Goal: Information Seeking & Learning: Check status

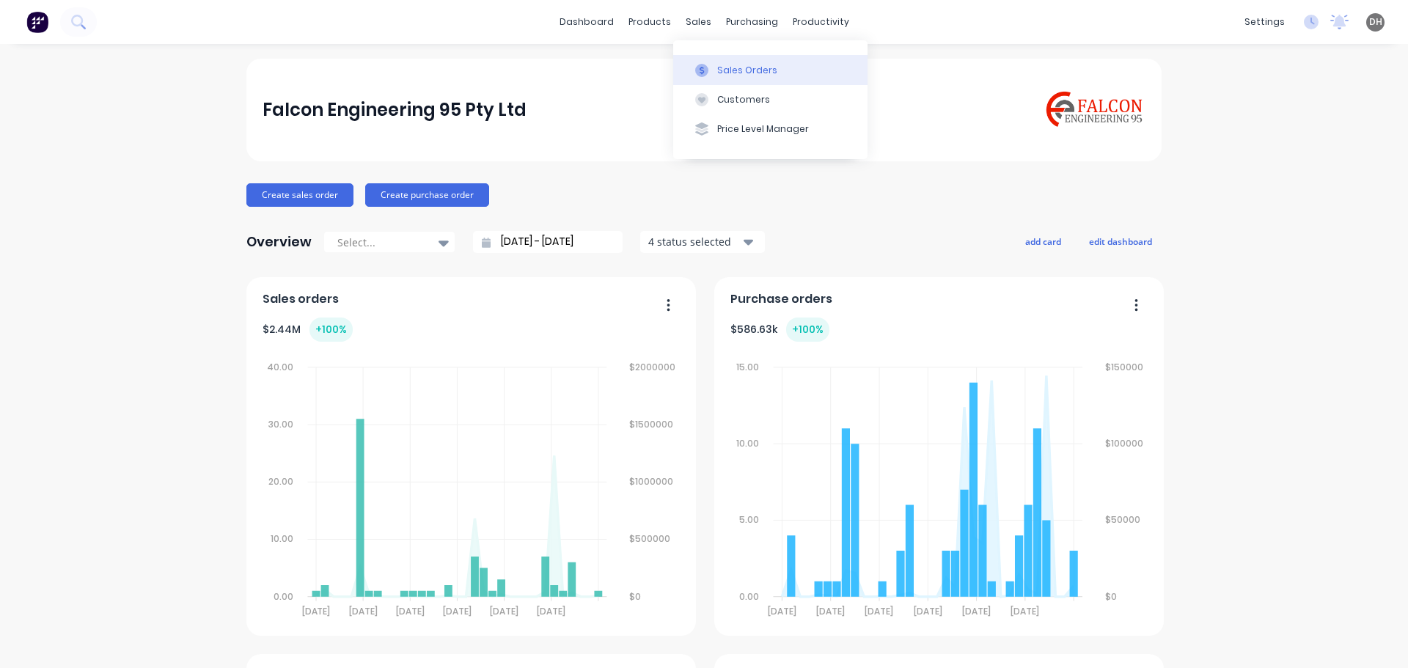
click at [737, 59] on button "Sales Orders" at bounding box center [770, 69] width 194 height 29
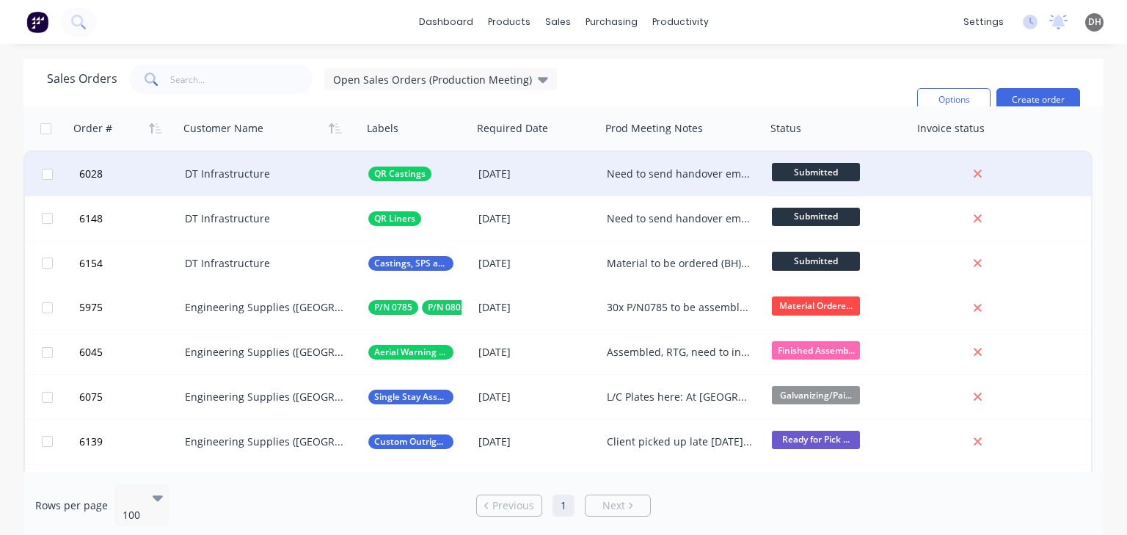
click at [622, 175] on div "Need to send handover email and create/add spreadsheet with priority 1/2/3 and …" at bounding box center [680, 174] width 146 height 15
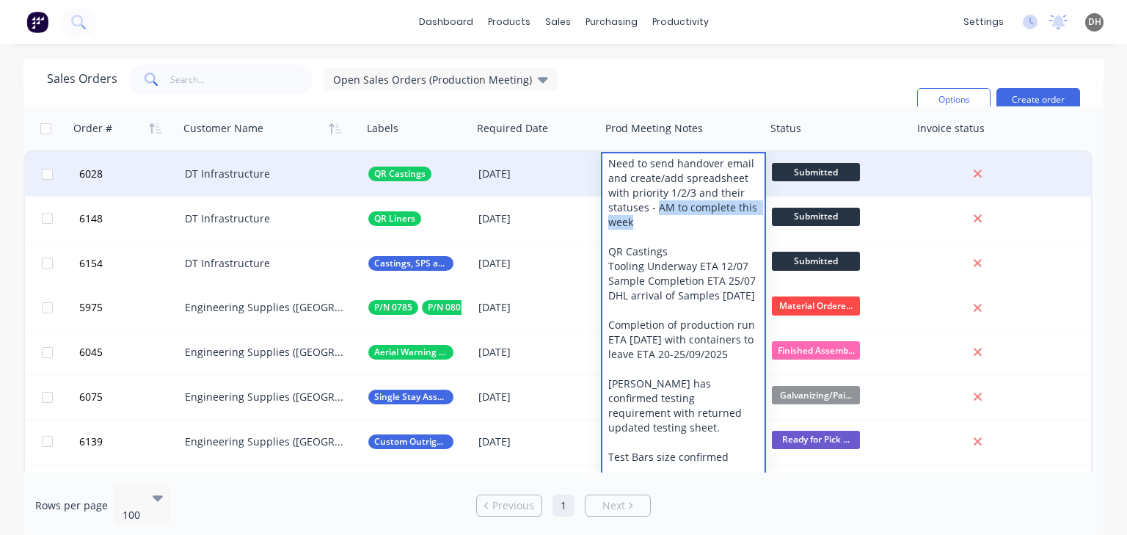
drag, startPoint x: 657, startPoint y: 202, endPoint x: 684, endPoint y: 226, distance: 35.3
click at [684, 226] on div "Need to send handover email and create/add spreadsheet with priority 1/2/3 and …" at bounding box center [683, 339] width 162 height 373
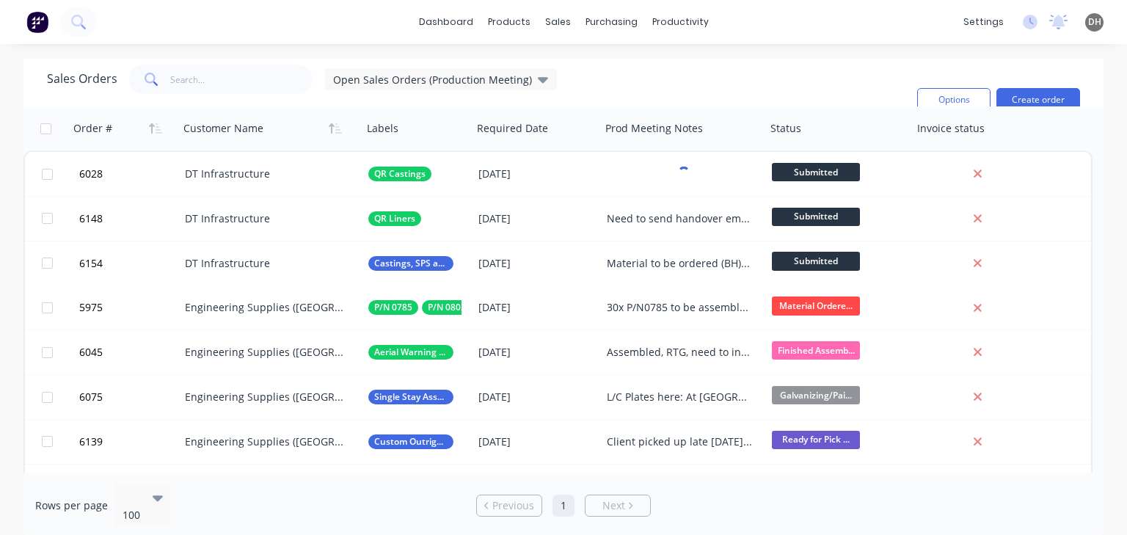
click at [868, 78] on div "Sales Orders Open Sales Orders (Production Meeting) Filters: Status Sorting: Cu…" at bounding box center [476, 100] width 858 height 70
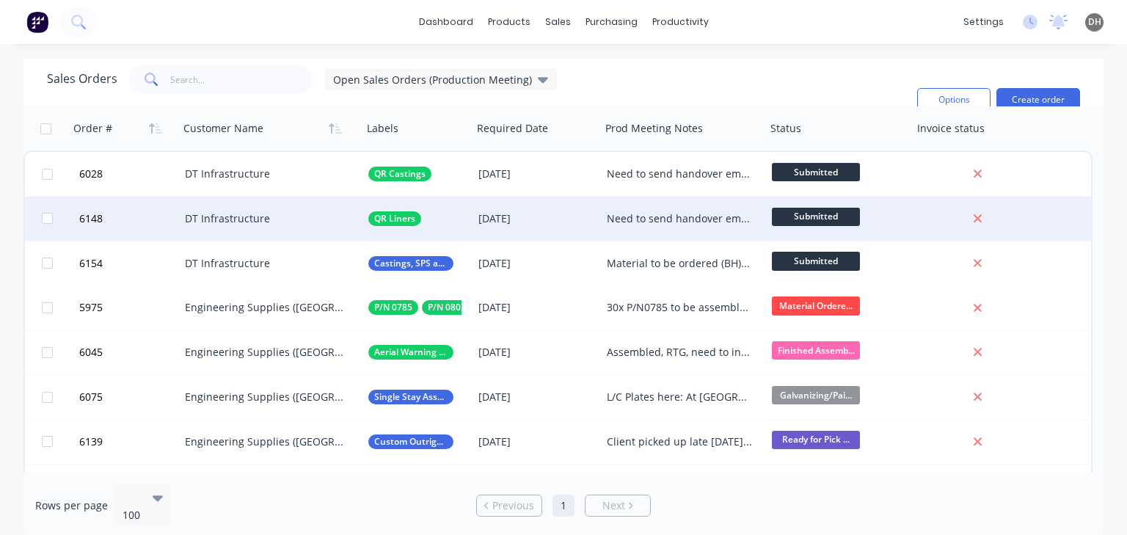
click at [665, 223] on div "Need to send handover email" at bounding box center [680, 218] width 146 height 15
drag, startPoint x: 621, startPoint y: 212, endPoint x: 745, endPoint y: 216, distance: 124.0
click at [745, 216] on div "Need to send handover email" at bounding box center [683, 208] width 162 height 21
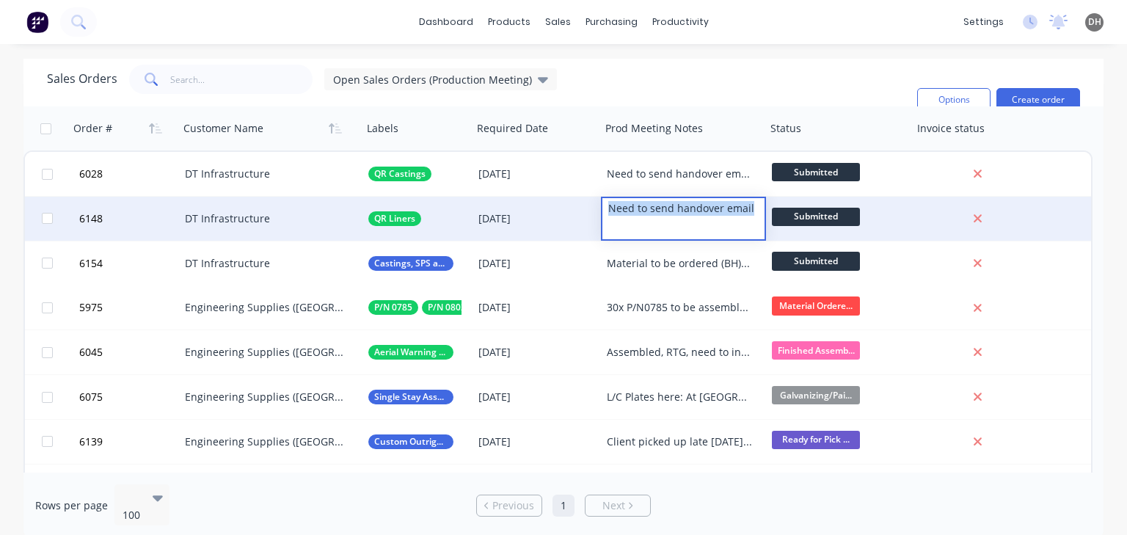
drag, startPoint x: 748, startPoint y: 216, endPoint x: 607, endPoint y: 216, distance: 140.8
click at [607, 216] on div "Need to send handover email" at bounding box center [683, 208] width 162 height 21
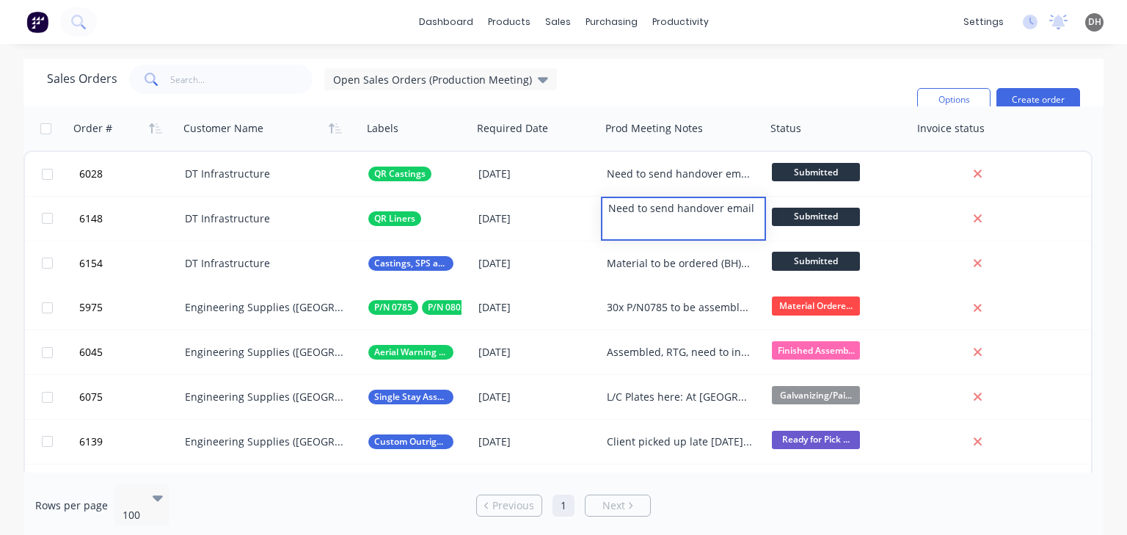
click at [714, 89] on div "Sales Orders Open Sales Orders (Production Meeting) Filters: Status Sorting: Cu…" at bounding box center [476, 100] width 858 height 70
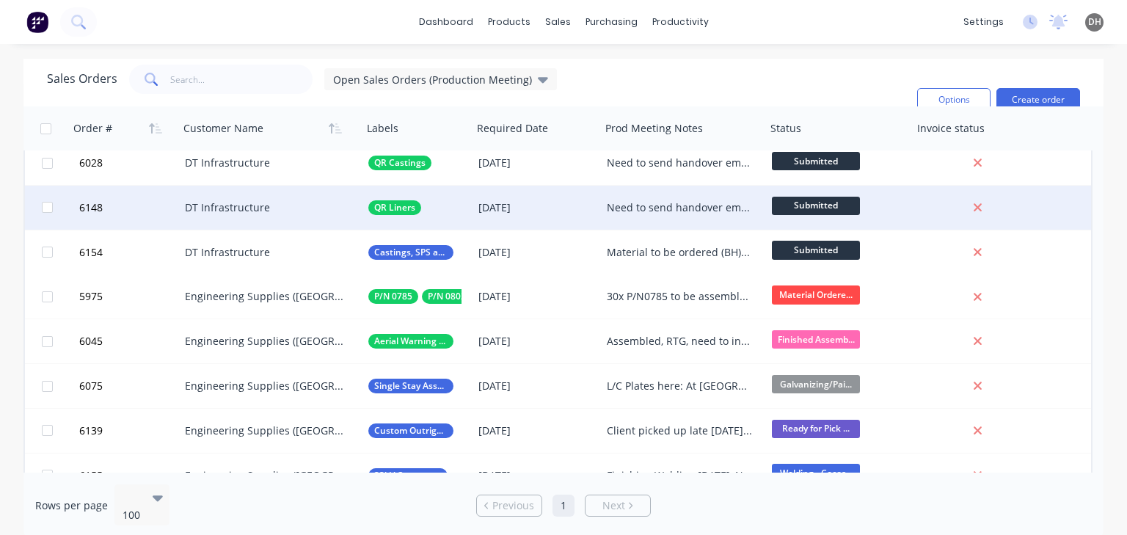
scroll to position [15, 0]
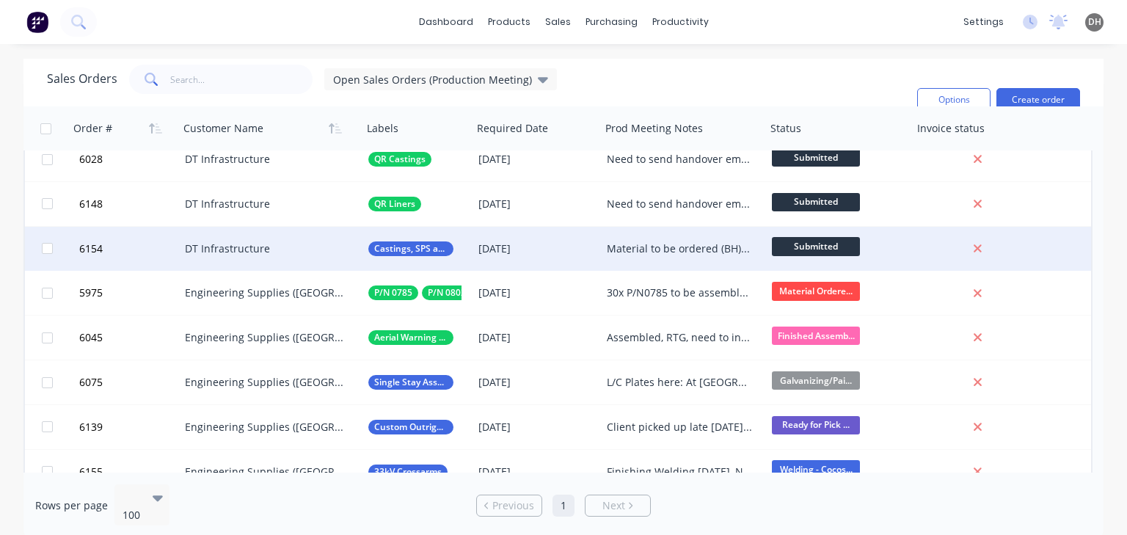
click at [695, 252] on div "Material to be ordered (BH): Steel: Plates" U Bolts:" at bounding box center [680, 248] width 146 height 15
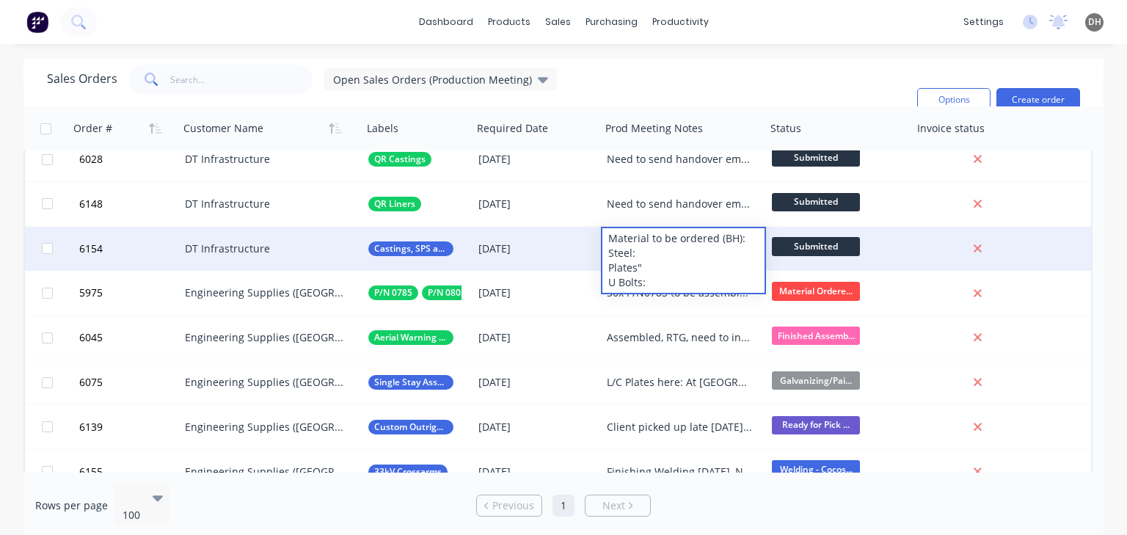
click at [654, 264] on div "Material to be ordered (BH): Steel: Plates" U Bolts:" at bounding box center [683, 260] width 162 height 65
click at [641, 266] on div "Material to be ordered (BH): Steel: Plates: U Bolts:" at bounding box center [683, 260] width 162 height 65
drag, startPoint x: 619, startPoint y: 239, endPoint x: 687, endPoint y: 271, distance: 74.8
click at [687, 271] on div "Material to be ordered (BH): Steel: Plates: U Bolts:" at bounding box center [683, 260] width 162 height 65
drag, startPoint x: 642, startPoint y: 281, endPoint x: 603, endPoint y: 232, distance: 62.7
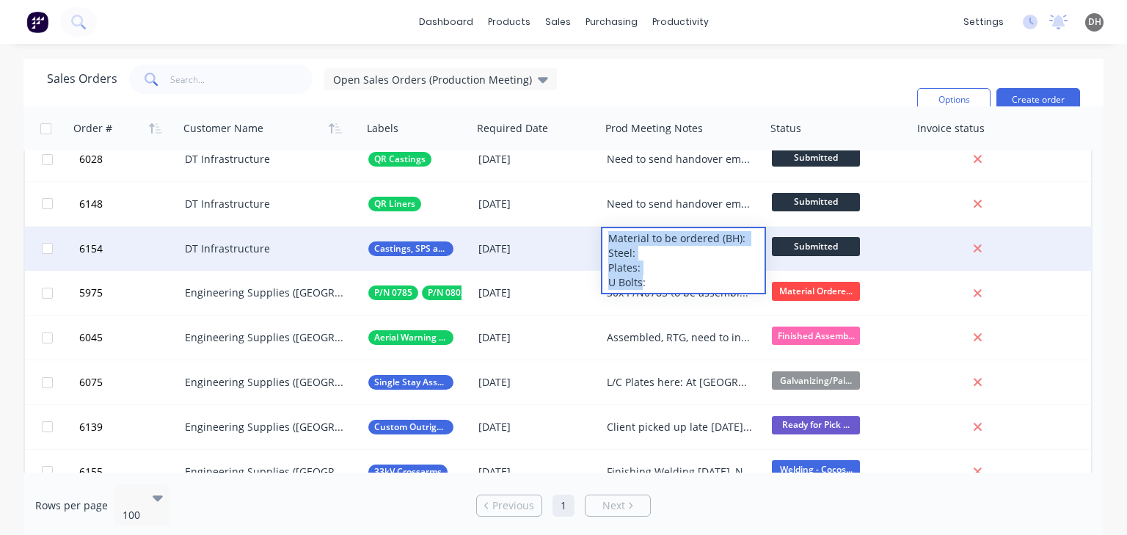
click at [603, 232] on div "Material to be ordered (BH): Steel: Plates: U Bolts:" at bounding box center [683, 260] width 162 height 65
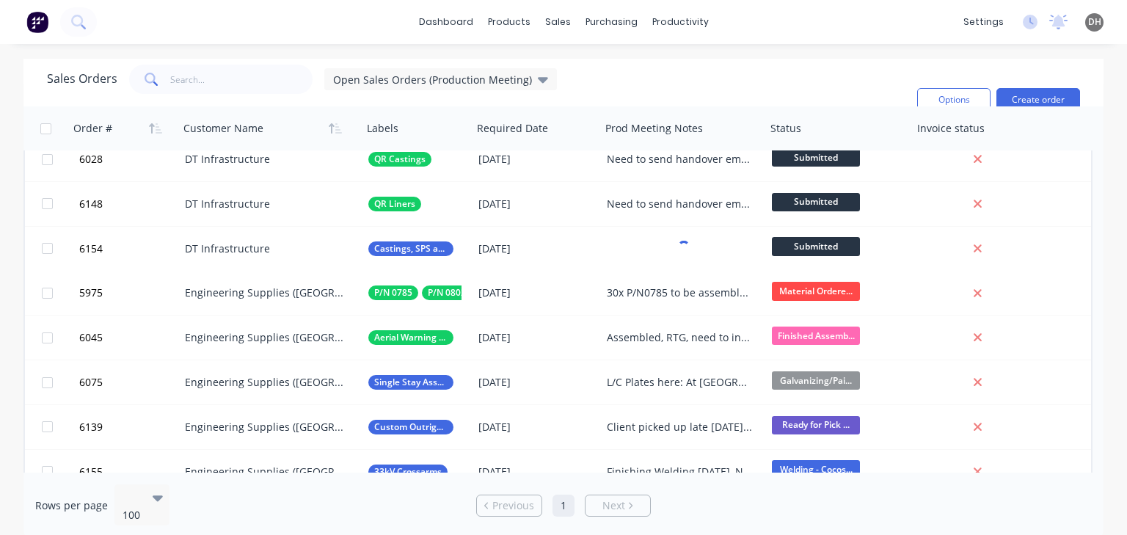
click at [722, 85] on div "Sales Orders Open Sales Orders (Production Meeting) Filters: Status Sorting: Cu…" at bounding box center [476, 100] width 858 height 70
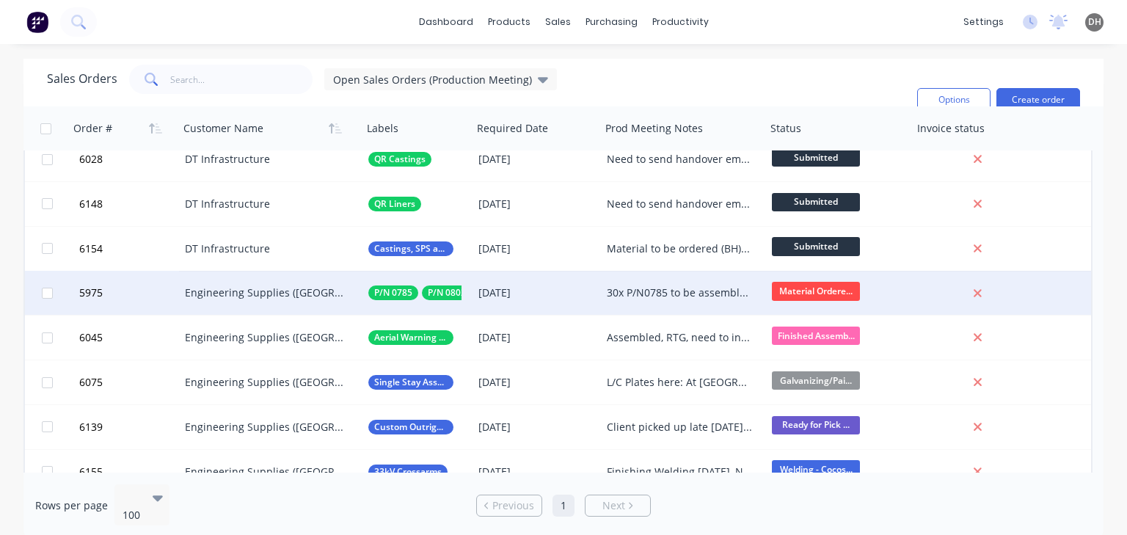
click at [669, 287] on div "30x P/N0785 to be assembled with P/N0802 P/N0802 Ready for assembly Phases ETA …" at bounding box center [680, 292] width 146 height 15
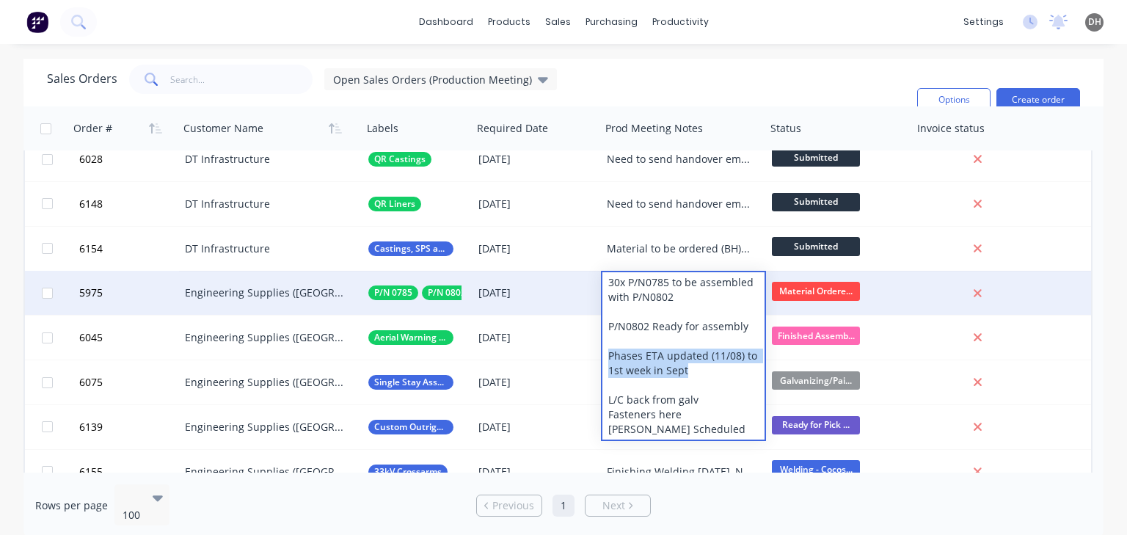
drag, startPoint x: 691, startPoint y: 370, endPoint x: 605, endPoint y: 354, distance: 87.2
click at [605, 354] on div "30x P/N0785 to be assembled with P/N0802 P/N0802 Ready for assembly Phases ETA …" at bounding box center [683, 355] width 162 height 167
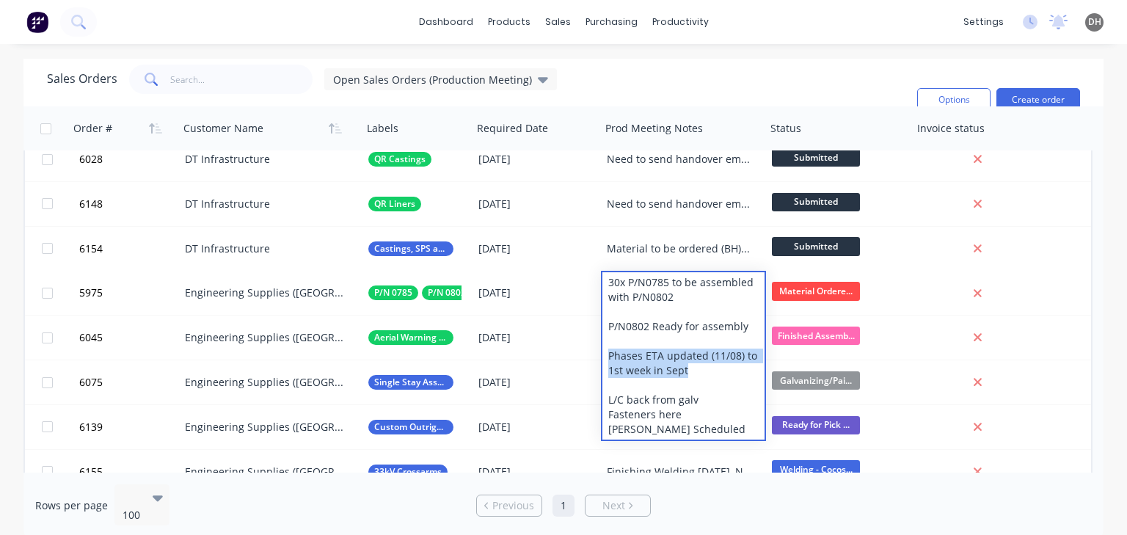
click at [686, 69] on div "Sales Orders Open Sales Orders (Production Meeting) Filters: Status Sorting: Cu…" at bounding box center [476, 100] width 858 height 70
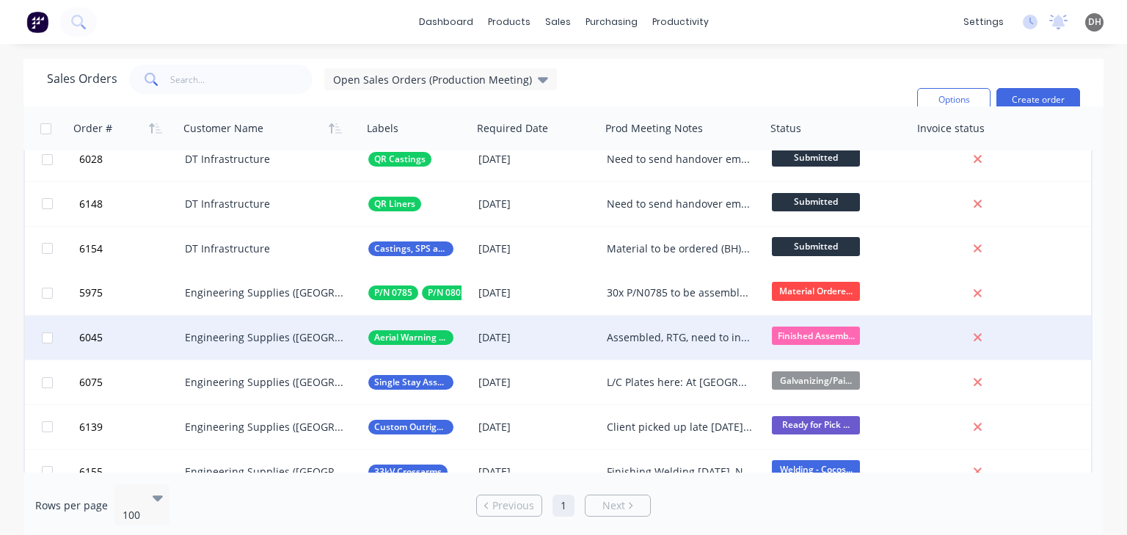
click at [626, 337] on div "Assembled, RTG, need to inform client" at bounding box center [680, 337] width 146 height 15
drag, startPoint x: 673, startPoint y: 343, endPoint x: 607, endPoint y: 332, distance: 66.3
click at [607, 332] on div "Assembled, RTG, need to inform client" at bounding box center [683, 334] width 162 height 35
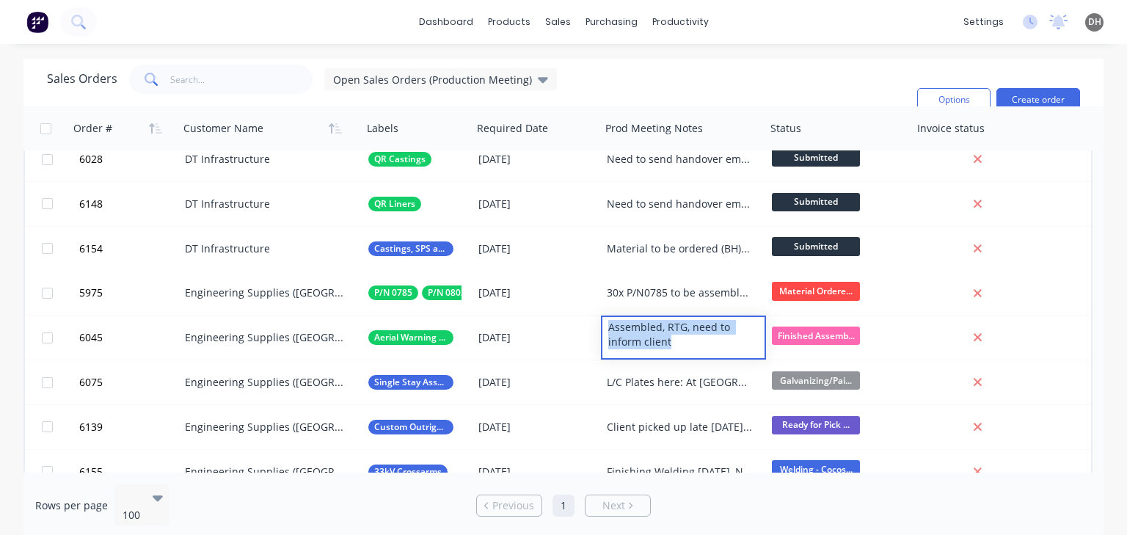
click at [727, 79] on div "Sales Orders Open Sales Orders (Production Meeting) Filters: Status Sorting: Cu…" at bounding box center [476, 100] width 858 height 70
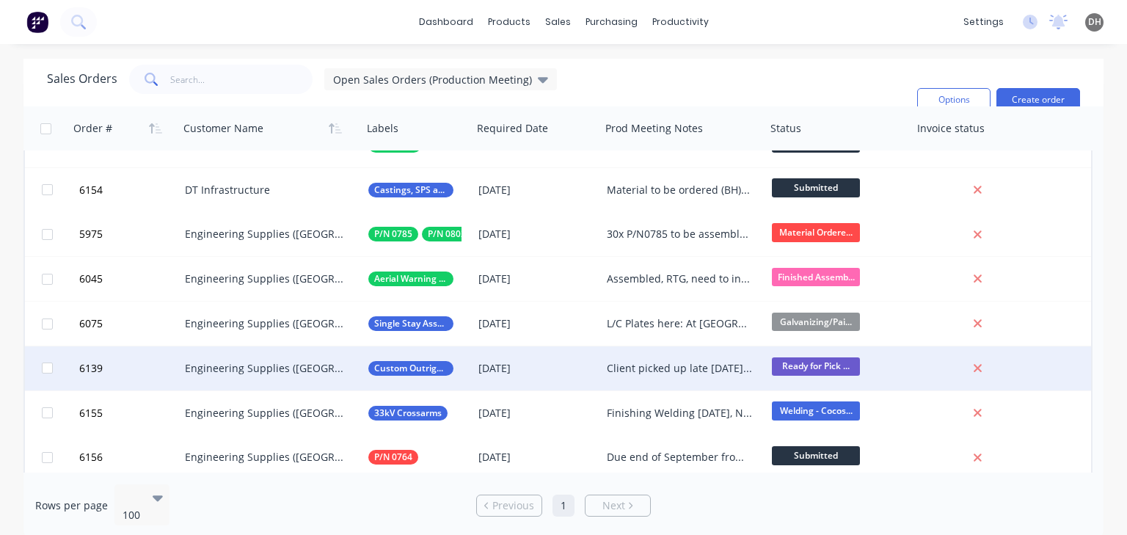
scroll to position [88, 0]
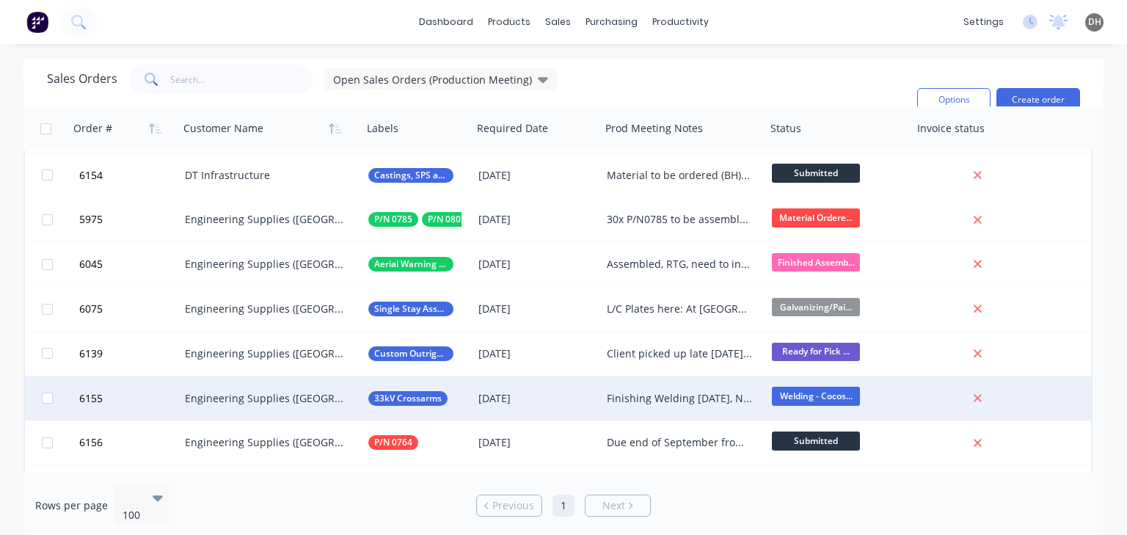
click at [676, 400] on div "Finishing Welding [DATE], NDT Booked for [DATE] On track" at bounding box center [680, 398] width 146 height 15
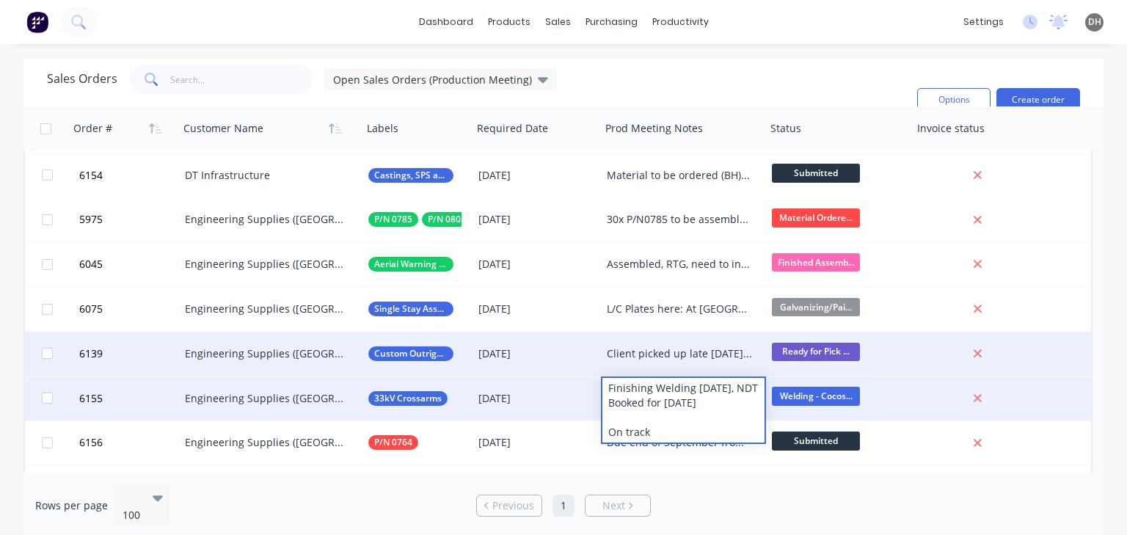
click at [658, 359] on div "Client picked up late [DATE]. Need to get paperwork and invoice" at bounding box center [680, 353] width 146 height 15
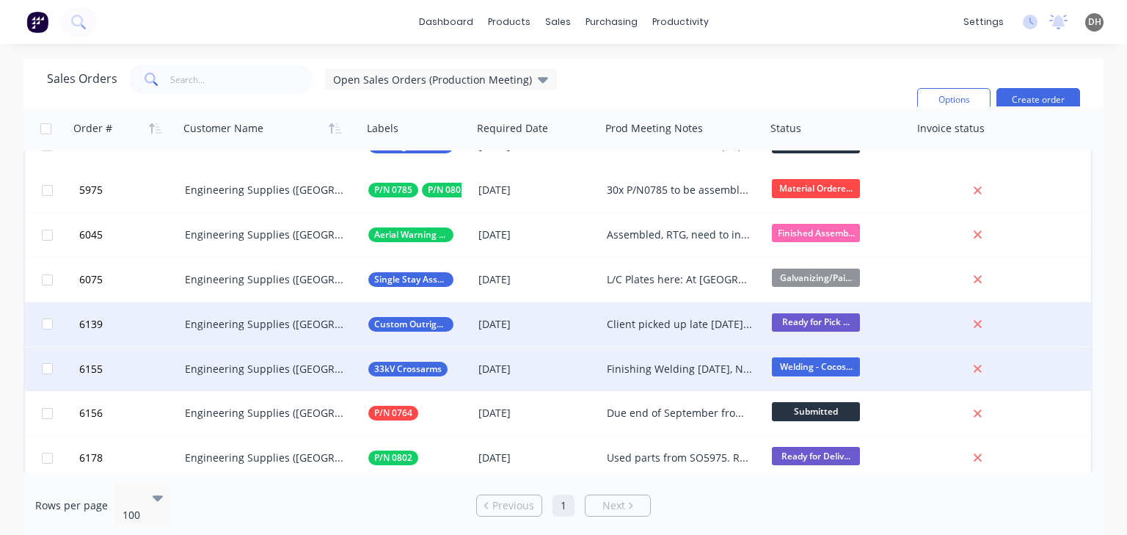
scroll to position [132, 0]
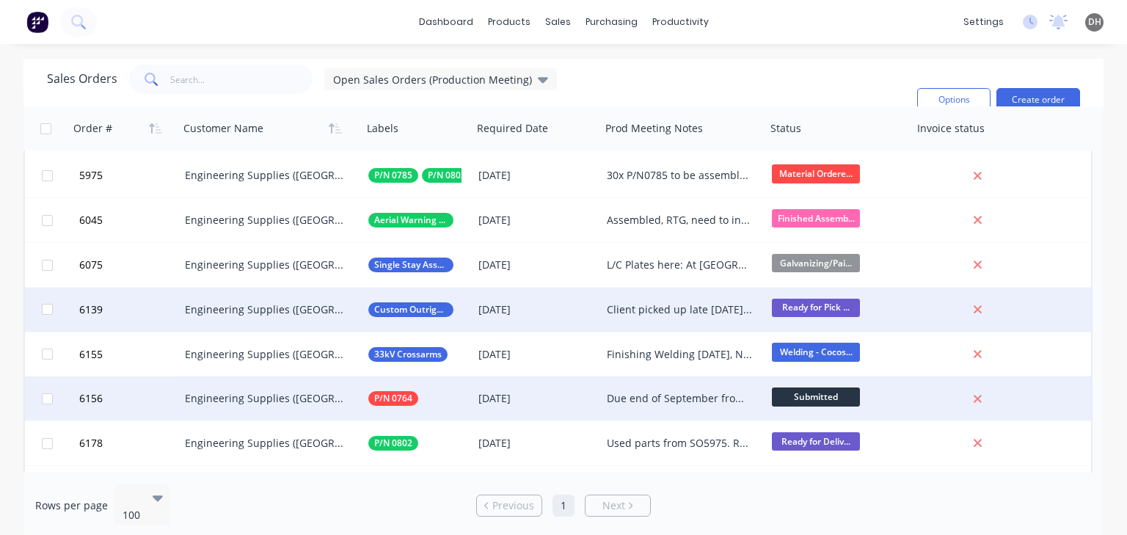
click at [700, 402] on div "Due end of September from MKA" at bounding box center [680, 398] width 146 height 15
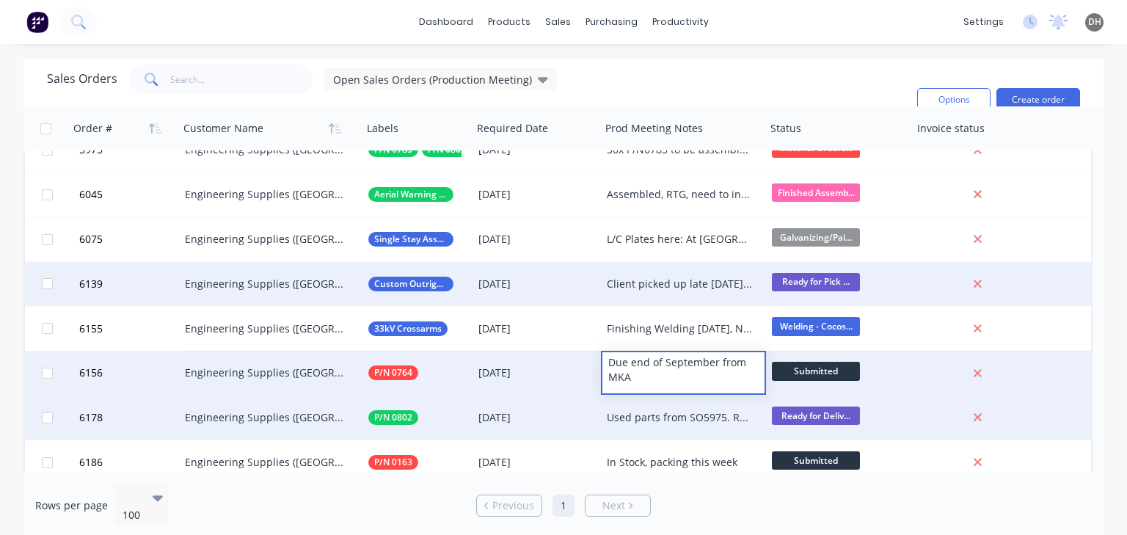
scroll to position [161, 0]
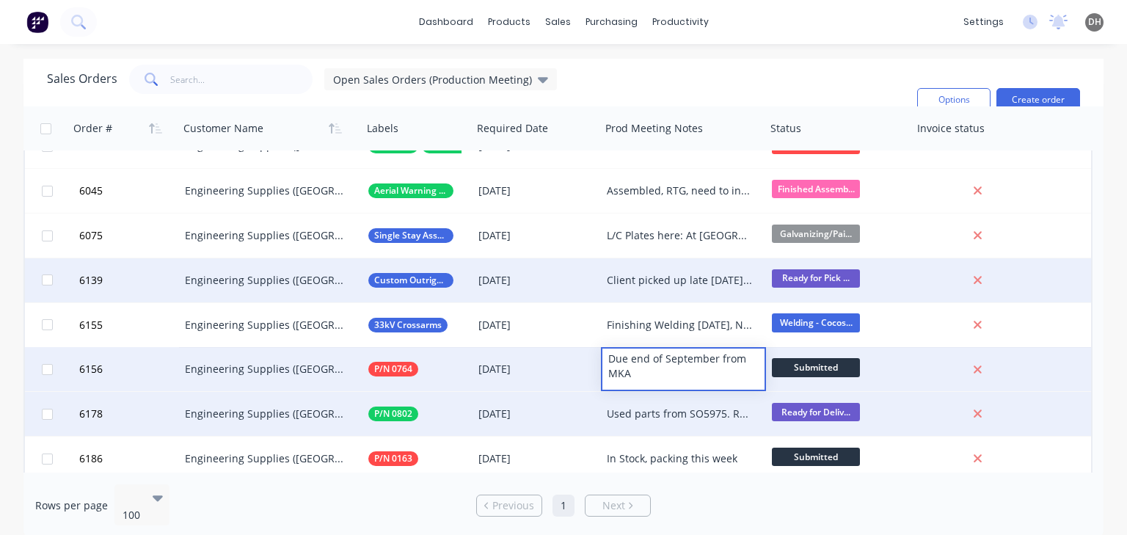
click at [634, 415] on div "Used parts from SO5975. Replacement Copper is here" at bounding box center [680, 413] width 146 height 15
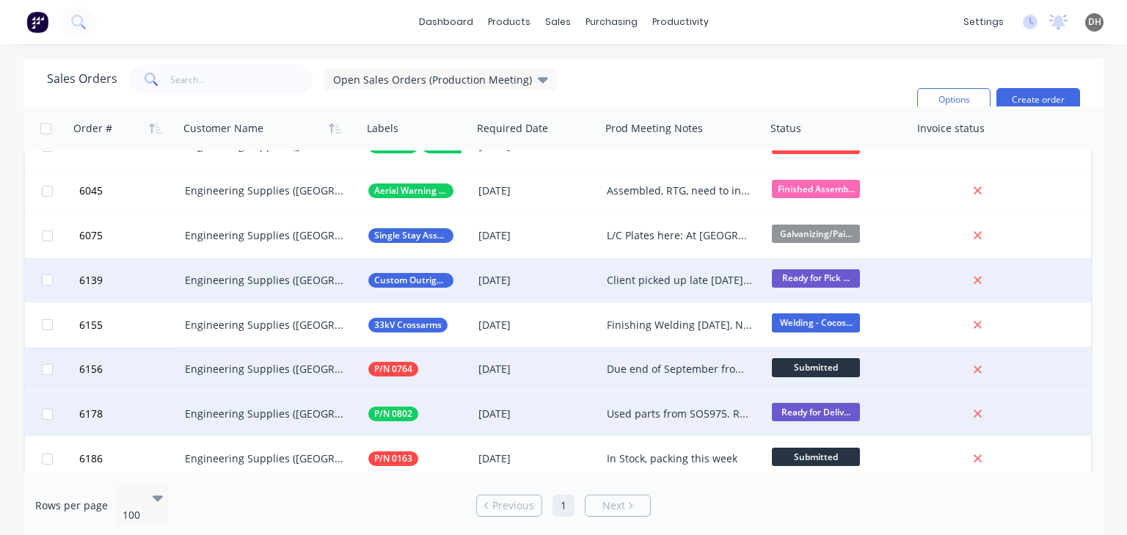
click at [633, 415] on div "Used parts from SO5975. Replacement Copper is here" at bounding box center [680, 413] width 146 height 15
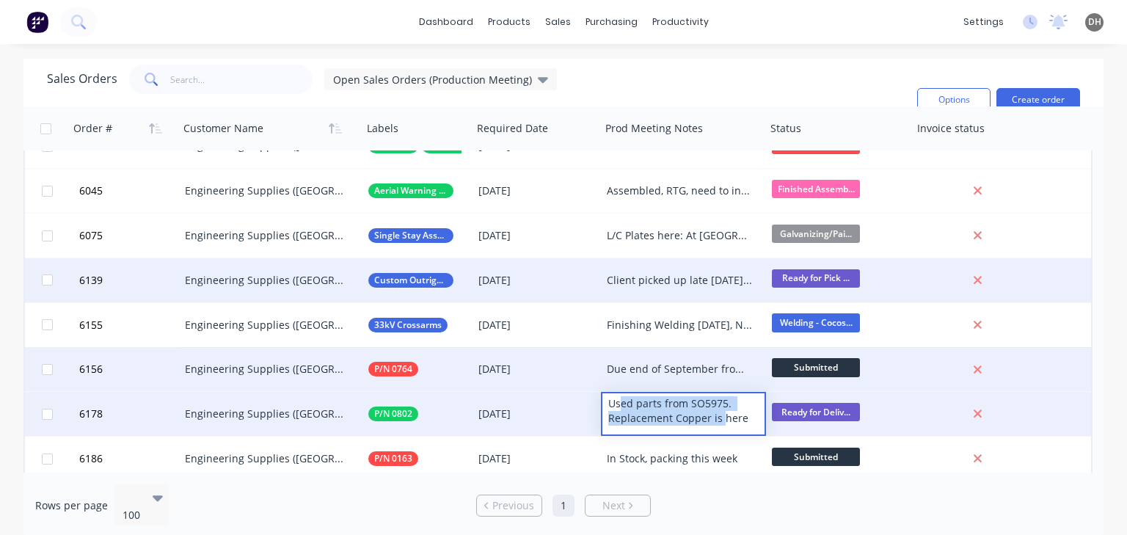
drag, startPoint x: 622, startPoint y: 405, endPoint x: 720, endPoint y: 410, distance: 98.4
click at [720, 410] on div "Used parts from SO5975. Replacement Copper is here" at bounding box center [683, 410] width 162 height 35
click at [726, 405] on div "Used parts from SO5975. Replacement Copper is here" at bounding box center [683, 410] width 162 height 35
drag, startPoint x: 616, startPoint y: 417, endPoint x: 744, endPoint y: 425, distance: 127.9
click at [744, 425] on div "Used parts from SO5975. Replacement Copper is here" at bounding box center [683, 410] width 162 height 35
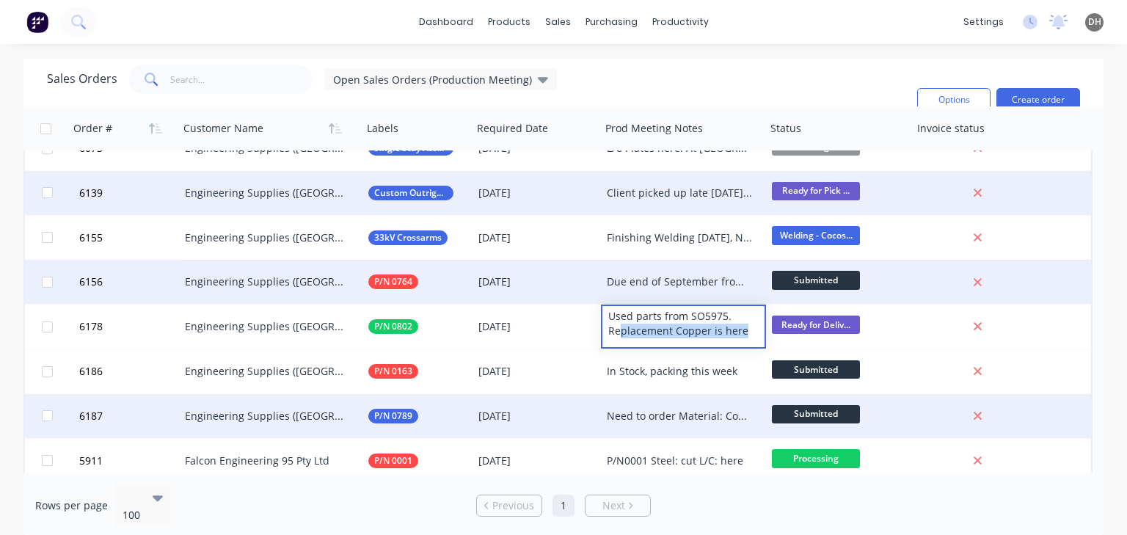
scroll to position [279, 0]
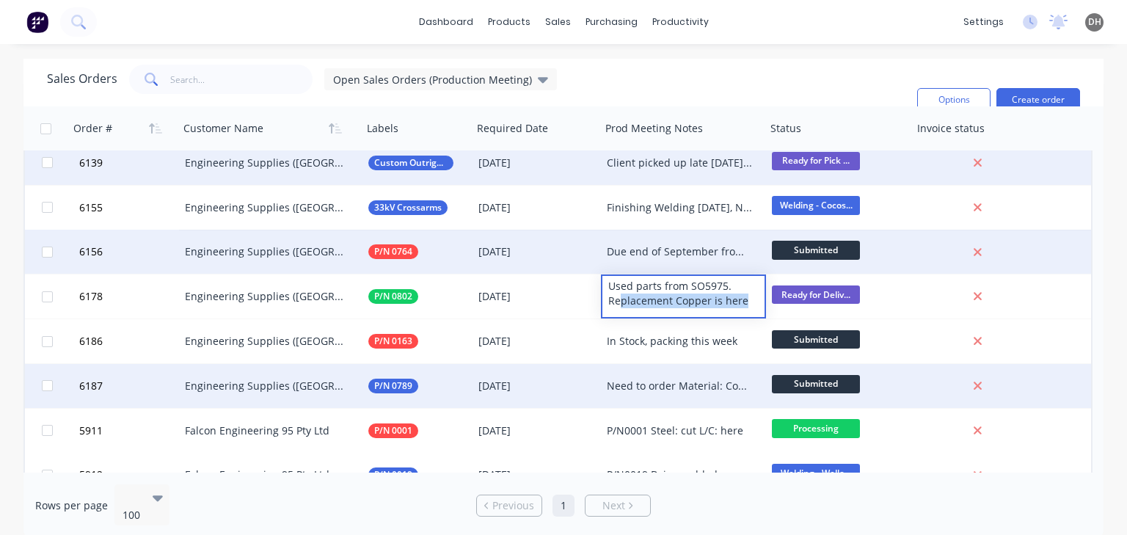
click at [701, 384] on div "Need to order Material: Copper: Steel: Fasteners:" at bounding box center [680, 385] width 146 height 15
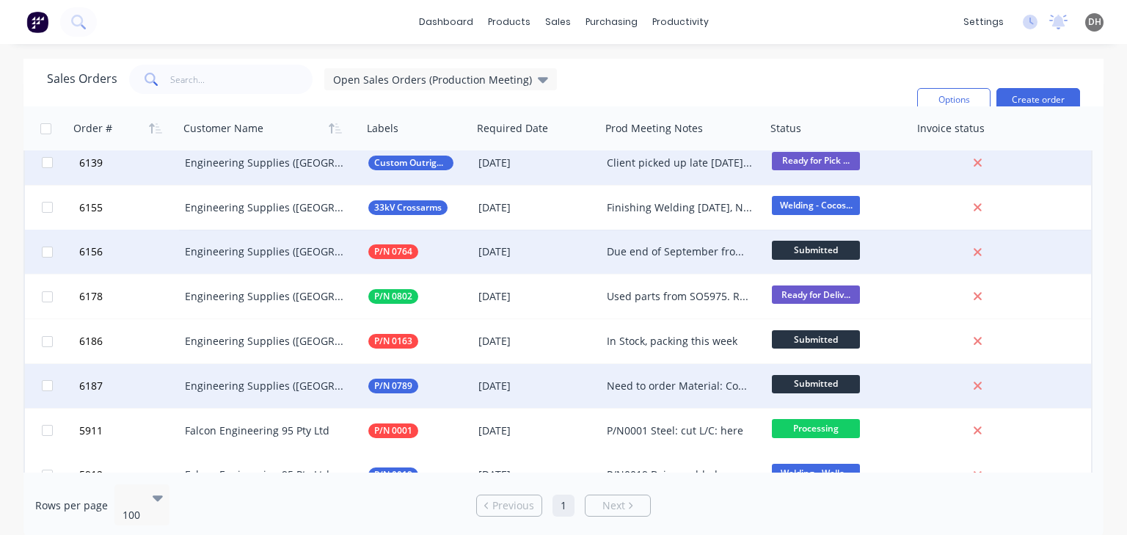
click at [645, 380] on div "Need to order Material: Copper: Steel: Fasteners:" at bounding box center [680, 385] width 146 height 15
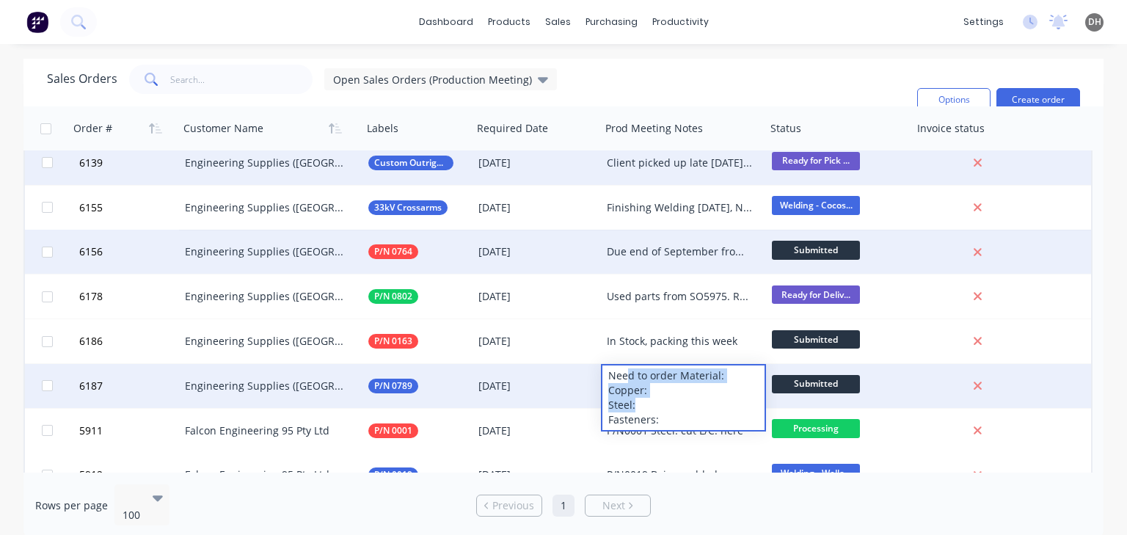
drag, startPoint x: 657, startPoint y: 373, endPoint x: 689, endPoint y: 406, distance: 46.2
click at [689, 406] on div "Need to order Material: Copper: Steel: Fasteners:" at bounding box center [683, 397] width 162 height 65
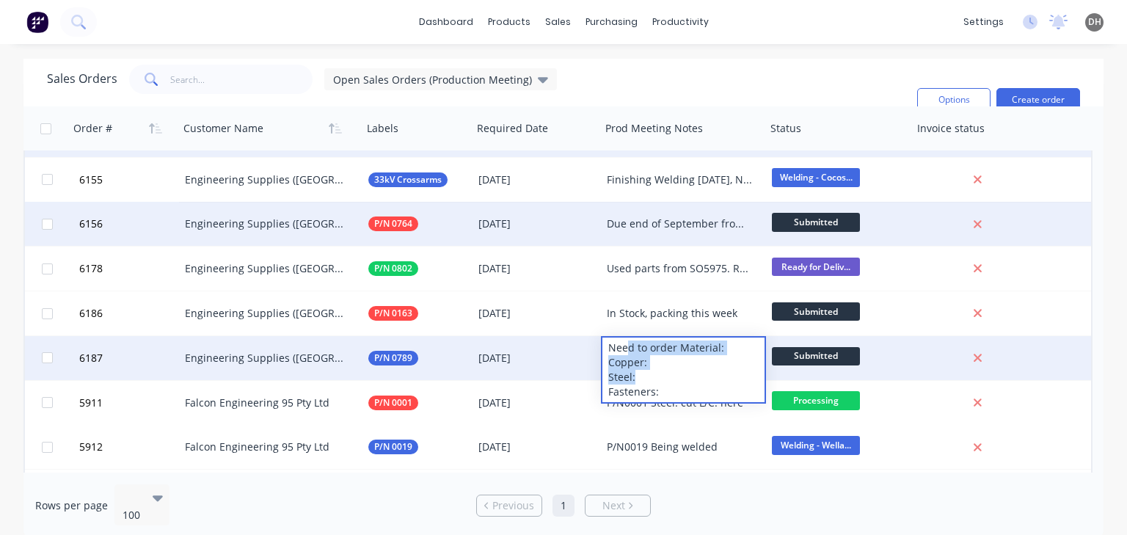
scroll to position [308, 0]
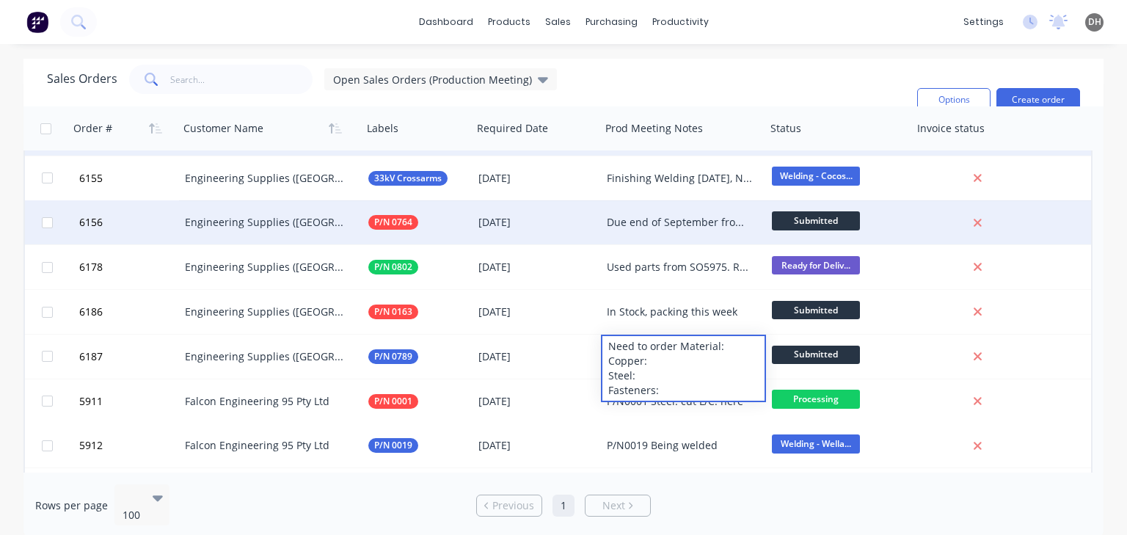
click at [650, 89] on div "Sales Orders Open Sales Orders (Production Meeting) Filters: Status Sorting: Cu…" at bounding box center [476, 100] width 858 height 70
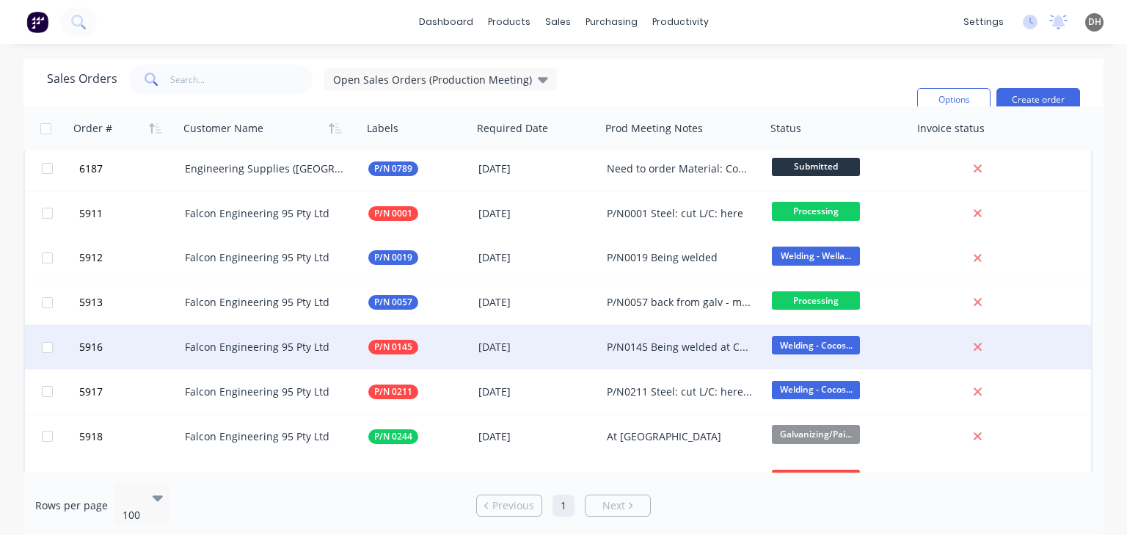
scroll to position [499, 0]
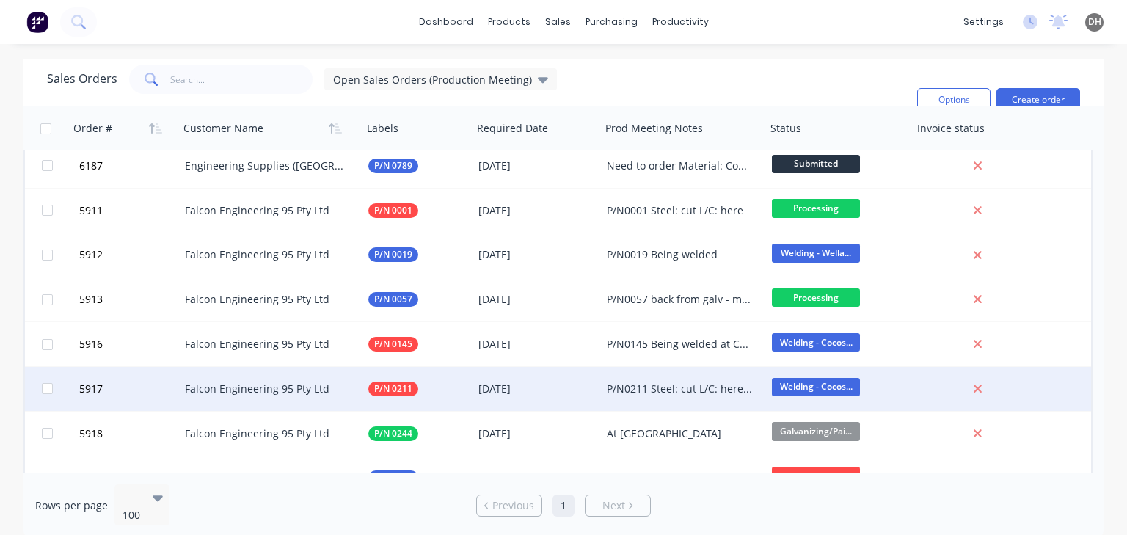
click at [676, 381] on div "P/N0211 Steel: cut L/C: here at punching stage" at bounding box center [680, 388] width 146 height 15
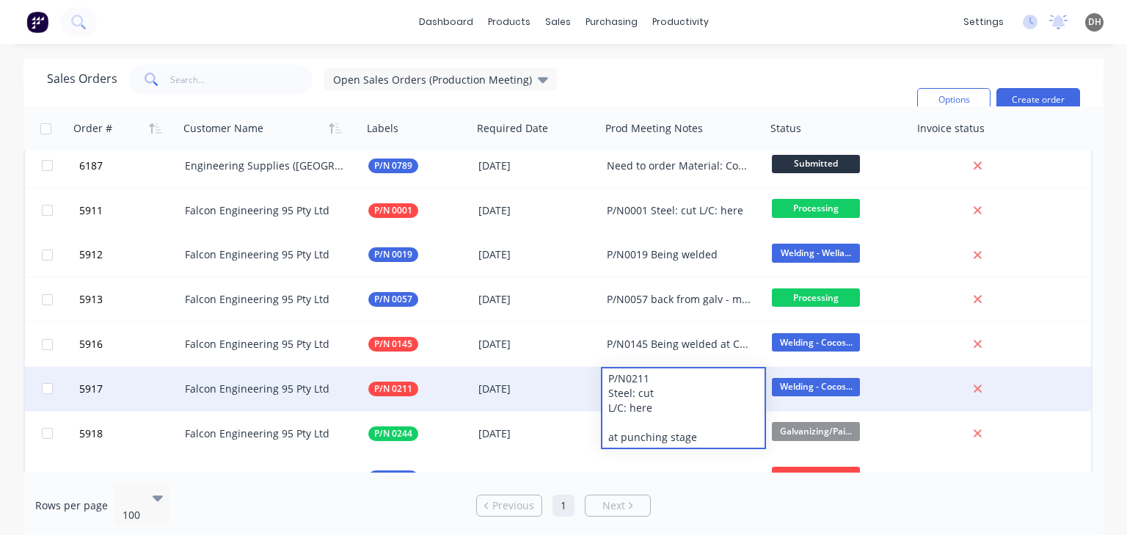
click at [800, 79] on div "Sales Orders Open Sales Orders (Production Meeting) Filters: Status Sorting: Cu…" at bounding box center [476, 100] width 858 height 70
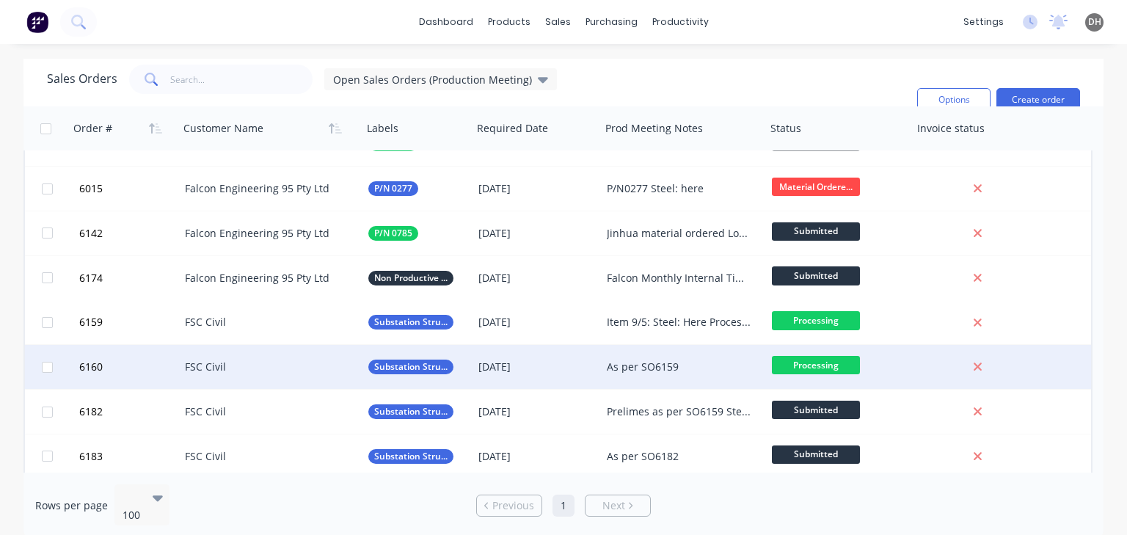
scroll to position [880, 0]
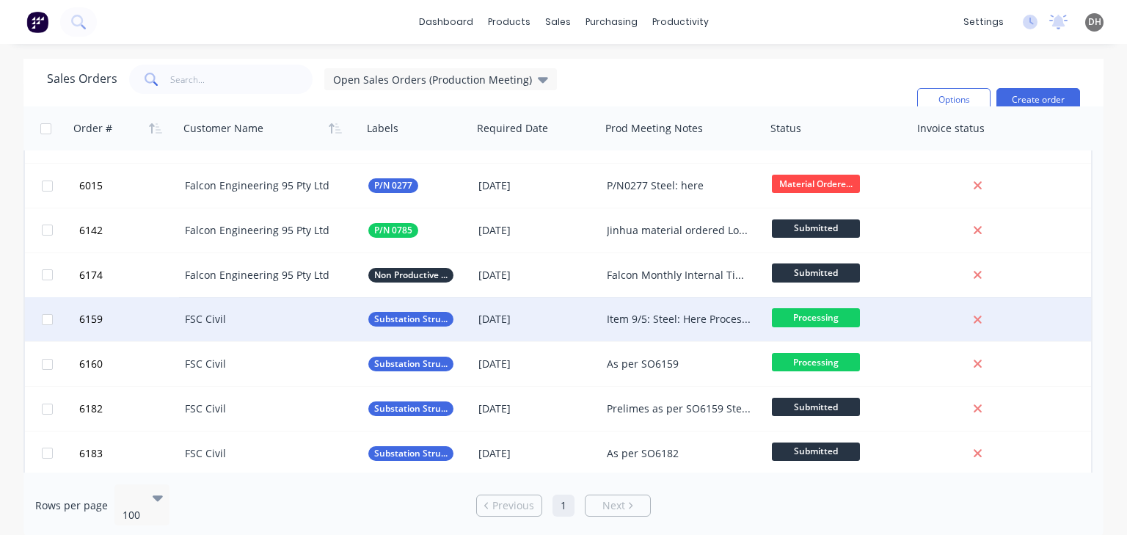
click at [672, 323] on div "Item 9/5: Steel: Here Processed Steel: 06/08 Plates: 08/08 Remaining Items (130…" at bounding box center [680, 319] width 146 height 15
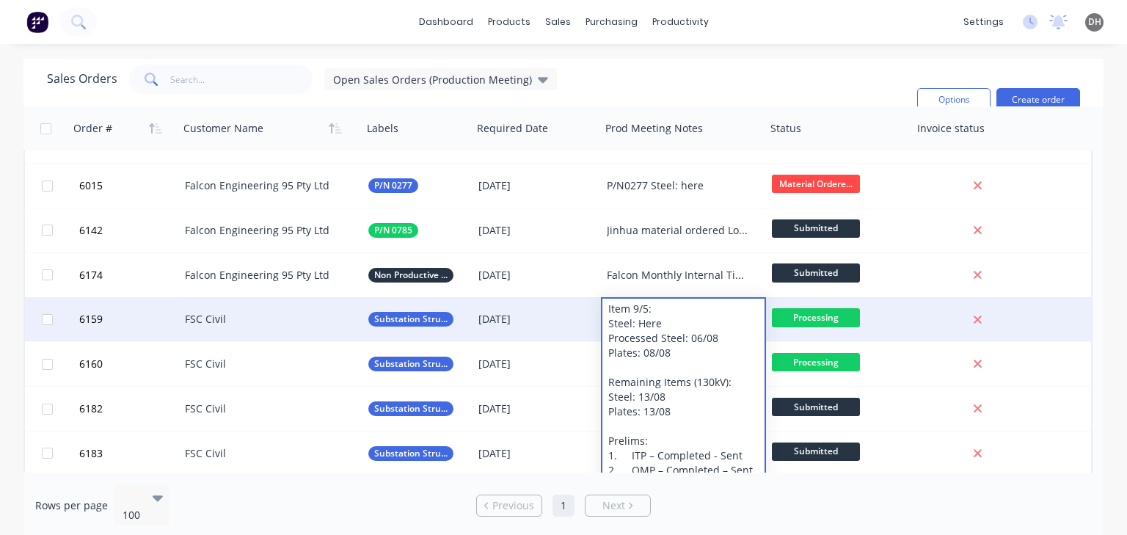
click at [855, 60] on div "Sales Orders Open Sales Orders (Production Meeting) Filters: Status Sorting: Cu…" at bounding box center [563, 83] width 1080 height 48
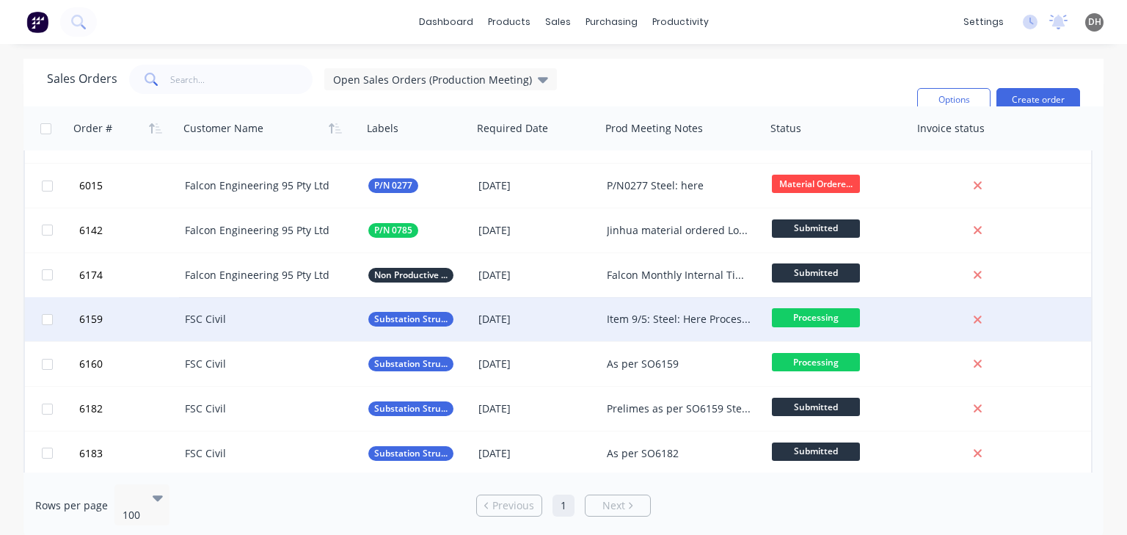
click at [625, 323] on div "Item 9/5: Steel: Here Processed Steel: 06/08 Plates: 08/08 Remaining Items (130…" at bounding box center [680, 319] width 146 height 15
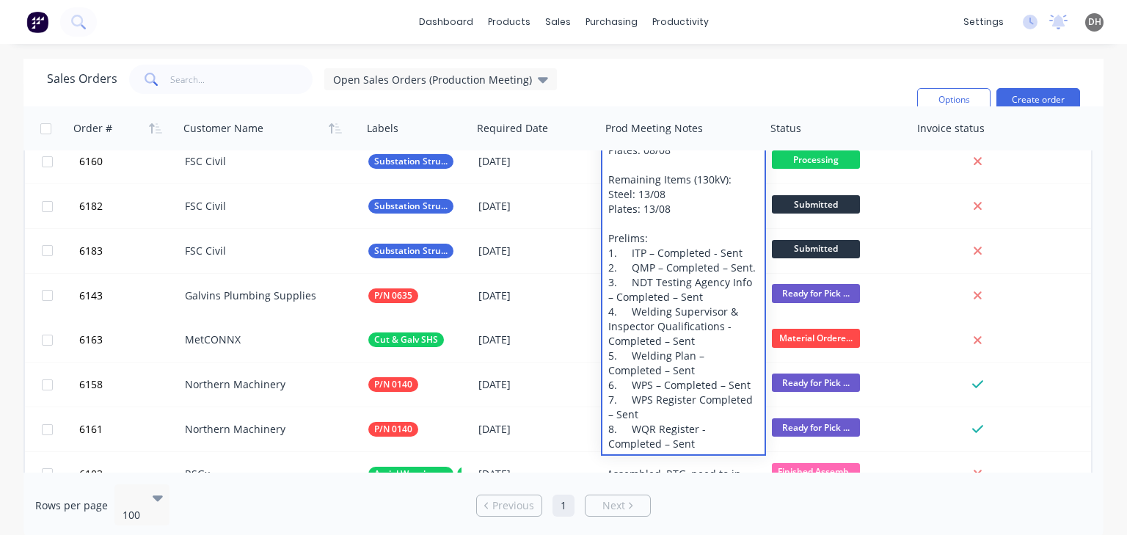
scroll to position [1086, 0]
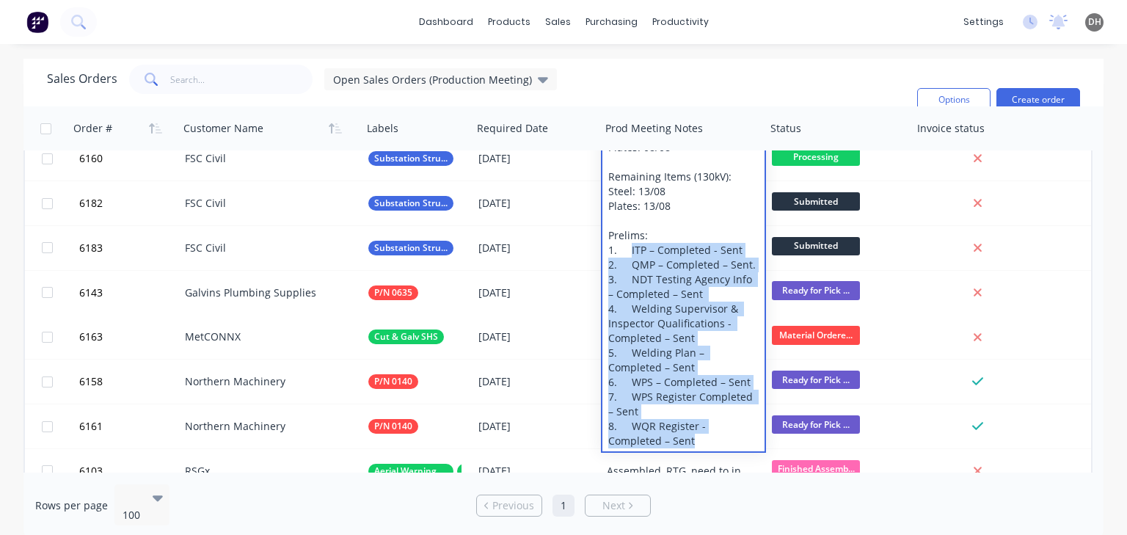
drag, startPoint x: 628, startPoint y: 246, endPoint x: 695, endPoint y: 440, distance: 204.8
click at [695, 440] on div "Item 9/5: Steel: Here Processed Steel: 06/08 Plates: 08/08 Remaining Items (130…" at bounding box center [683, 272] width 162 height 358
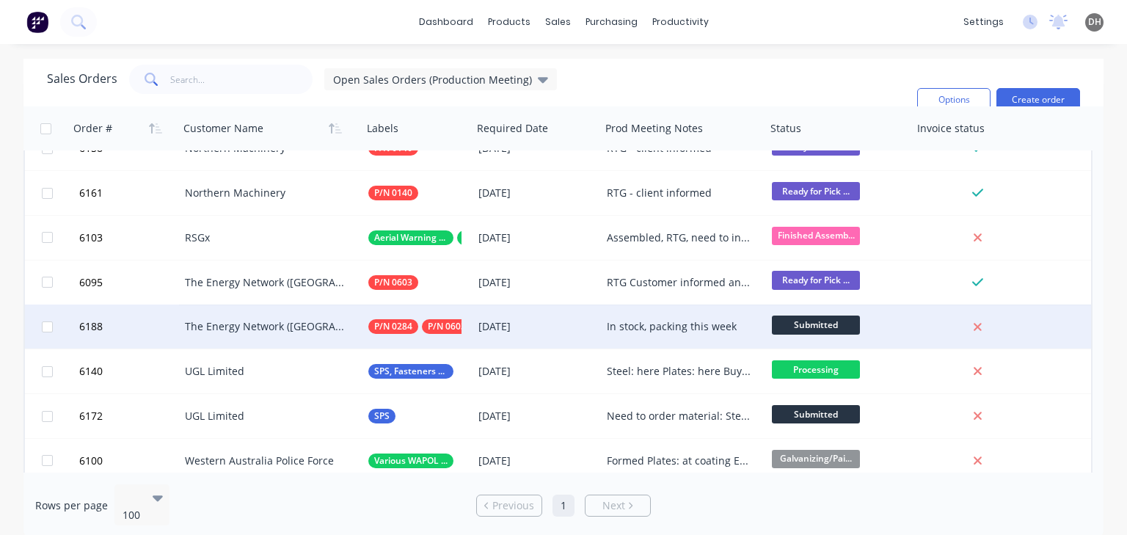
scroll to position [1320, 0]
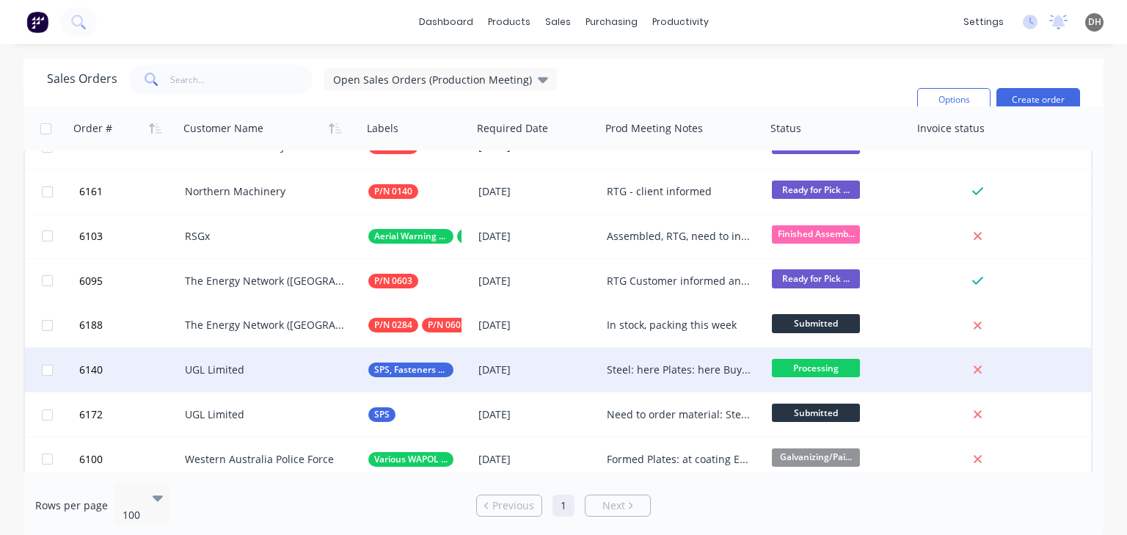
click at [631, 367] on div "Steel: here Plates: here Buy in: here Lindapters: 12/08 Processing early this w…" at bounding box center [680, 369] width 146 height 15
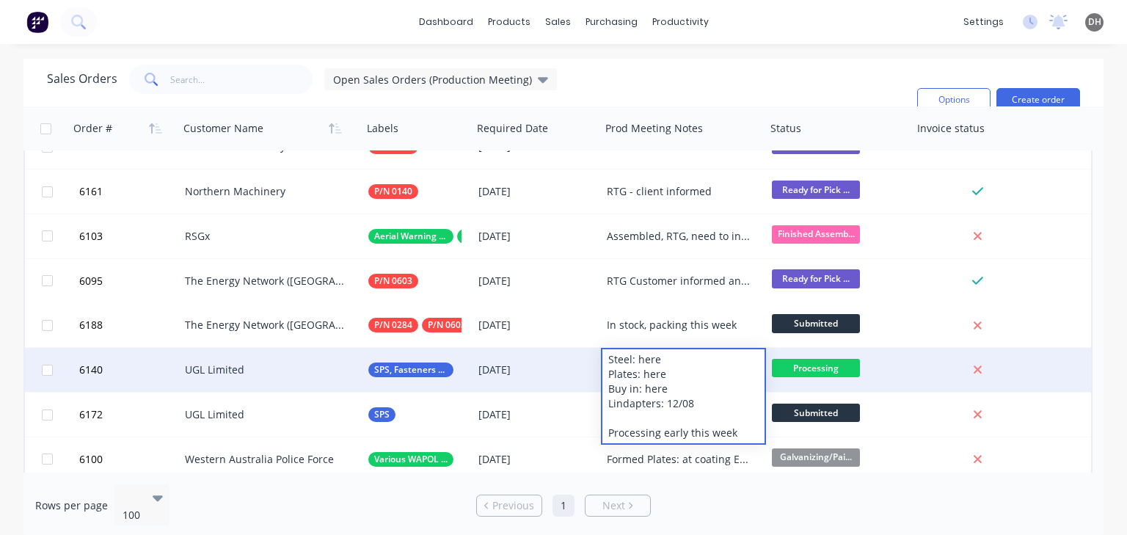
click at [656, 393] on div "Steel: here Plates: here Buy in: here Lindapters: 12/08 Processing early this w…" at bounding box center [683, 396] width 162 height 94
drag, startPoint x: 695, startPoint y: 399, endPoint x: 610, endPoint y: 402, distance: 85.9
click at [610, 402] on div "Steel: here Plates: here Buy in: here Lindapters: 12/08 Processing early this w…" at bounding box center [683, 396] width 162 height 94
drag, startPoint x: 731, startPoint y: 435, endPoint x: 612, endPoint y: 440, distance: 118.9
click at [612, 440] on div "Steel: here Plates: here Buy in: here Lindapters: 12/08 Processing early this w…" at bounding box center [683, 396] width 162 height 94
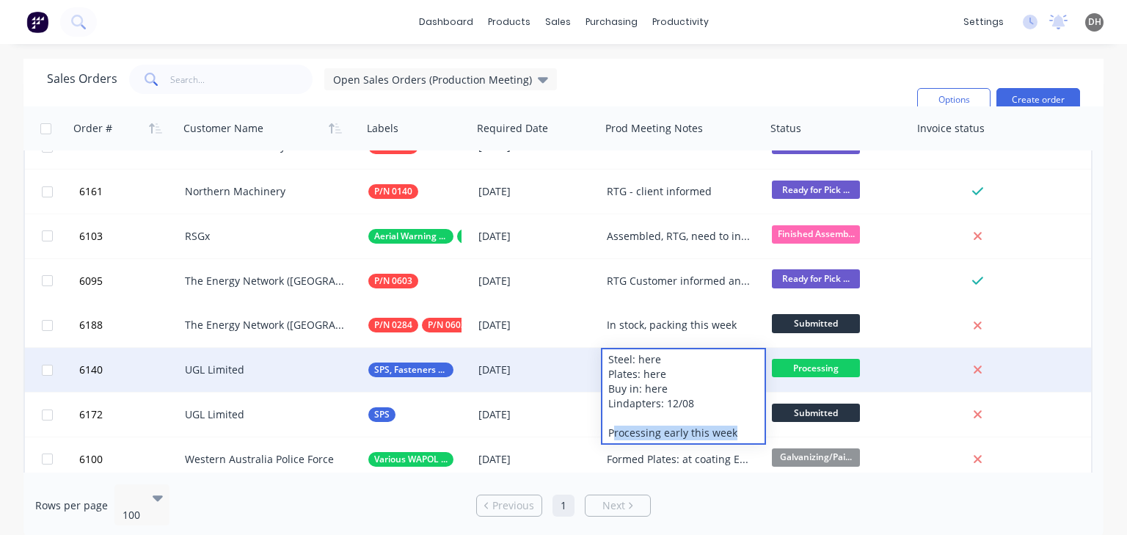
click at [705, 429] on div "Steel: here Plates: here Buy in: here Lindapters: 12/08 Processing early this w…" at bounding box center [683, 396] width 162 height 94
drag, startPoint x: 717, startPoint y: 434, endPoint x: 613, endPoint y: 433, distance: 103.4
click at [613, 433] on div "Steel: here Plates: here Buy in: here Lindapters: 12/08 Processing early this w…" at bounding box center [683, 396] width 162 height 94
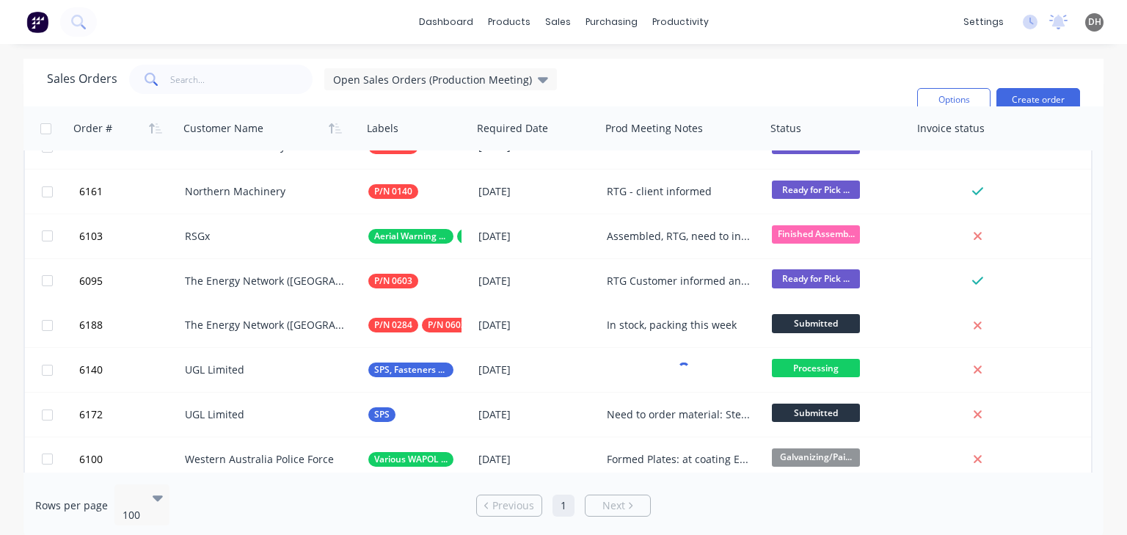
click at [855, 74] on div "Sales Orders Open Sales Orders (Production Meeting) Filters: Status Sorting: Cu…" at bounding box center [476, 100] width 858 height 70
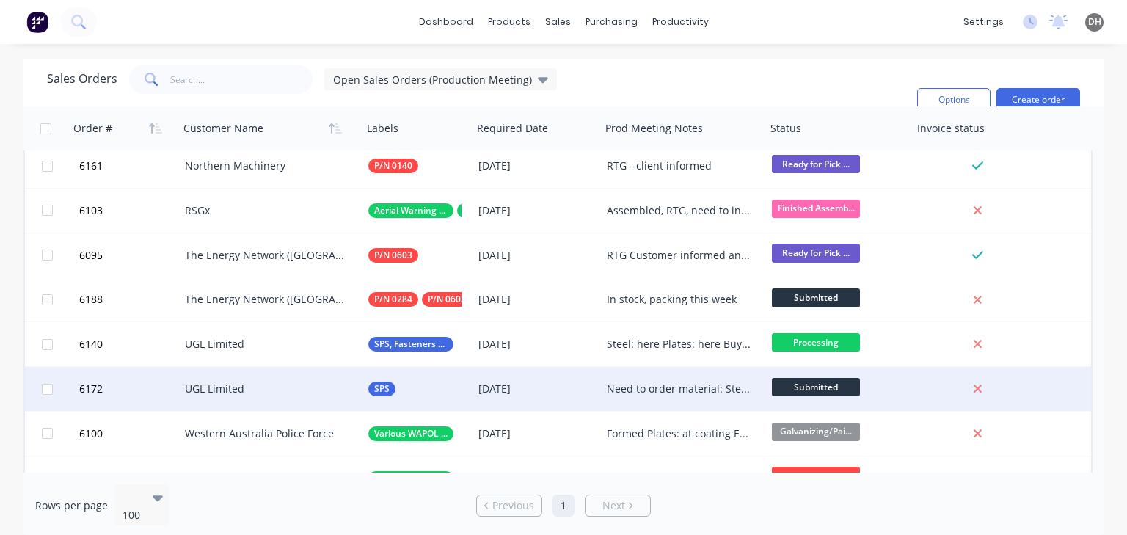
scroll to position [1350, 0]
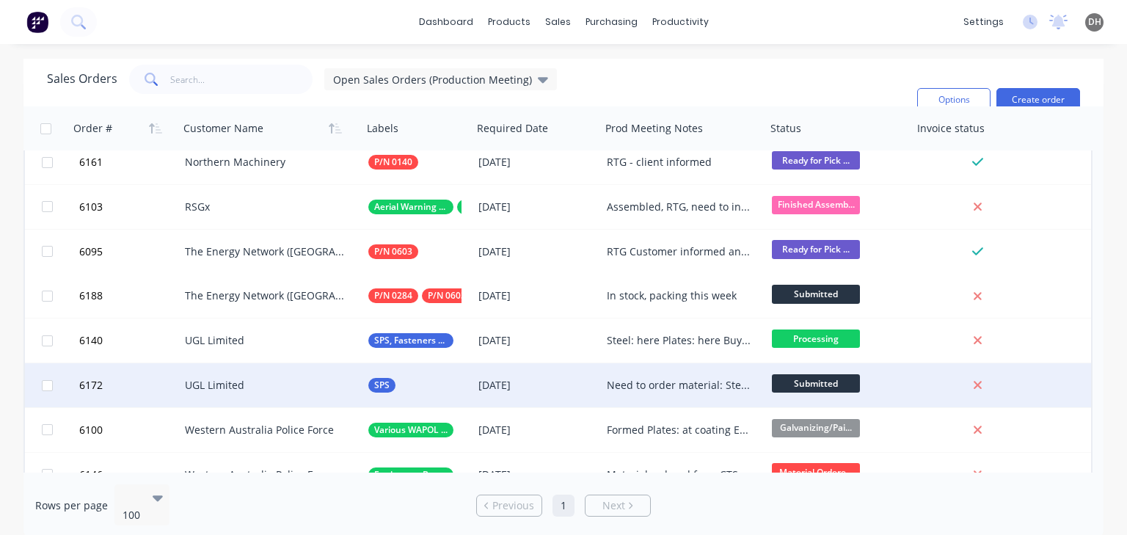
click at [652, 381] on div "Need to order material: Steel: Round Bar:" at bounding box center [680, 385] width 146 height 15
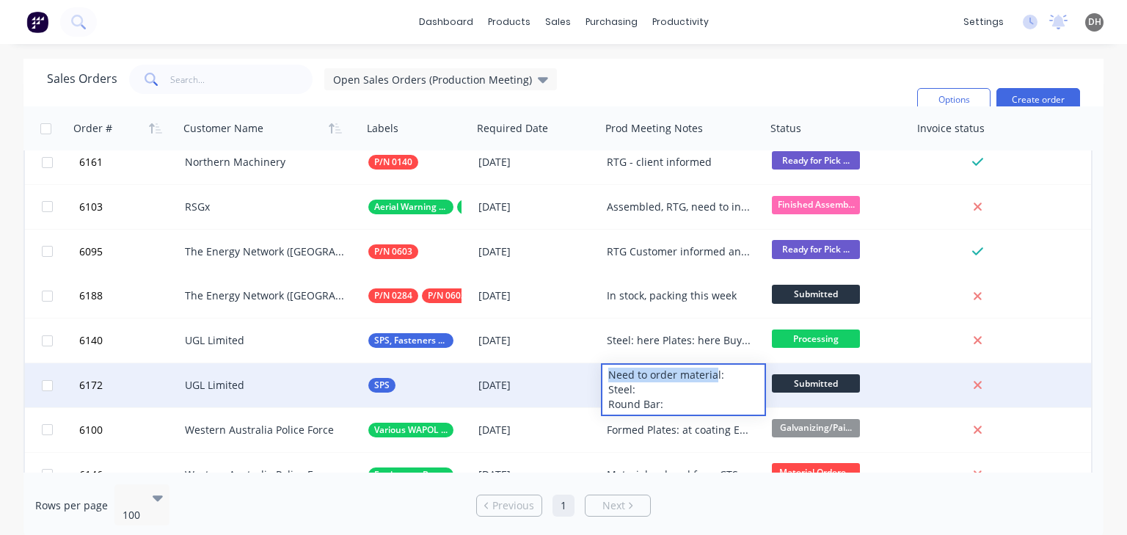
drag, startPoint x: 713, startPoint y: 378, endPoint x: 599, endPoint y: 376, distance: 114.4
click at [599, 376] on div "6172 UGL Limited SPS 11 Sep 2025 Need to order material: Steel: Round Bar: Subm…" at bounding box center [558, 385] width 1066 height 45
click at [653, 387] on div "Need to order material: Steel: Round Bar:" at bounding box center [683, 390] width 162 height 50
click at [669, 398] on div "Need to order material: Steel: Round Bar:" at bounding box center [683, 390] width 162 height 50
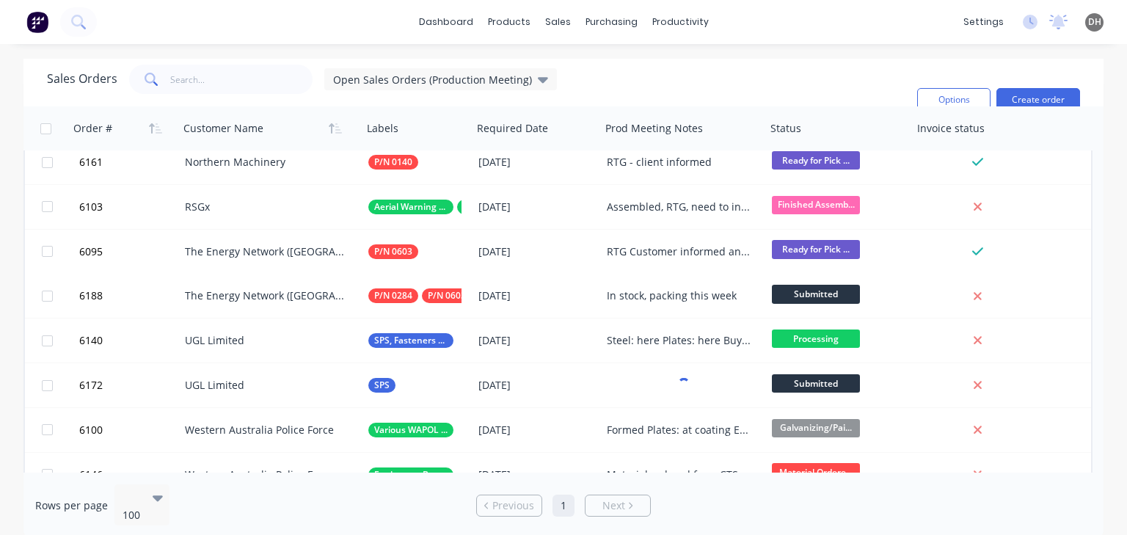
click at [805, 12] on div "dashboard products sales purchasing productivity dashboard products Product Cat…" at bounding box center [563, 22] width 1127 height 44
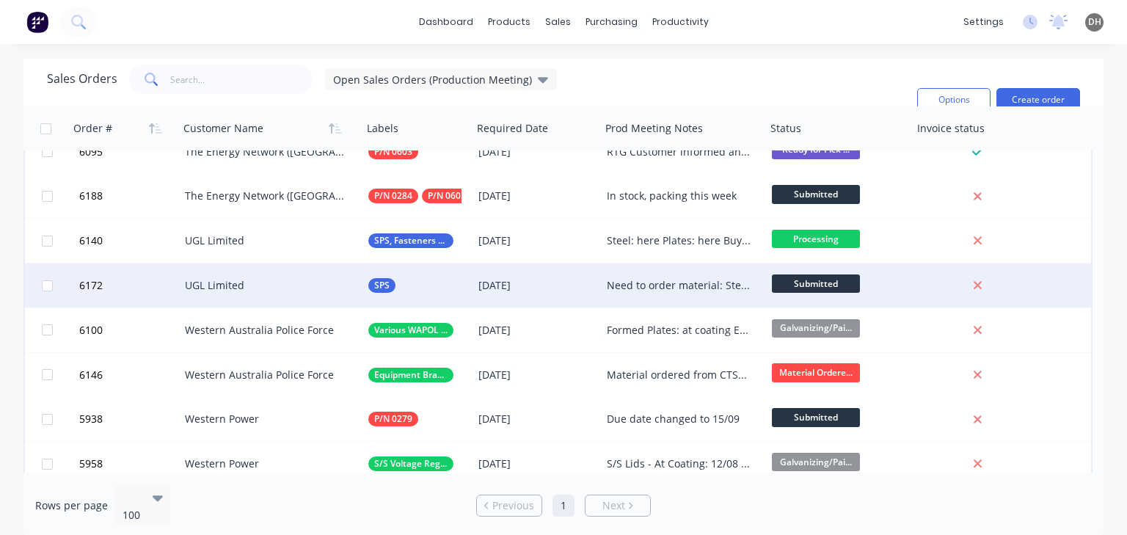
scroll to position [1452, 0]
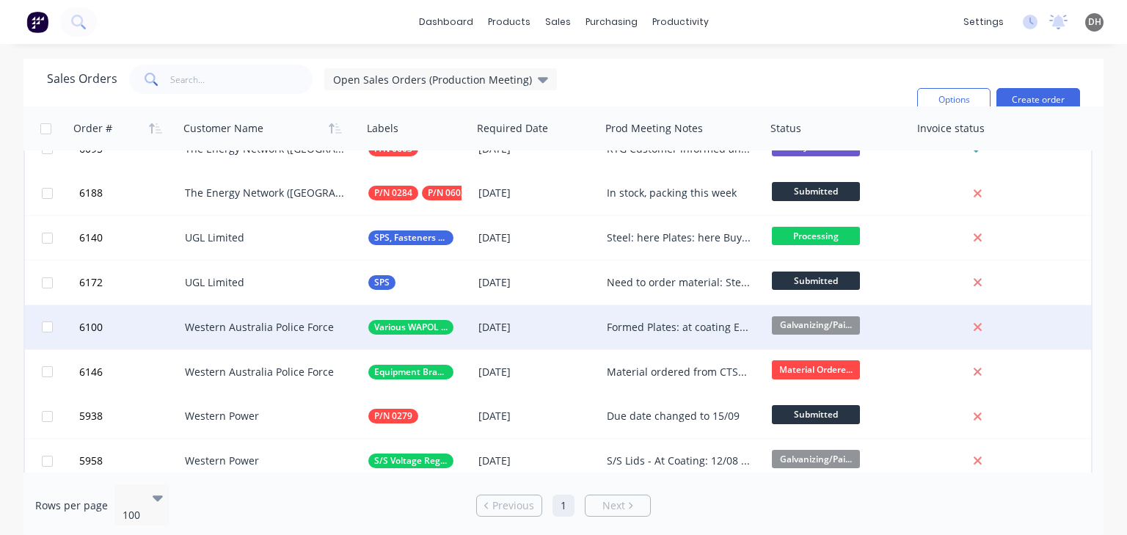
click at [654, 323] on div "Formed Plates: at coating ETA 11/08 - need to chase" at bounding box center [680, 327] width 146 height 15
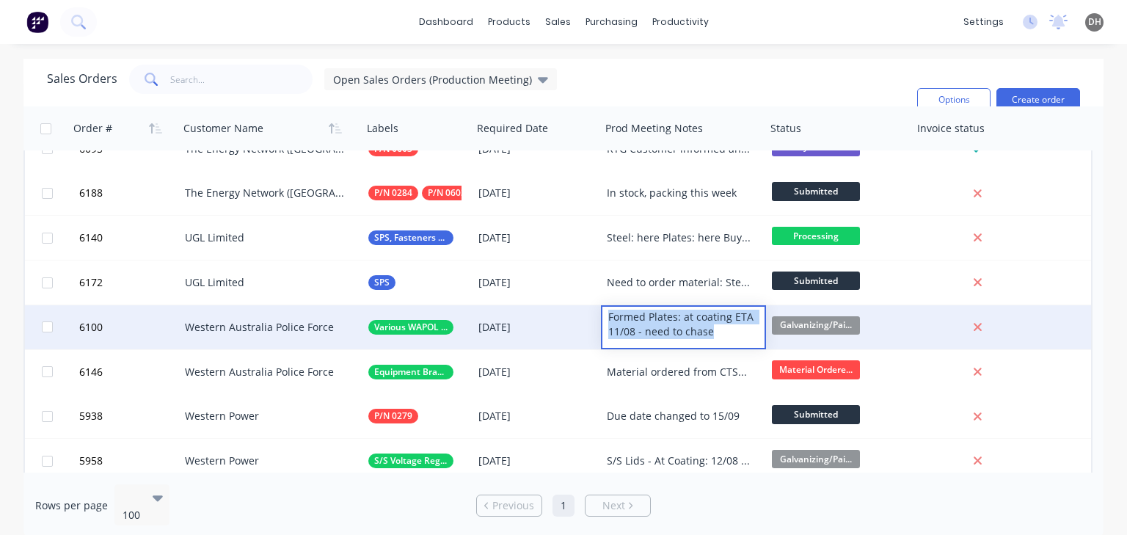
drag, startPoint x: 709, startPoint y: 332, endPoint x: 607, endPoint y: 318, distance: 102.1
click at [607, 318] on div "Formed Plates: at coating ETA 11/08 - need to chase" at bounding box center [683, 324] width 162 height 35
click at [729, 337] on div "Formed Plates: at coating ETA 11/08 - need to chase" at bounding box center [683, 324] width 162 height 35
drag, startPoint x: 721, startPoint y: 332, endPoint x: 646, endPoint y: 333, distance: 74.8
click at [646, 333] on div "Formed Plates: at coating ETA 11/08 - need to chase" at bounding box center [683, 324] width 162 height 35
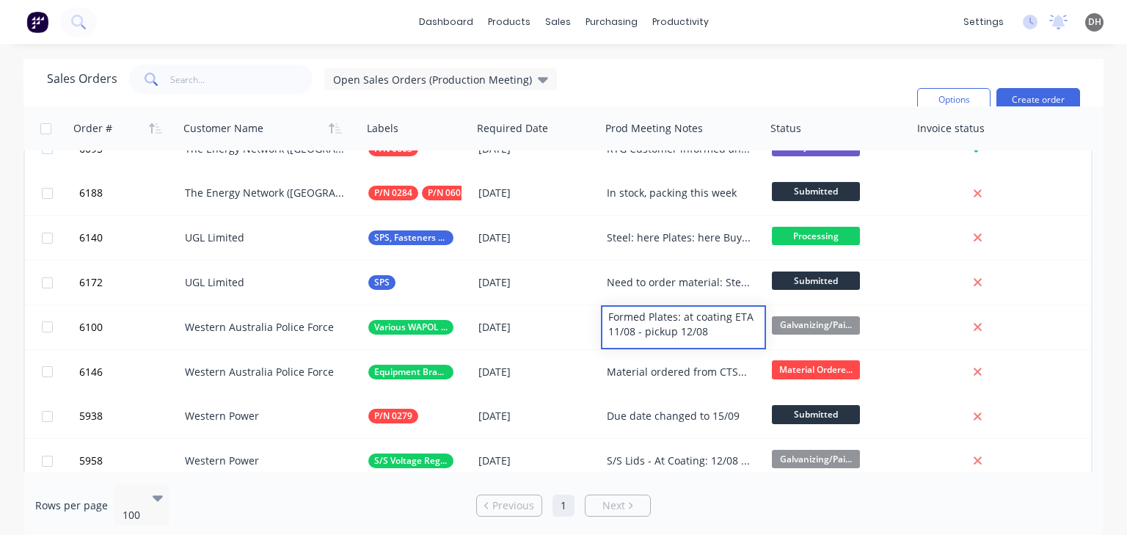
click at [850, 67] on div "Sales Orders Open Sales Orders (Production Meeting) Filters: Status Sorting: Cu…" at bounding box center [476, 100] width 858 height 70
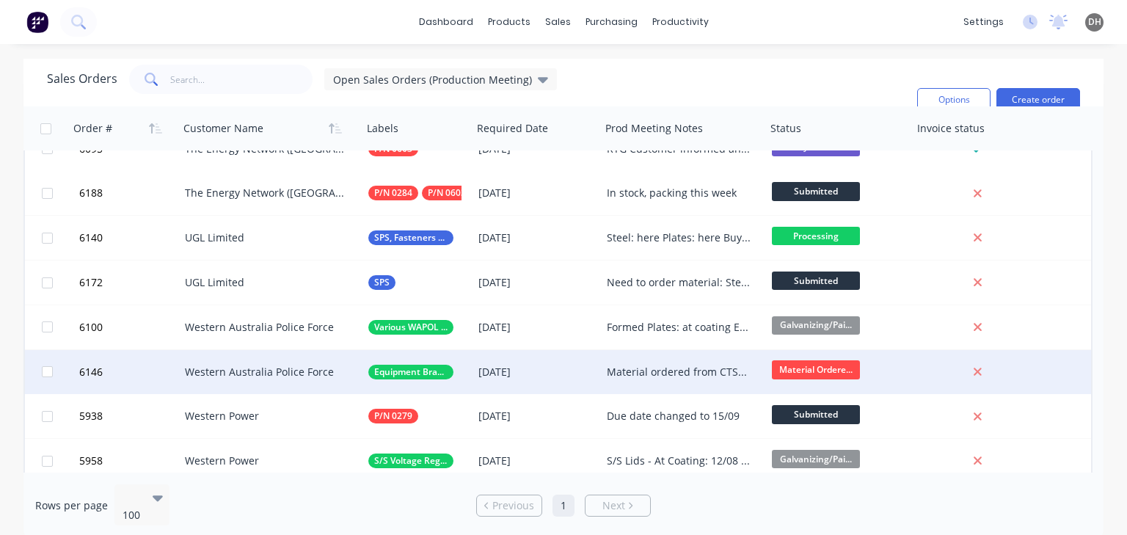
click at [707, 373] on div "Material ordered from CTSM Formed Plates & Coating: 02/09/2025" at bounding box center [680, 372] width 146 height 15
click at [679, 90] on div "Sales Orders Open Sales Orders (Production Meeting) Filters: Status Sorting: Cu…" at bounding box center [476, 100] width 858 height 70
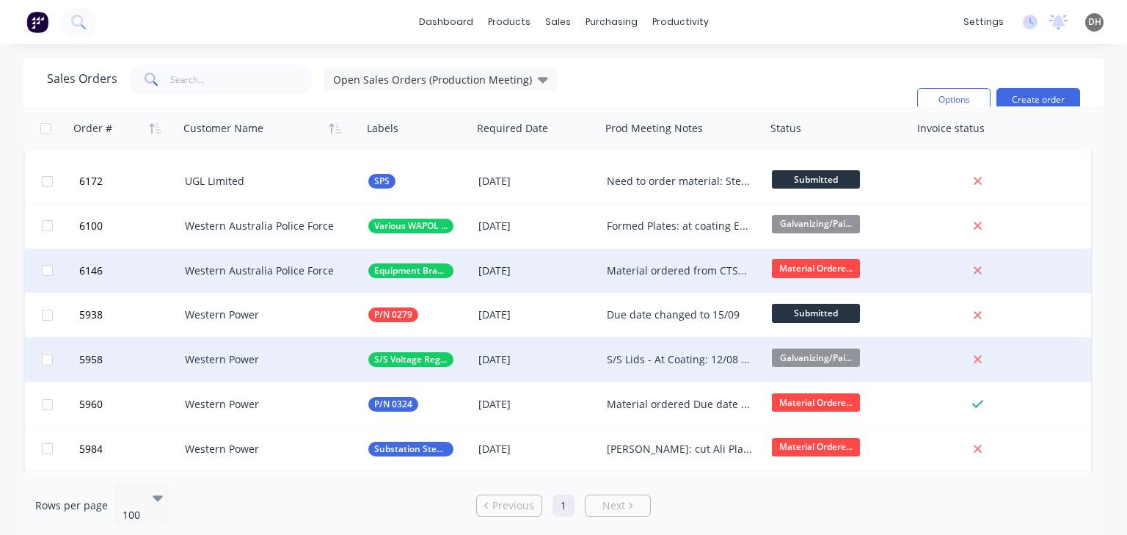
scroll to position [1555, 0]
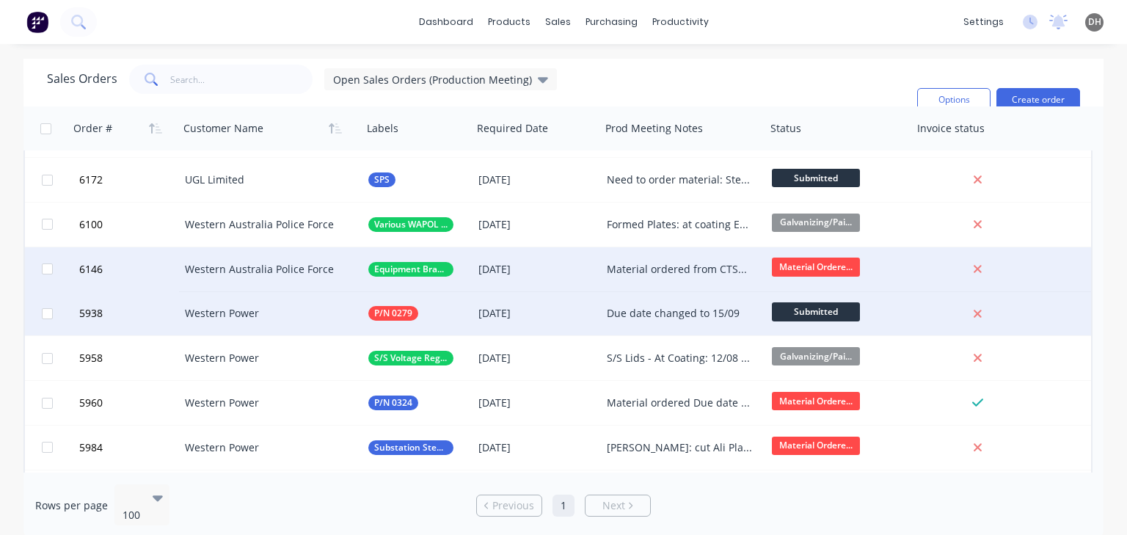
click at [715, 304] on div "Due date changed to 15/09" at bounding box center [683, 313] width 165 height 44
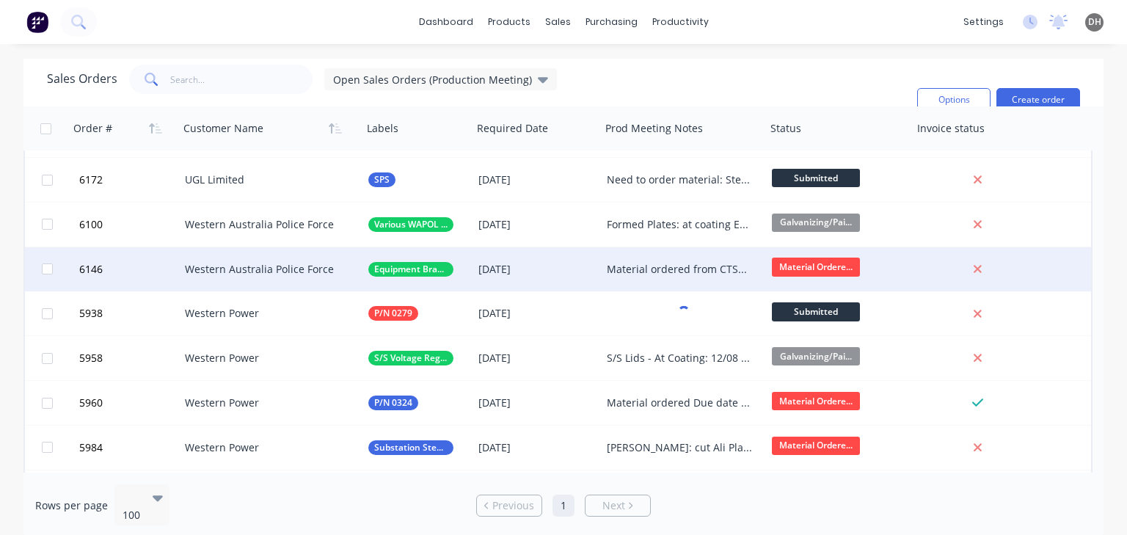
click at [691, 92] on div "Sales Orders Open Sales Orders (Production Meeting) Filters: Status Sorting: Cu…" at bounding box center [476, 100] width 858 height 70
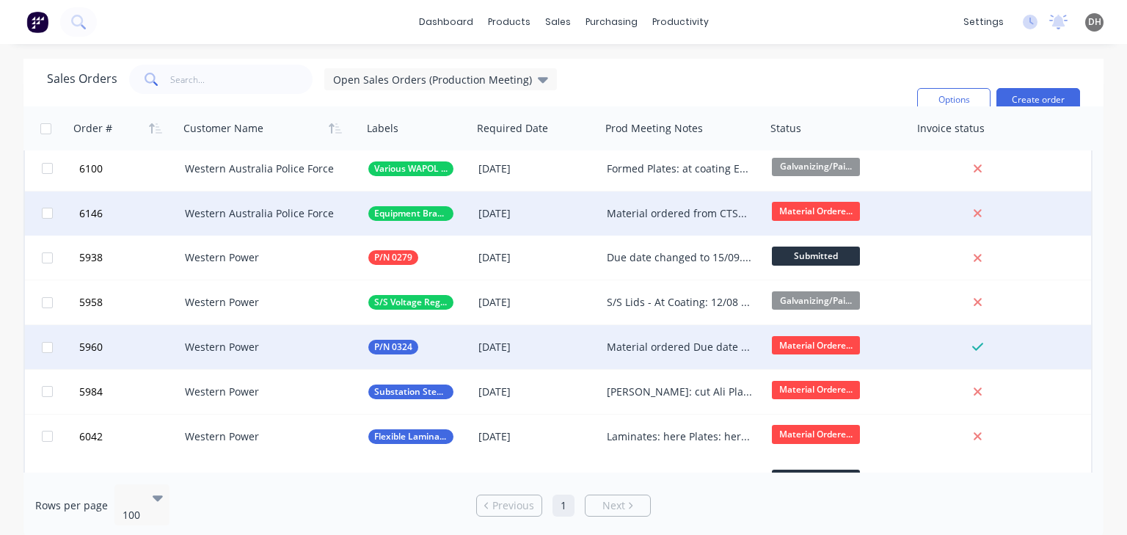
scroll to position [1614, 0]
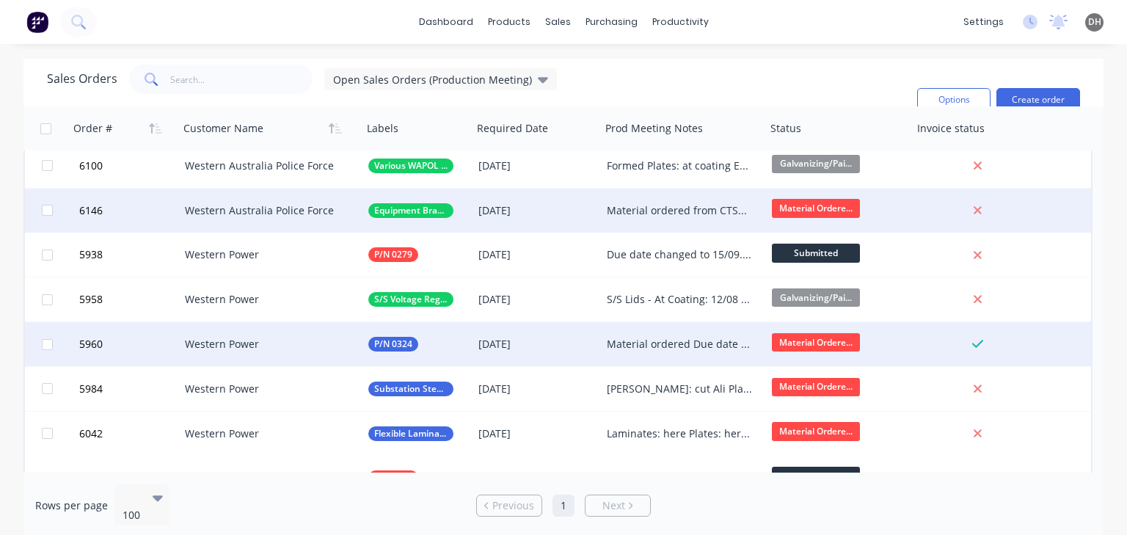
click at [695, 331] on div "Material ordered Due date updated to 30/09 Steel: cut Plates: here Fasteners: h…" at bounding box center [683, 344] width 165 height 44
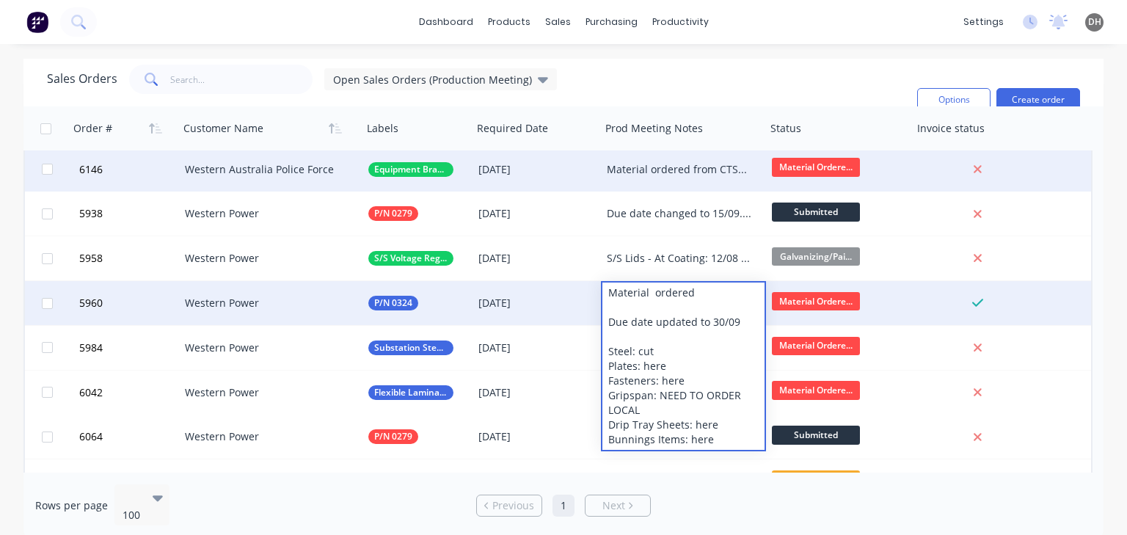
scroll to position [1658, 0]
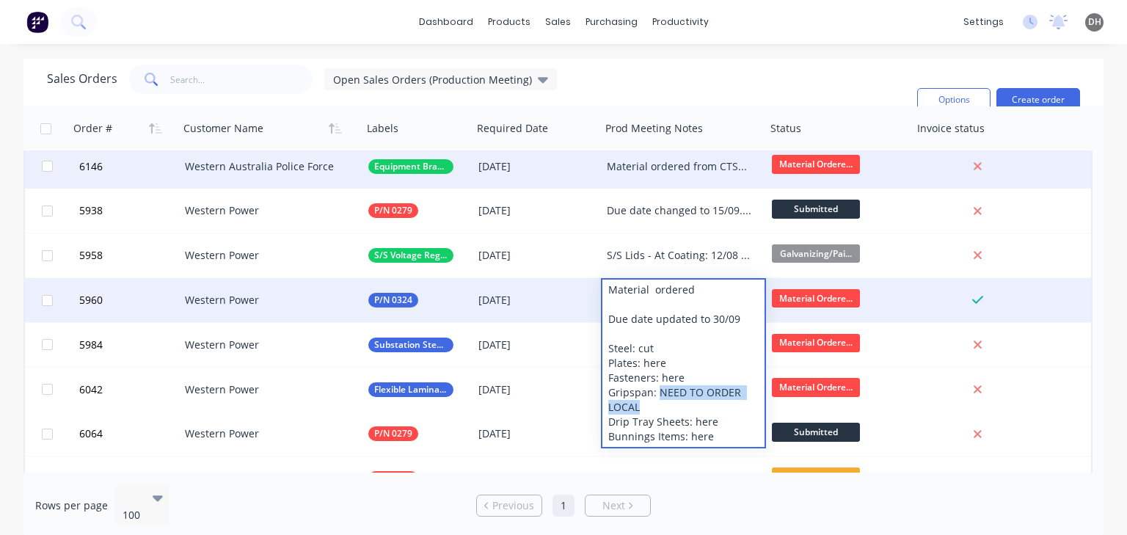
drag, startPoint x: 659, startPoint y: 406, endPoint x: 658, endPoint y: 394, distance: 12.6
click at [658, 394] on div "Material ordered Due date updated to 30/09 Steel: cut Plates: here Fasteners: h…" at bounding box center [683, 362] width 162 height 167
click at [651, 405] on div "Material ordered Due date updated to 30/09 Steel: cut Plates: here Fasteners: h…" at bounding box center [683, 362] width 162 height 167
drag, startPoint x: 654, startPoint y: 406, endPoint x: 659, endPoint y: 390, distance: 16.9
click at [659, 390] on div "Material ordered Due date updated to 30/09 Steel: cut Plates: here Fasteners: h…" at bounding box center [683, 362] width 162 height 167
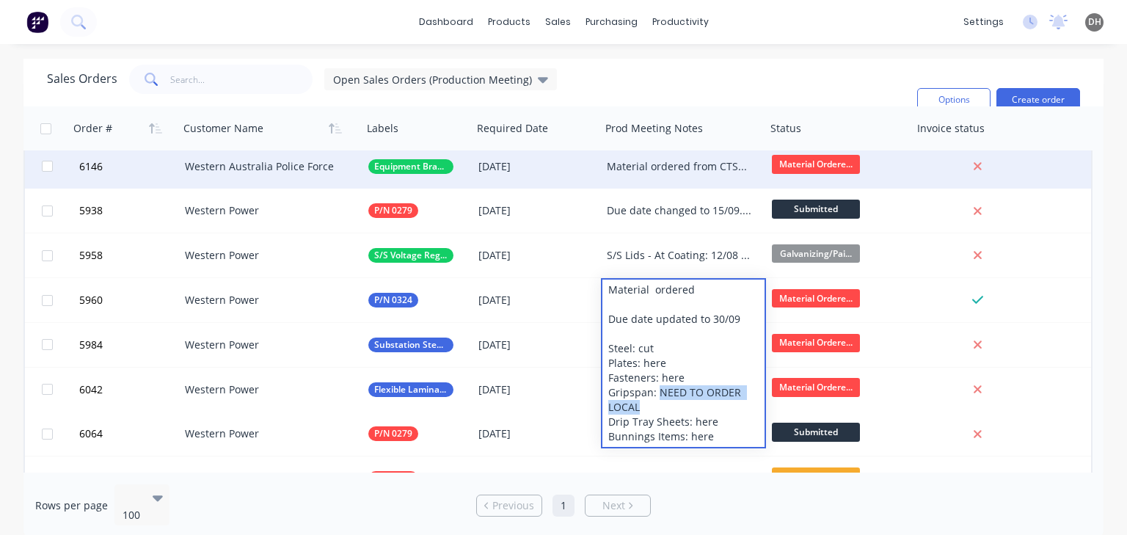
click at [754, 92] on div "Sales Orders Open Sales Orders (Production Meeting) Filters: Status Sorting: Cu…" at bounding box center [476, 100] width 858 height 70
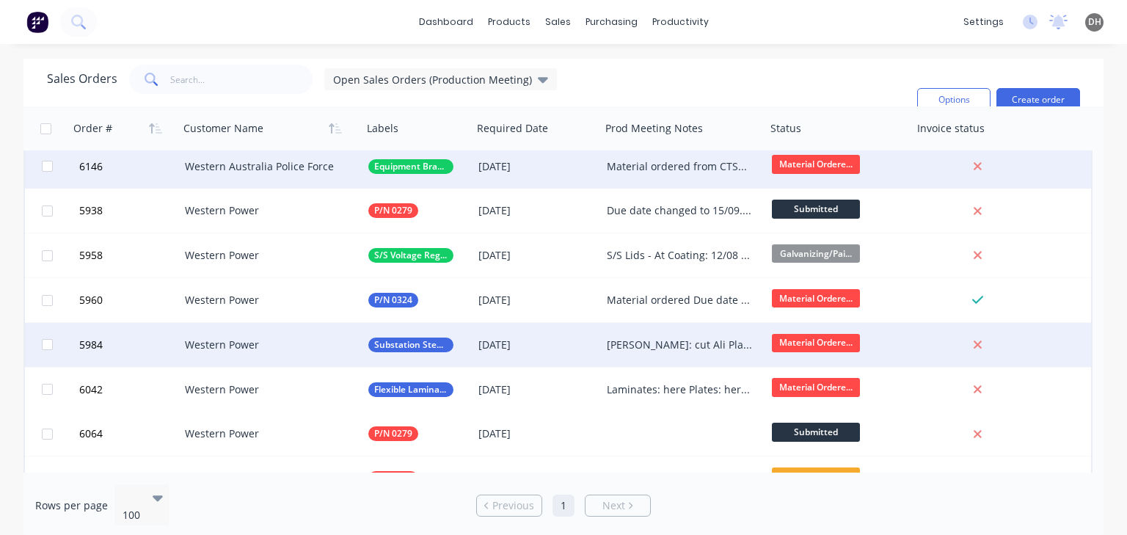
click at [621, 348] on div "Ali Tube: cut Ali Plates: here and prepped Ali Laminates: Here Copper Plates: H…" at bounding box center [680, 344] width 146 height 15
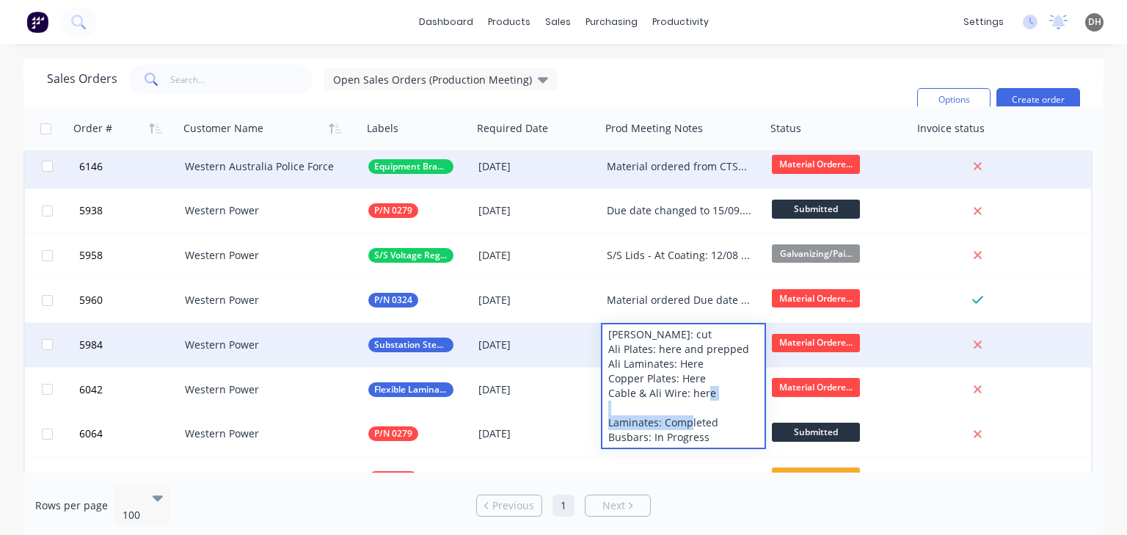
drag, startPoint x: 618, startPoint y: 417, endPoint x: 713, endPoint y: 425, distance: 94.9
click at [713, 425] on div "Ali Tube: cut Ali Plates: here and prepped Ali Laminates: Here Copper Plates: H…" at bounding box center [683, 385] width 162 height 123
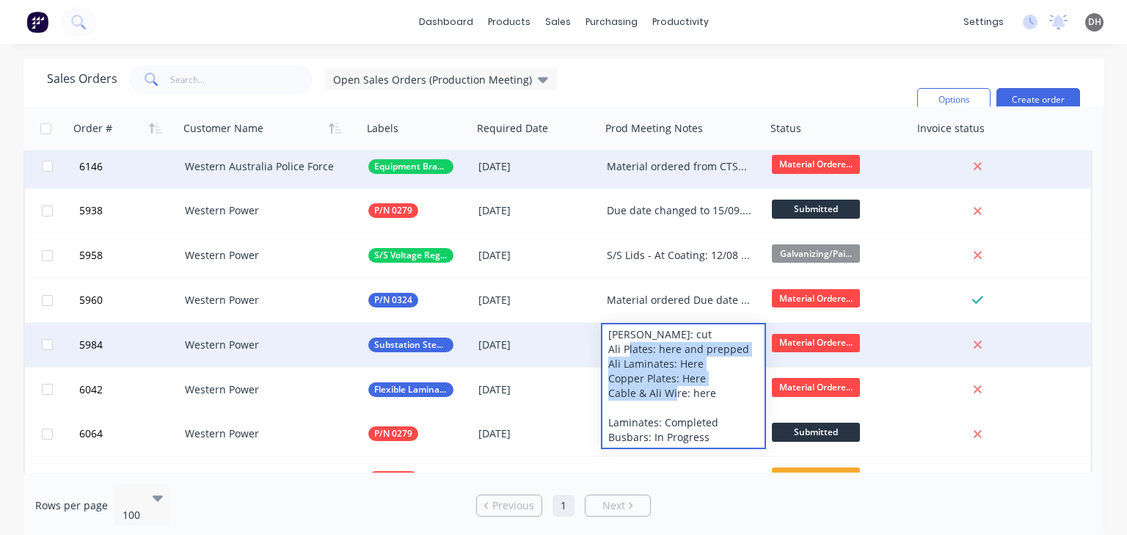
drag, startPoint x: 698, startPoint y: 385, endPoint x: 648, endPoint y: 355, distance: 57.6
click at [648, 355] on div "Ali Tube: cut Ali Plates: here and prepped Ali Laminates: Here Copper Plates: H…" at bounding box center [683, 385] width 162 height 123
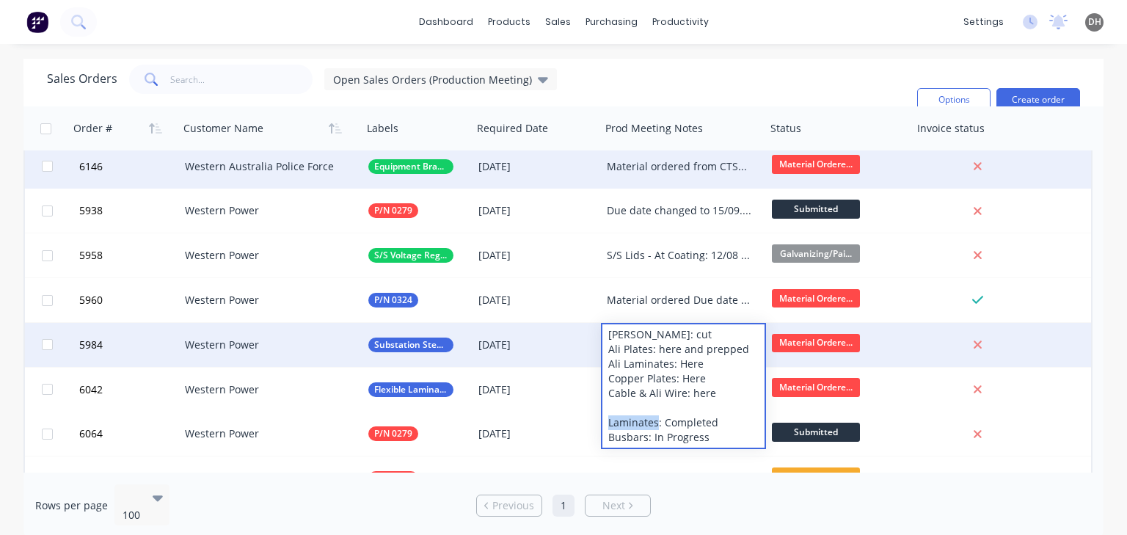
drag, startPoint x: 635, startPoint y: 421, endPoint x: 682, endPoint y: 422, distance: 46.9
click at [682, 422] on div "Ali Tube: cut Ali Plates: here and prepped Ali Laminates: Here Copper Plates: H…" at bounding box center [683, 385] width 162 height 123
drag, startPoint x: 634, startPoint y: 439, endPoint x: 643, endPoint y: 436, distance: 8.6
click at [636, 437] on div "Ali Tube: cut Ali Plates: here and prepped Ali Laminates: Here Copper Plates: H…" at bounding box center [683, 385] width 162 height 123
drag, startPoint x: 643, startPoint y: 436, endPoint x: 697, endPoint y: 439, distance: 54.3
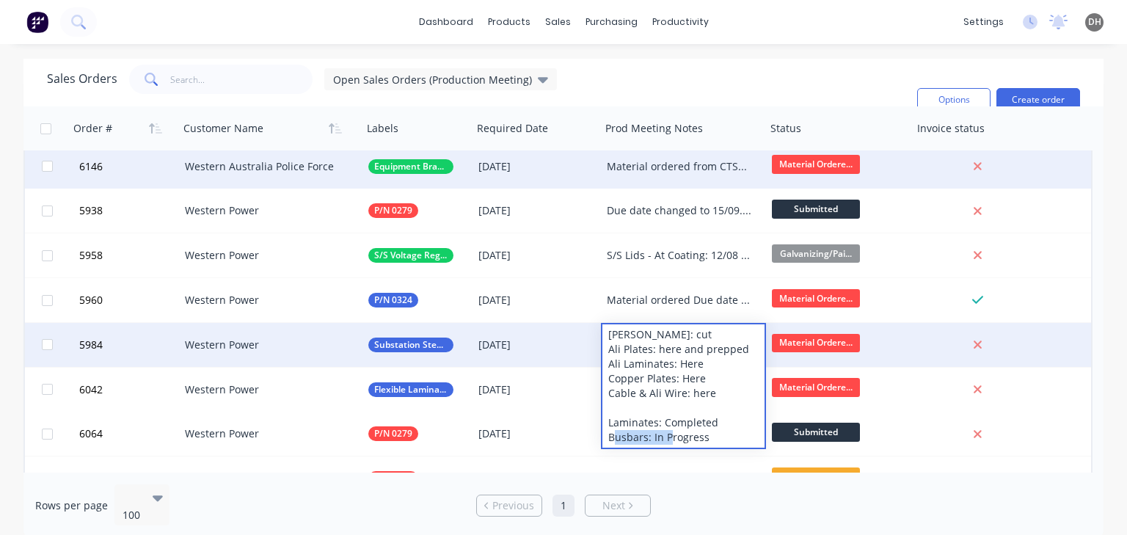
click at [697, 439] on div "Ali Tube: cut Ali Plates: here and prepped Ali Laminates: Here Copper Plates: H…" at bounding box center [683, 385] width 162 height 123
click at [719, 436] on div "Ali Tube: cut Ali Plates: here and prepped Ali Laminates: Here Copper Plates: H…" at bounding box center [683, 385] width 162 height 123
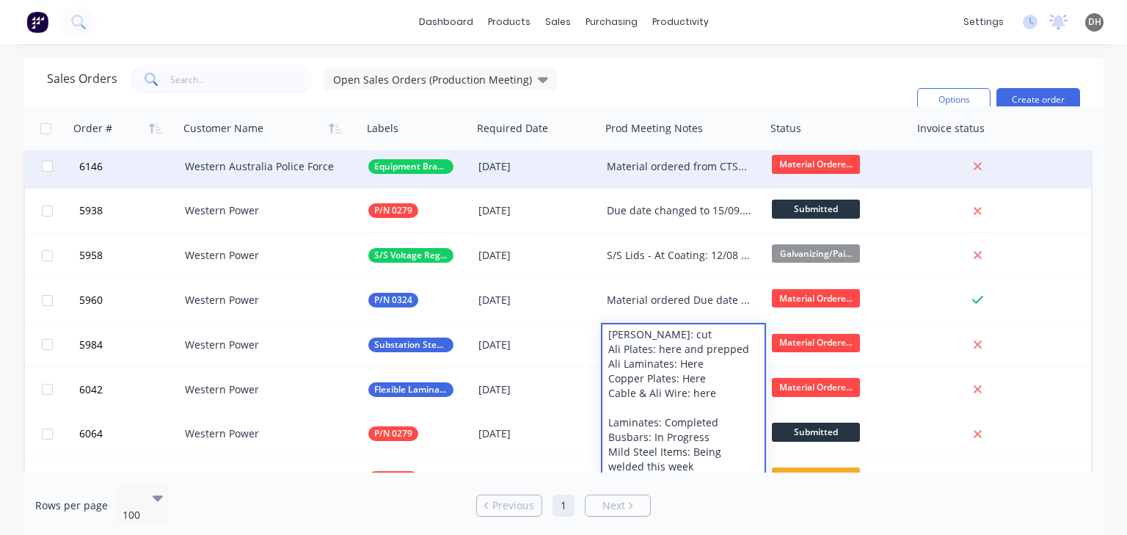
click at [729, 70] on div "Sales Orders Open Sales Orders (Production Meeting) Filters: Status Sorting: Cu…" at bounding box center [476, 100] width 858 height 70
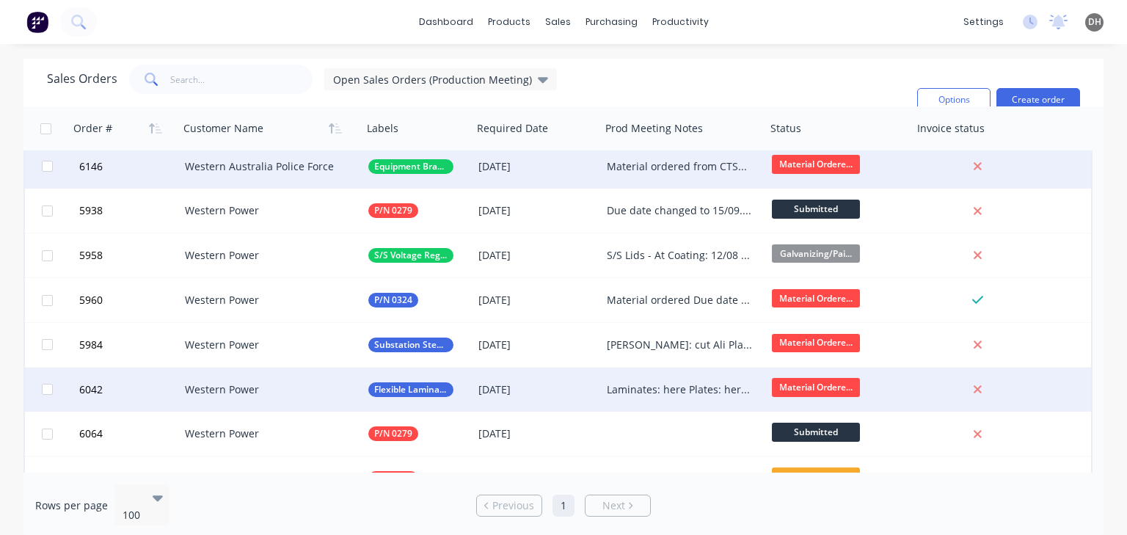
click at [685, 389] on div "Laminates: here Plates: here and formed" at bounding box center [680, 389] width 146 height 15
click at [816, 76] on div "Sales Orders Open Sales Orders (Production Meeting) Filters: Status Sorting: Cu…" at bounding box center [476, 100] width 858 height 70
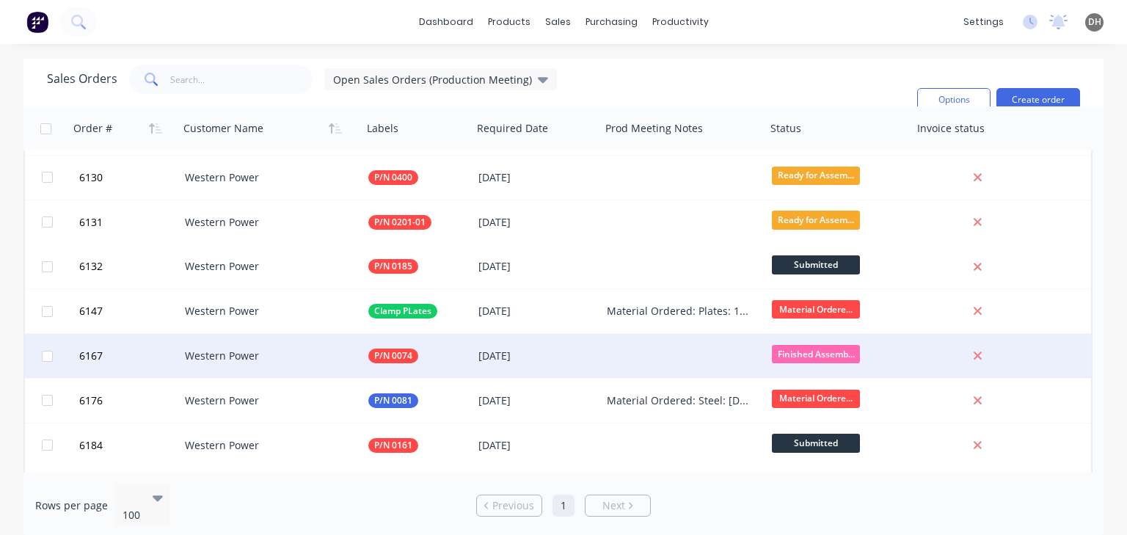
scroll to position [2274, 0]
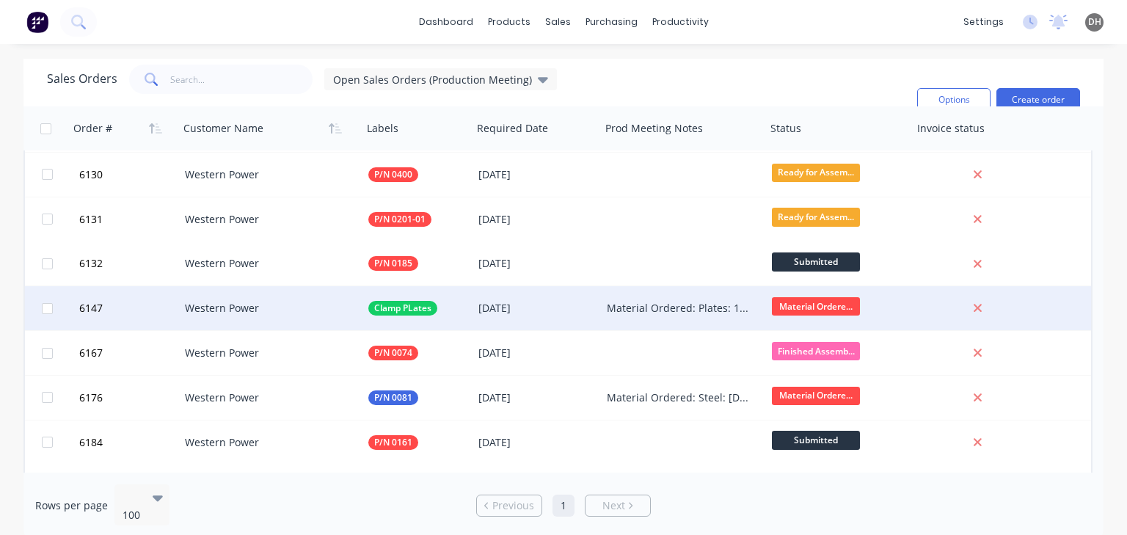
click at [621, 307] on div "Material Ordered: Plates: 11/08 Fasteners: here" at bounding box center [680, 308] width 146 height 15
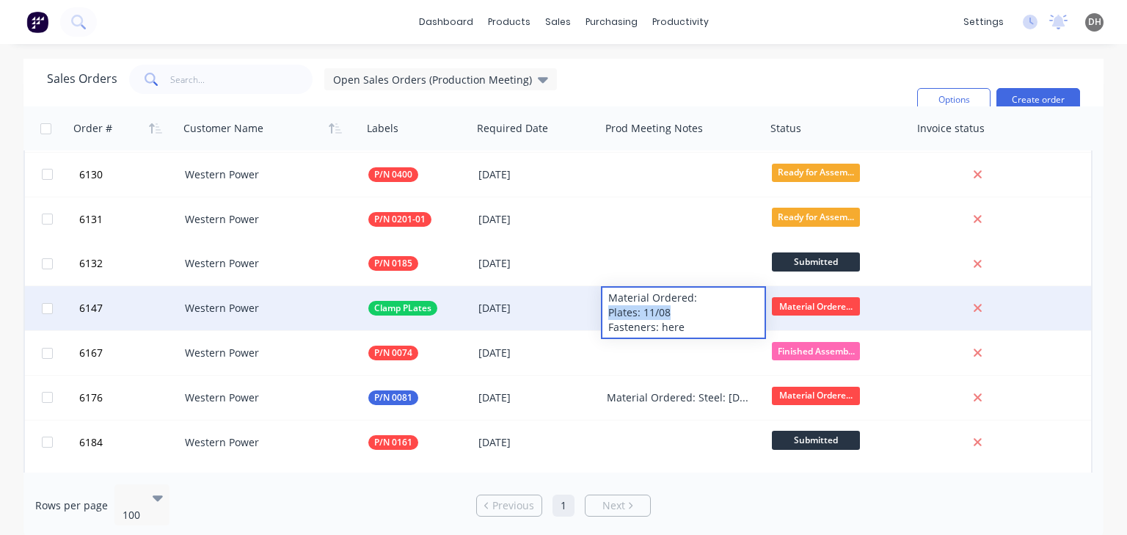
drag, startPoint x: 679, startPoint y: 314, endPoint x: 604, endPoint y: 315, distance: 74.8
click at [604, 315] on div "Material Ordered: Plates: 11/08 Fasteners: here" at bounding box center [683, 313] width 162 height 50
click at [651, 320] on div "Material Ordered: Plates: 11/08 Fasteners: here" at bounding box center [683, 313] width 162 height 50
drag, startPoint x: 692, startPoint y: 325, endPoint x: 603, endPoint y: 303, distance: 91.4
click at [603, 303] on div "Material Ordered: Plates: 11/08 Fasteners: here" at bounding box center [683, 313] width 162 height 50
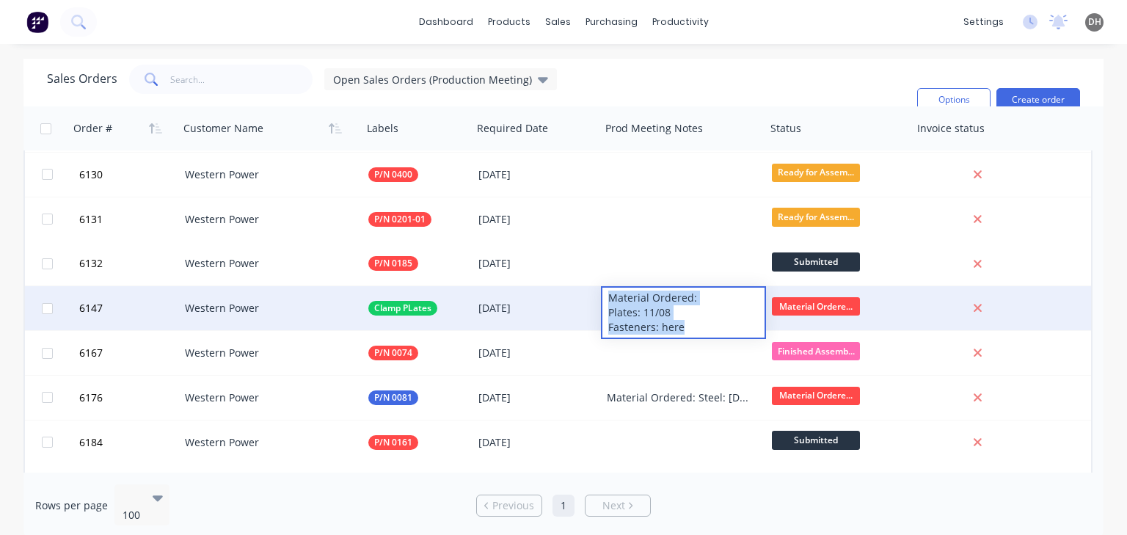
click at [667, 309] on div "Material Ordered: Plates: 11/08 Fasteners: here" at bounding box center [683, 313] width 162 height 50
drag, startPoint x: 690, startPoint y: 327, endPoint x: 628, endPoint y: 316, distance: 63.3
click at [628, 316] on div "Material Ordered: Plates: 11/08 Fasteners: here" at bounding box center [683, 313] width 162 height 50
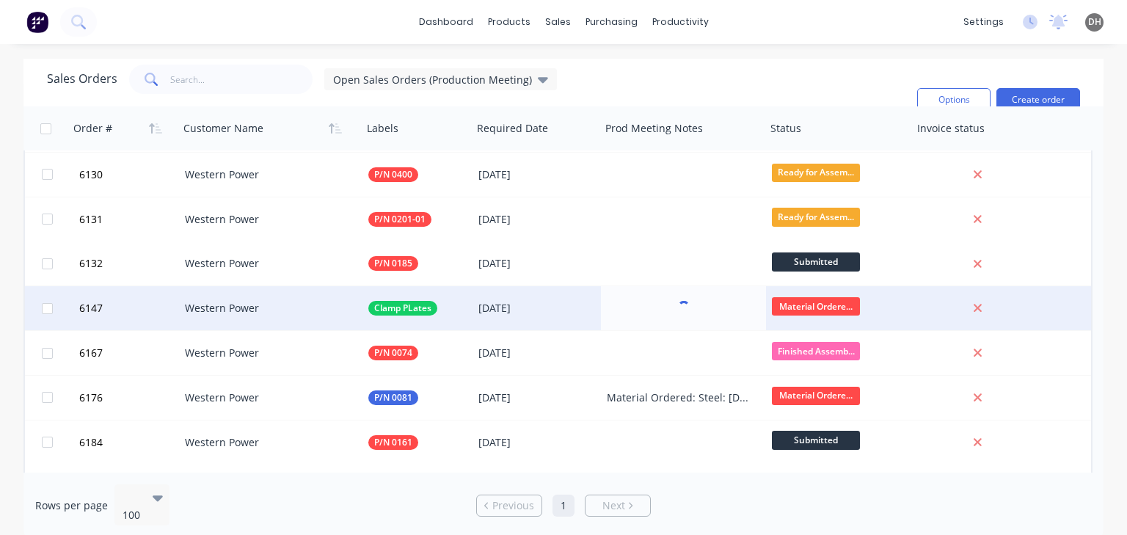
click at [1024, 311] on div at bounding box center [977, 307] width 118 height 13
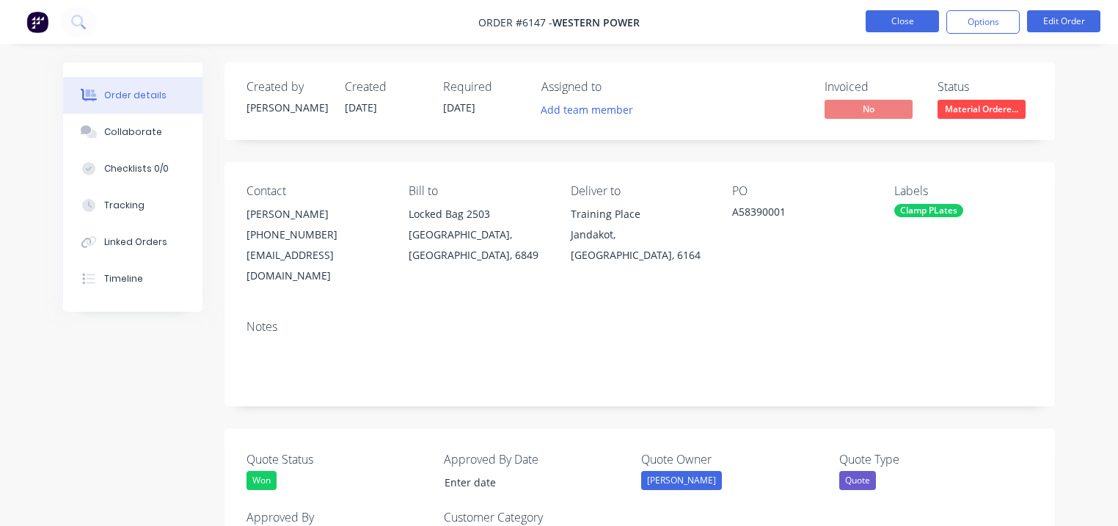
click at [874, 15] on button "Close" at bounding box center [902, 21] width 73 height 22
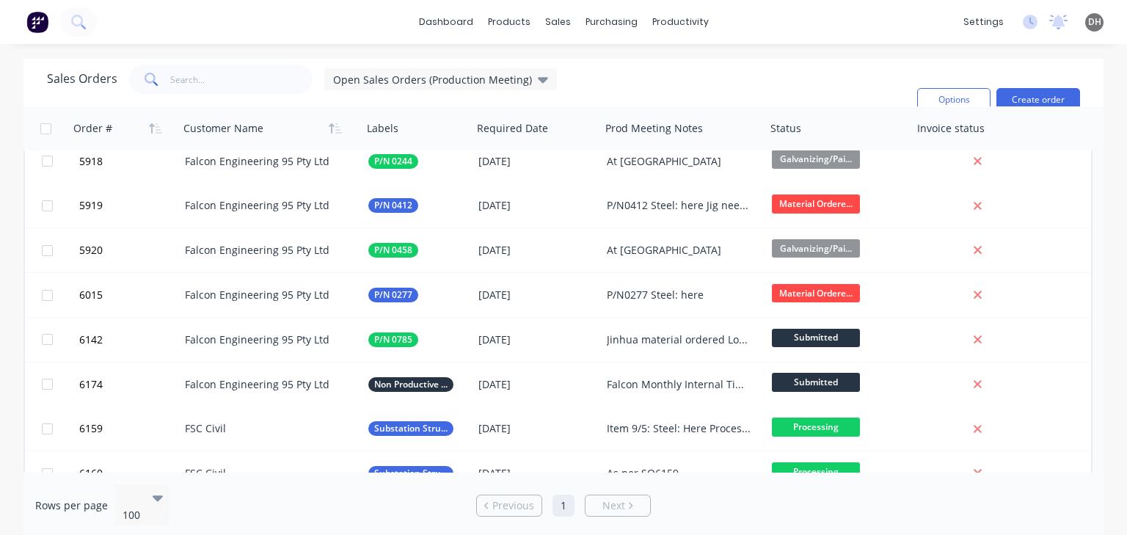
scroll to position [637, 0]
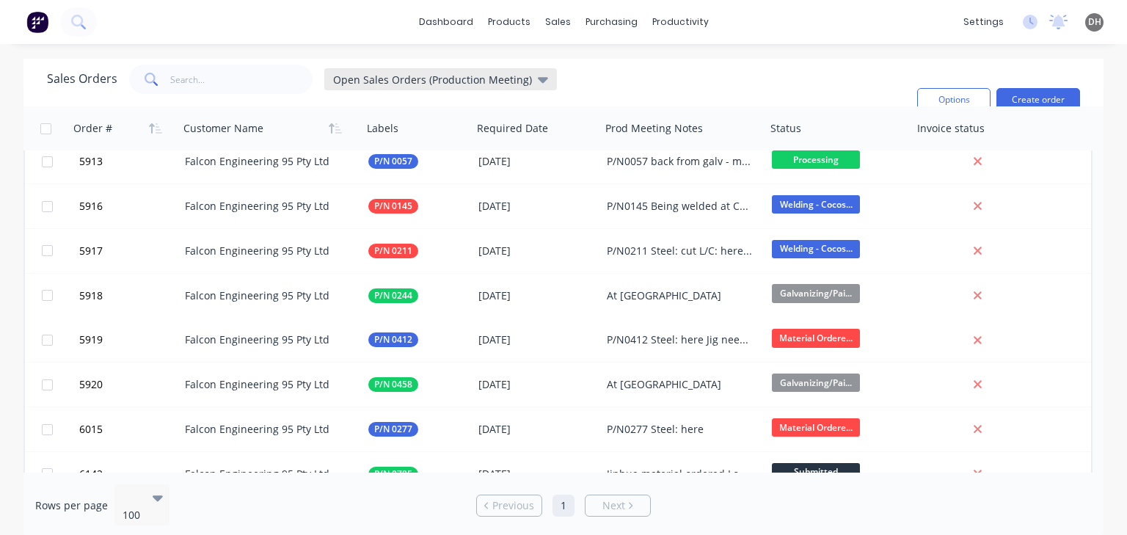
click at [464, 87] on div "Open Sales Orders (Production Meeting)" at bounding box center [440, 79] width 233 height 22
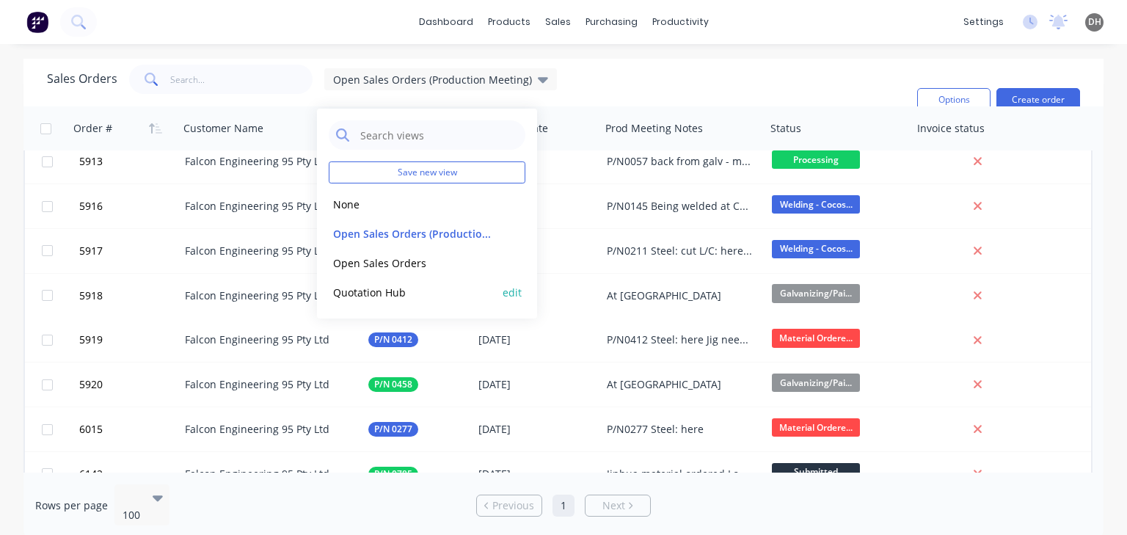
click at [394, 296] on button "Quotation Hub" at bounding box center [412, 292] width 167 height 17
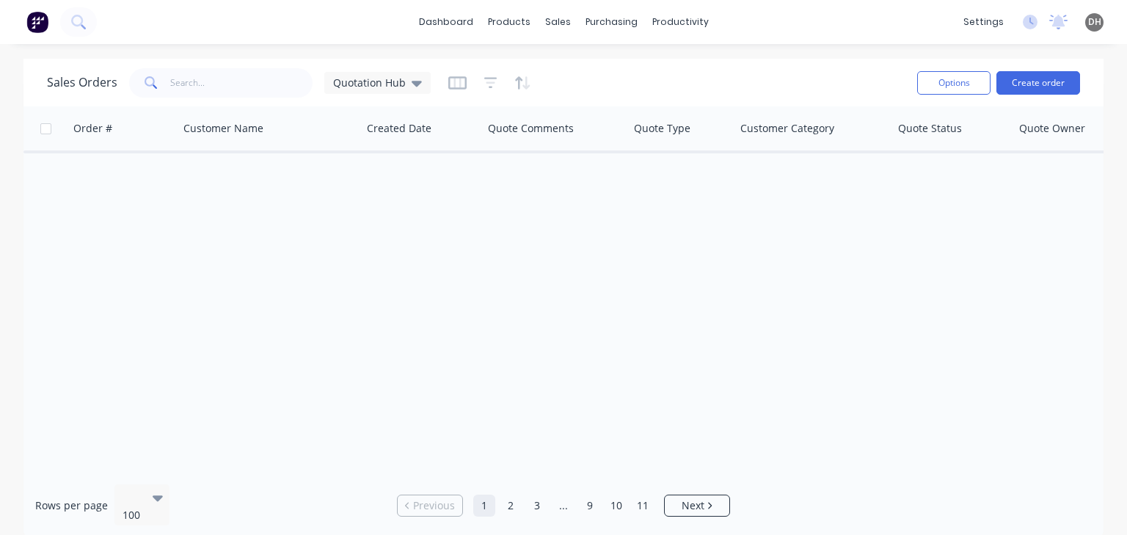
scroll to position [0, 0]
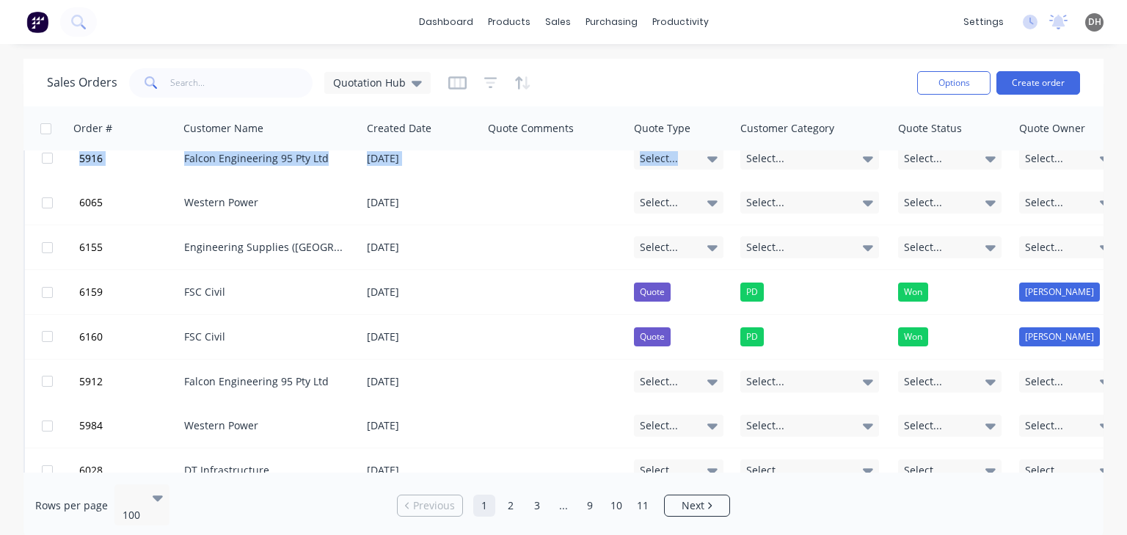
drag, startPoint x: 681, startPoint y: 464, endPoint x: 776, endPoint y: 468, distance: 94.7
click at [776, 468] on div "Order # Customer Name Created Date Quote Comments Quote Type Customer Category …" at bounding box center [563, 289] width 1080 height 366
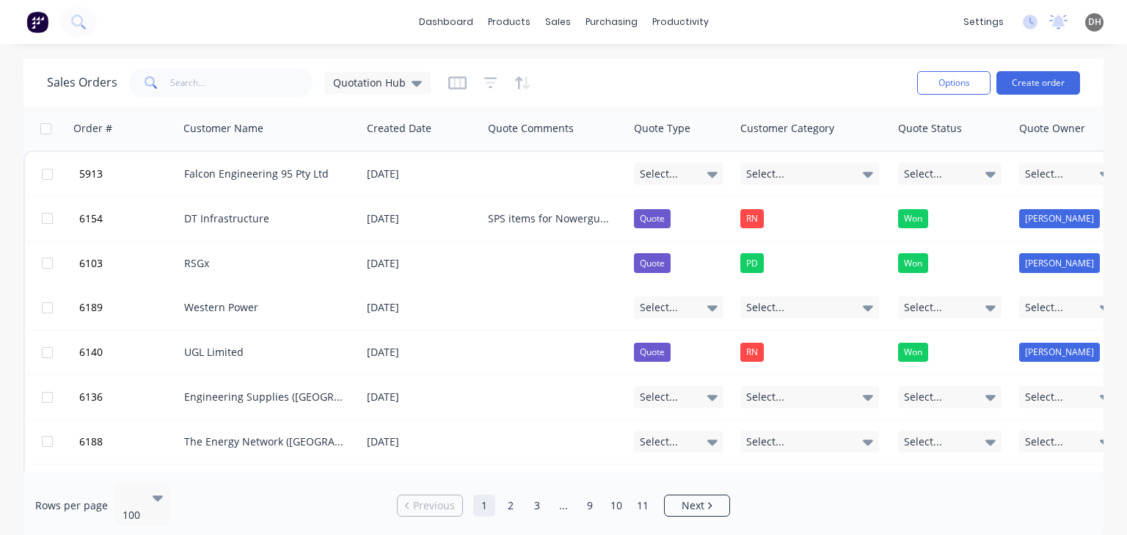
click at [690, 70] on div "Sales Orders Quotation Hub" at bounding box center [476, 83] width 858 height 36
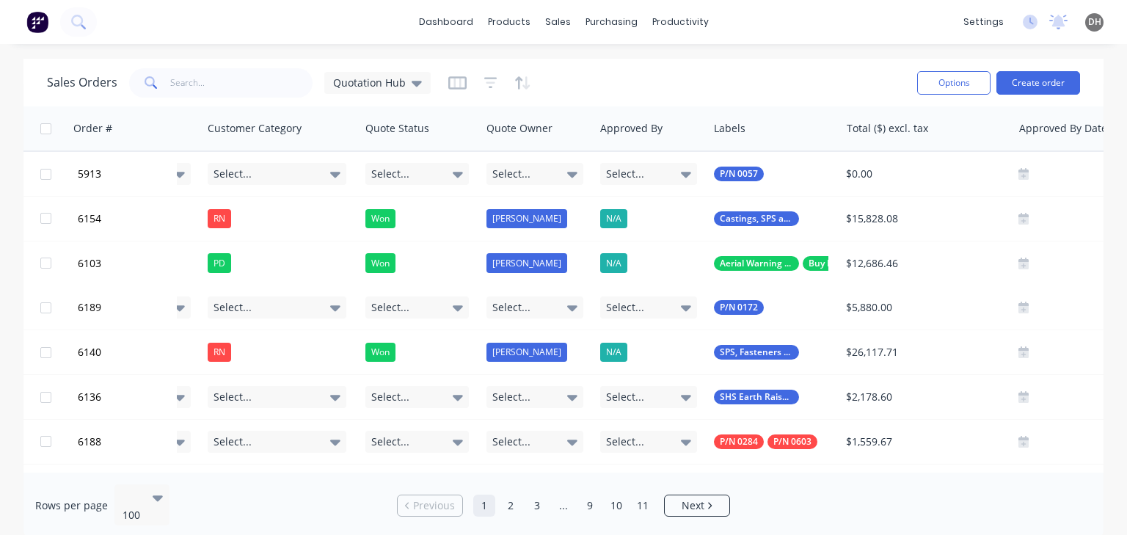
scroll to position [0, 566]
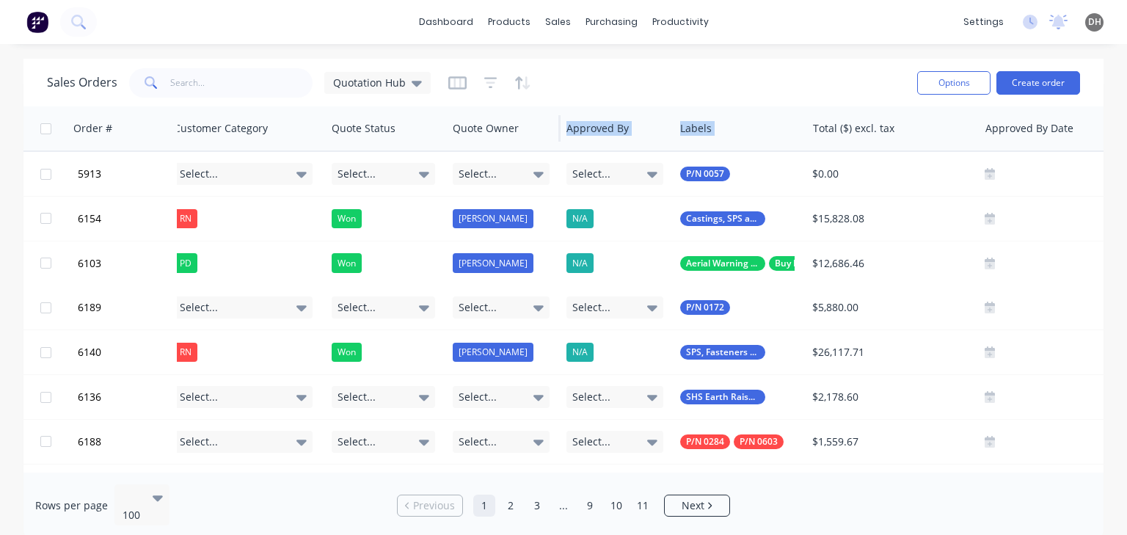
drag, startPoint x: 840, startPoint y: 127, endPoint x: 555, endPoint y: 122, distance: 285.4
click at [555, 122] on div "Order # Customer Name Created Date Quote Comments Quote Type Customer Category …" at bounding box center [299, 128] width 1684 height 44
click at [819, 128] on div at bounding box center [889, 128] width 153 height 29
drag, startPoint x: 849, startPoint y: 132, endPoint x: 742, endPoint y: 133, distance: 106.4
click at [742, 133] on div "Order # Customer Name Created Date Quote Comments Quote Type Customer Category …" at bounding box center [299, 128] width 1684 height 44
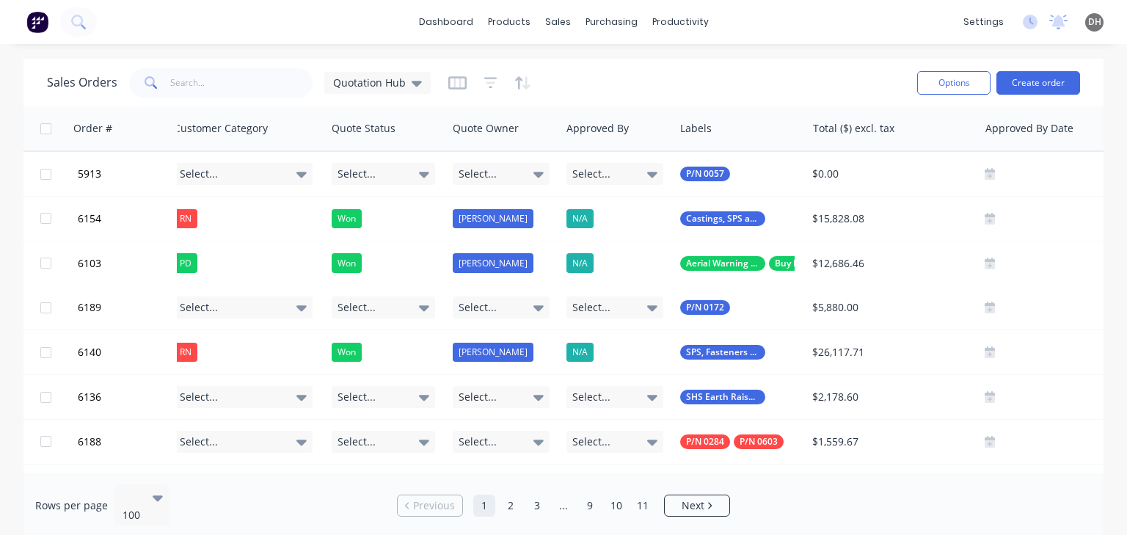
click at [763, 77] on div "Sales Orders Quotation Hub" at bounding box center [476, 83] width 858 height 36
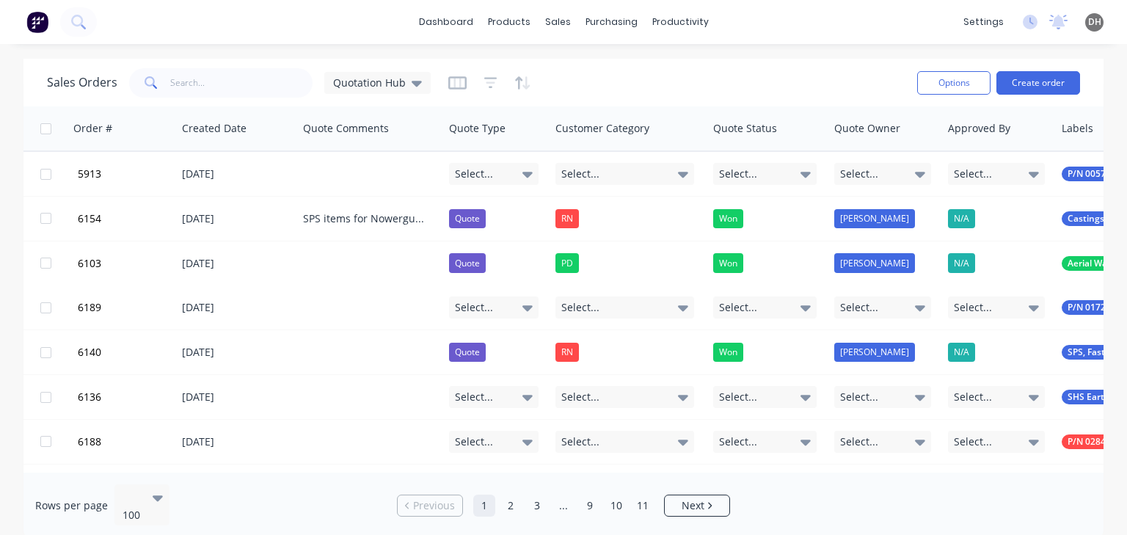
scroll to position [0, 168]
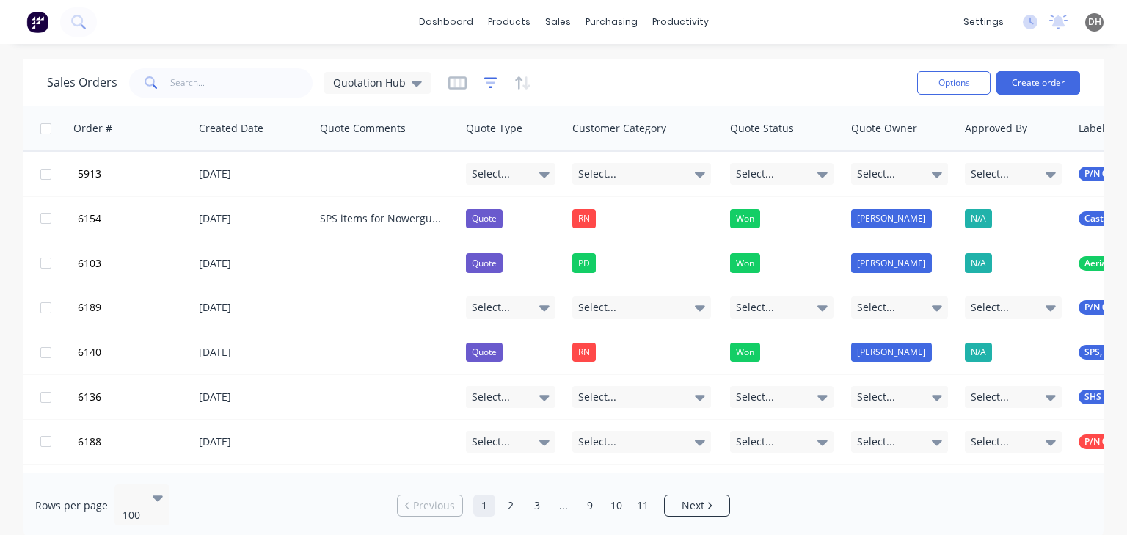
click at [490, 79] on icon "button" at bounding box center [490, 83] width 13 height 15
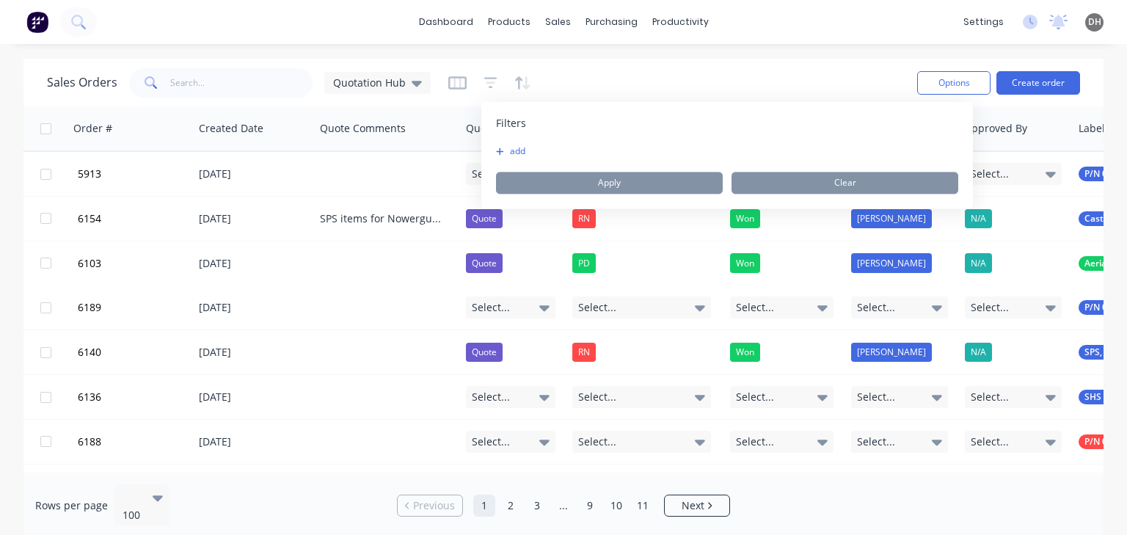
click at [519, 147] on button "add" at bounding box center [514, 151] width 37 height 12
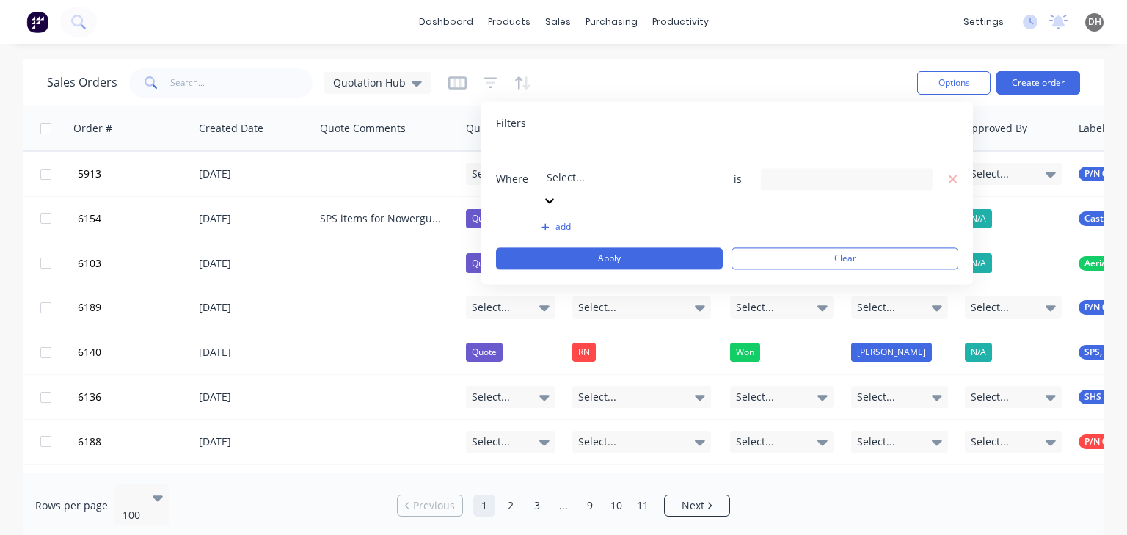
click at [597, 159] on div at bounding box center [651, 157] width 211 height 18
click at [721, 56] on div "dashboard products sales purchasing productivity dashboard products Product Cat…" at bounding box center [563, 267] width 1127 height 535
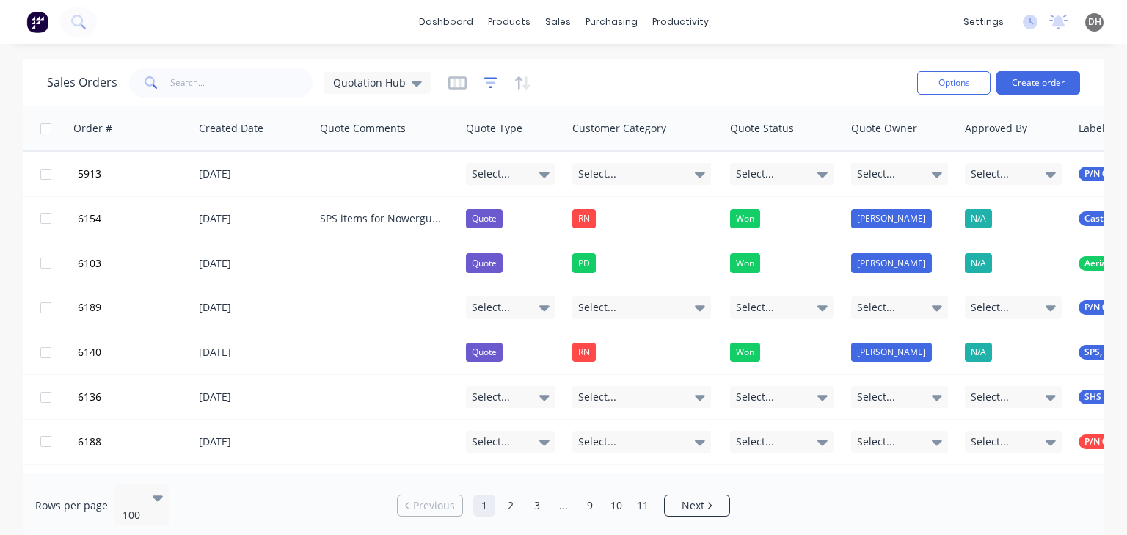
click at [489, 80] on icon "button" at bounding box center [490, 83] width 13 height 15
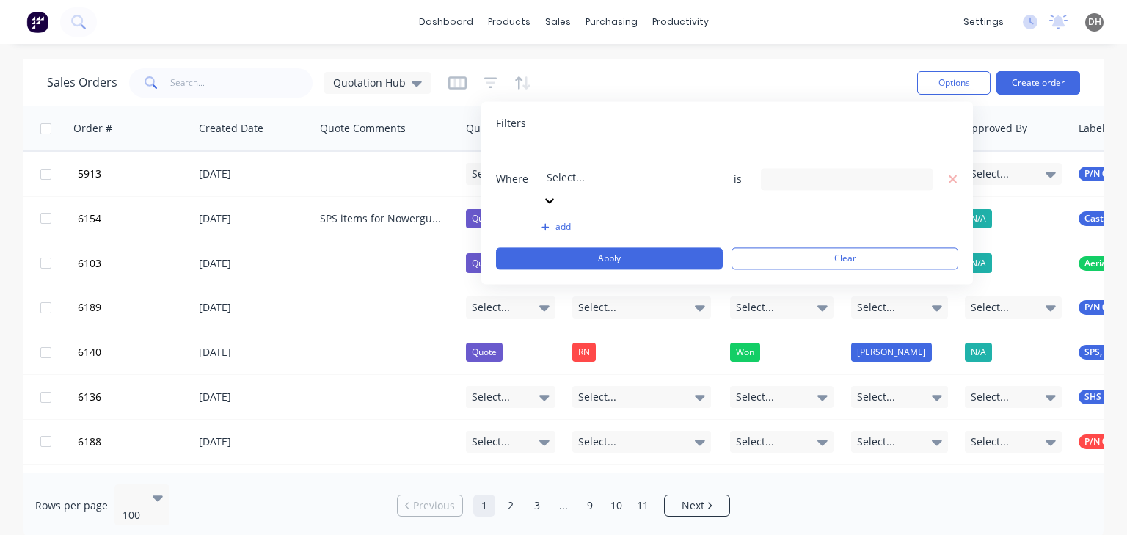
click at [575, 157] on div at bounding box center [651, 157] width 211 height 18
click at [791, 171] on div "3 Quote Type selected" at bounding box center [835, 178] width 133 height 15
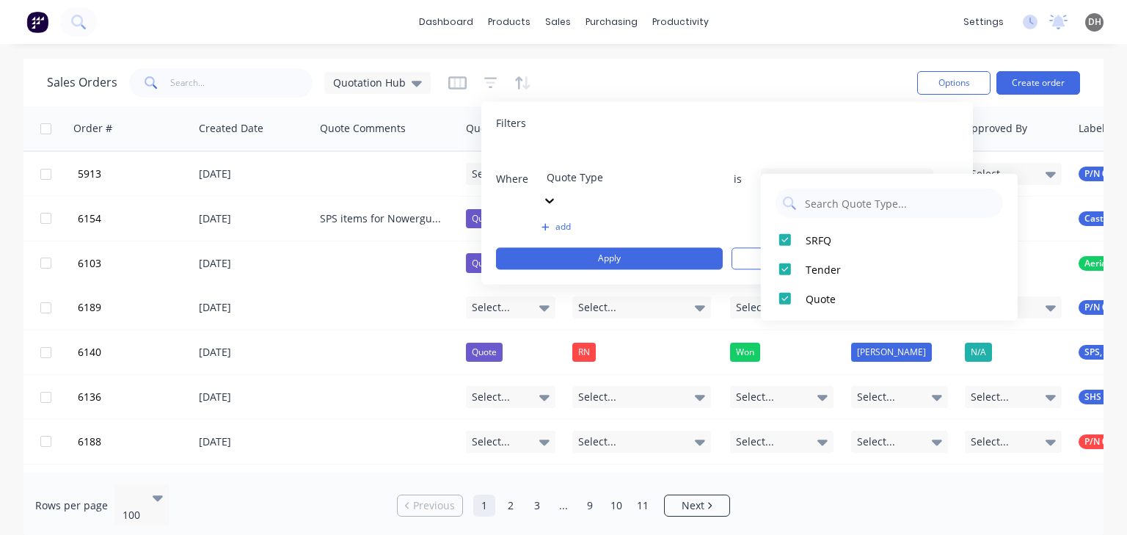
click at [856, 117] on div "Filters" at bounding box center [727, 123] width 462 height 15
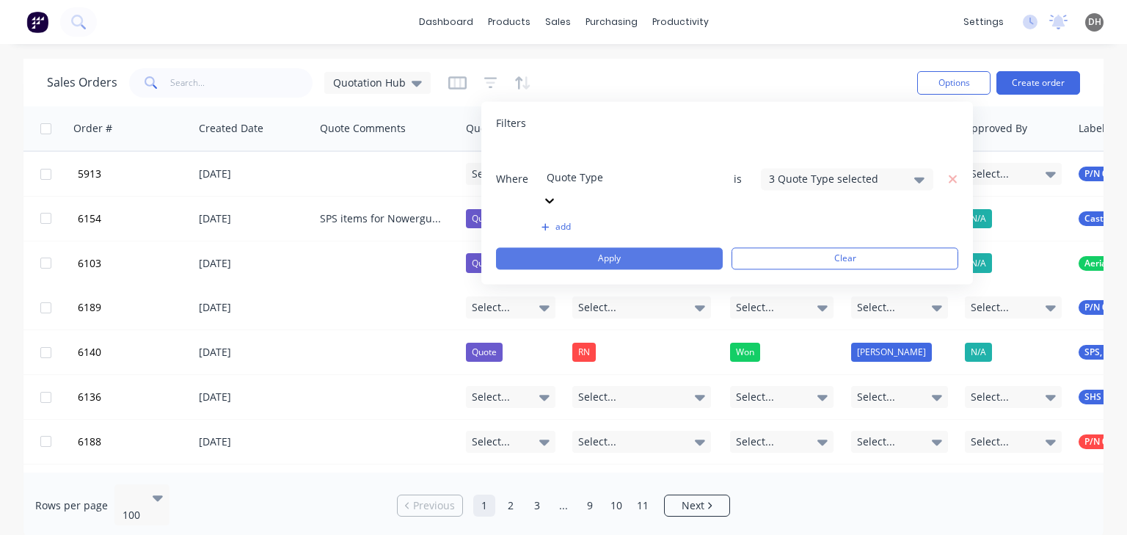
click at [689, 247] on button "Apply" at bounding box center [609, 258] width 227 height 22
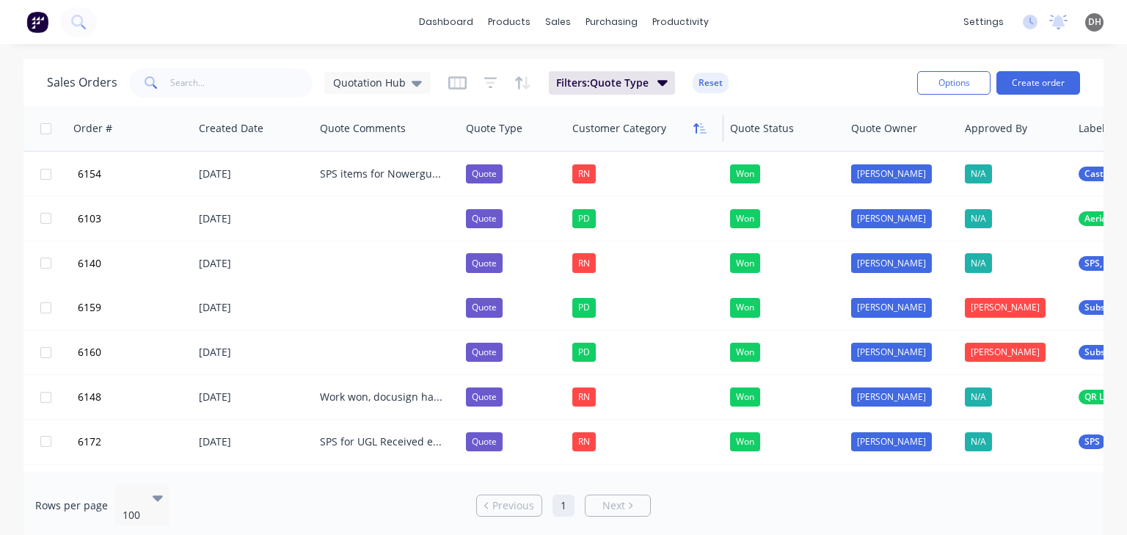
click at [698, 128] on icon "button" at bounding box center [699, 128] width 13 height 12
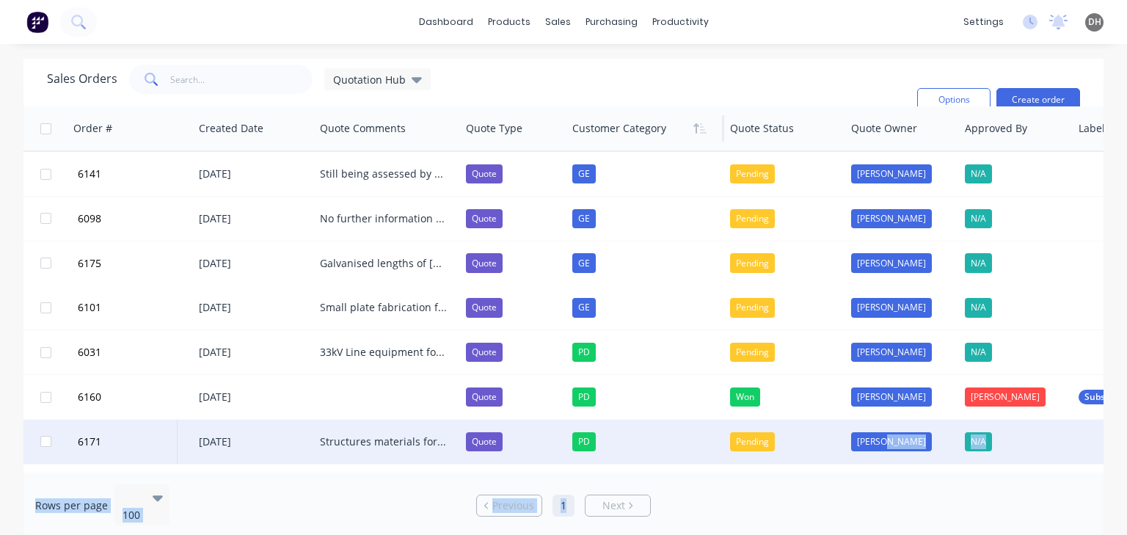
drag, startPoint x: 575, startPoint y: 472, endPoint x: 896, endPoint y: 448, distance: 321.5
click at [896, 448] on div "Sales Orders Quotation Hub Filters: Quote Type Sorting: Customer Category Reset…" at bounding box center [563, 299] width 1080 height 480
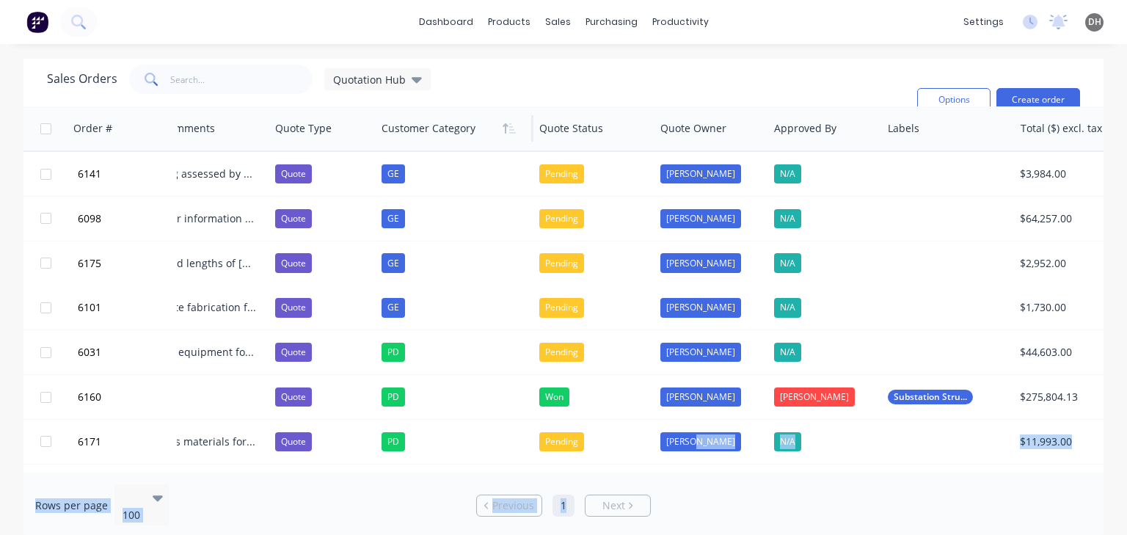
scroll to position [0, 0]
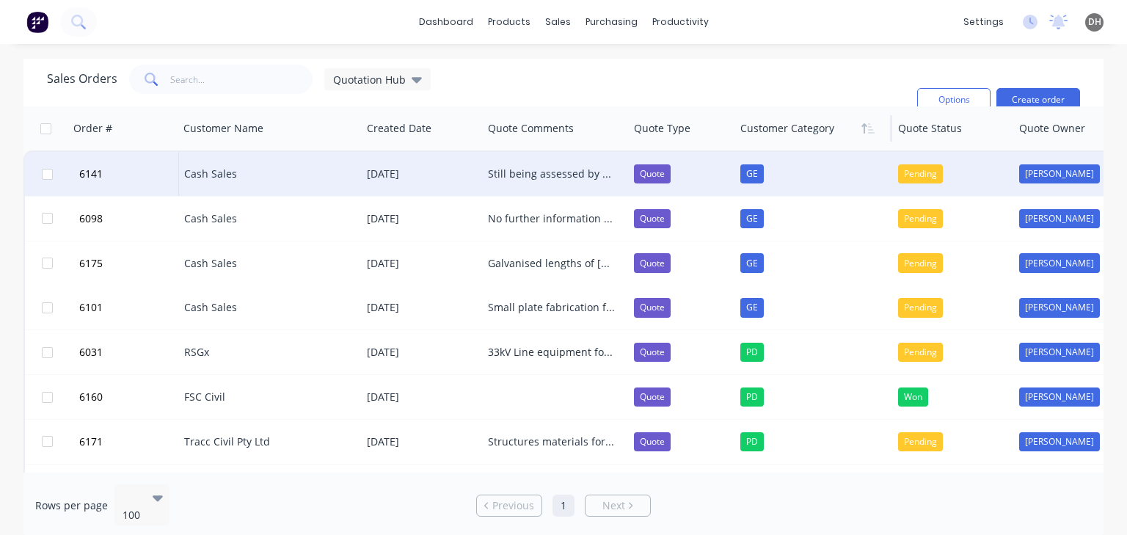
click at [552, 174] on div "Still being assessed by TMT amongst other items. Follow up scheduled again for …" at bounding box center [551, 174] width 127 height 15
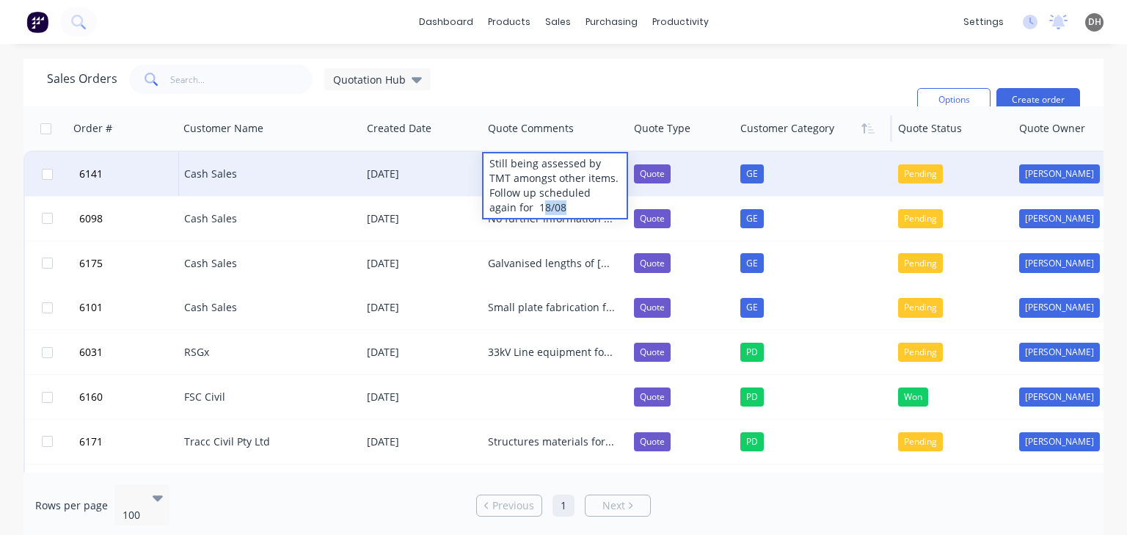
drag, startPoint x: 539, startPoint y: 204, endPoint x: 513, endPoint y: 204, distance: 25.7
click at [513, 204] on div "Still being assessed by TMT amongst other items. Follow up scheduled again for …" at bounding box center [554, 185] width 142 height 65
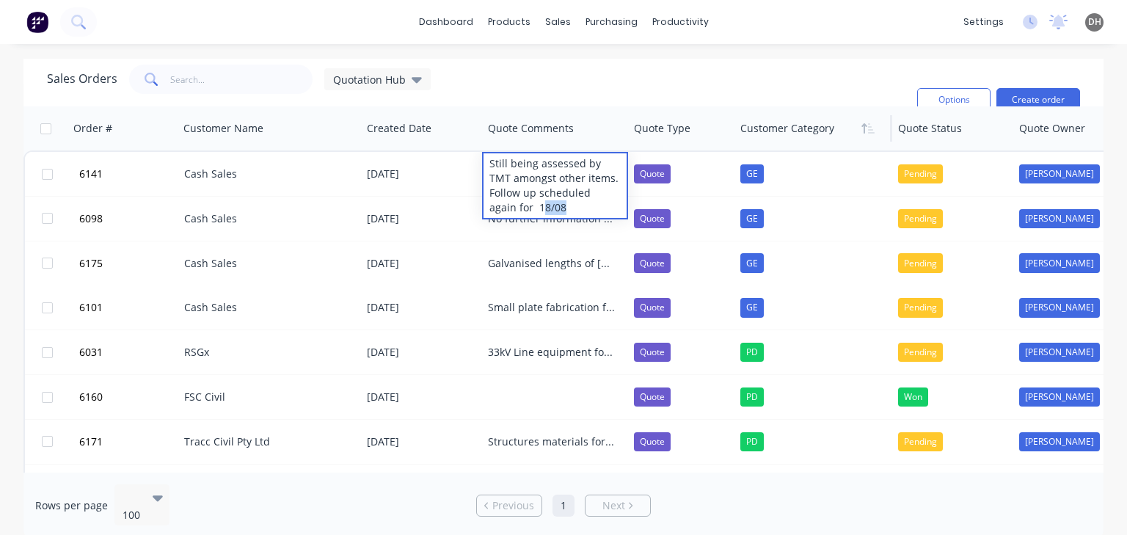
click at [613, 67] on div "Sales Orders Quotation Hub Filters: Quote Type Sorting: Customer Category Reset" at bounding box center [476, 100] width 858 height 70
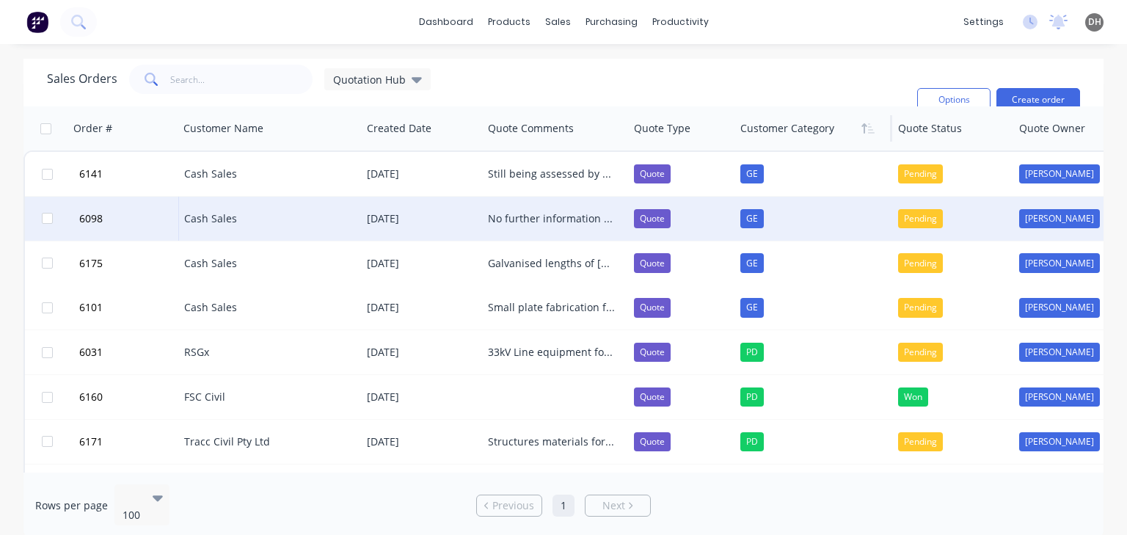
click at [545, 221] on div "No further information received from client as of 04/08. Dan is going away for …" at bounding box center [551, 218] width 127 height 15
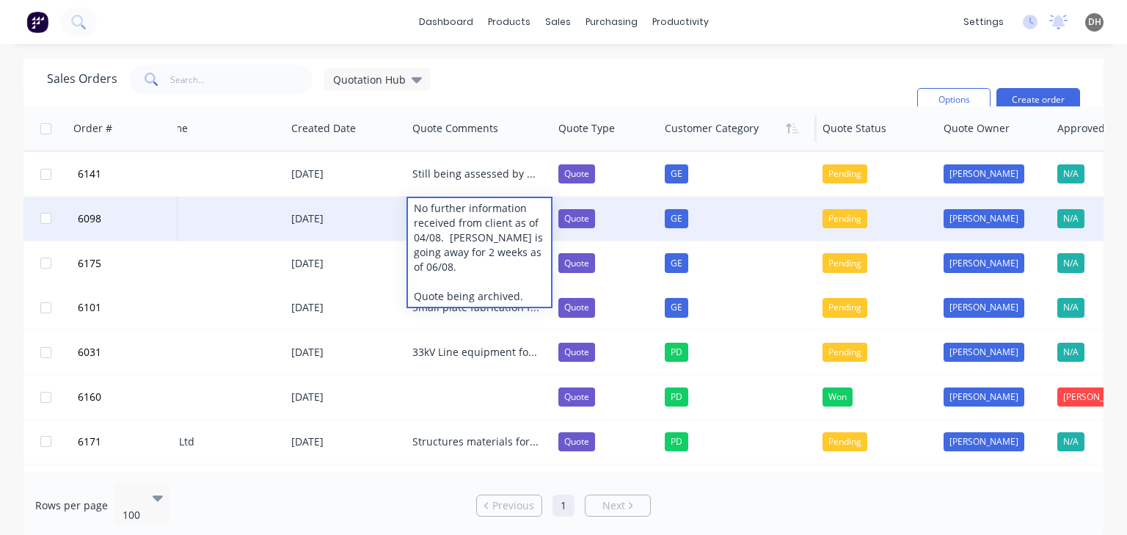
scroll to position [0, 75]
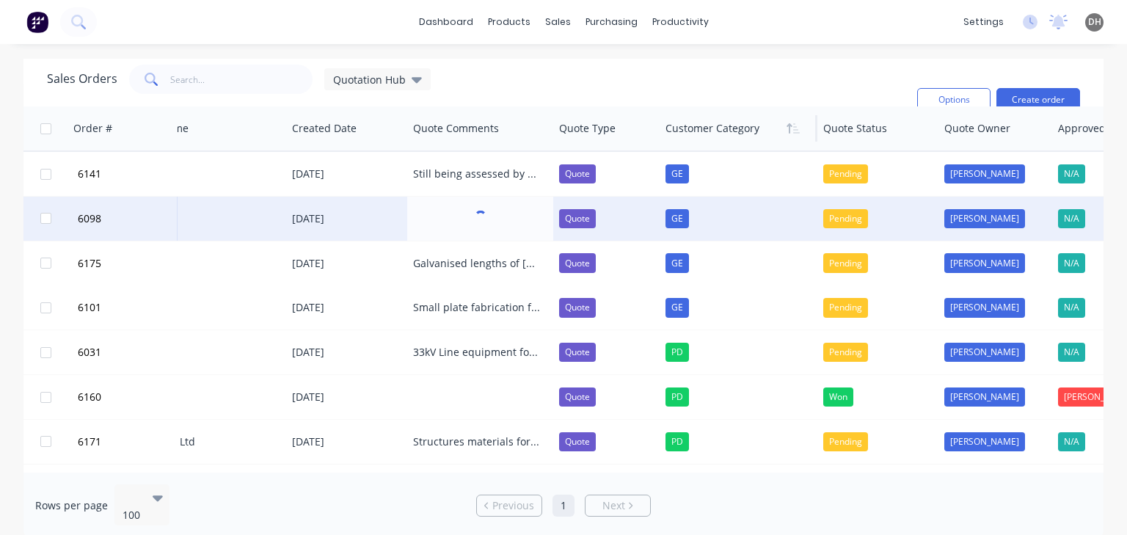
click at [557, 81] on div "Sales Orders Quotation Hub Filters: Quote Type Sorting: Customer Category Reset" at bounding box center [476, 100] width 858 height 70
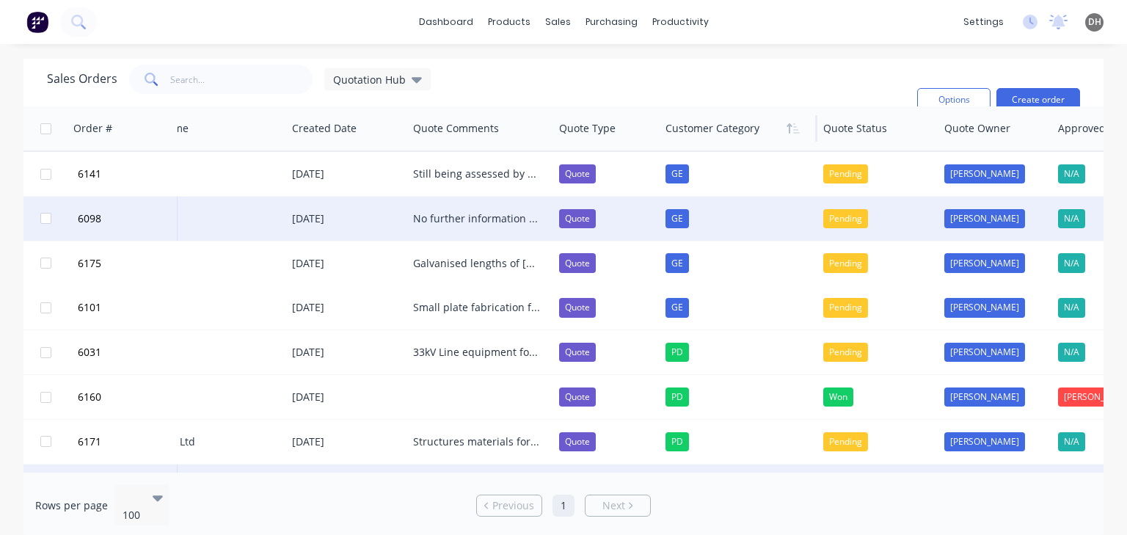
drag, startPoint x: 632, startPoint y: 464, endPoint x: 657, endPoint y: 464, distance: 24.9
click at [657, 464] on div "Quote" at bounding box center [606, 486] width 106 height 44
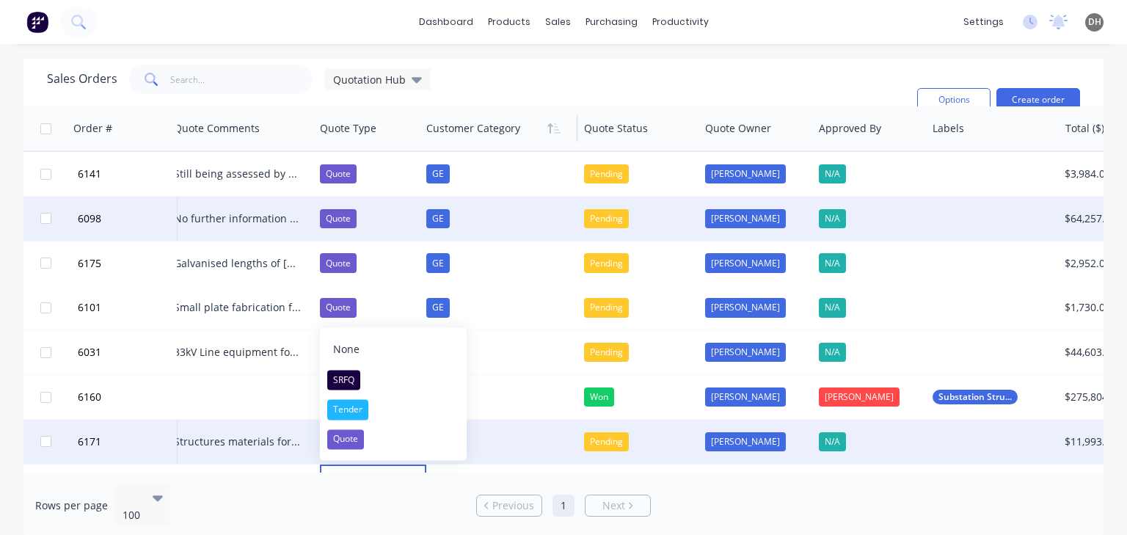
scroll to position [0, 335]
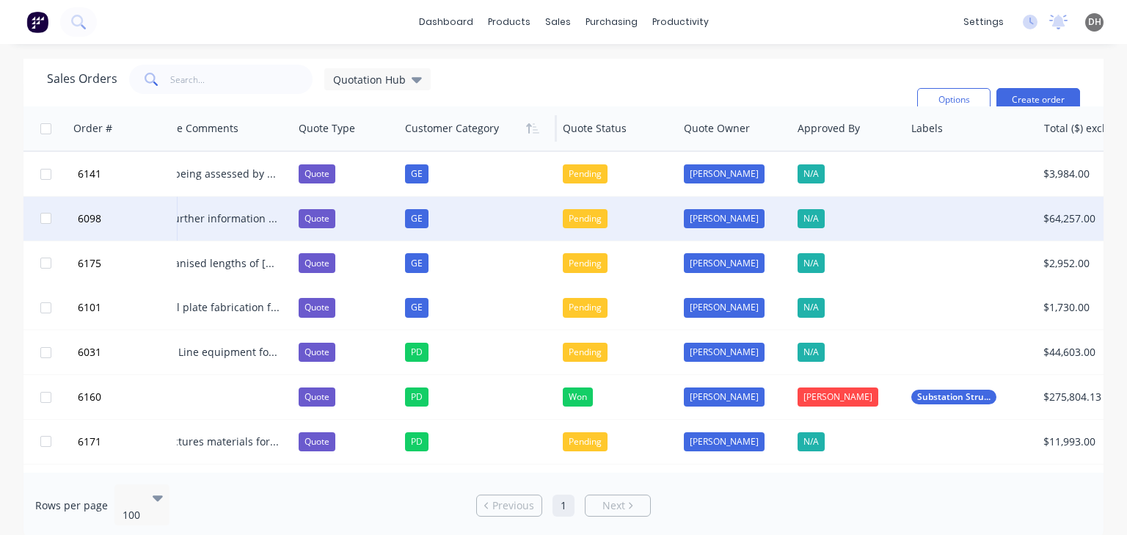
drag, startPoint x: 866, startPoint y: 472, endPoint x: 704, endPoint y: 480, distance: 161.5
click at [704, 480] on div "Rows per page 100 Previous 1 Next" at bounding box center [563, 505] width 1080 height 66
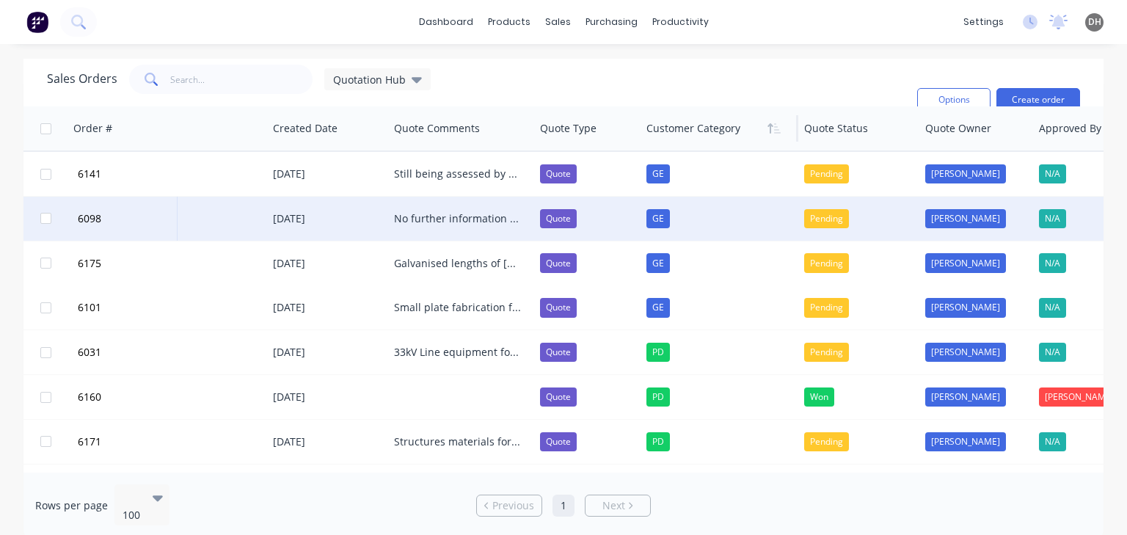
scroll to position [0, 0]
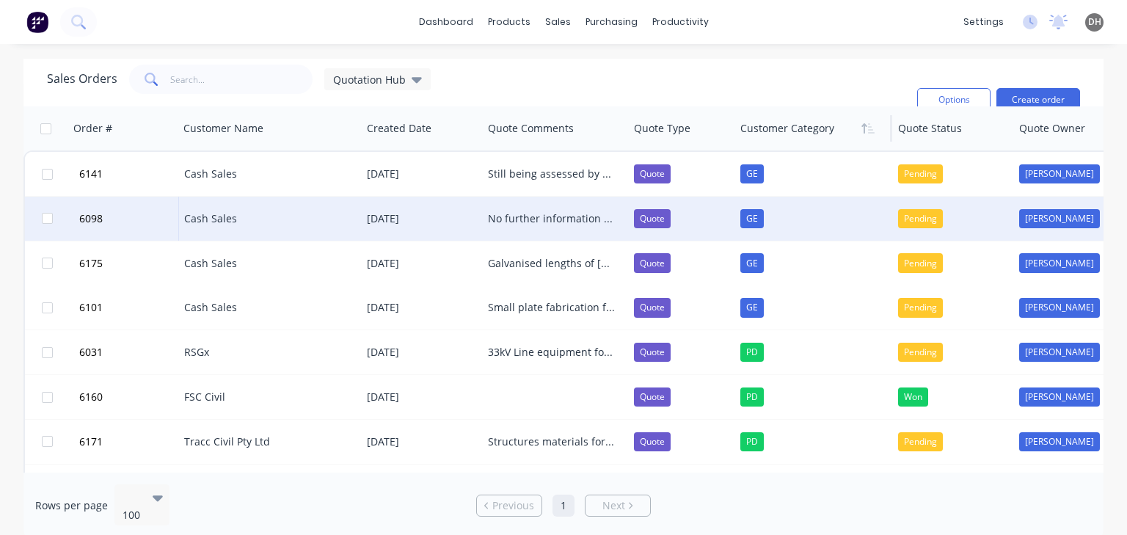
click at [523, 216] on div "No further information received from client as of 04/08. Dan is going away for …" at bounding box center [551, 218] width 127 height 15
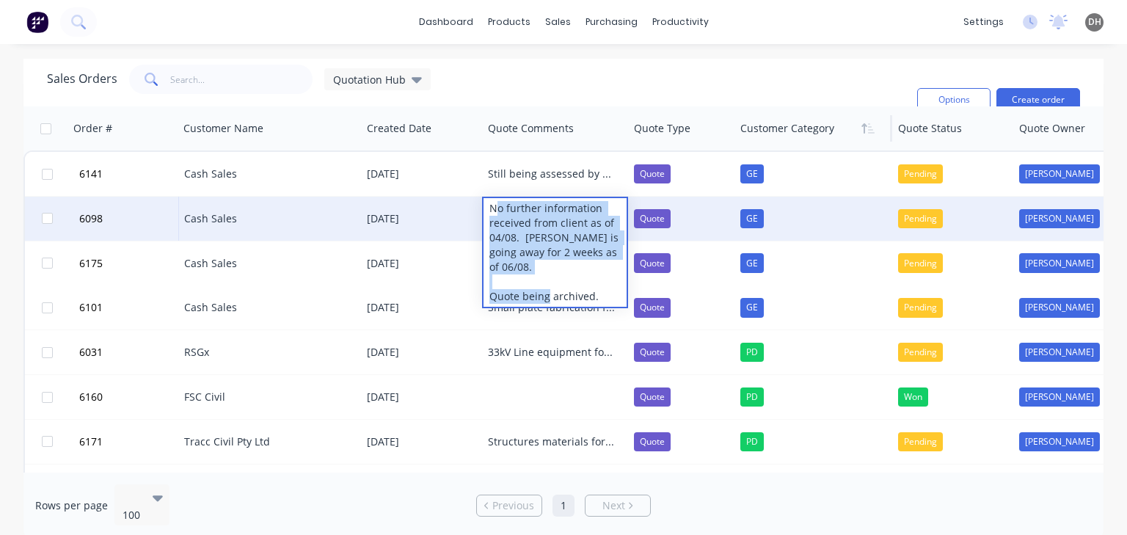
drag, startPoint x: 596, startPoint y: 283, endPoint x: 499, endPoint y: 206, distance: 124.3
click at [499, 206] on div "No further information received from client as of 04/08. Dan is going away for …" at bounding box center [554, 252] width 142 height 109
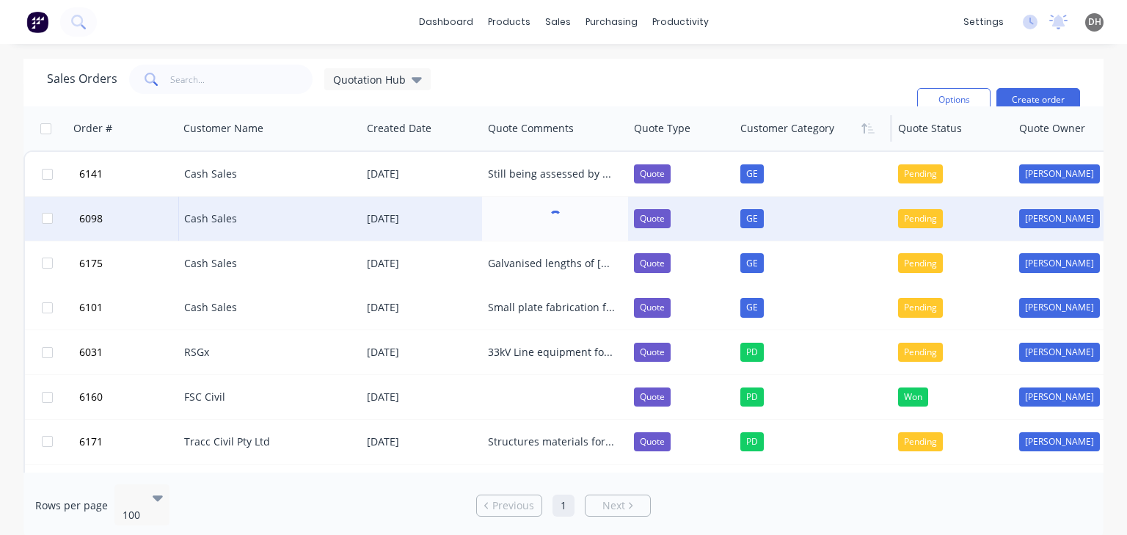
click at [567, 78] on div "Sales Orders Quotation Hub Filters: Quote Type Sorting: Customer Category Reset" at bounding box center [476, 100] width 858 height 70
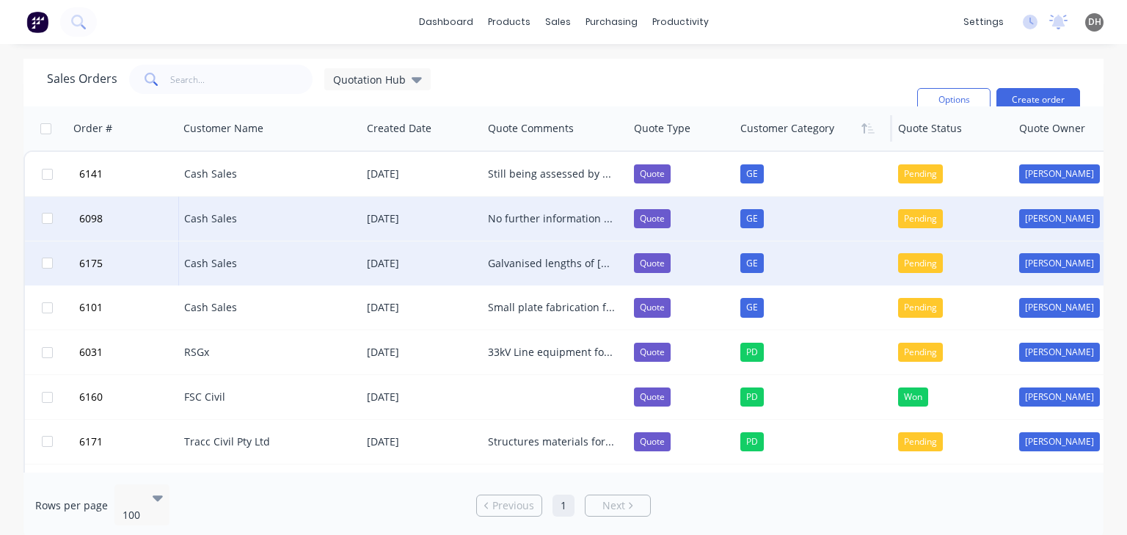
click at [548, 263] on div "Galvanised lengths of Angle" at bounding box center [551, 263] width 127 height 15
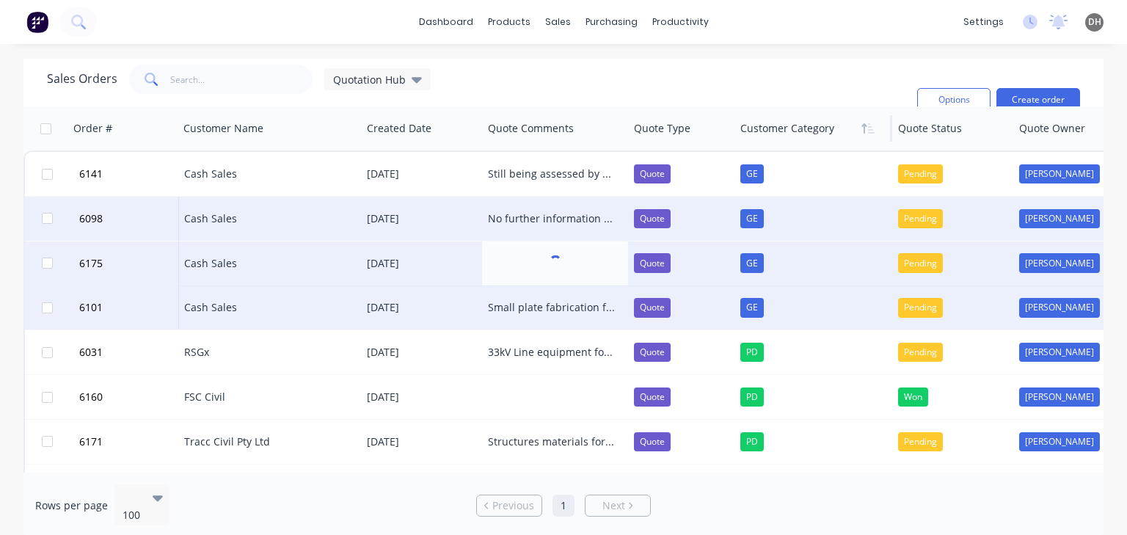
click at [544, 300] on div "Small plate fabrication for Forsa (FSC Civils group). Still in assessemtn, not …" at bounding box center [551, 307] width 127 height 15
click at [551, 308] on div "Small plate fabrication for Forsa (FSC Civils group). Still in assessemtn, not …" at bounding box center [551, 307] width 127 height 15
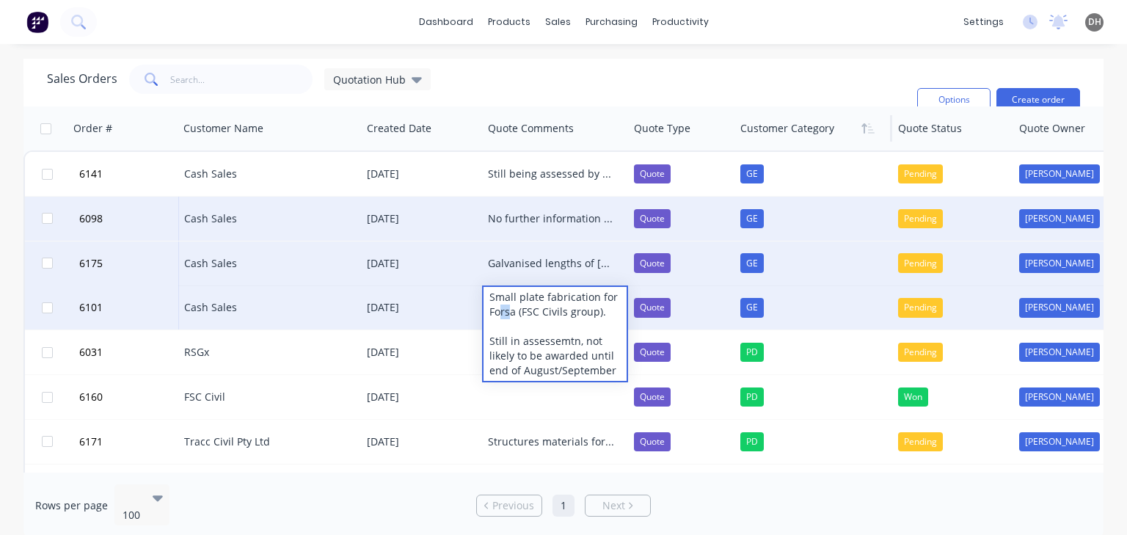
drag, startPoint x: 502, startPoint y: 311, endPoint x: 511, endPoint y: 310, distance: 8.8
click at [511, 310] on div "Small plate fabrication for Forsa (FSC Civils group). Still in assessemtn, not …" at bounding box center [554, 334] width 142 height 94
drag, startPoint x: 547, startPoint y: 310, endPoint x: 560, endPoint y: 310, distance: 13.2
click at [560, 310] on div "Small plate fabrication for Forsa (FSC Civils group). Still in assessemtn, not …" at bounding box center [554, 334] width 142 height 94
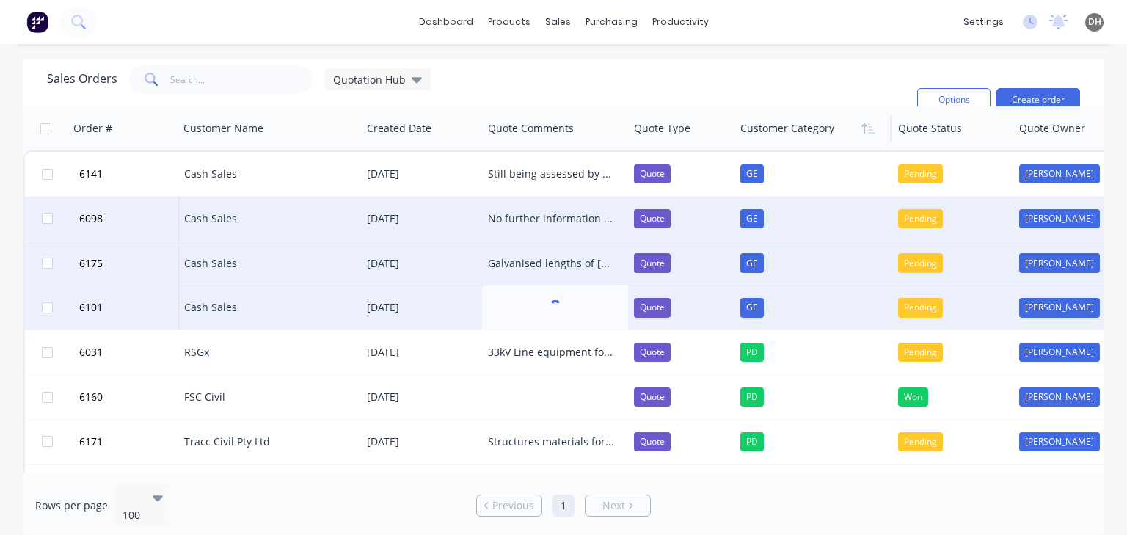
click at [610, 78] on div "Sales Orders Quotation Hub Filters: Quote Type Sorting: Customer Category Reset" at bounding box center [476, 100] width 858 height 70
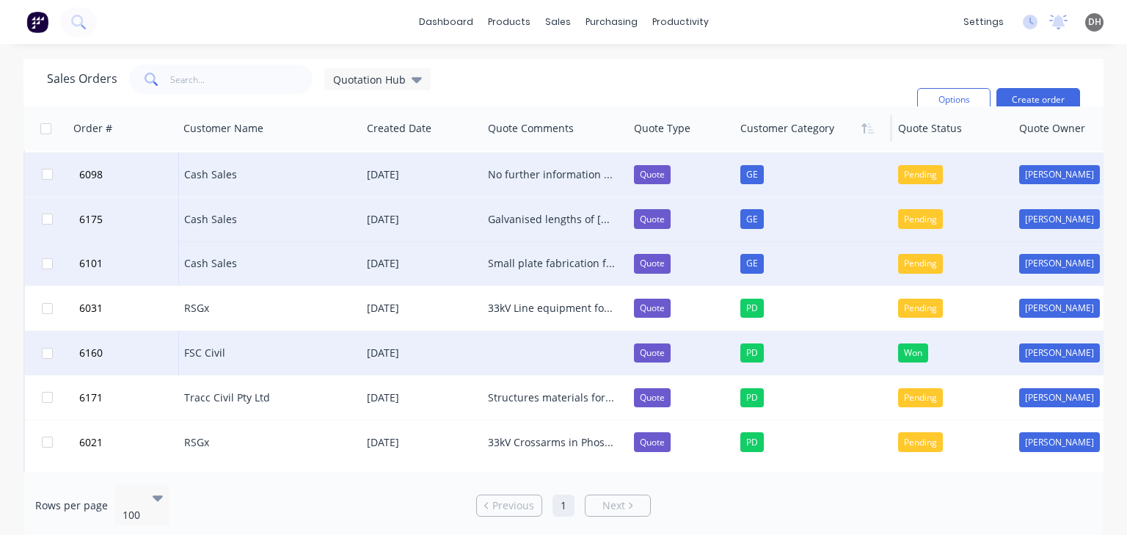
scroll to position [73, 0]
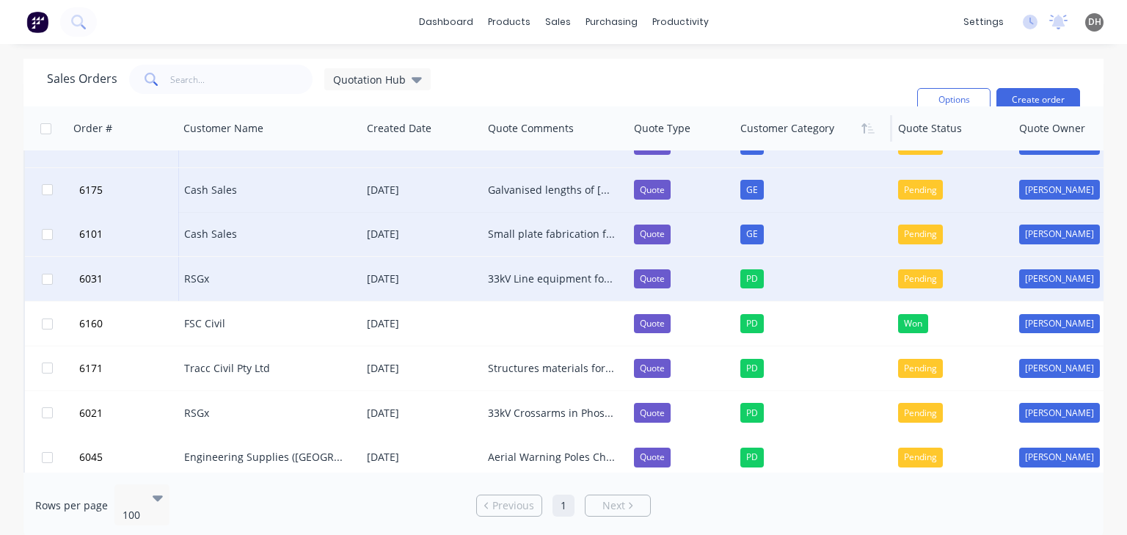
click at [521, 278] on div "33kV Line equipment for BESS NSJ 33kV project Project has kicked off and procur…" at bounding box center [551, 278] width 127 height 15
click at [549, 79] on div "Sales Orders Quotation Hub Filters: Quote Type Sorting: Customer Category Reset" at bounding box center [476, 100] width 858 height 70
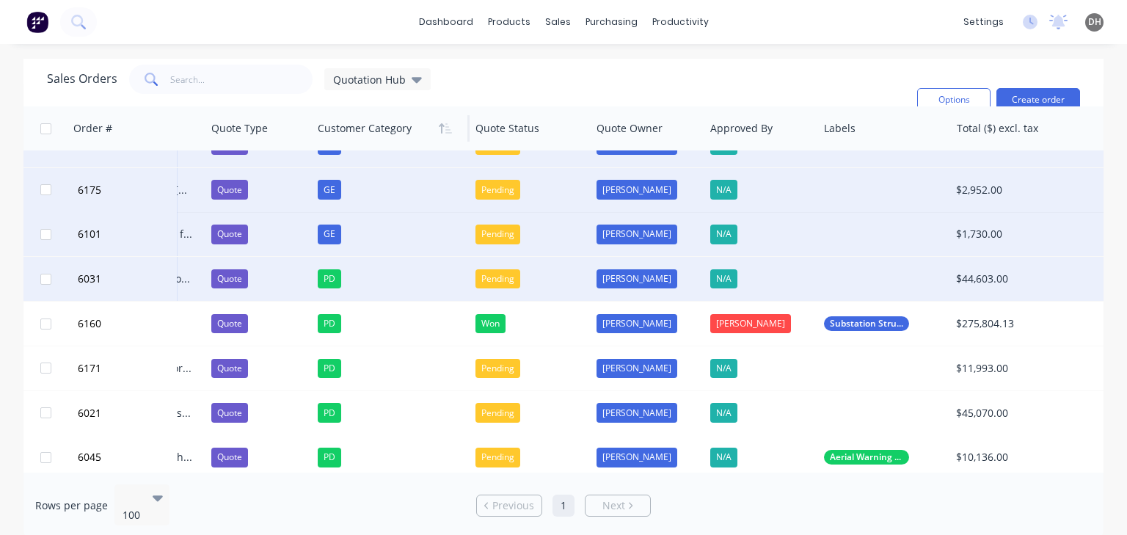
scroll to position [73, 431]
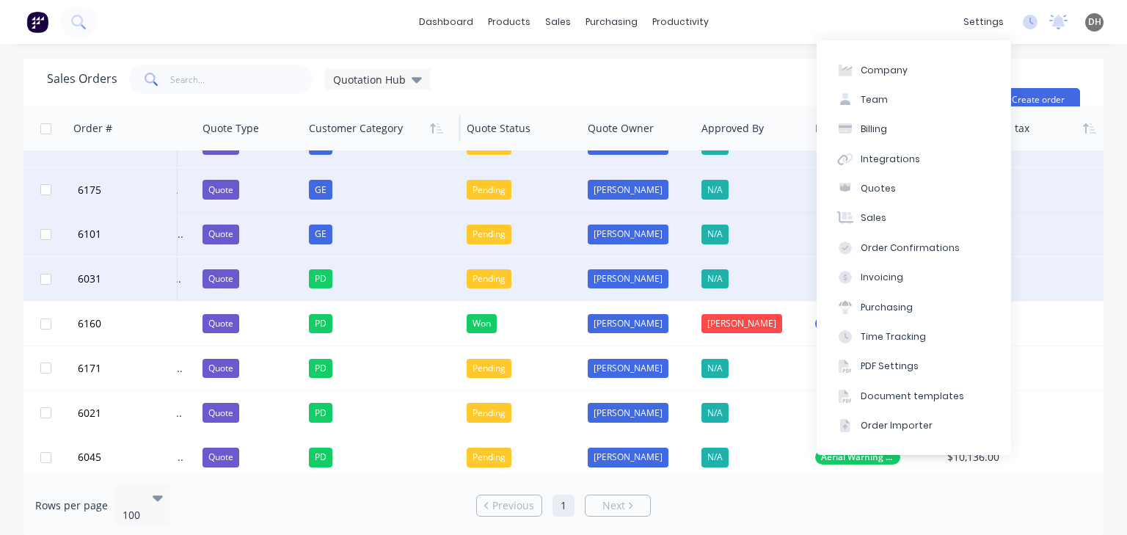
click at [1034, 135] on div at bounding box center [1024, 128] width 153 height 29
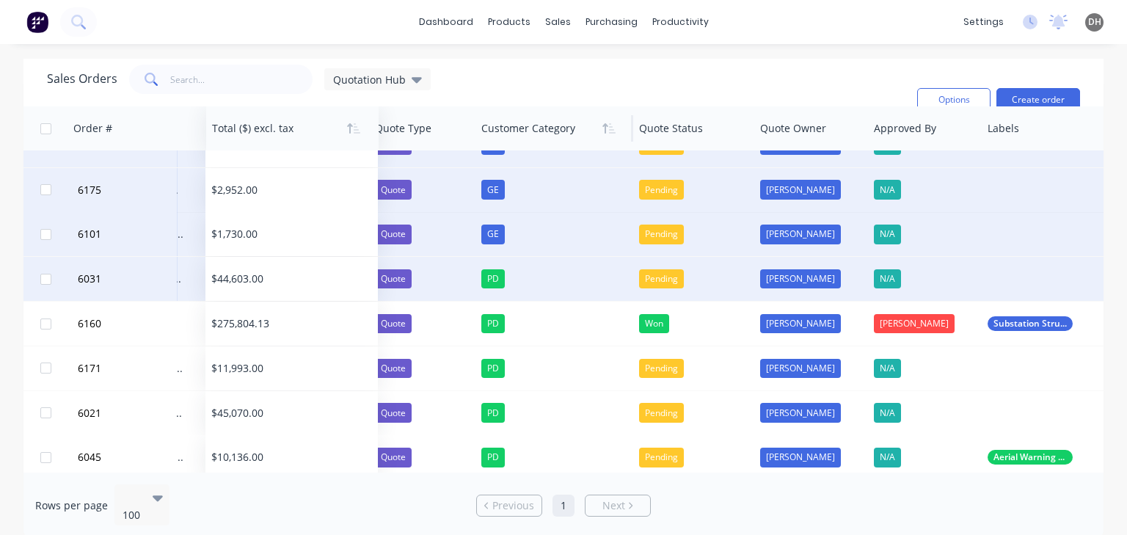
drag, startPoint x: 1025, startPoint y: 135, endPoint x: 289, endPoint y: 126, distance: 735.8
click at [289, 126] on div at bounding box center [288, 128] width 153 height 29
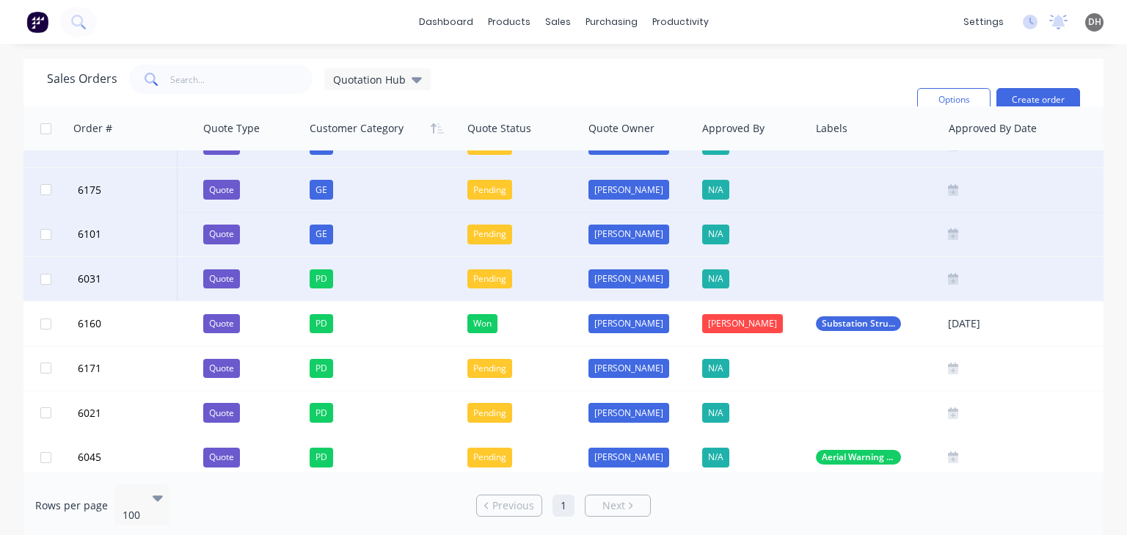
scroll to position [73, 604]
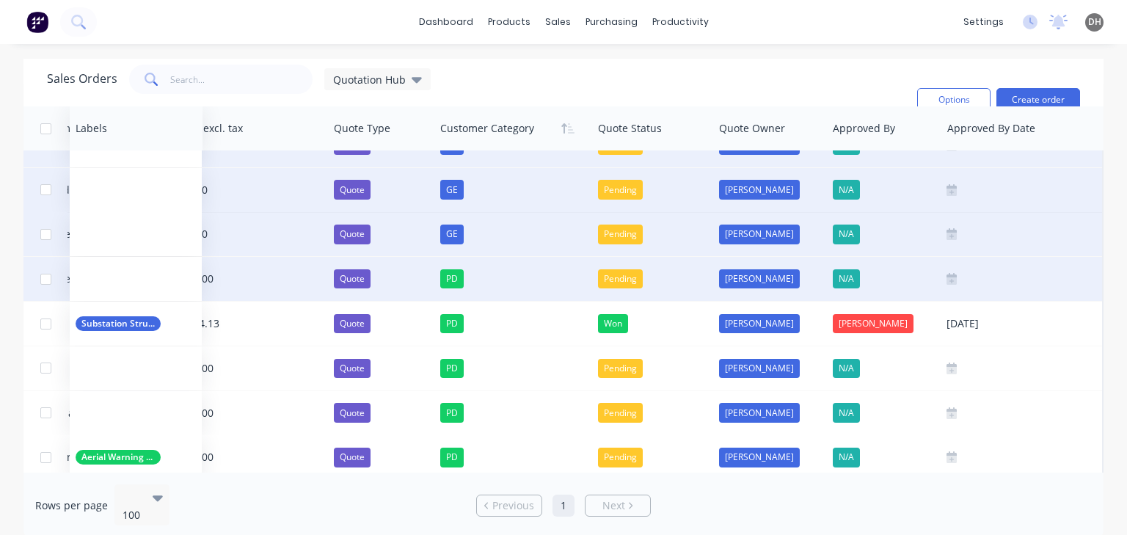
drag, startPoint x: 852, startPoint y: 126, endPoint x: 118, endPoint y: 122, distance: 733.5
click at [118, 122] on div at bounding box center [133, 128] width 115 height 29
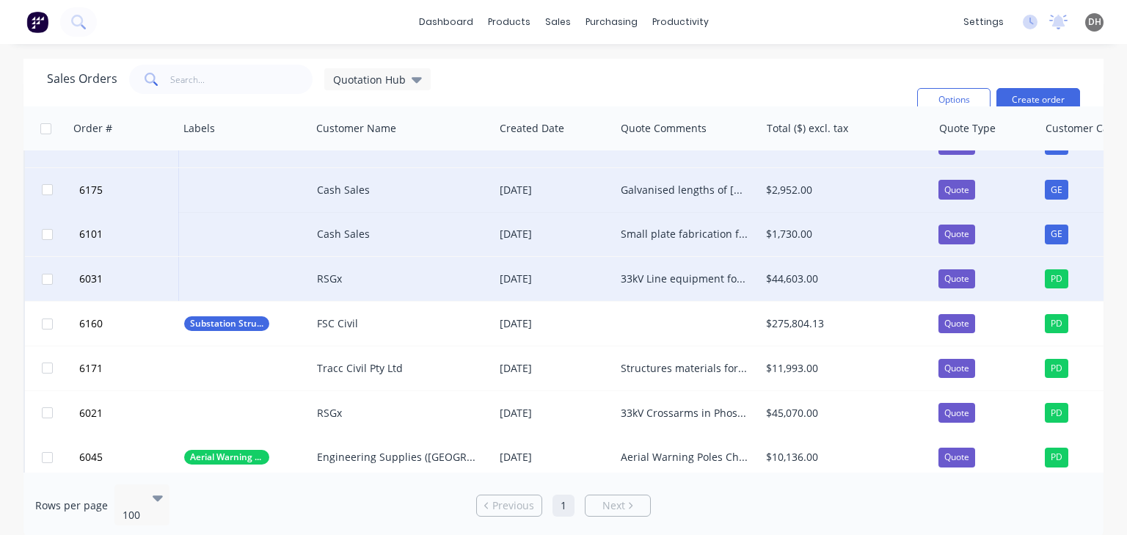
scroll to position [73, 0]
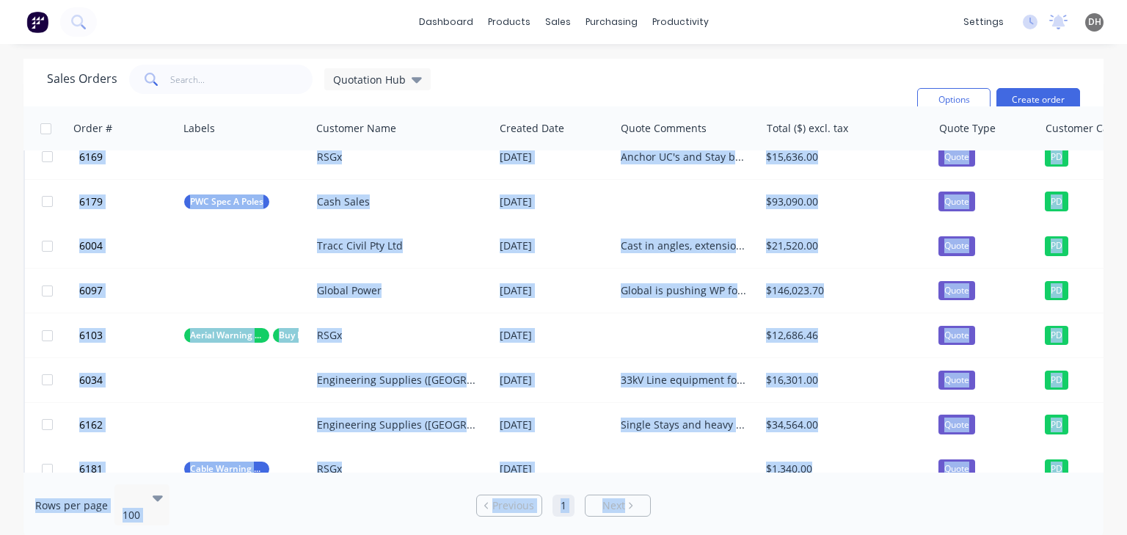
drag, startPoint x: 656, startPoint y: 472, endPoint x: 684, endPoint y: 471, distance: 27.9
click at [684, 471] on div "Sales Orders Quotation Hub Filters: Quote Type Sorting: Customer Category Reset…" at bounding box center [563, 299] width 1080 height 480
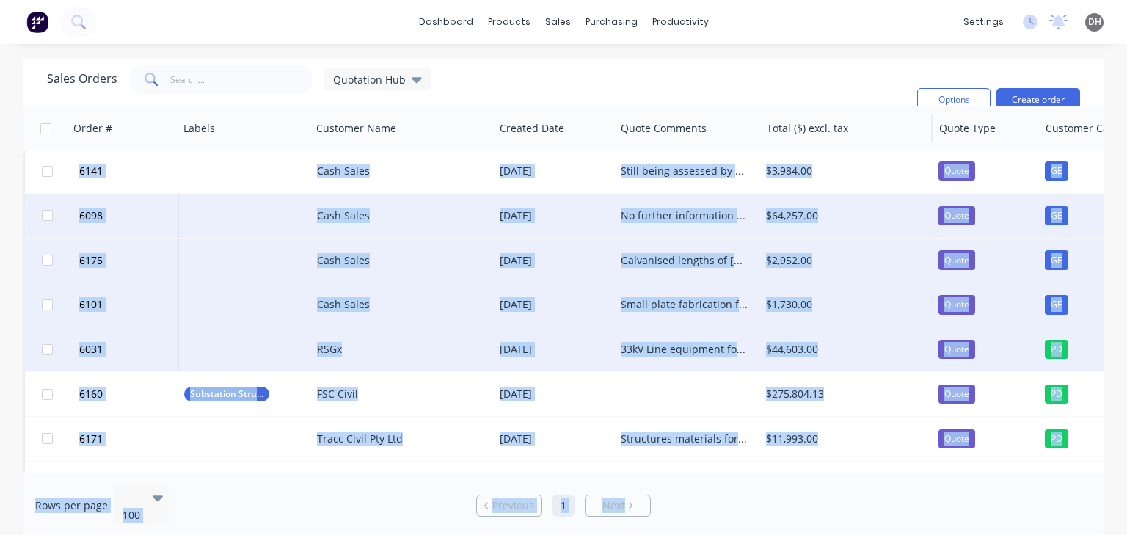
scroll to position [0, 0]
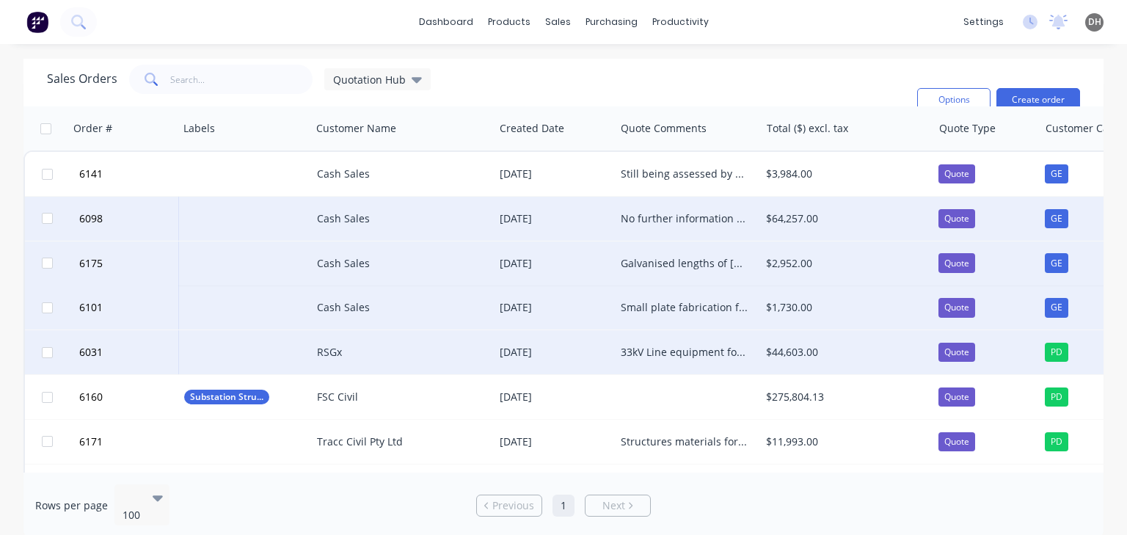
click at [780, 82] on div "Sales Orders Quotation Hub Filters: Quote Type Sorting: Customer Category Reset" at bounding box center [476, 100] width 858 height 70
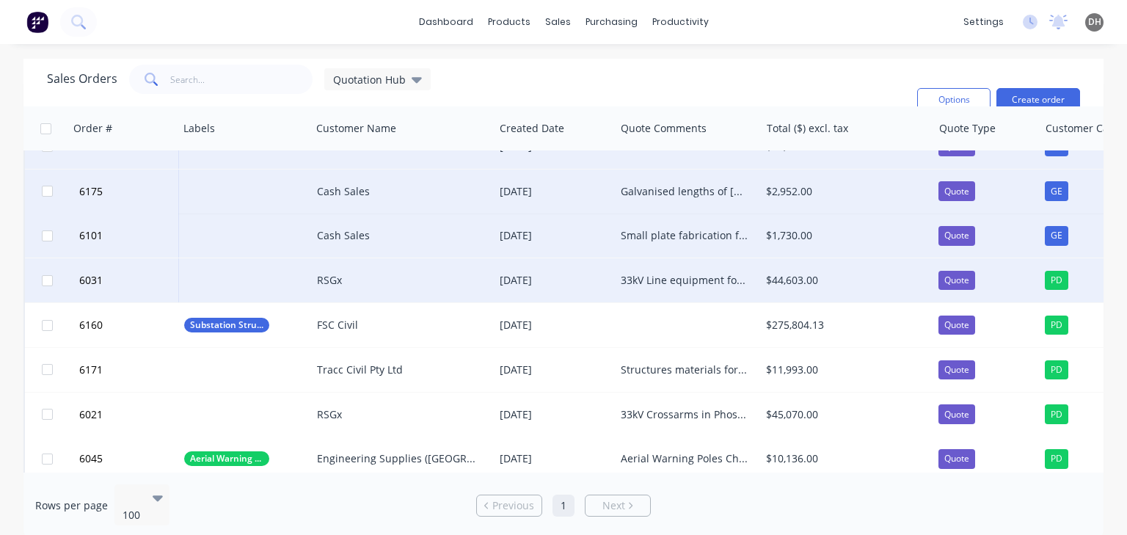
scroll to position [73, 0]
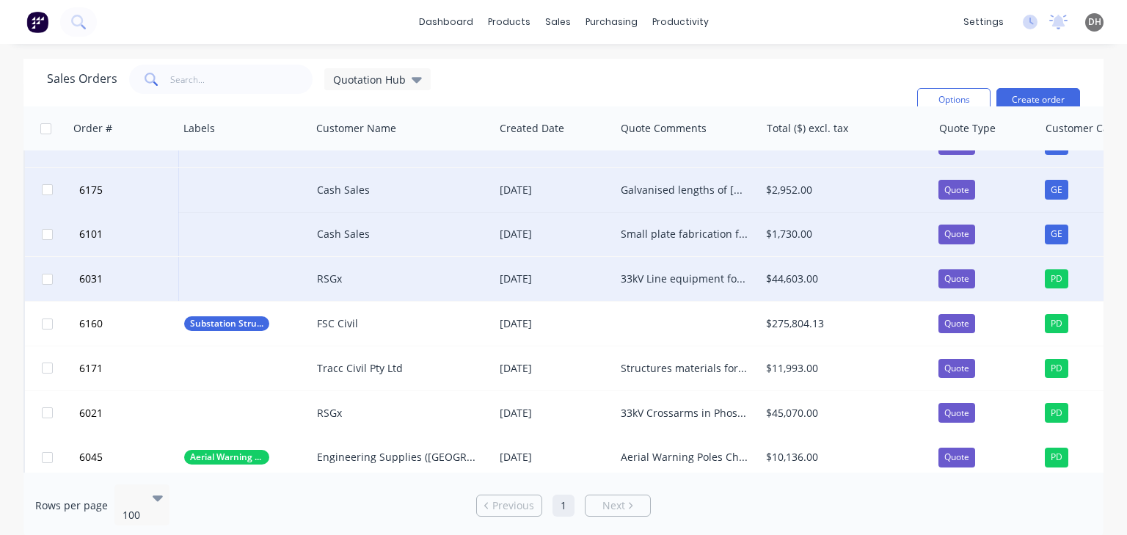
drag, startPoint x: 660, startPoint y: 472, endPoint x: 679, endPoint y: 472, distance: 19.1
click at [679, 472] on div "Rows per page 100 Previous 1 Next" at bounding box center [563, 505] width 1080 height 66
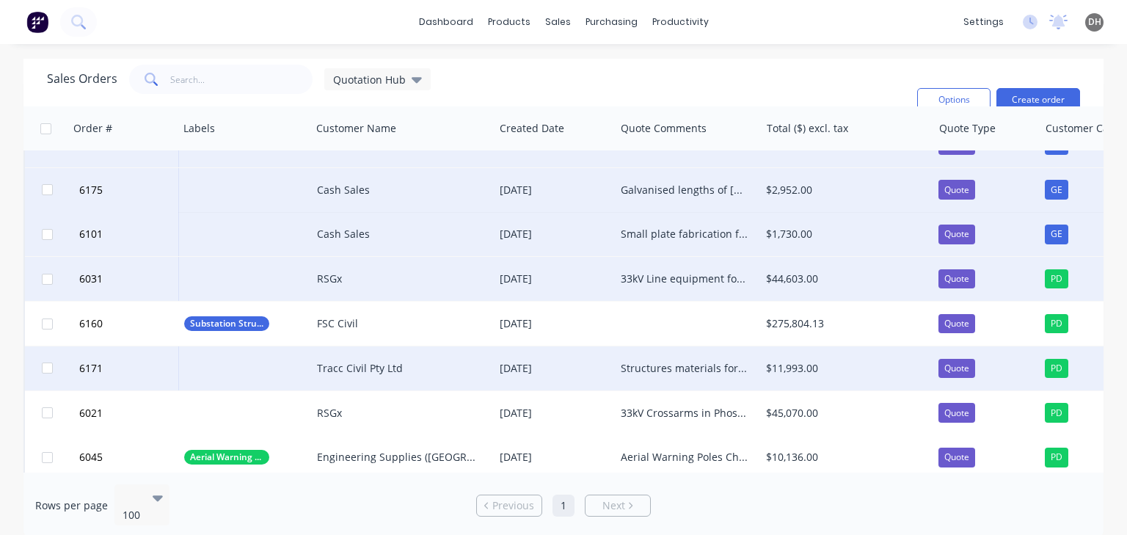
click at [678, 376] on div "Structures materials for 2x substation items for Yanchep substation" at bounding box center [687, 368] width 145 height 44
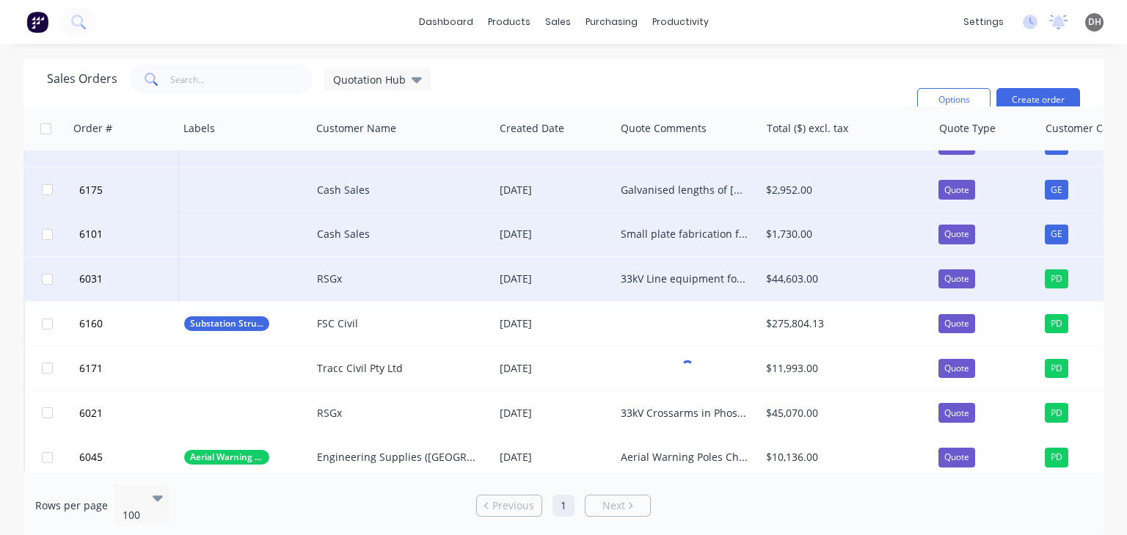
click at [812, 490] on div "Rows per page 100 Previous 1 Next" at bounding box center [563, 505] width 1080 height 66
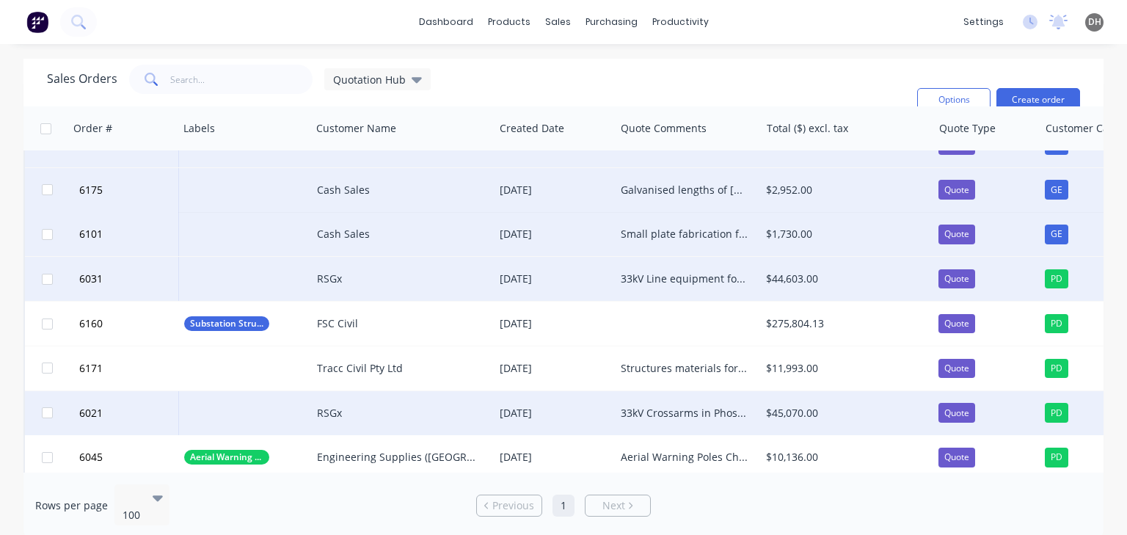
click at [642, 420] on div "33kV Crossarms in Phosphorous and Cherry options RIO Tinto Tender, follow up sc…" at bounding box center [687, 413] width 145 height 44
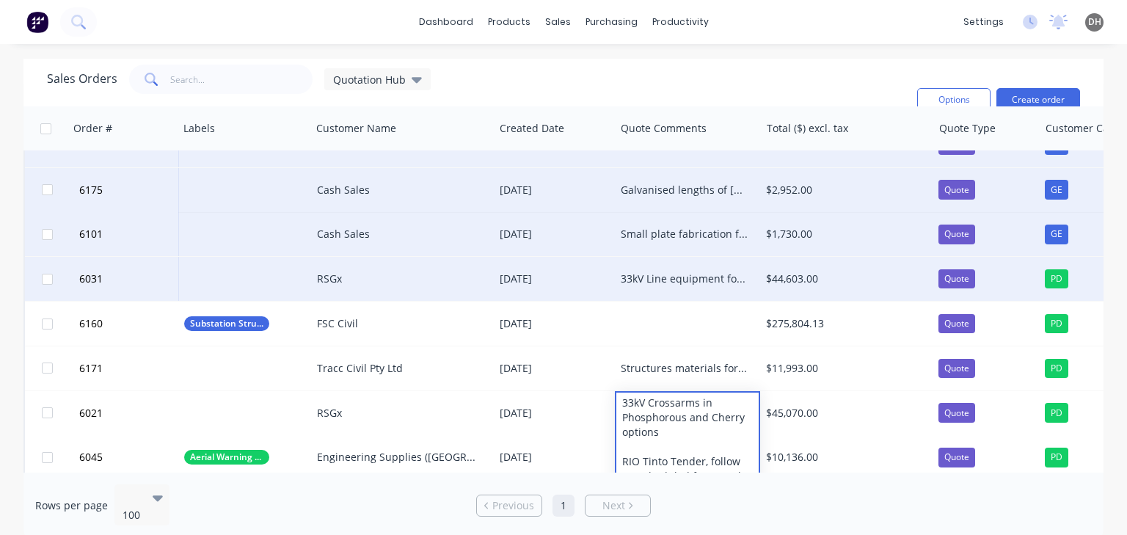
click at [737, 499] on div "Rows per page 100 Previous 1 Next" at bounding box center [563, 505] width 1080 height 66
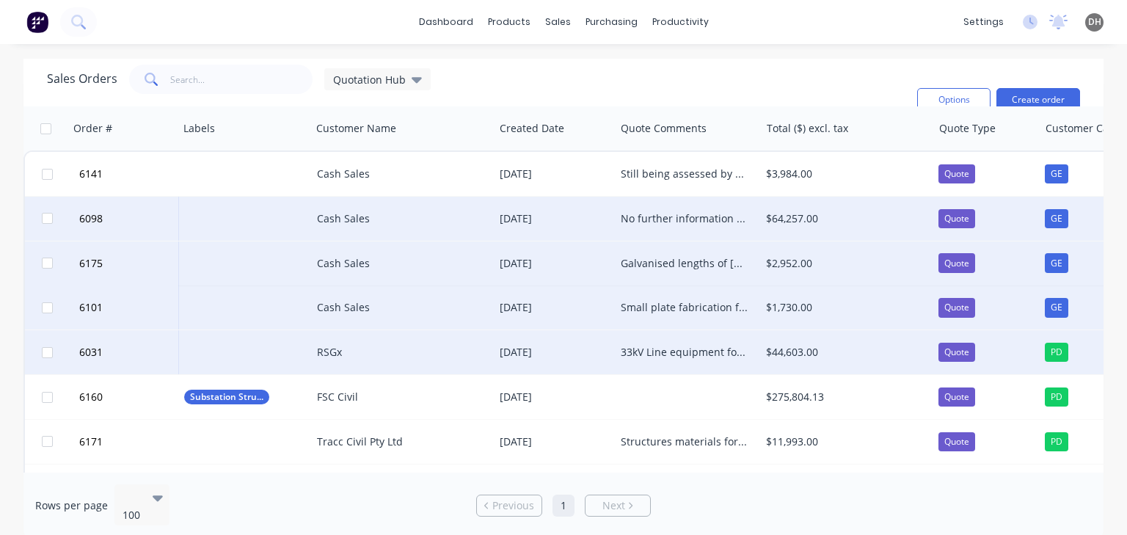
scroll to position [0, 0]
click at [766, 512] on div "Rows per page 100 Previous 1 Next" at bounding box center [563, 505] width 1080 height 66
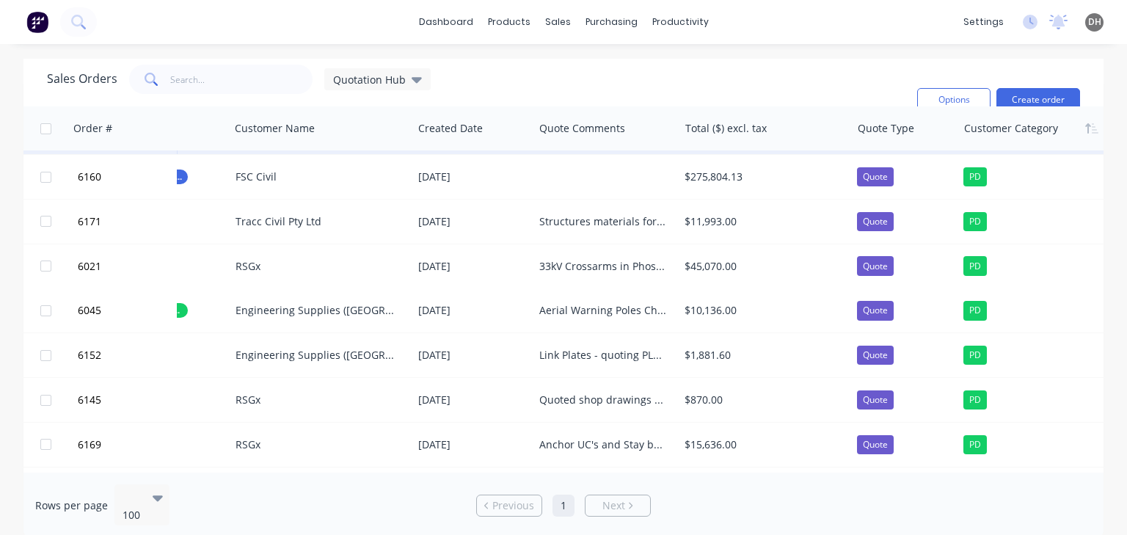
scroll to position [220, 90]
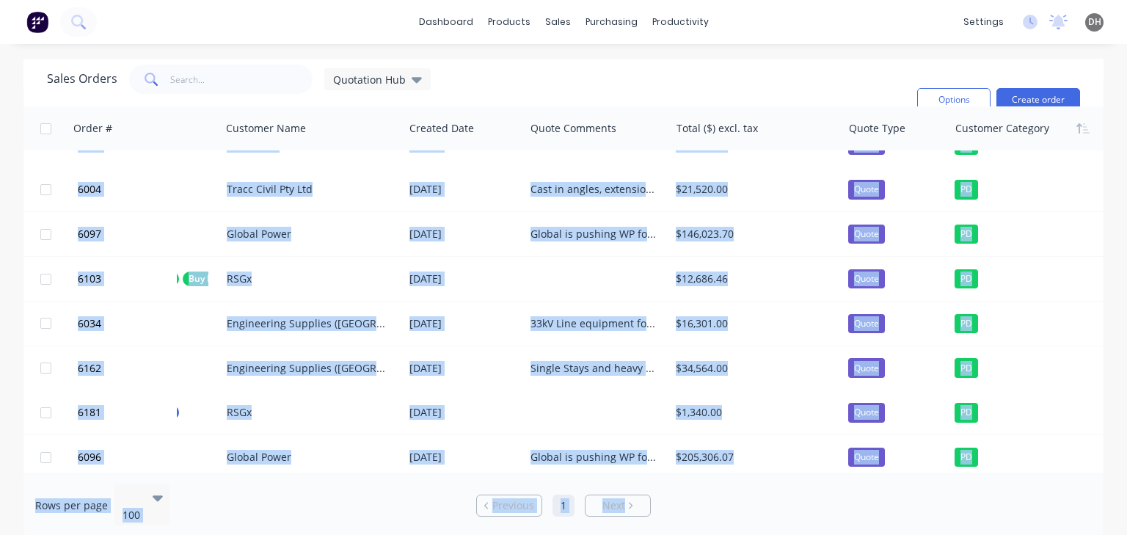
drag, startPoint x: 724, startPoint y: 472, endPoint x: 804, endPoint y: 468, distance: 80.0
click at [804, 468] on div "Sales Orders Quotation Hub Filters: Quote Type Sorting: Customer Category Reset…" at bounding box center [563, 299] width 1080 height 480
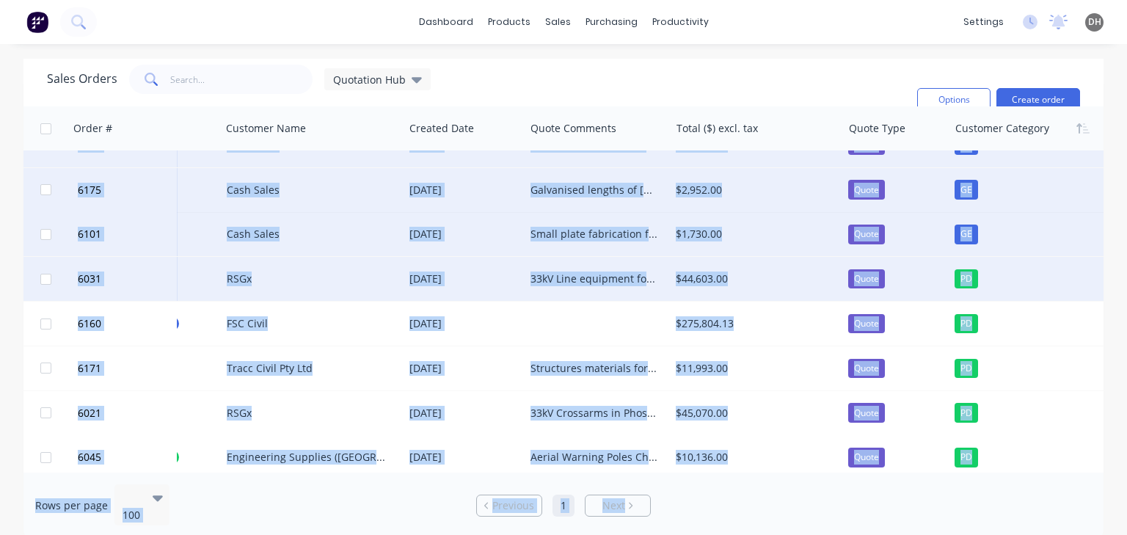
scroll to position [0, 90]
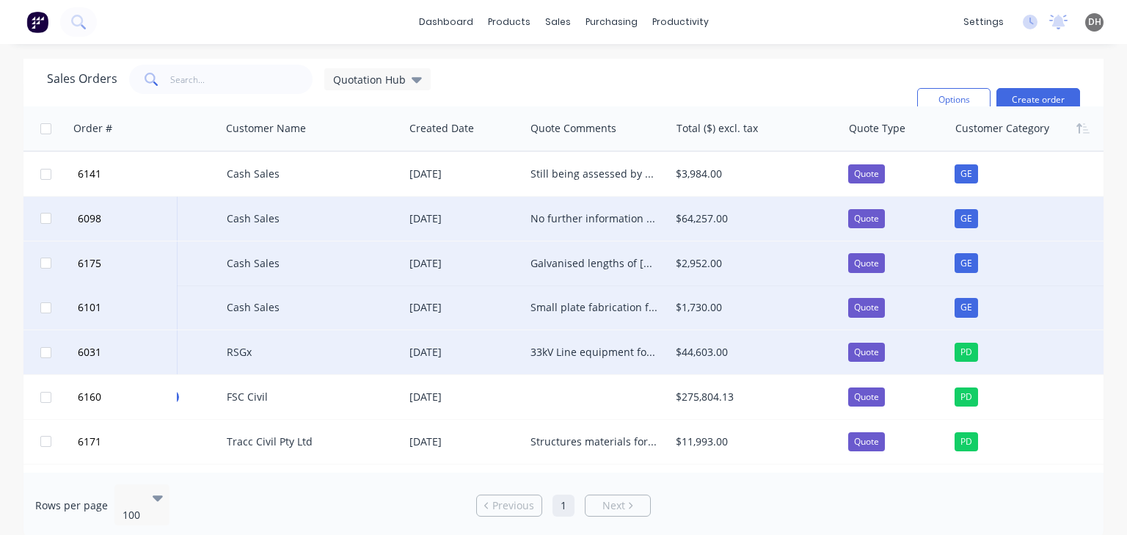
click at [728, 480] on div "Rows per page 100 Previous 1 Next" at bounding box center [563, 505] width 1080 height 66
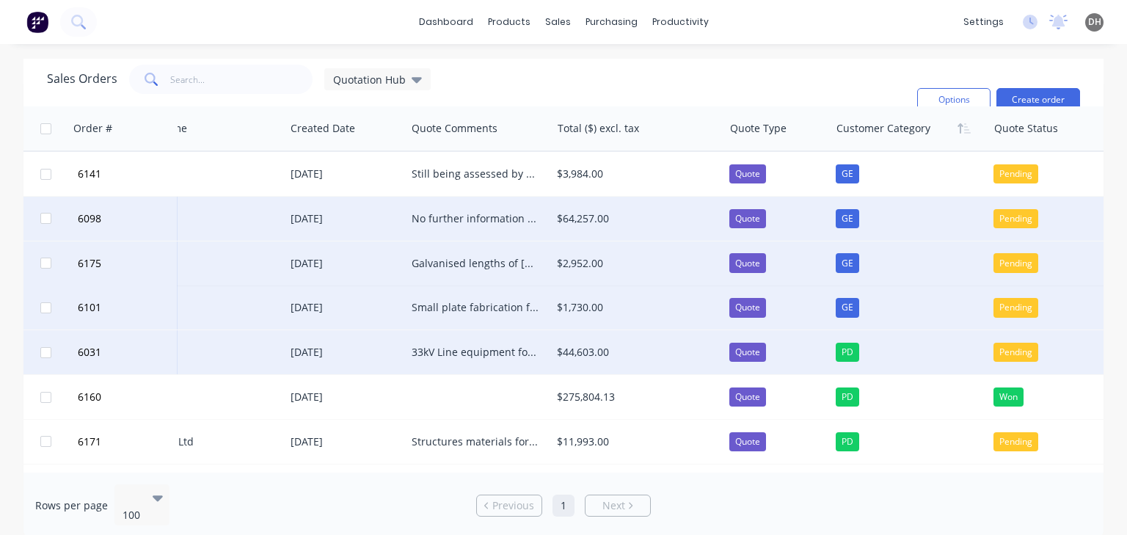
scroll to position [0, 245]
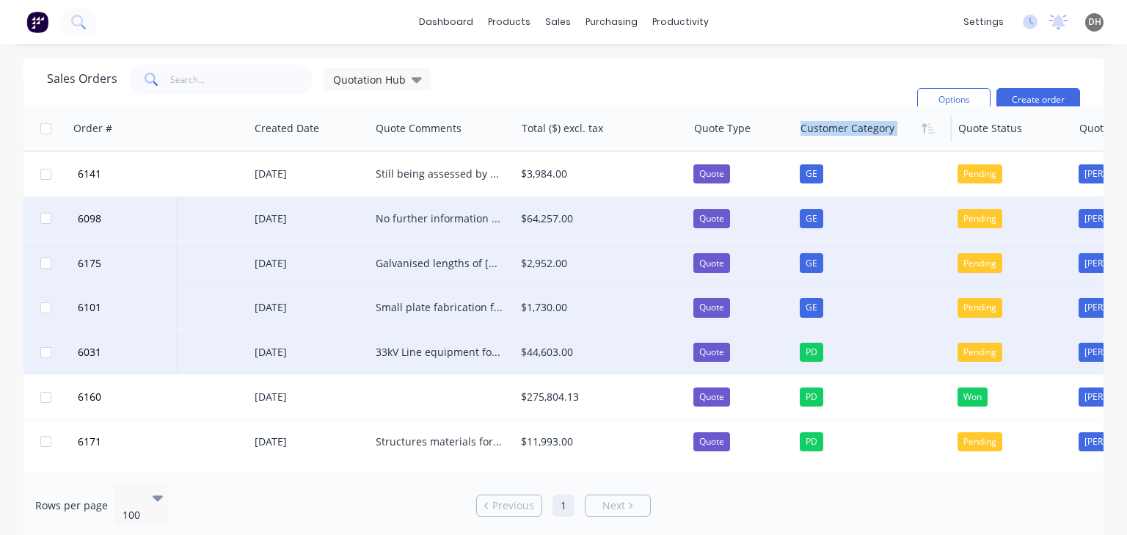
drag, startPoint x: 977, startPoint y: 135, endPoint x: 814, endPoint y: 126, distance: 163.1
click at [814, 126] on div "Order # Labels Customer Name Created Date Quote Comments Total ($) excl. tax Qu…" at bounding box center [620, 128] width 1684 height 44
click at [989, 136] on div at bounding box center [1010, 128] width 104 height 29
drag, startPoint x: 998, startPoint y: 133, endPoint x: 846, endPoint y: 126, distance: 152.0
click at [846, 126] on div "Order # Labels Customer Name Created Date Quote Comments Total ($) excl. tax Qu…" at bounding box center [620, 128] width 1684 height 44
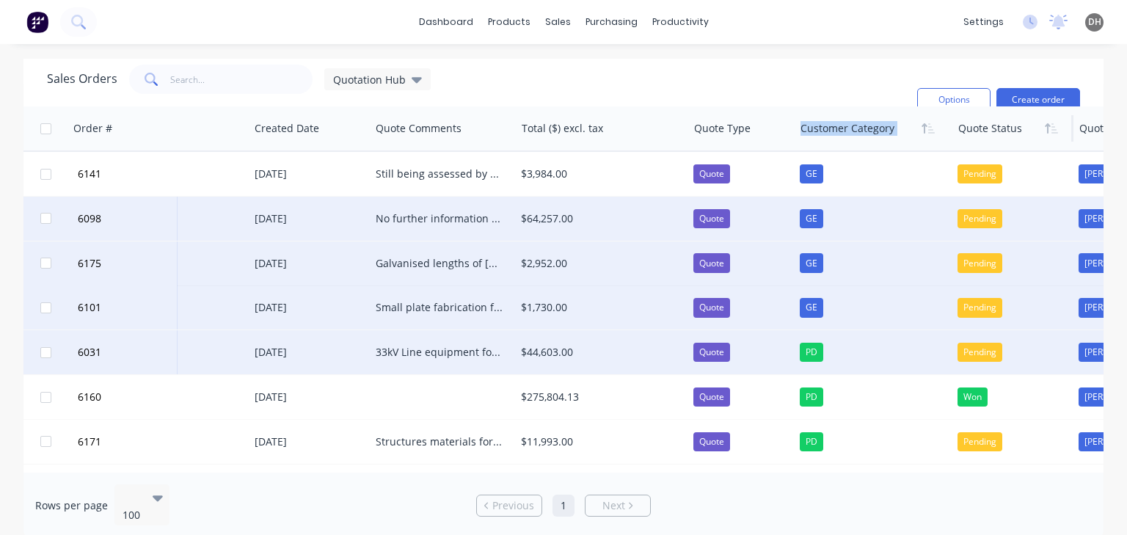
click at [1005, 141] on div at bounding box center [1010, 128] width 104 height 29
drag, startPoint x: 1006, startPoint y: 131, endPoint x: 962, endPoint y: 126, distance: 43.5
click at [962, 126] on div at bounding box center [1010, 128] width 104 height 29
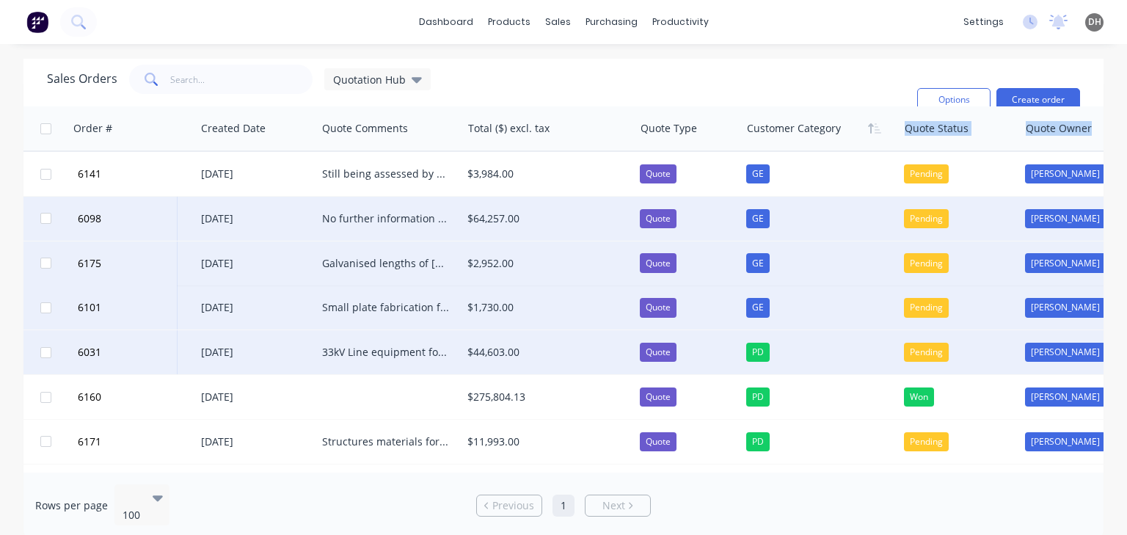
scroll to position [0, 408]
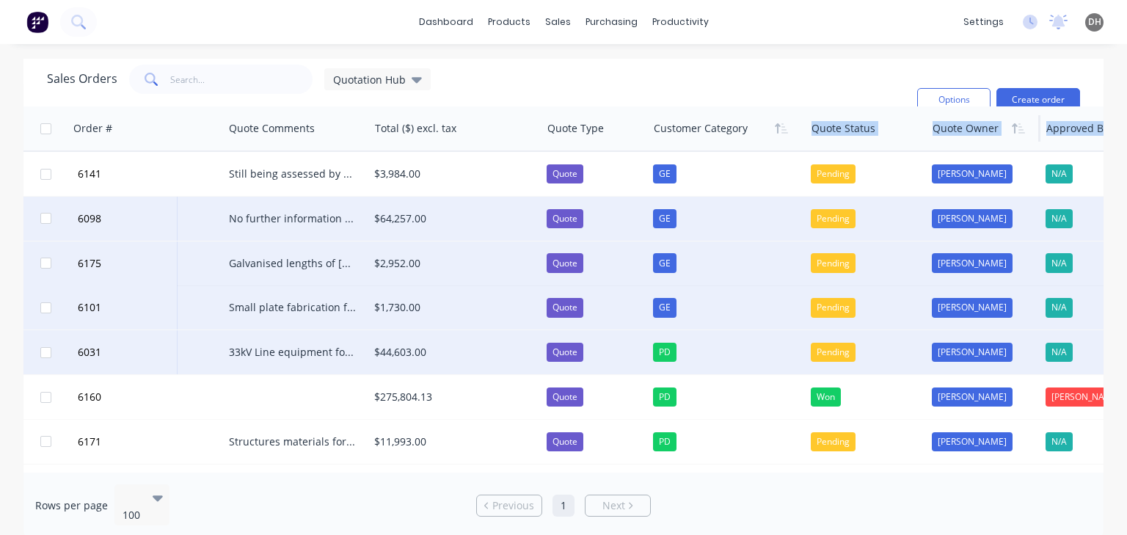
drag, startPoint x: 986, startPoint y: 135, endPoint x: 1094, endPoint y: 128, distance: 108.1
click at [1094, 128] on div "Order # Labels Customer Name Created Date Quote Comments Total ($) excl. tax Qu…" at bounding box center [473, 128] width 1684 height 44
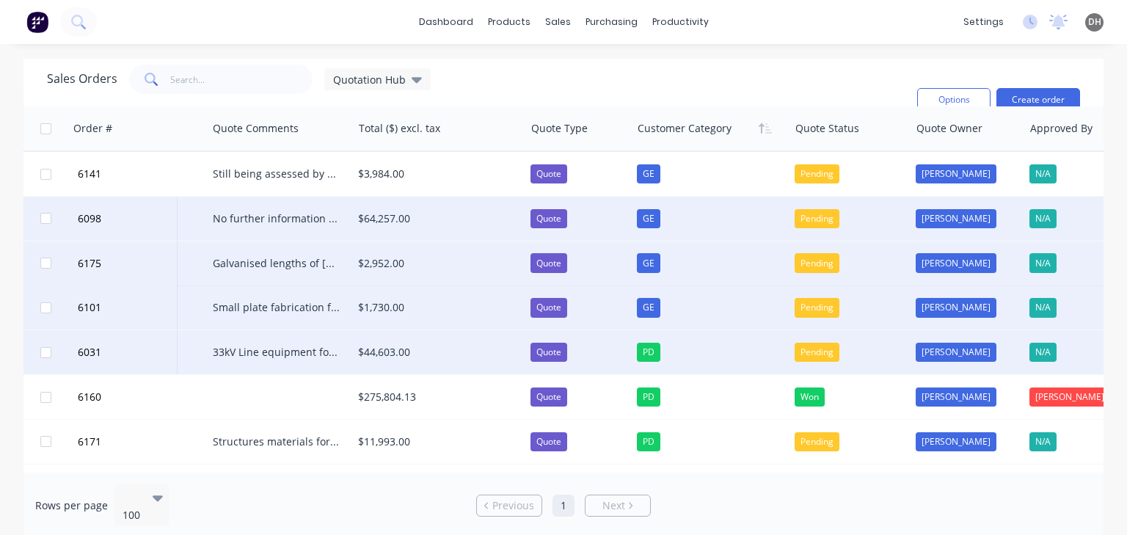
click at [827, 79] on div "Sales Orders Quotation Hub Filters: Quote Type Sorting: Customer Category Reset" at bounding box center [476, 100] width 858 height 70
drag, startPoint x: 830, startPoint y: 131, endPoint x: 691, endPoint y: 62, distance: 155.5
click at [427, 135] on div "Order # Labels Customer Name Created Date Quote Comments Total ($) excl. tax Qu…" at bounding box center [458, 128] width 1684 height 44
click at [753, 56] on div "dashboard products sales purchasing productivity dashboard products Product Cat…" at bounding box center [563, 267] width 1127 height 535
click at [841, 133] on div at bounding box center [847, 128] width 104 height 29
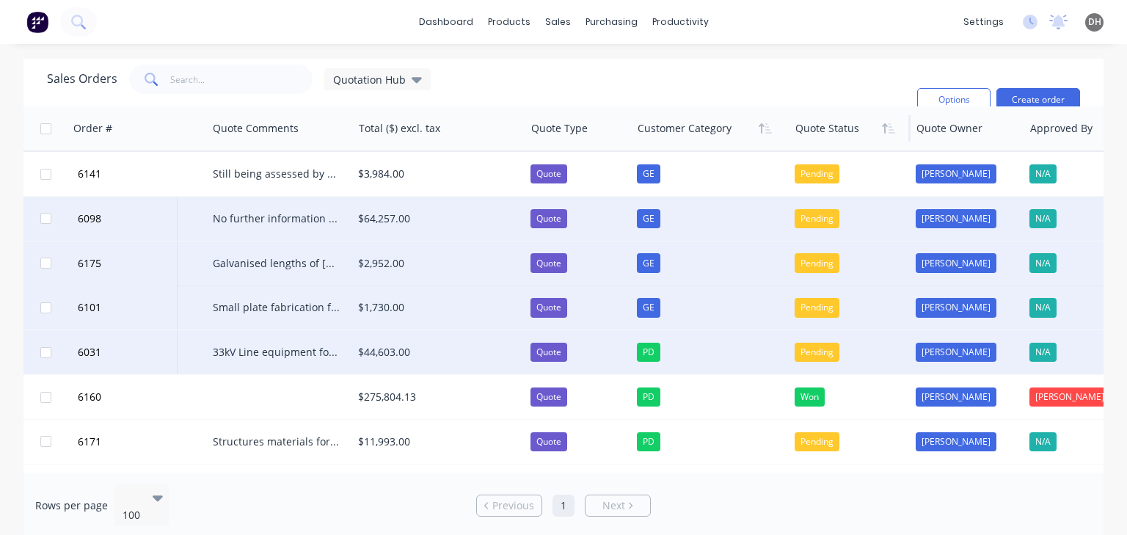
drag, startPoint x: 841, startPoint y: 133, endPoint x: 869, endPoint y: 138, distance: 29.1
click at [869, 138] on div at bounding box center [847, 128] width 104 height 29
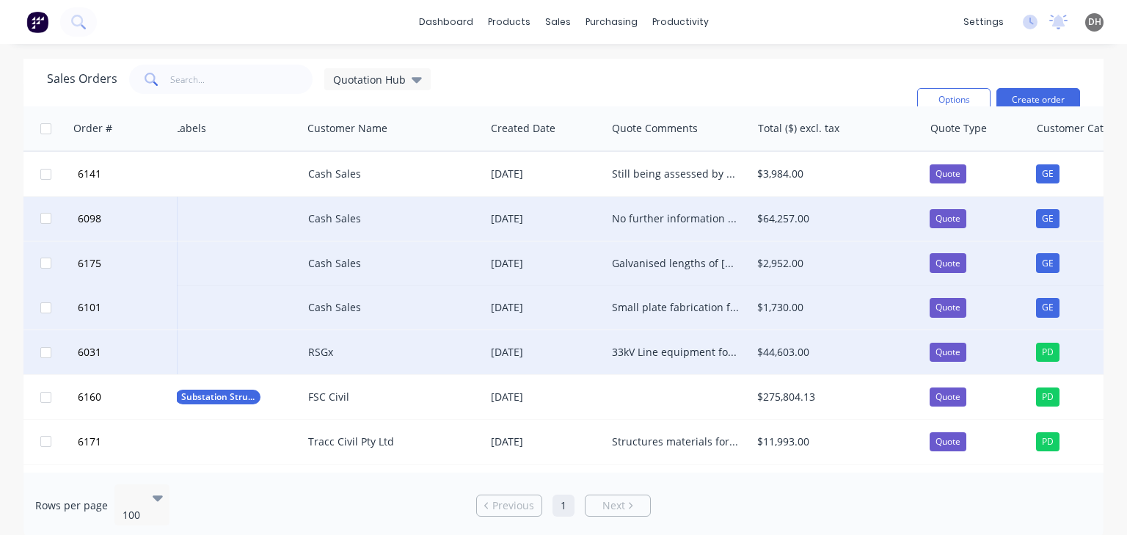
scroll to position [0, 0]
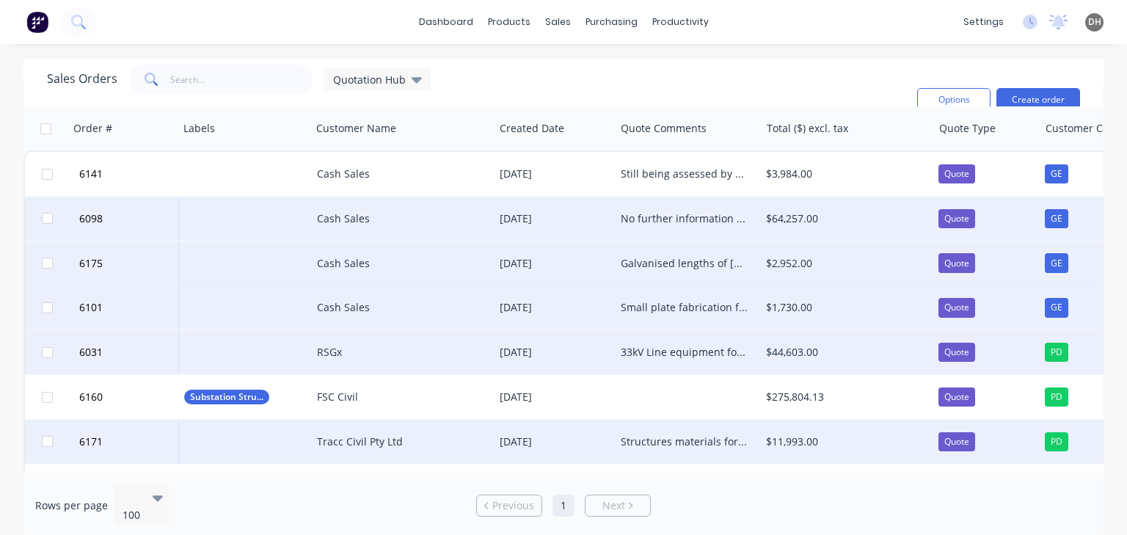
click at [425, 454] on div "Tracc Civil Pty Ltd" at bounding box center [402, 442] width 183 height 44
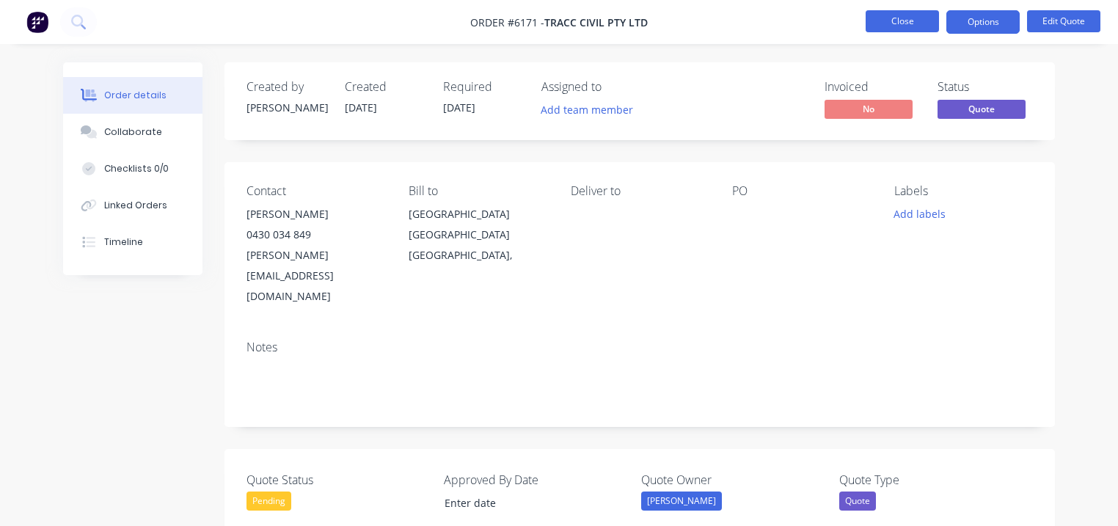
click at [900, 22] on button "Close" at bounding box center [902, 21] width 73 height 22
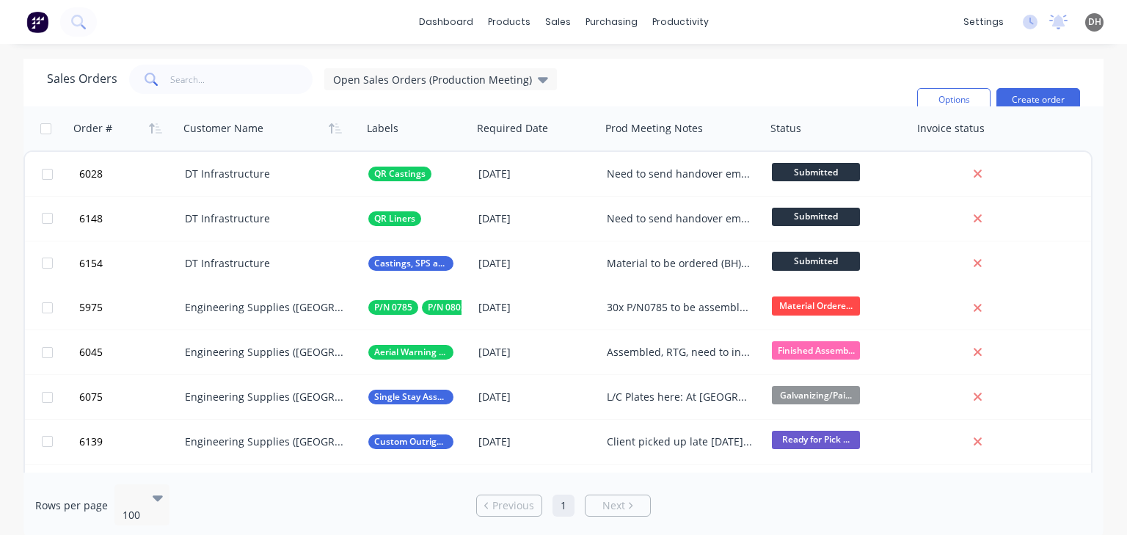
click at [493, 90] on div "Sales Orders Open Sales Orders (Production Meeting)" at bounding box center [302, 79] width 510 height 29
click at [490, 83] on span "Open Sales Orders (Production Meeting)" at bounding box center [432, 79] width 199 height 15
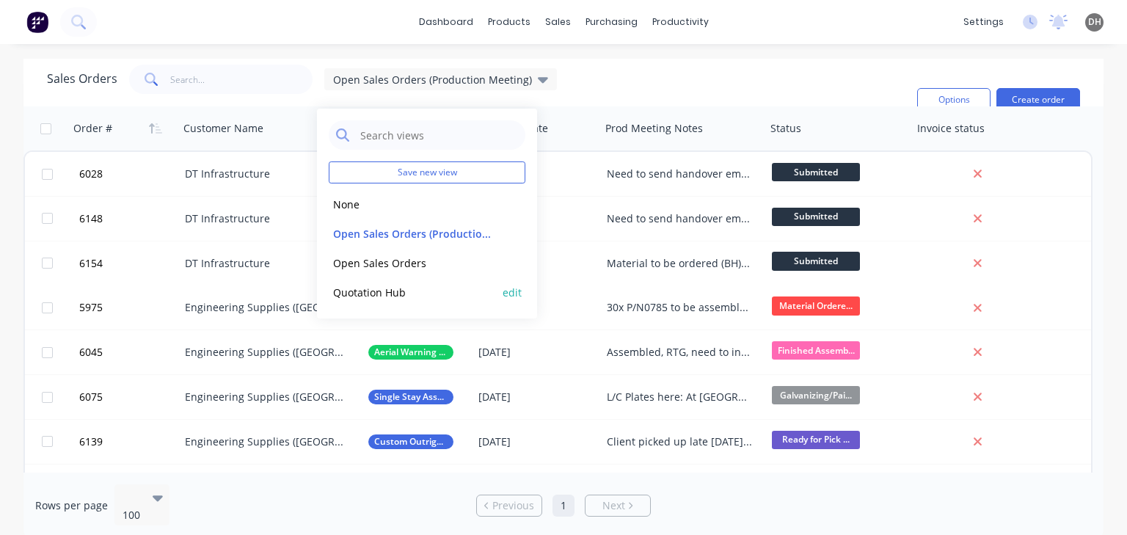
click at [401, 280] on div "Quotation Hub edit" at bounding box center [427, 291] width 197 height 29
click at [400, 289] on button "Quotation Hub" at bounding box center [412, 292] width 167 height 17
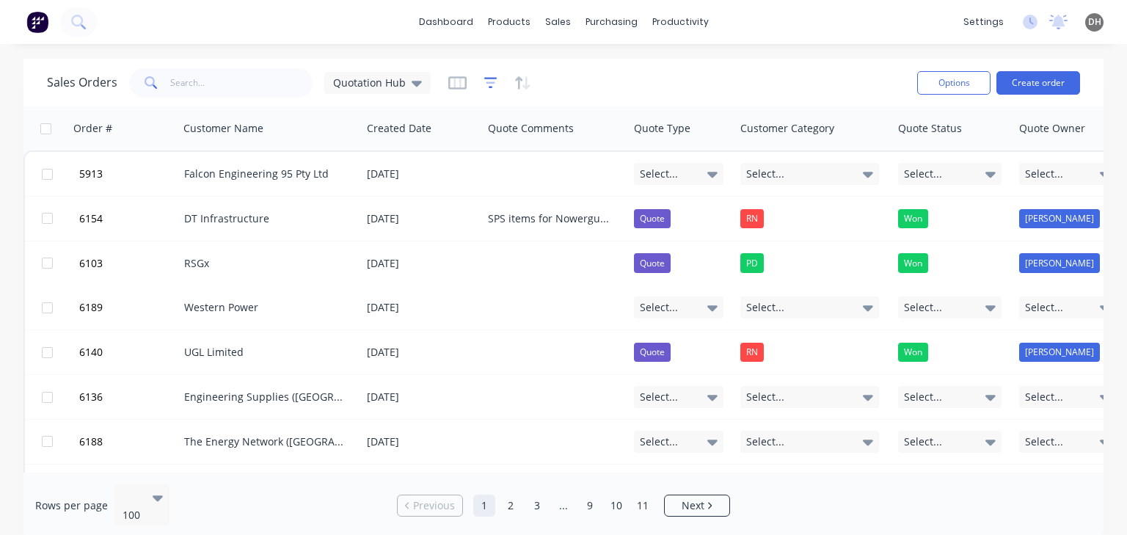
click at [487, 89] on icon "button" at bounding box center [490, 83] width 13 height 15
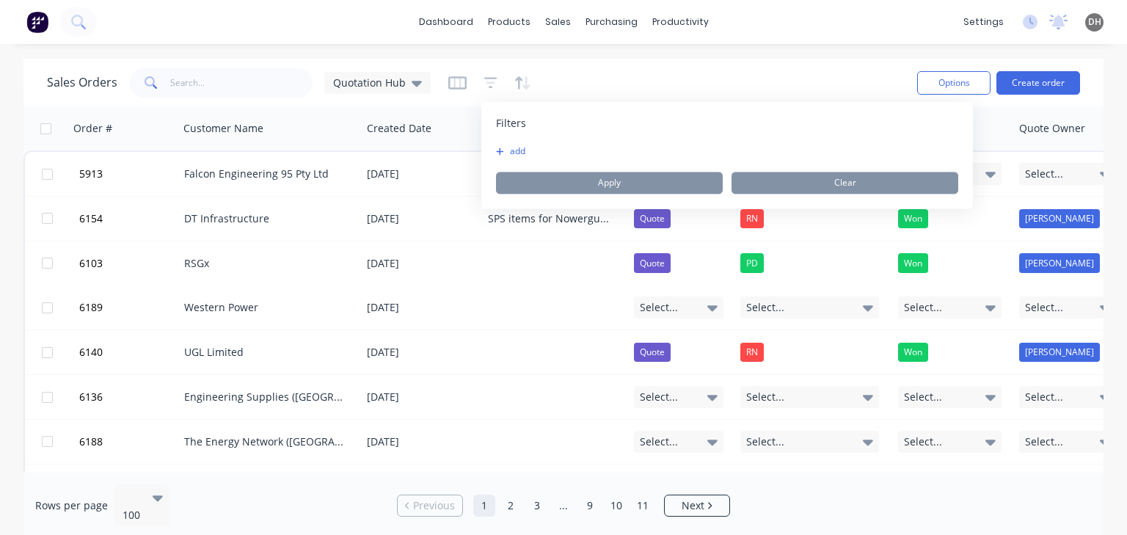
click at [513, 156] on button "add" at bounding box center [514, 151] width 37 height 12
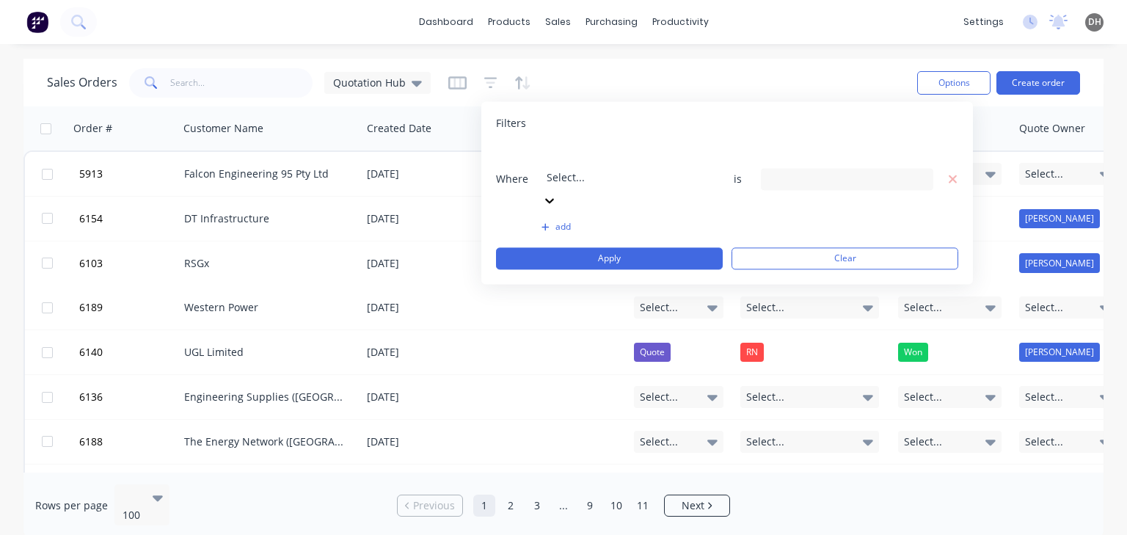
click at [567, 165] on div at bounding box center [651, 157] width 211 height 18
click at [667, 247] on button "Apply" at bounding box center [609, 258] width 227 height 22
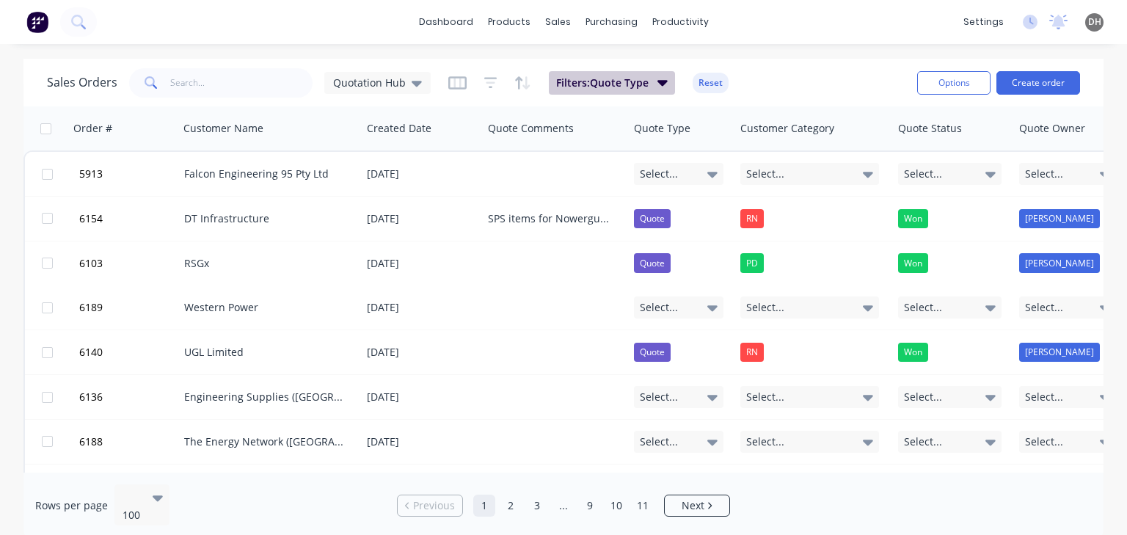
click at [615, 92] on button "Filters: Quote Type" at bounding box center [612, 82] width 126 height 23
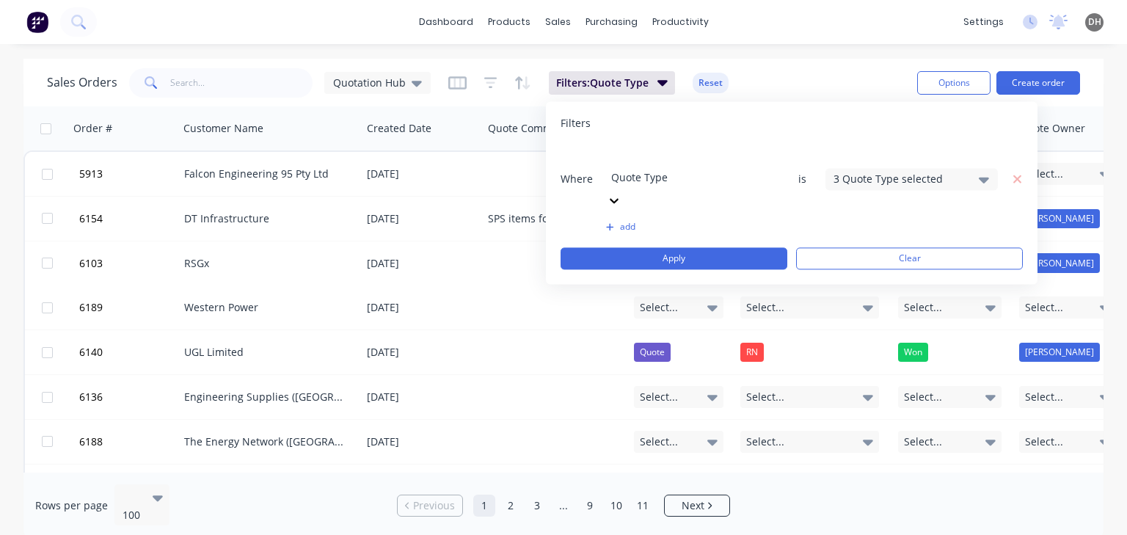
click at [877, 171] on div "3 Quote Type selected" at bounding box center [899, 178] width 133 height 15
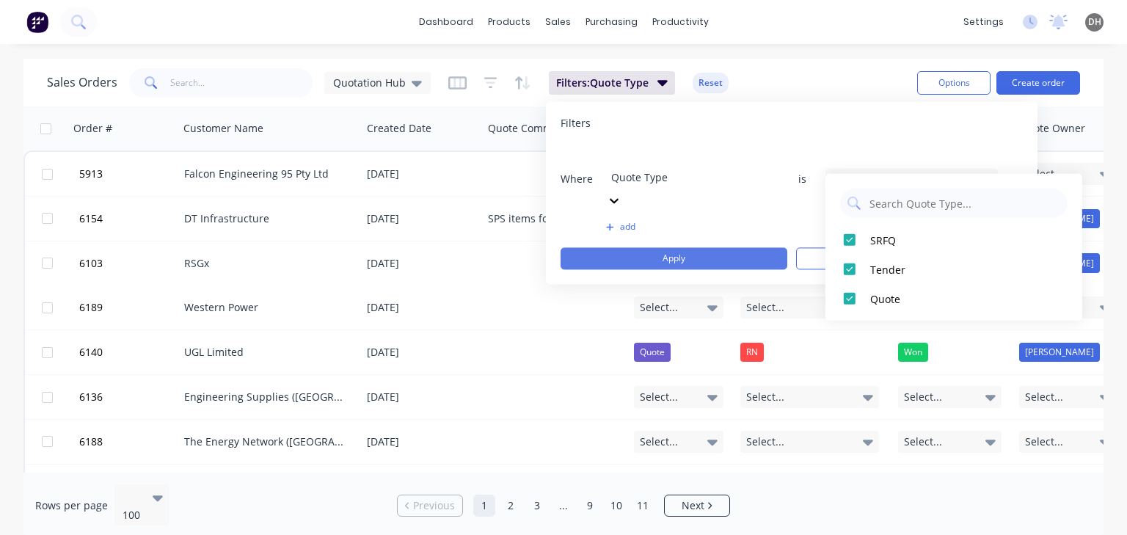
click at [739, 247] on button "Apply" at bounding box center [673, 258] width 227 height 22
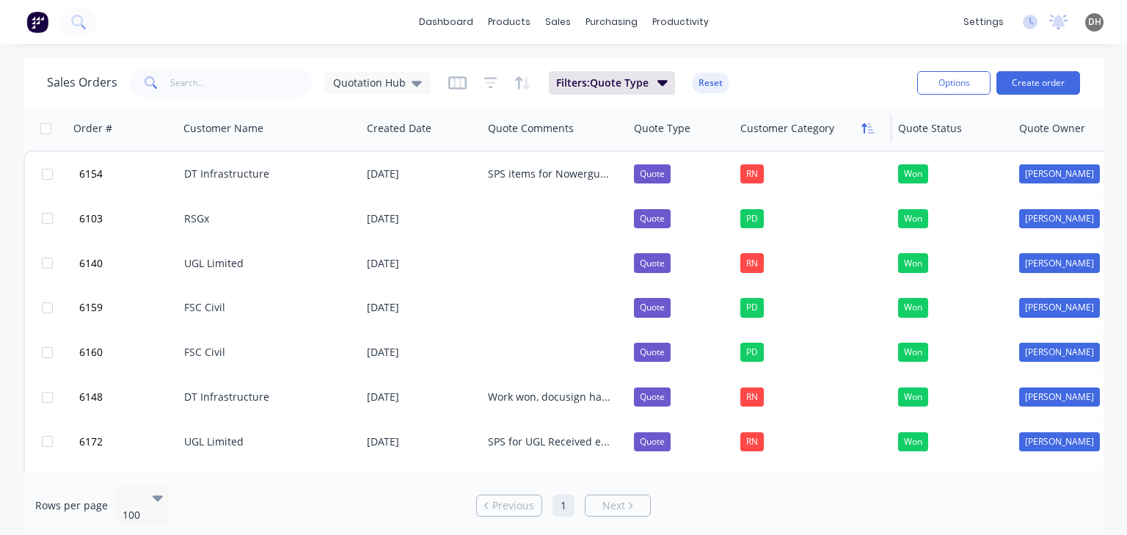
click at [872, 131] on icon "button" at bounding box center [867, 128] width 13 height 12
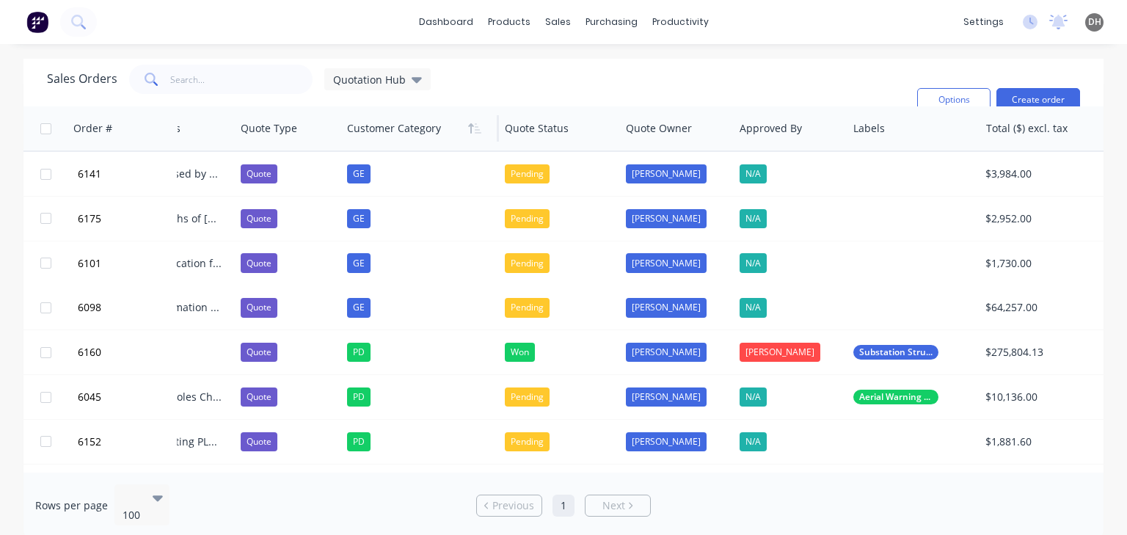
scroll to position [0, 409]
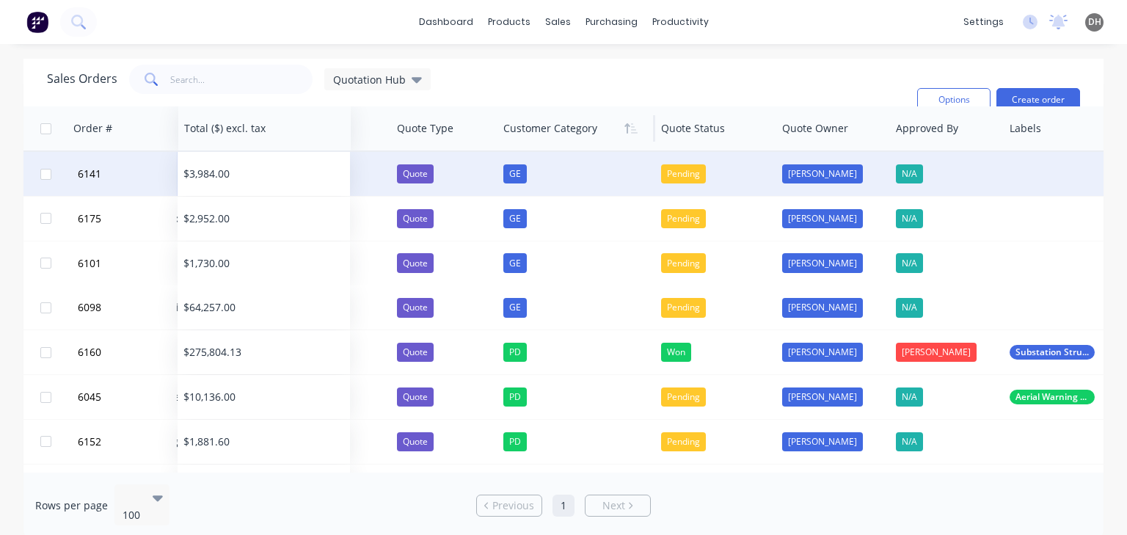
drag, startPoint x: 1000, startPoint y: 131, endPoint x: 214, endPoint y: 173, distance: 786.7
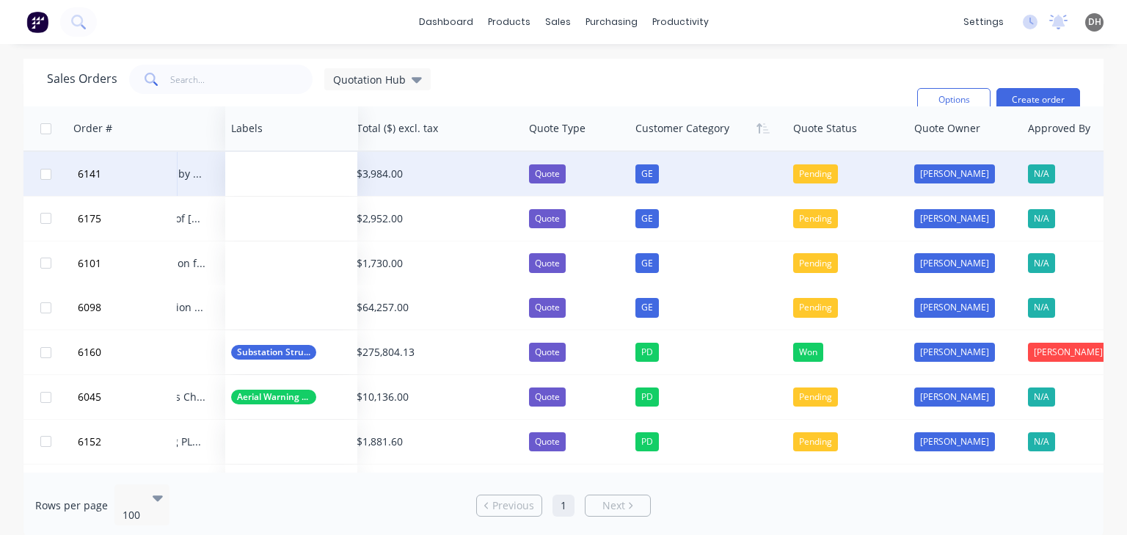
drag, startPoint x: 1030, startPoint y: 129, endPoint x: 252, endPoint y: 157, distance: 778.7
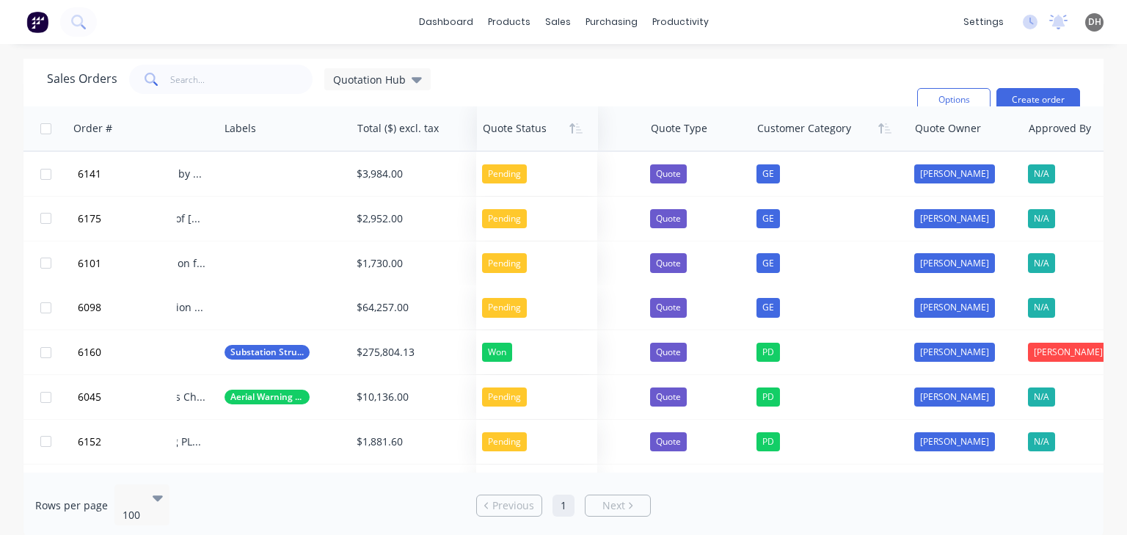
drag, startPoint x: 837, startPoint y: 138, endPoint x: 546, endPoint y: 135, distance: 291.2
click at [536, 135] on div at bounding box center [535, 128] width 104 height 29
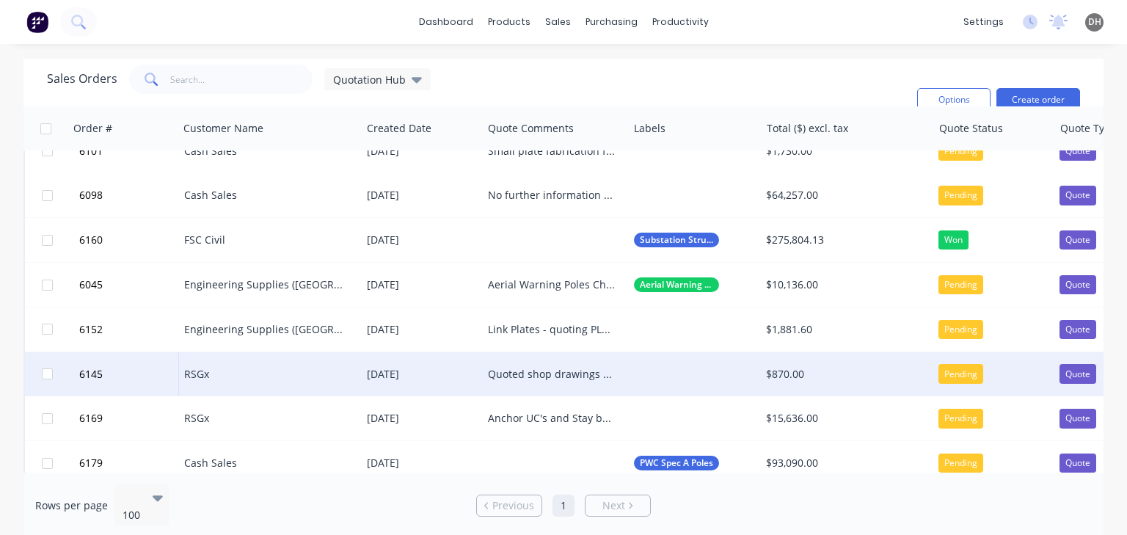
scroll to position [117, 0]
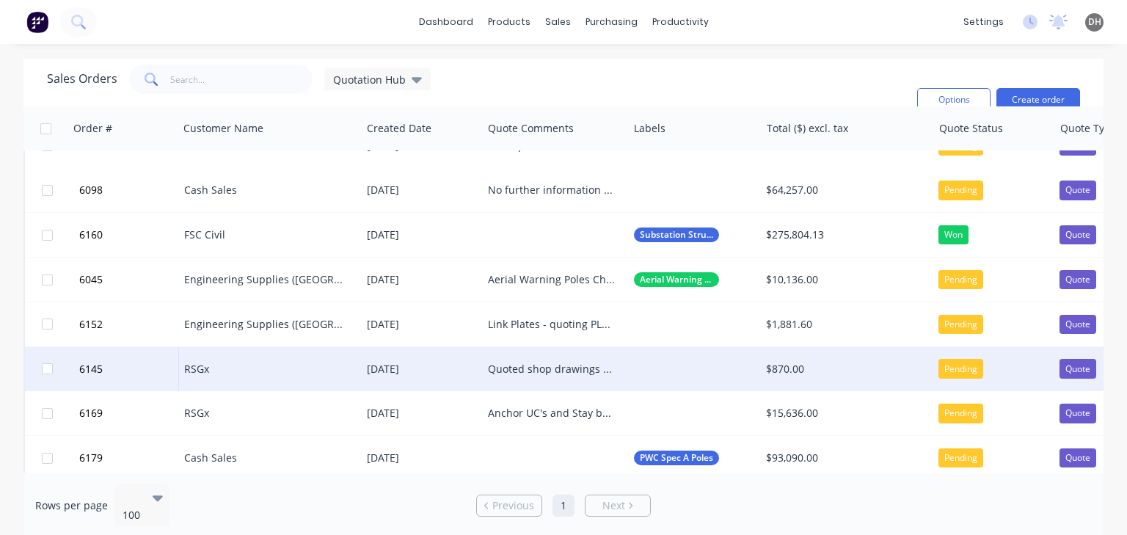
click at [544, 365] on div "Quoted shop drawings for Crossarms fabricated previously. Follow ups have had n…" at bounding box center [551, 369] width 127 height 15
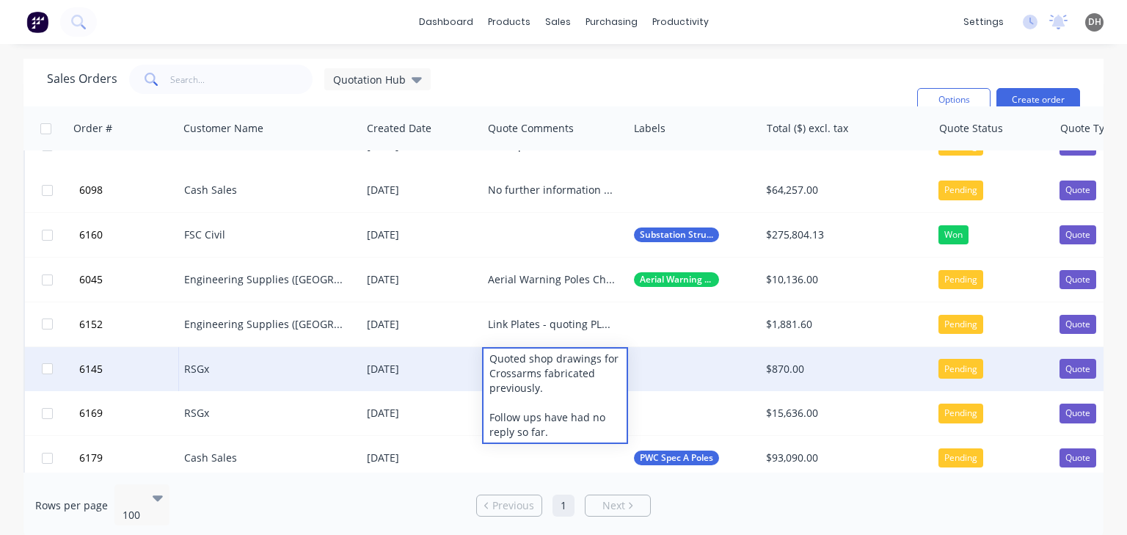
click at [649, 98] on div "Sales Orders Quotation Hub Filters: Quote Type Sorting: Customer Category Reset" at bounding box center [476, 100] width 858 height 70
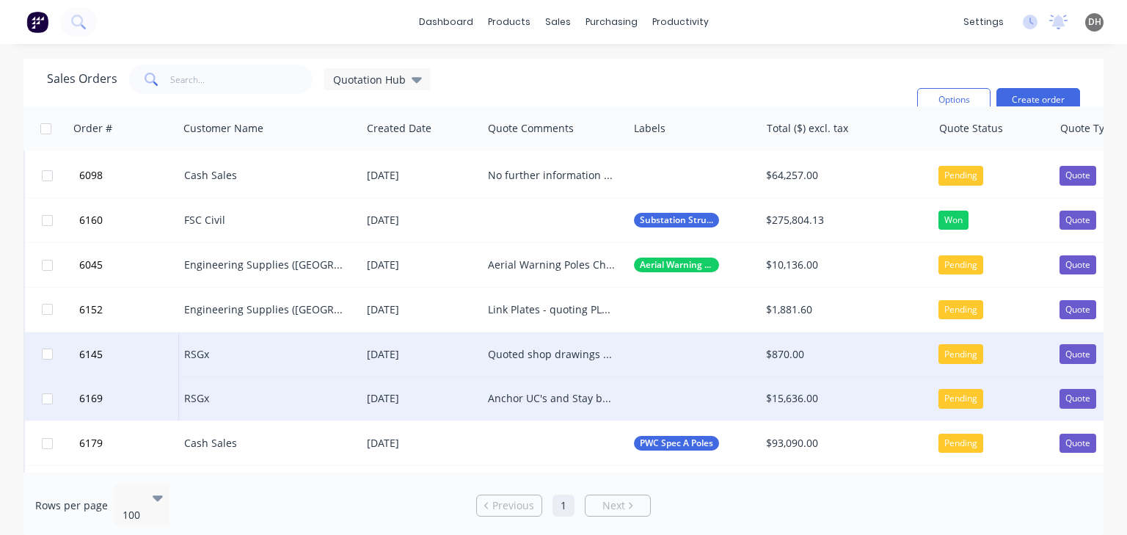
scroll to position [147, 0]
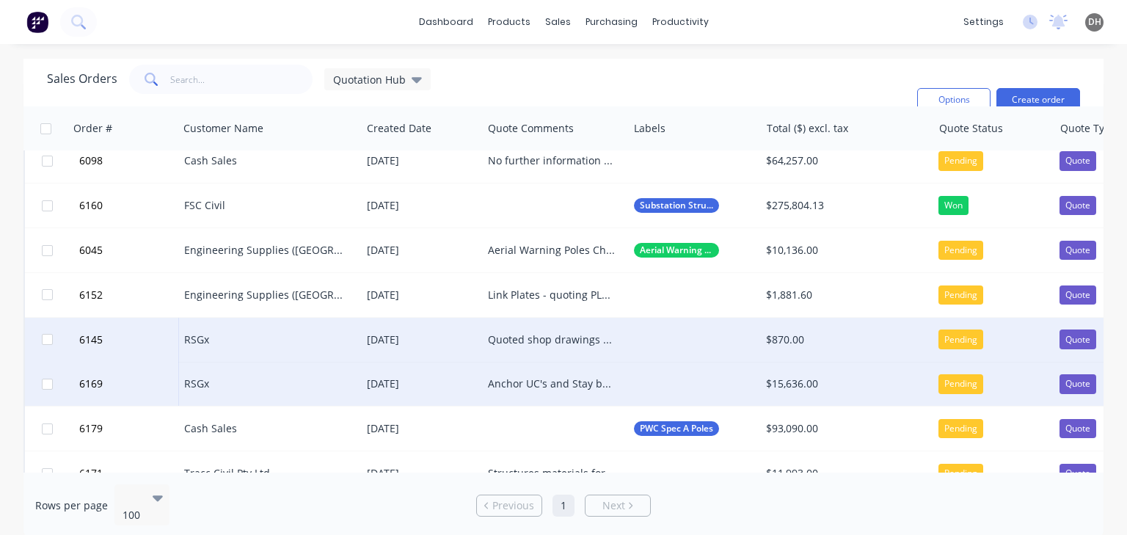
click at [516, 385] on div "Anchor UC's and Stay bracket sets" at bounding box center [551, 383] width 127 height 15
click at [615, 91] on div "Sales Orders Quotation Hub Filters: Quote Type Sorting: Customer Category Reset" at bounding box center [476, 100] width 858 height 70
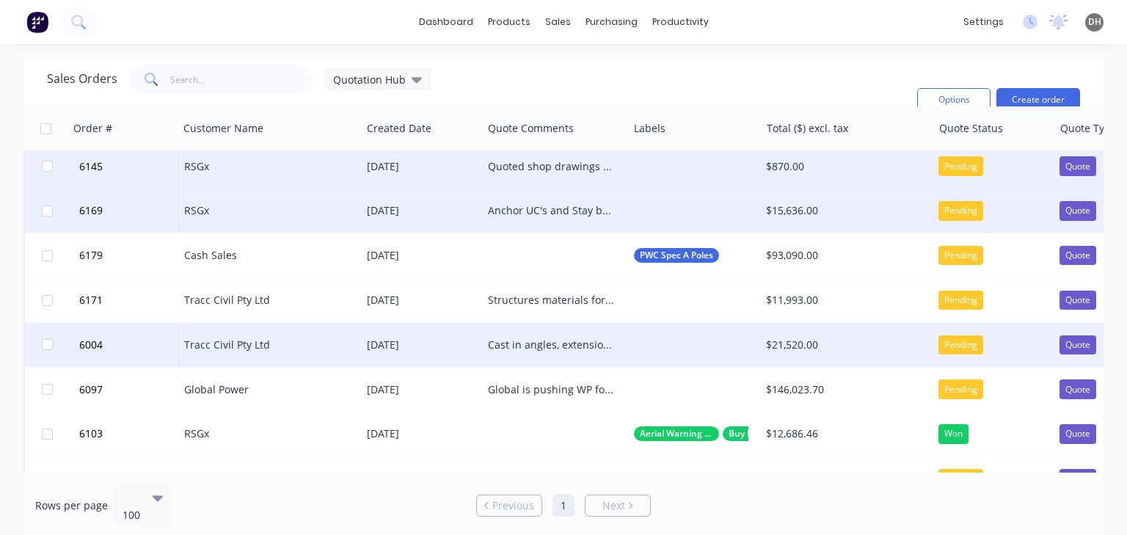
scroll to position [323, 0]
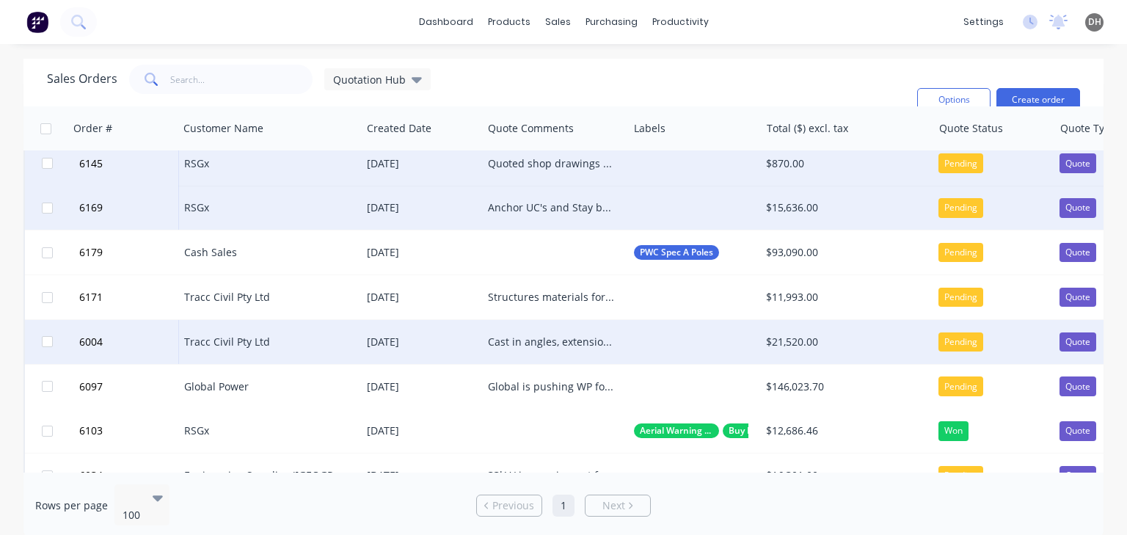
click at [568, 345] on div "Cast in angles, extension to quote #5980 for Wagin Still in evaluation 24/06" at bounding box center [551, 341] width 127 height 15
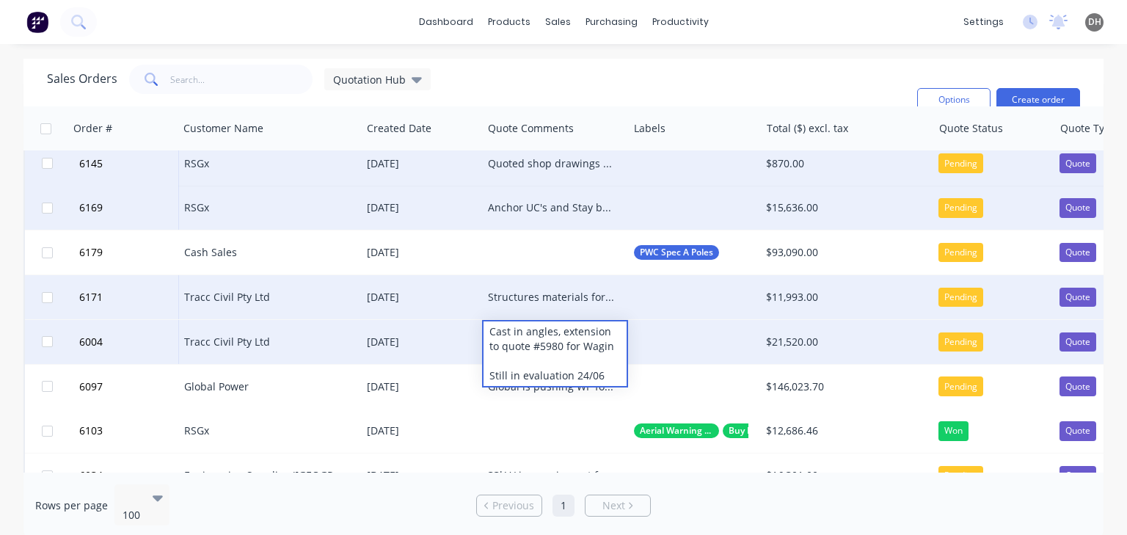
click at [546, 307] on div "Structures materials for 2x substation items for Yanchep substation" at bounding box center [554, 297] width 145 height 44
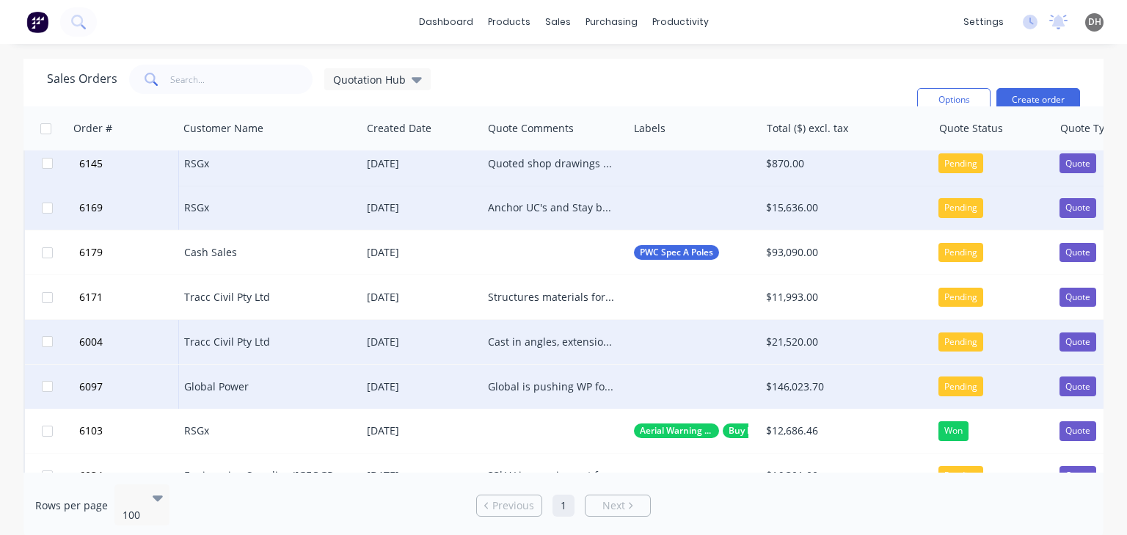
click at [550, 387] on div "Global is pushing WP for a decision on the job. PLP lead times are too long. Fa…" at bounding box center [551, 386] width 127 height 15
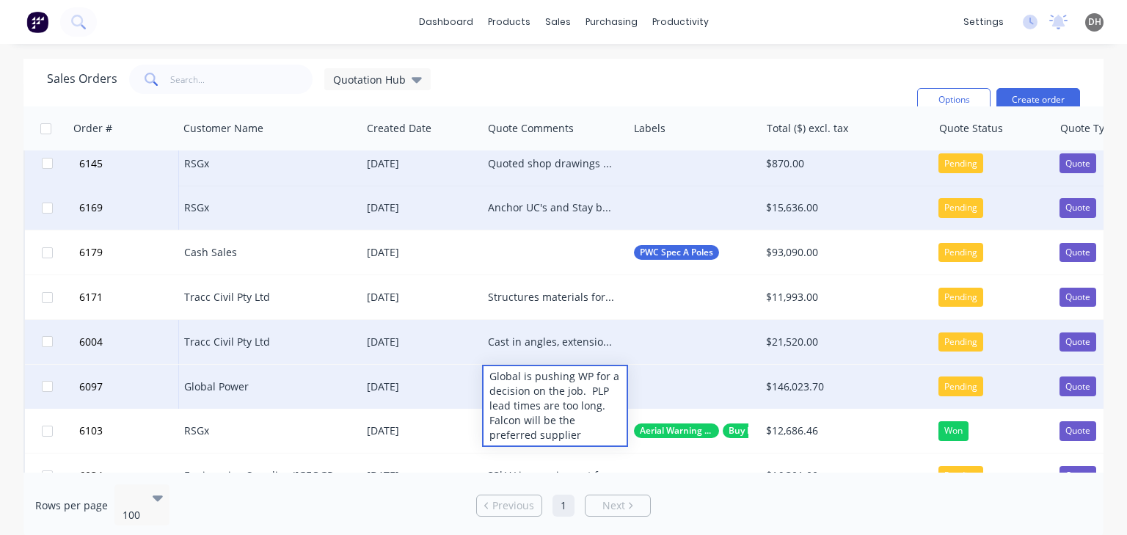
click at [560, 78] on div "Sales Orders Quotation Hub Filters: Quote Type Sorting: Customer Category Reset" at bounding box center [476, 100] width 858 height 70
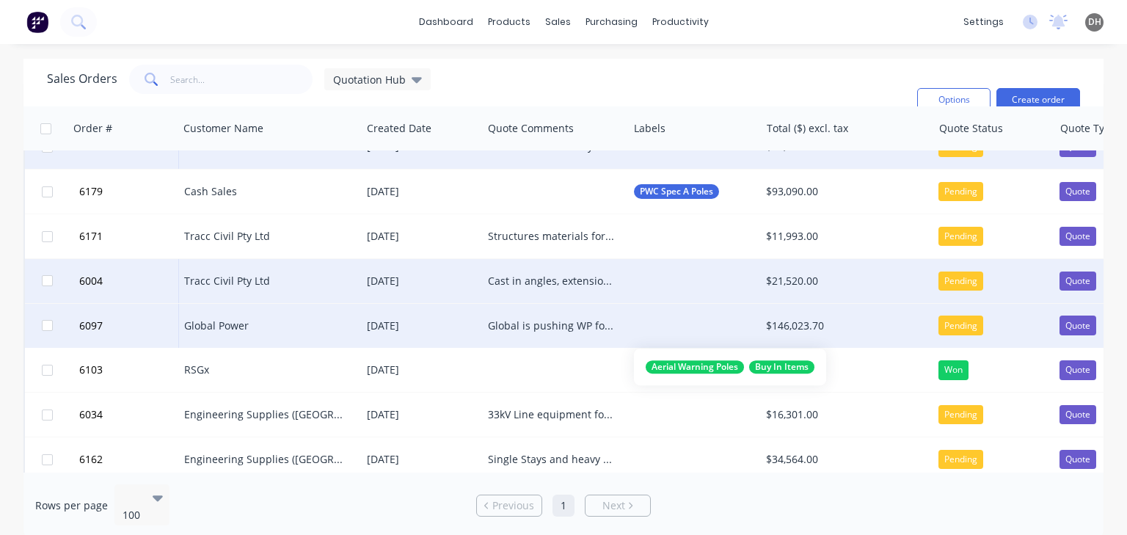
scroll to position [425, 0]
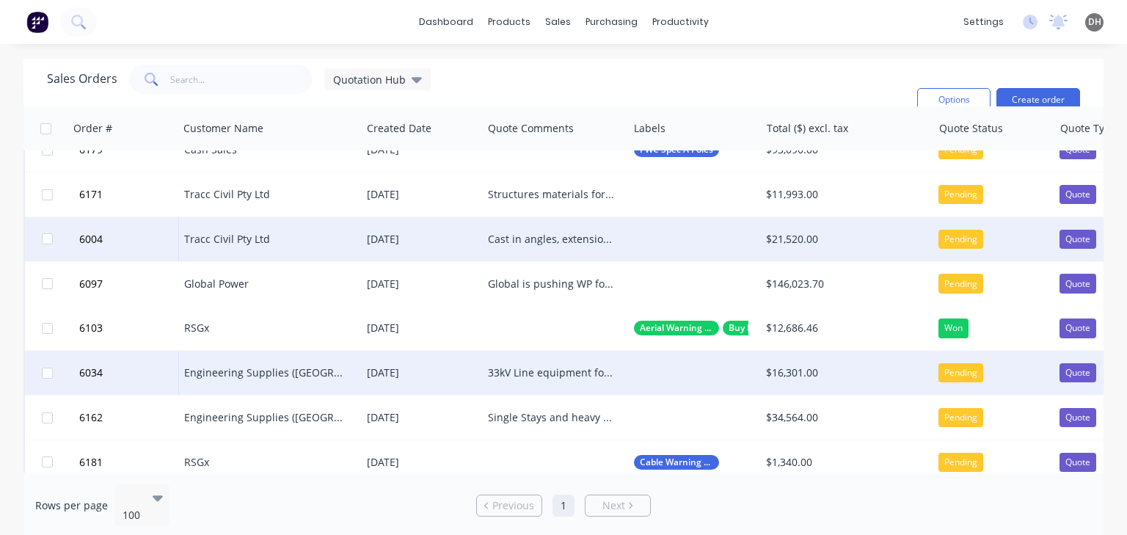
click at [580, 376] on div "33kV Line equipment for BESS NSJ 33kV project These items were amongst the quot…" at bounding box center [551, 372] width 127 height 15
click at [592, 87] on div "Sales Orders Quotation Hub Filters: Quote Type Sorting: Customer Category Reset" at bounding box center [476, 100] width 858 height 70
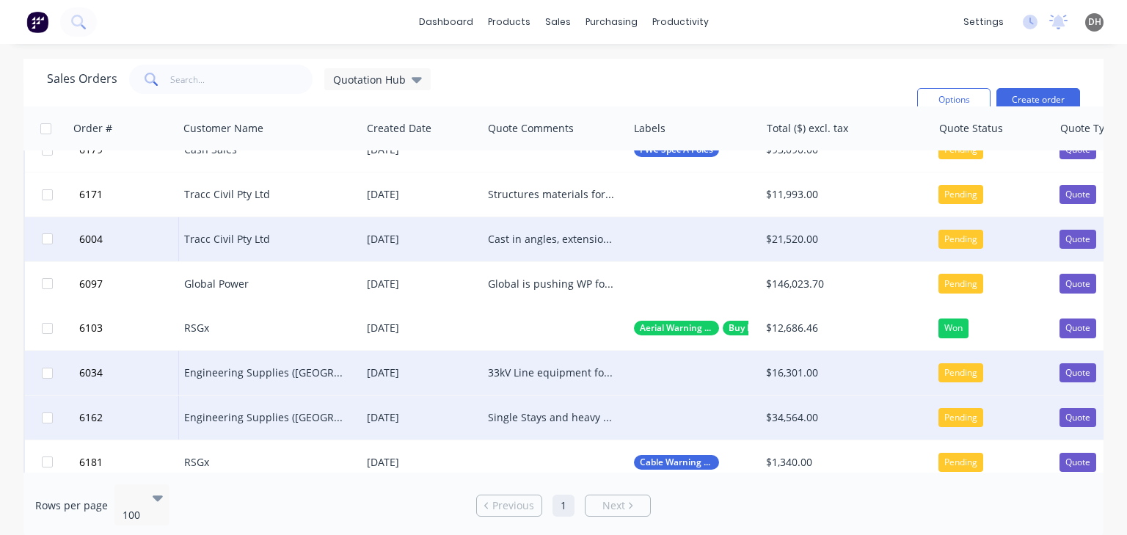
click at [567, 417] on div "Single Stays and heavy duty earth raisers" at bounding box center [551, 417] width 127 height 15
click at [571, 87] on div "Sales Orders Quotation Hub Filters: Quote Type Sorting: Customer Category Reset" at bounding box center [476, 100] width 858 height 70
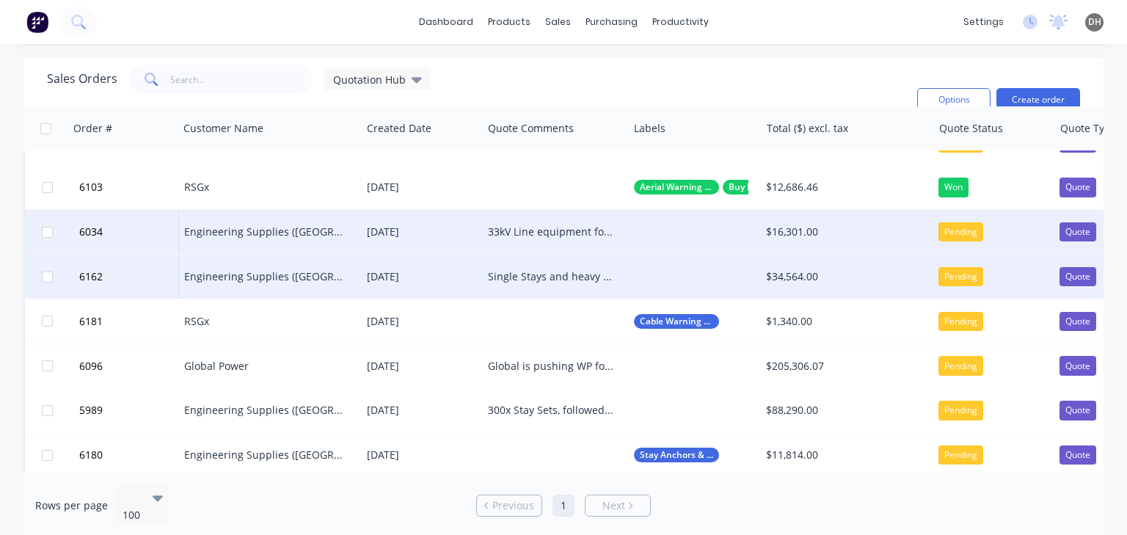
scroll to position [572, 0]
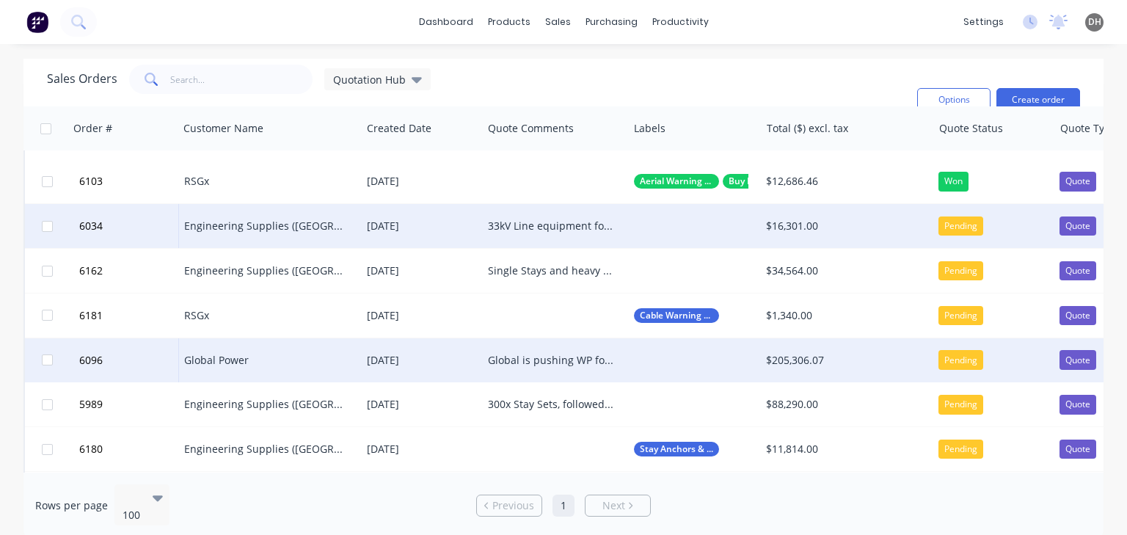
click at [566, 360] on div "Global is pushing WP for a decision on the job. PLP lead times are too long. Fa…" at bounding box center [551, 360] width 127 height 15
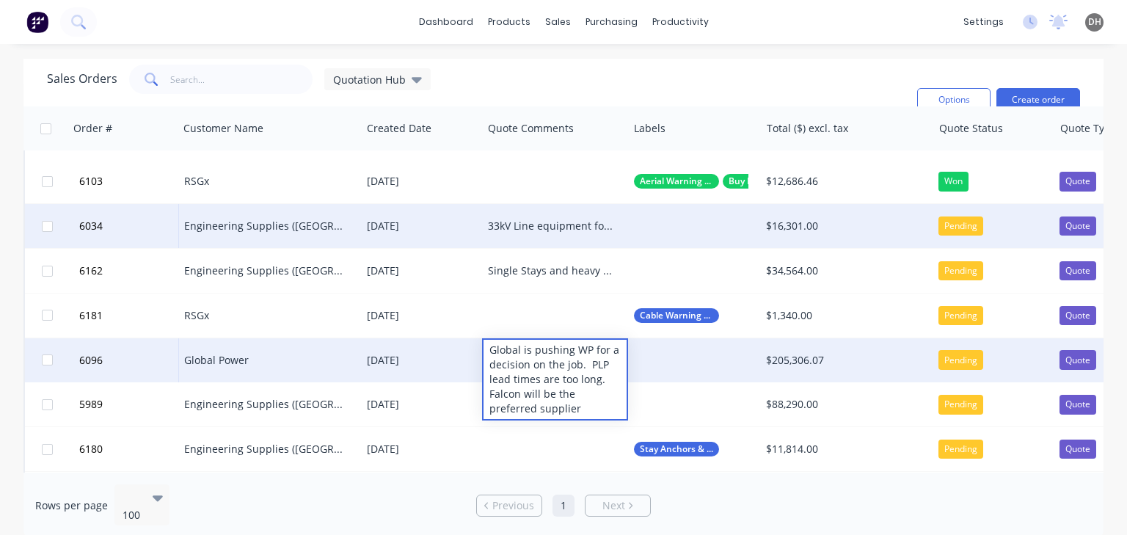
click at [601, 85] on div "Sales Orders Quotation Hub Filters: Quote Type Sorting: Customer Category Reset" at bounding box center [476, 100] width 858 height 70
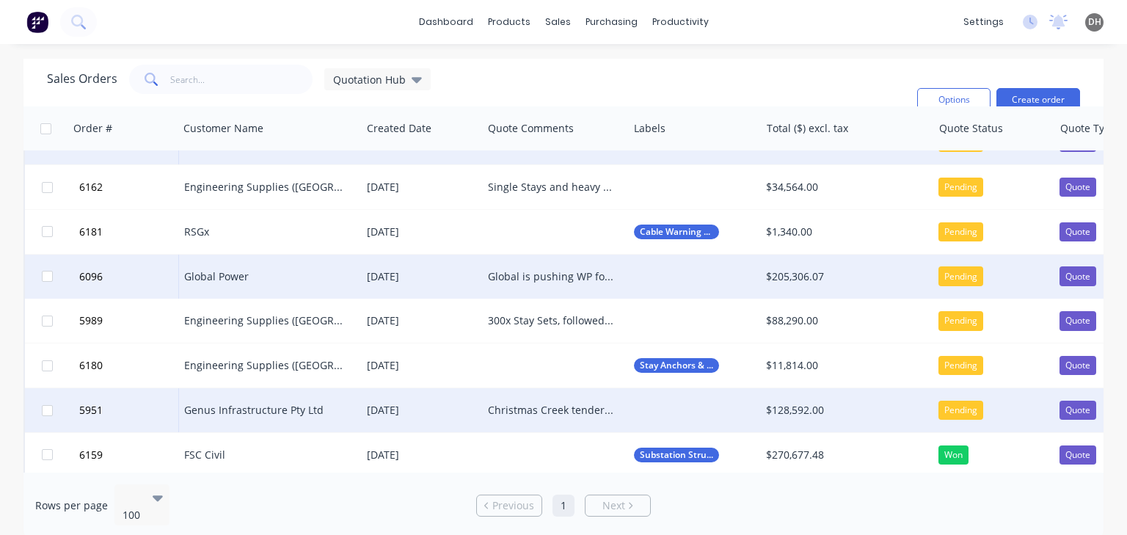
scroll to position [660, 0]
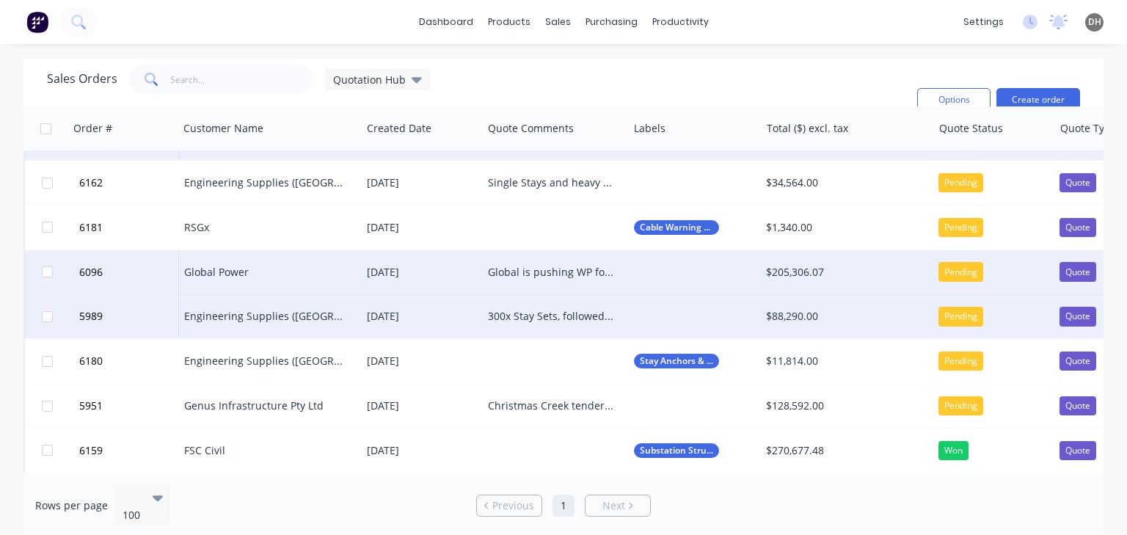
click at [549, 326] on div "300x Stay Sets, followed up awaiting feedback. Project should be announced toda…" at bounding box center [554, 316] width 145 height 44
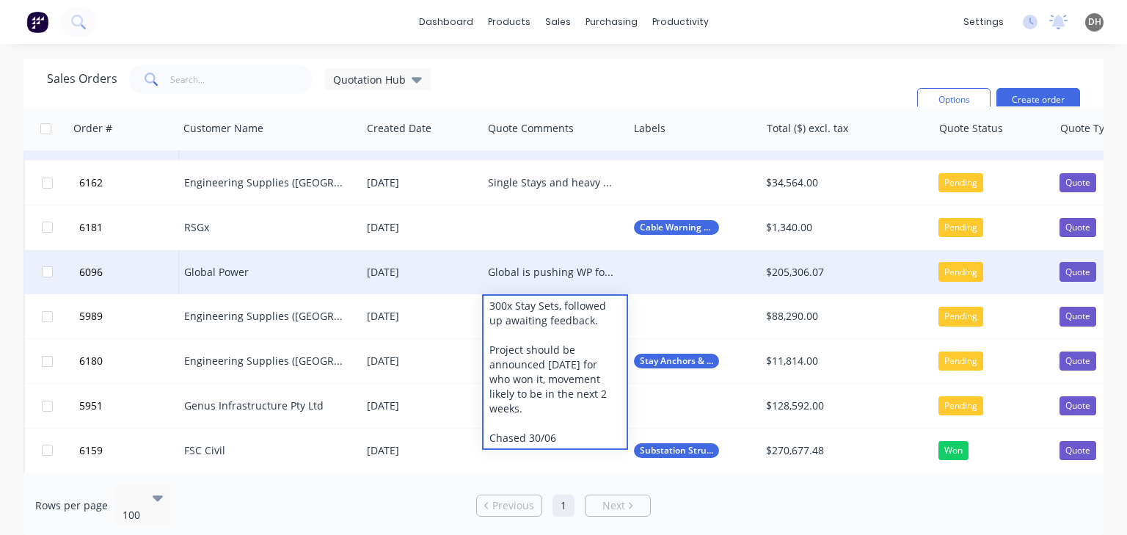
click at [525, 78] on div "Sales Orders Quotation Hub Filters: Quote Type Sorting: Customer Category Reset" at bounding box center [476, 100] width 858 height 70
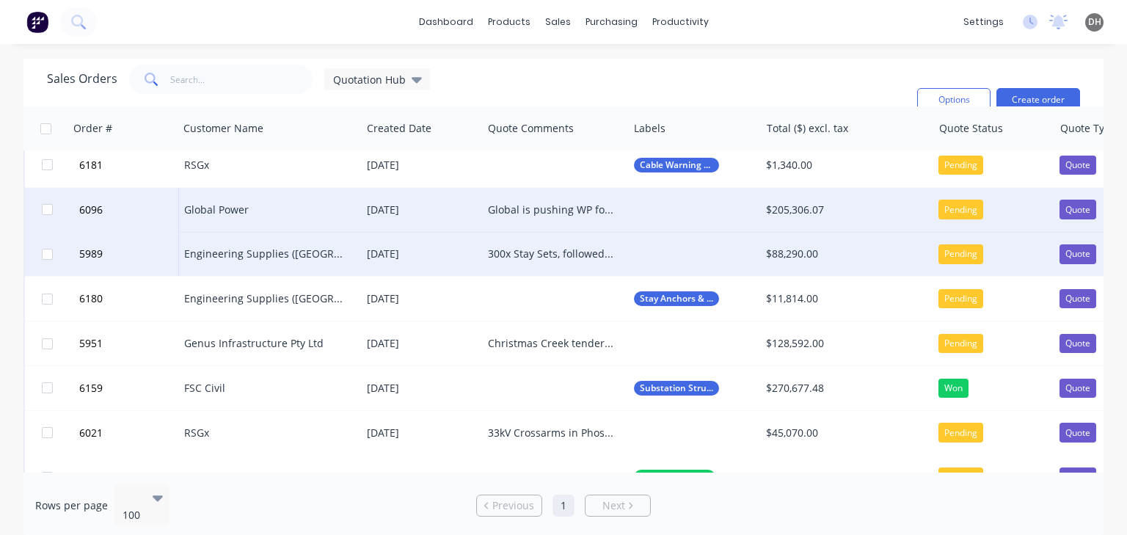
scroll to position [734, 0]
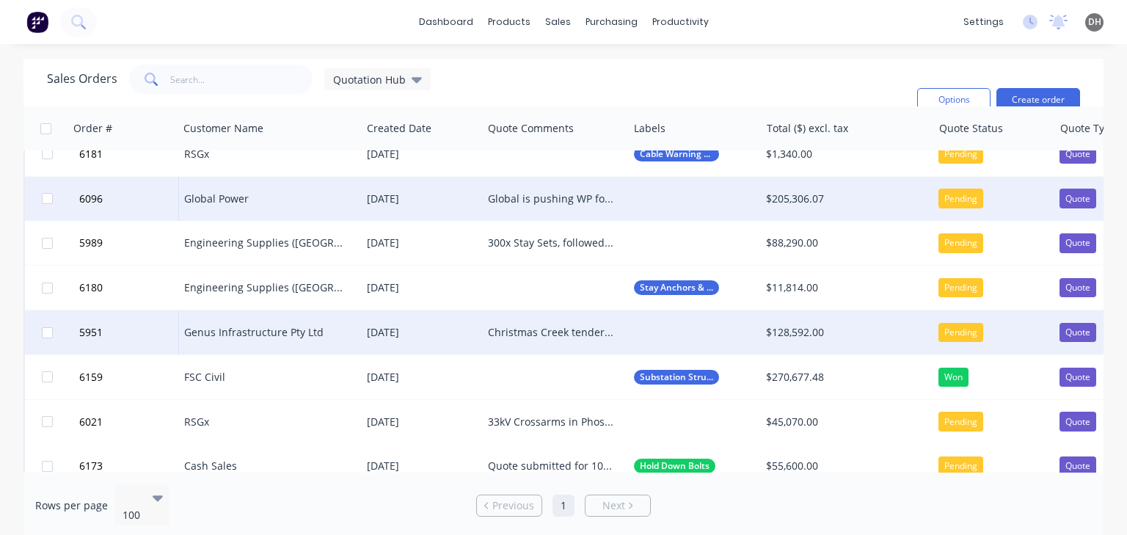
click at [587, 326] on div "Christmas Creek tendered items, expected award end of June/beginning of July Fe…" at bounding box center [551, 332] width 127 height 15
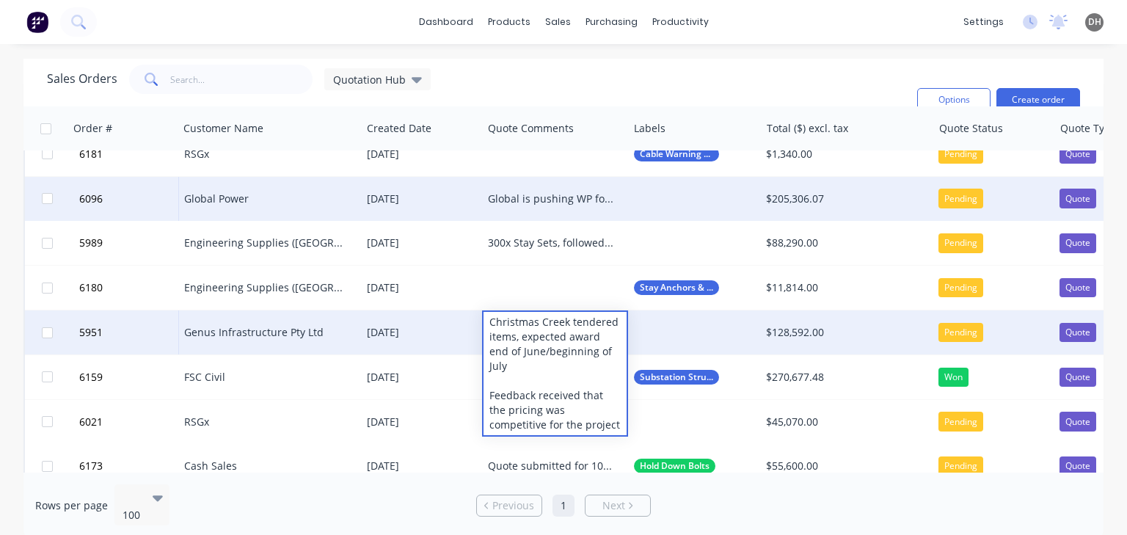
click at [610, 80] on div "Sales Orders Quotation Hub Filters: Quote Type Sorting: Customer Category Reset" at bounding box center [476, 100] width 858 height 70
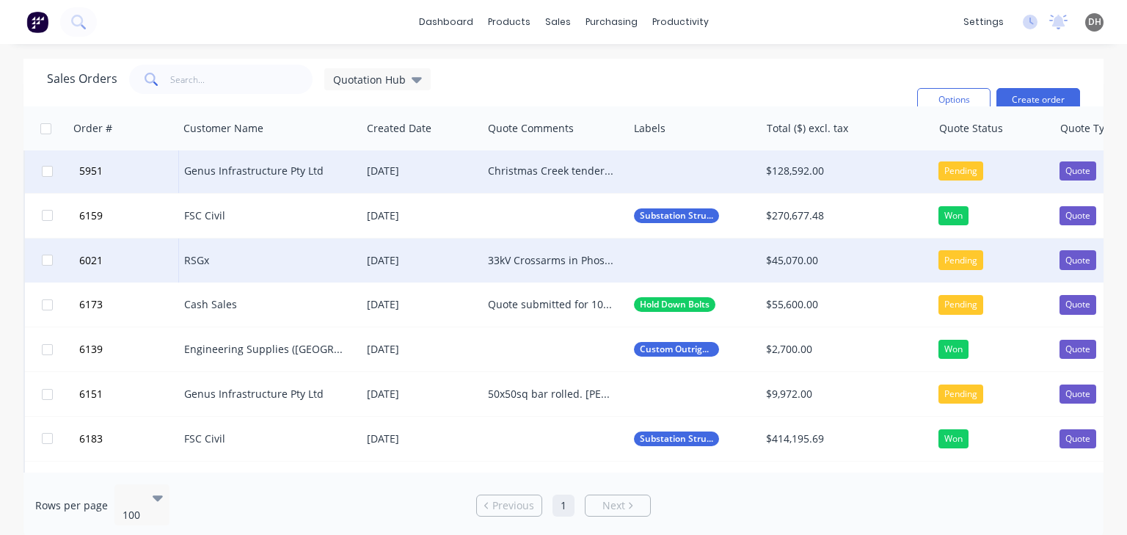
scroll to position [910, 0]
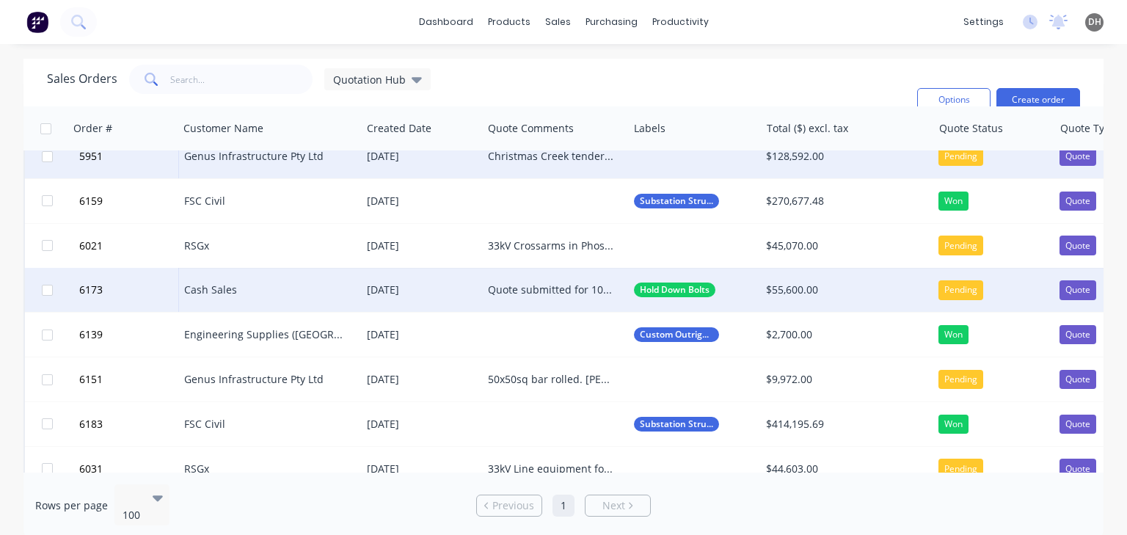
click at [554, 290] on div "Quote submitted for 1000x U shaped hold down bolts." at bounding box center [551, 289] width 127 height 15
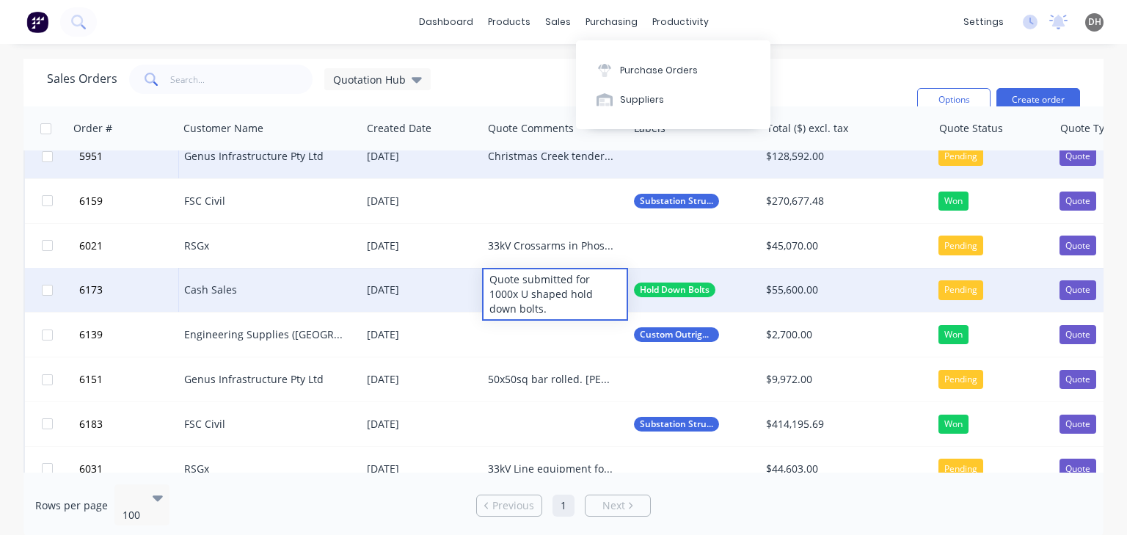
click at [522, 78] on div "Sales Orders Quotation Hub Filters: Quote Type Sorting: Customer Category Reset" at bounding box center [476, 100] width 858 height 70
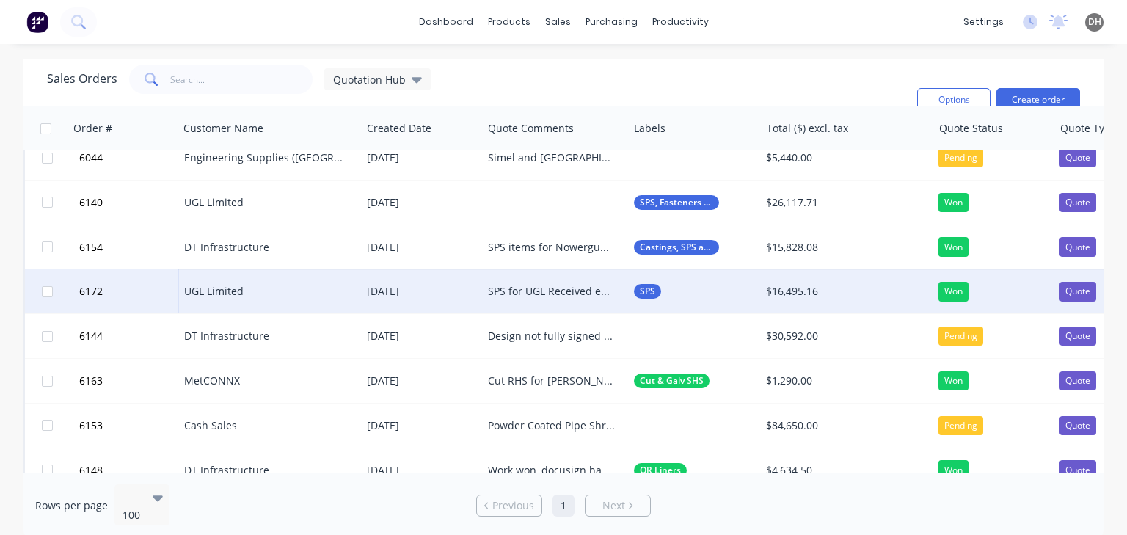
scroll to position [1364, 0]
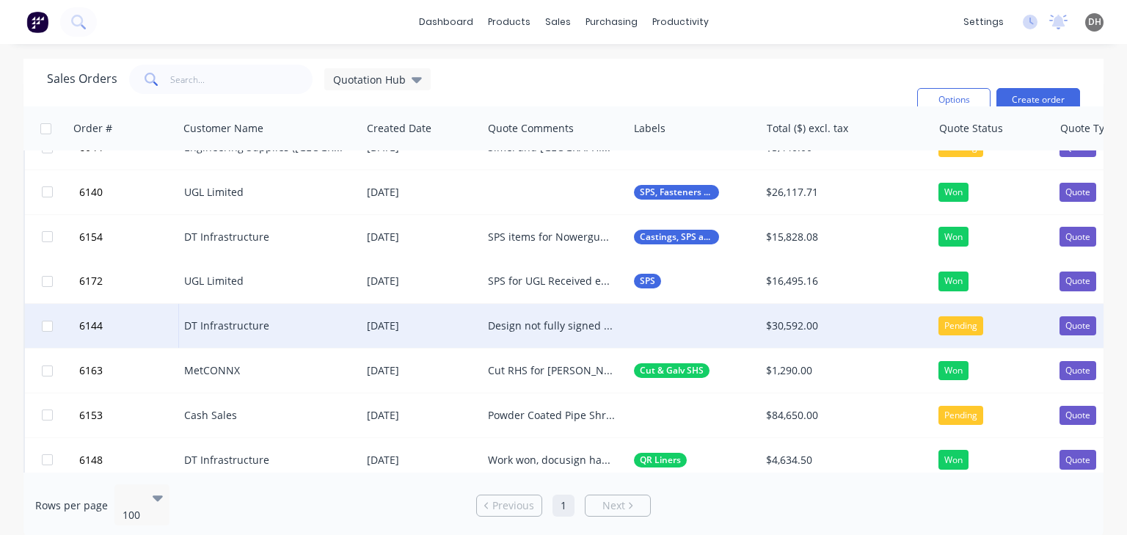
click at [533, 329] on div "Design not fully signed off on, pricing was requested to get a jump start, but …" at bounding box center [551, 325] width 127 height 15
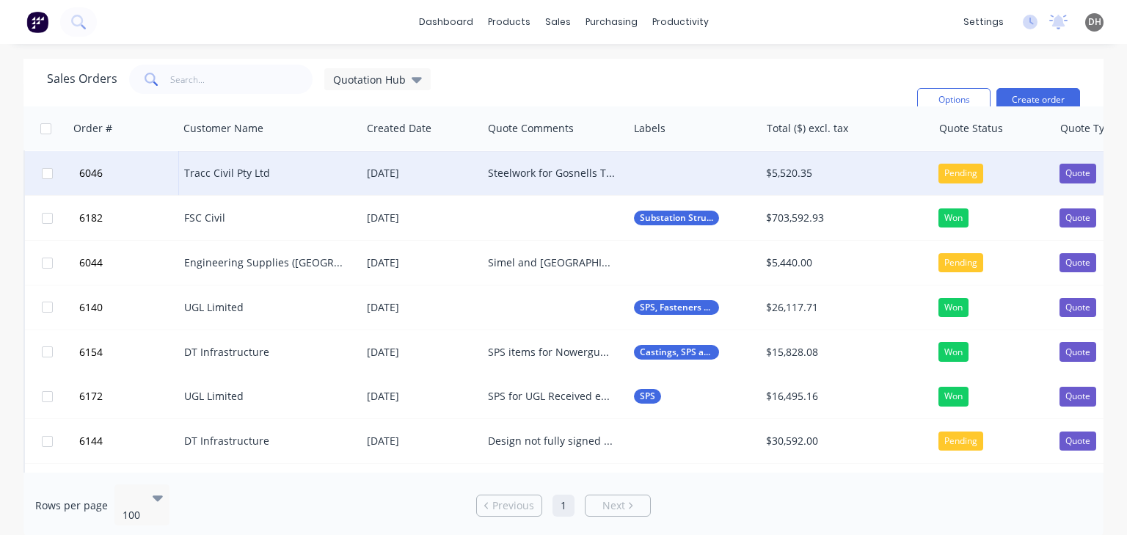
scroll to position [956, 0]
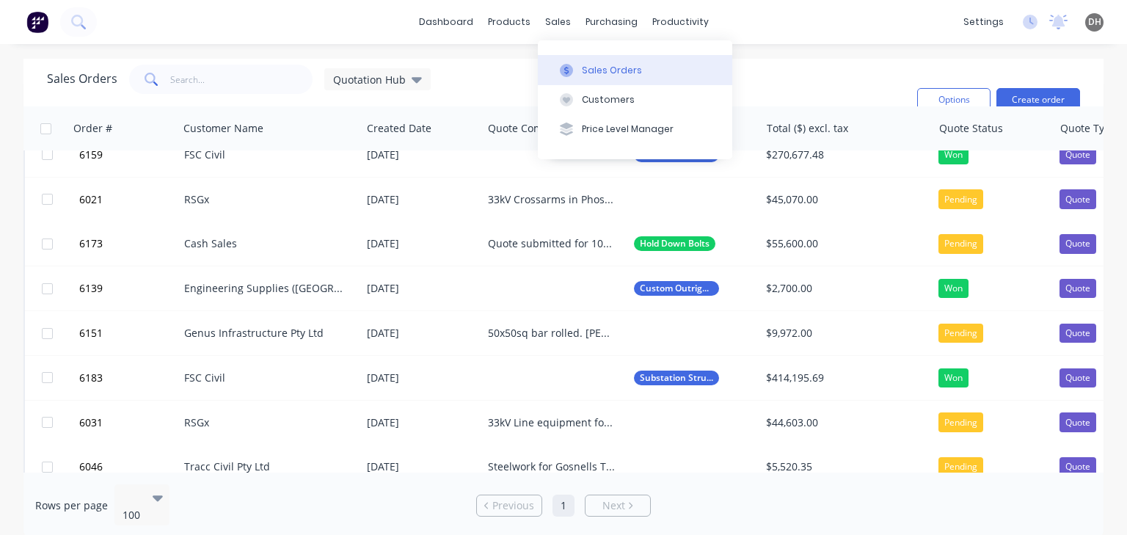
click at [607, 67] on div "Sales Orders" at bounding box center [612, 70] width 60 height 13
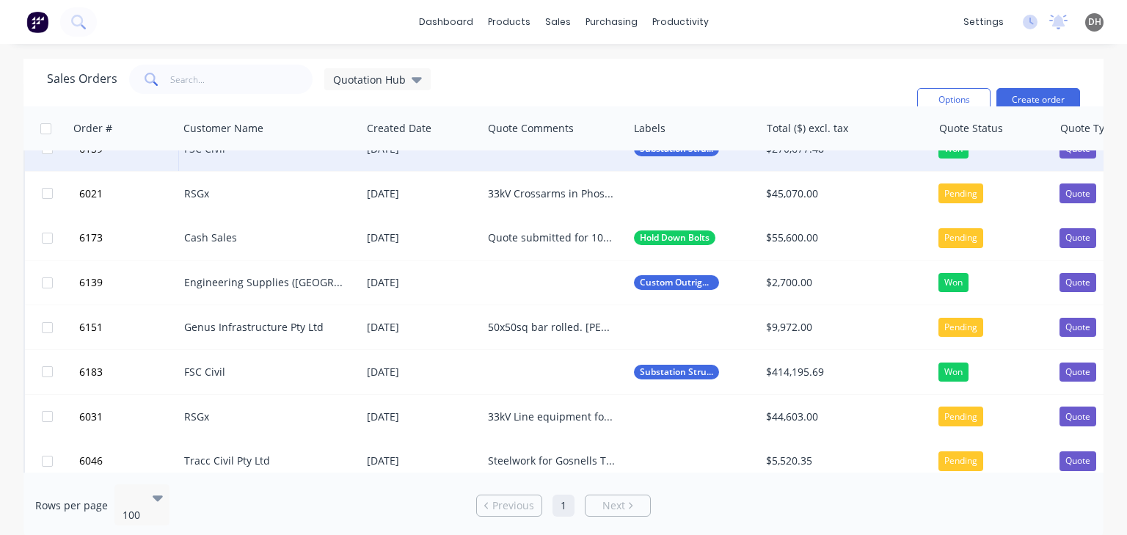
scroll to position [941, 0]
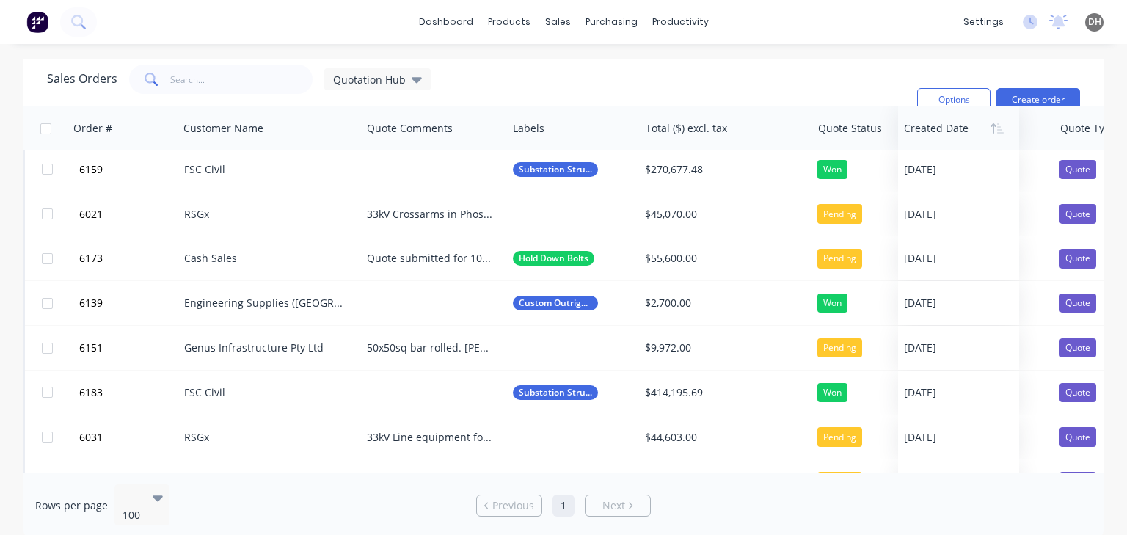
drag, startPoint x: 407, startPoint y: 139, endPoint x: 944, endPoint y: 131, distance: 537.0
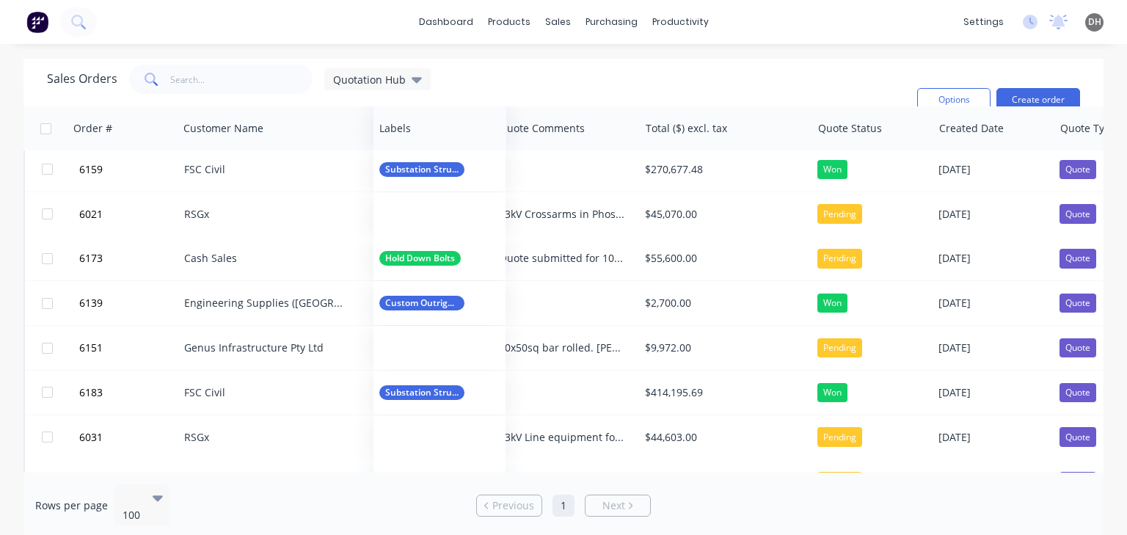
drag, startPoint x: 522, startPoint y: 124, endPoint x: 387, endPoint y: 125, distance: 134.2
click at [387, 125] on div at bounding box center [436, 128] width 115 height 29
click at [555, 126] on div at bounding box center [564, 128] width 128 height 29
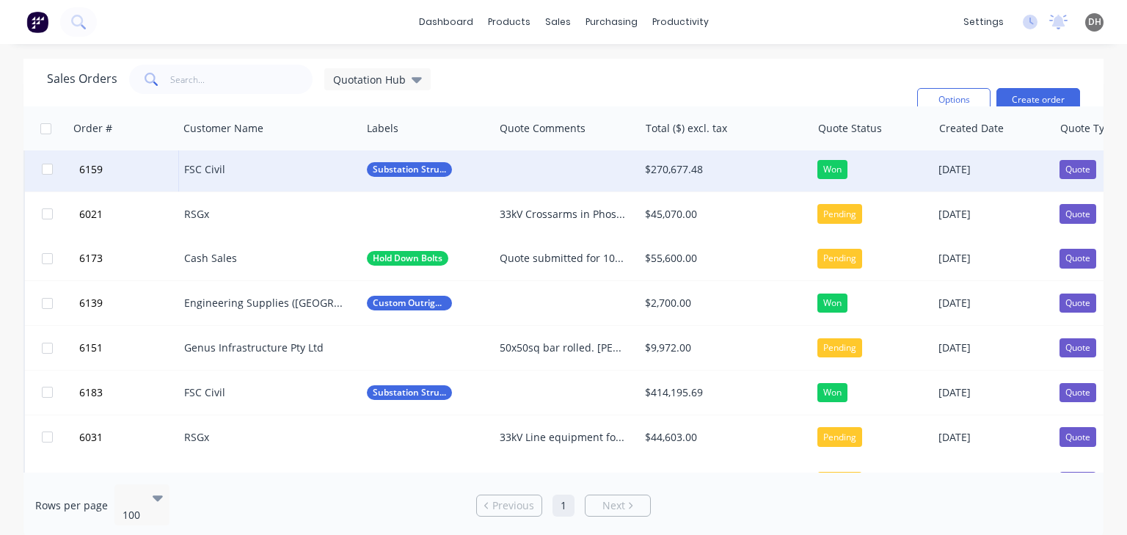
click at [549, 172] on div at bounding box center [566, 169] width 145 height 44
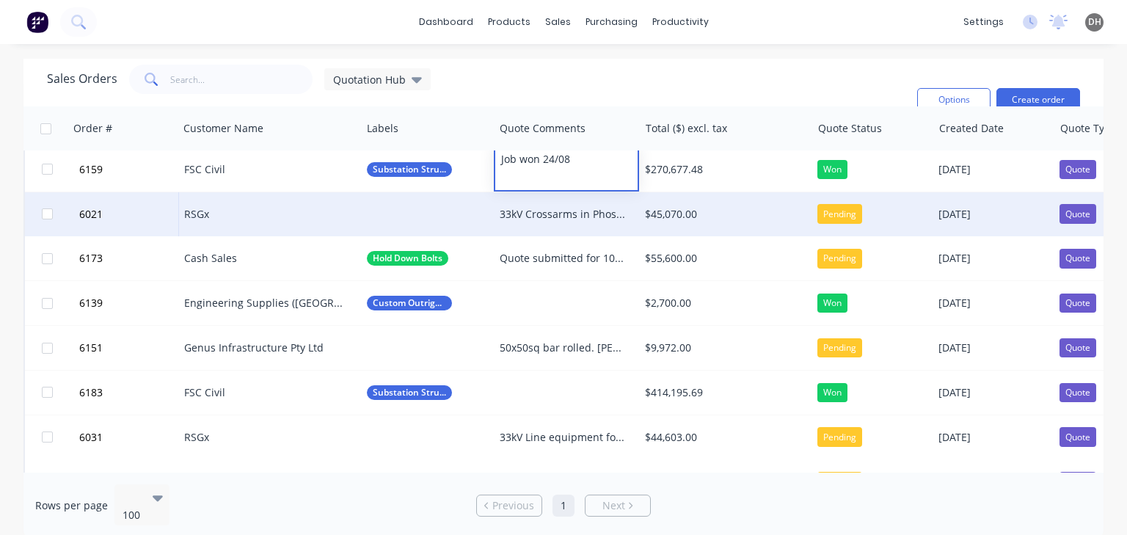
click at [560, 209] on div "33kV Crossarms in Phosphorous and Cherry options RIO Tinto Tender, follow up sc…" at bounding box center [563, 214] width 127 height 15
click at [553, 204] on div "33kV Crossarms in Phosphorous and Cherry options RIO Tinto Tender, follow up sc…" at bounding box center [566, 214] width 145 height 44
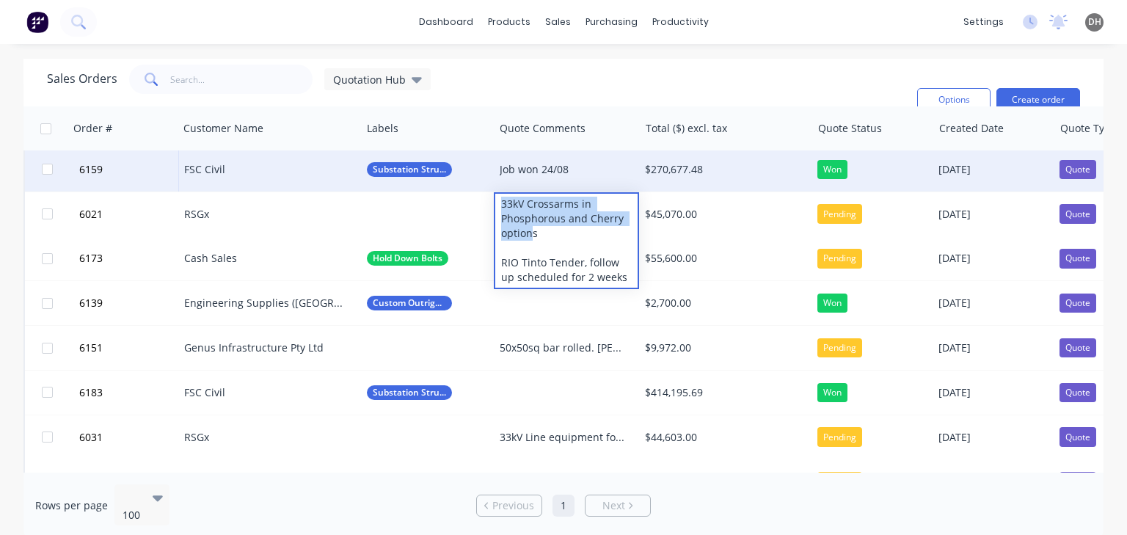
drag, startPoint x: 530, startPoint y: 238, endPoint x: 476, endPoint y: 184, distance: 75.7
click at [476, 184] on div "6179 Cash Sales PWC Spec A Poles $93,090.00 Pending 05 Aug 2025 Quote PD Andrew…" at bounding box center [865, 123] width 1684 height 1829
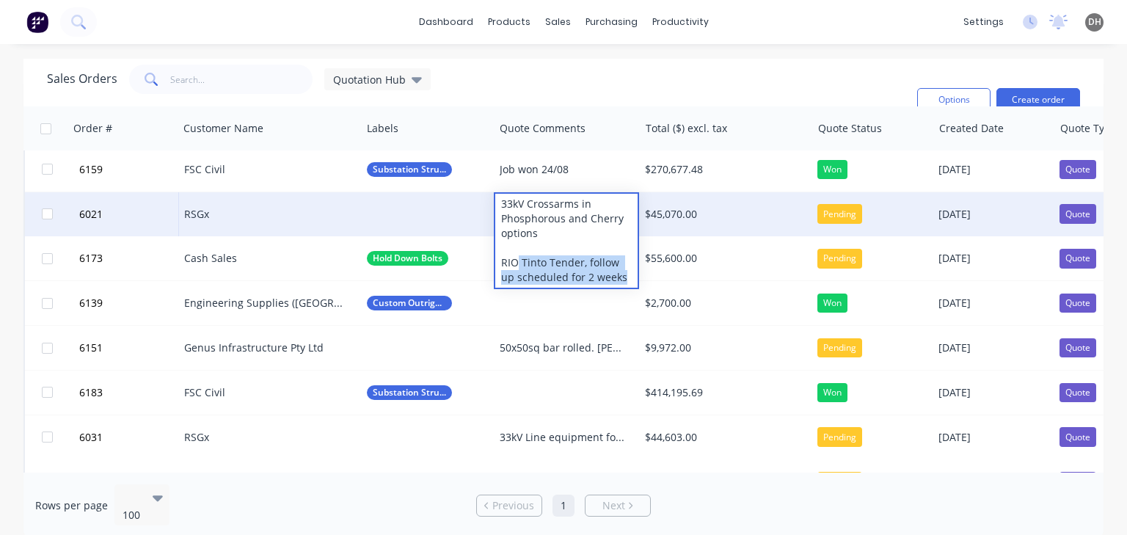
drag, startPoint x: 518, startPoint y: 260, endPoint x: 614, endPoint y: 279, distance: 97.8
click at [614, 279] on div "33kV Crossarms in Phosphorous and Cherry options RIO Tinto Tender, follow up sc…" at bounding box center [566, 241] width 142 height 94
click at [621, 277] on div "33kV Crossarms in Phosphorous and Cherry options RIO Tinto Tender, follow up sc…" at bounding box center [566, 241] width 142 height 94
drag, startPoint x: 544, startPoint y: 291, endPoint x: 500, endPoint y: 290, distance: 43.3
click at [500, 290] on div "33kV Crossarms in Phosphorous and Cherry options RIO Tinto Tender, follow up sc…" at bounding box center [566, 248] width 142 height 109
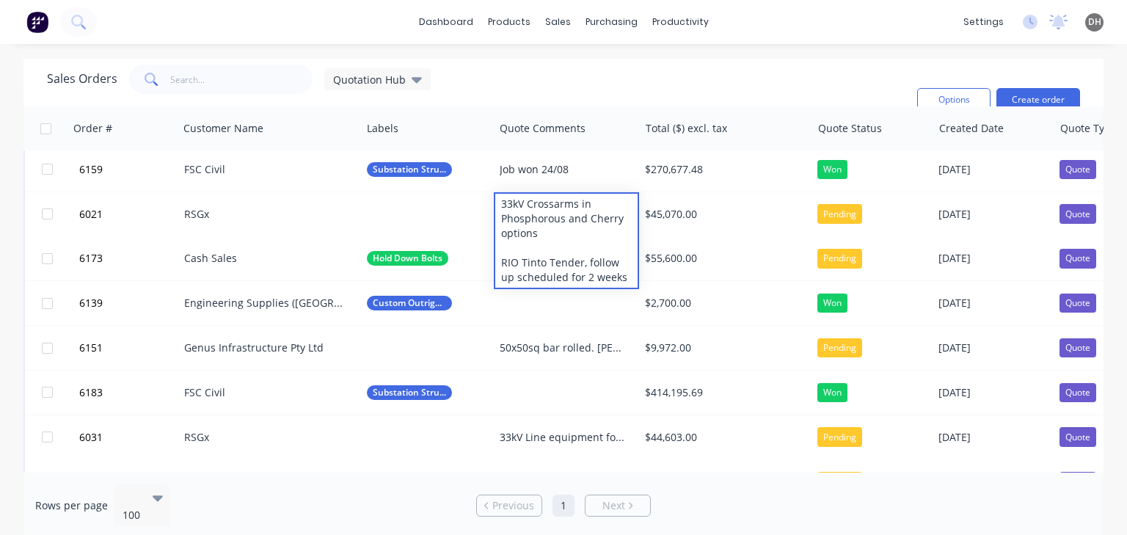
click at [861, 90] on div "Sales Orders Quotation Hub Filters: Quote Type Sorting: Customer Category Reset" at bounding box center [476, 100] width 858 height 70
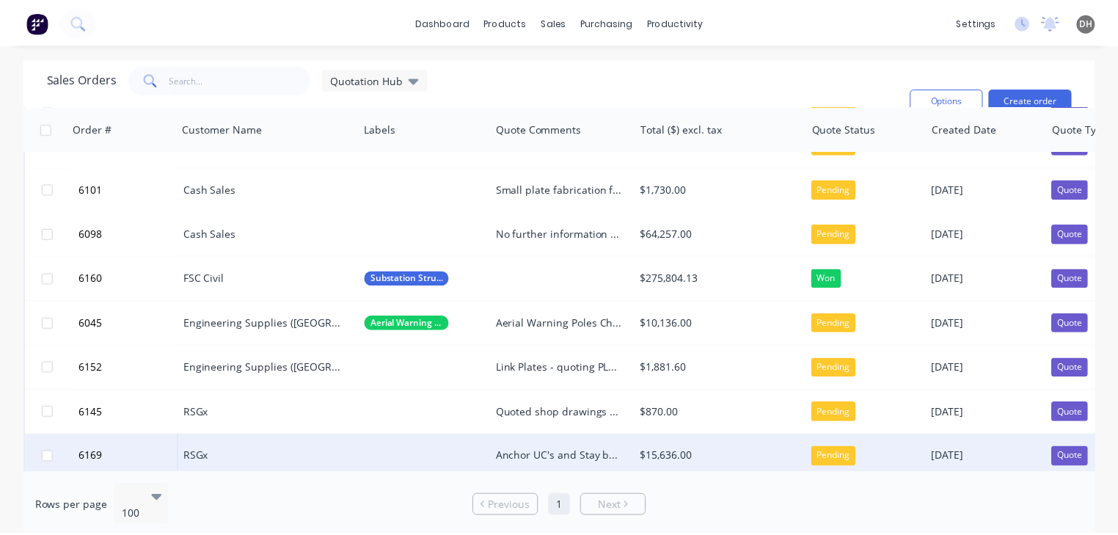
scroll to position [103, 0]
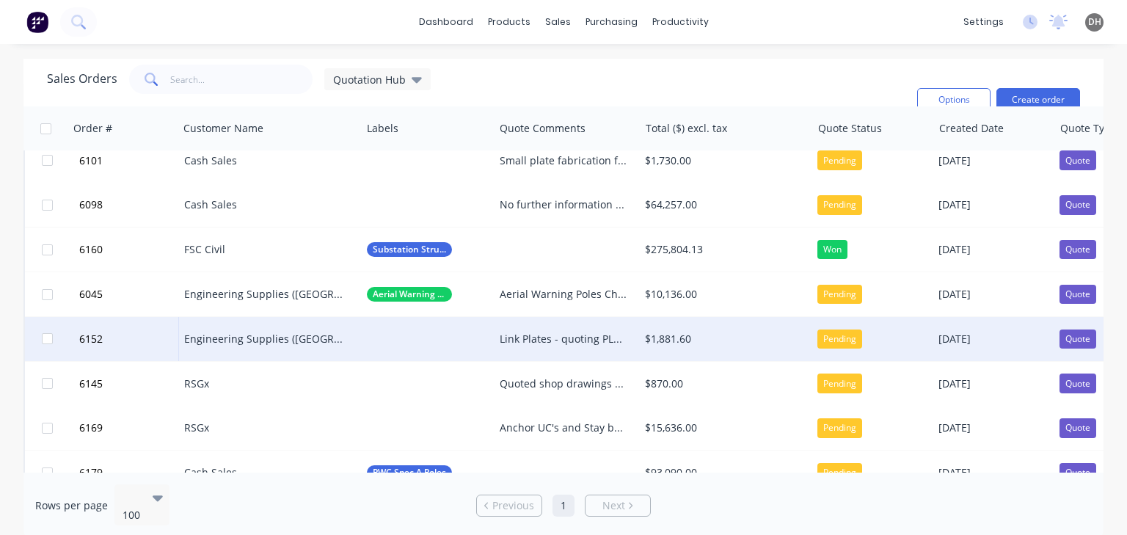
click at [271, 328] on div "Engineering Supplies ([GEOGRAPHIC_DATA]) Pty Ltd" at bounding box center [269, 339] width 183 height 44
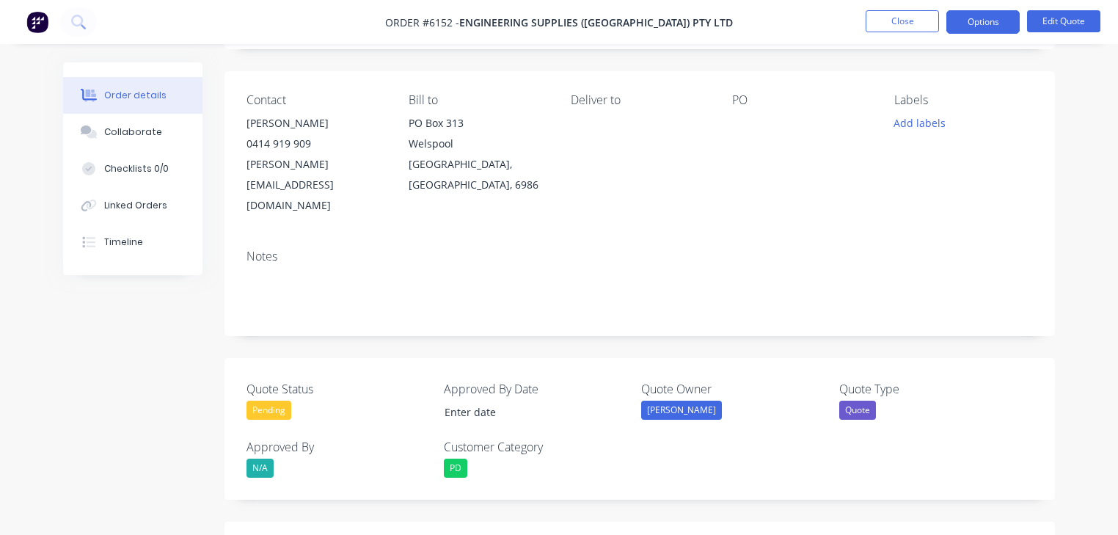
scroll to position [73, 0]
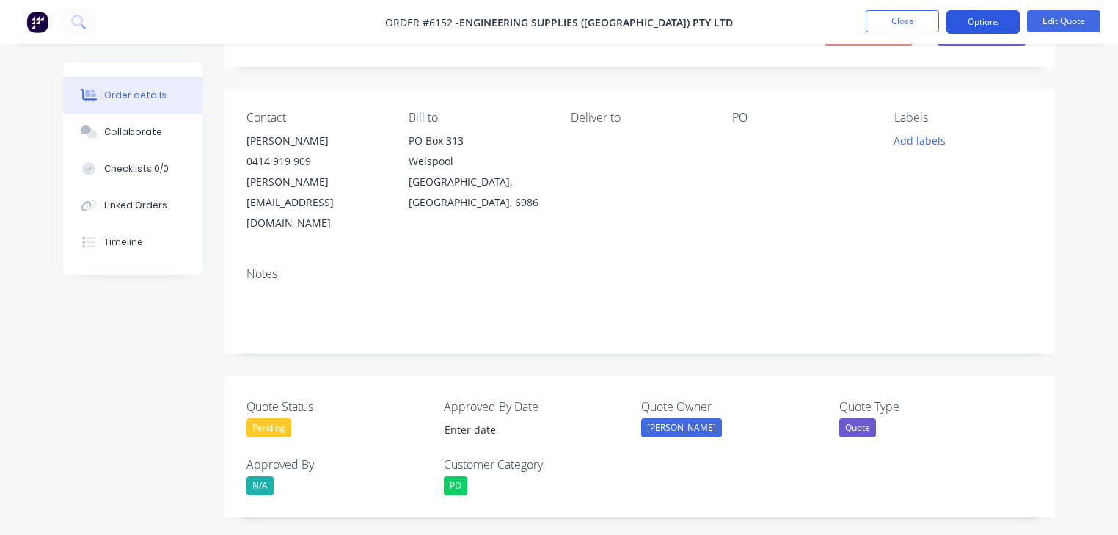
click at [978, 32] on button "Options" at bounding box center [982, 21] width 73 height 23
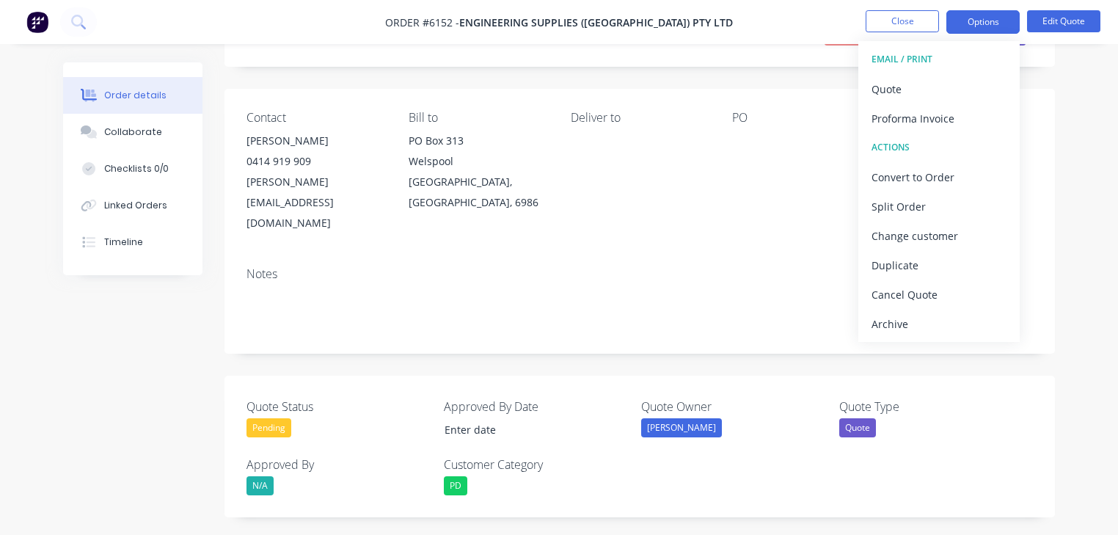
click at [738, 211] on div "Contact Travis Dinsdale 0414 919 909 travis@engsup.com.au Bill to PO Box 313 We…" at bounding box center [639, 172] width 830 height 167
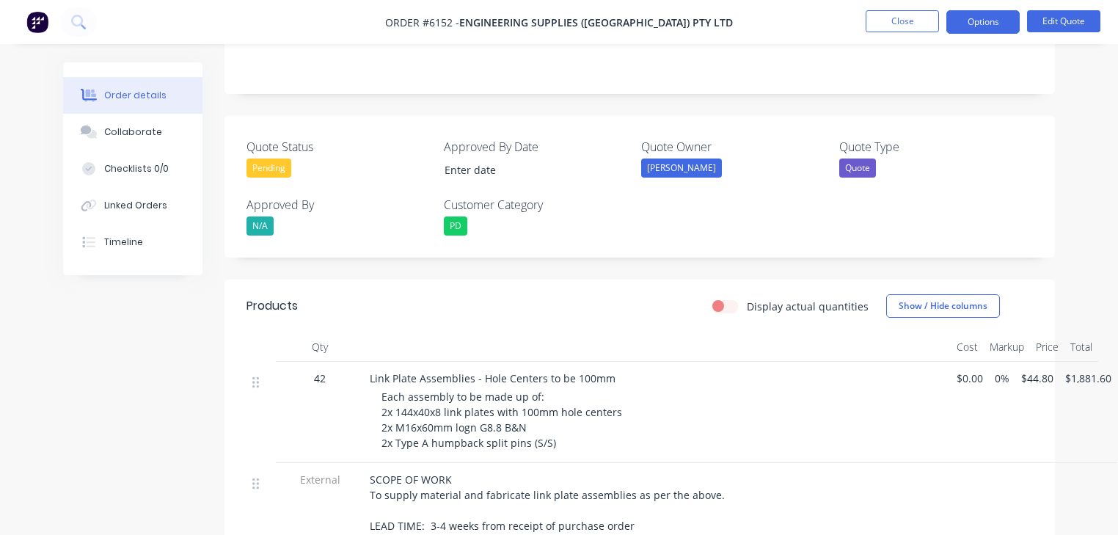
scroll to position [220, 0]
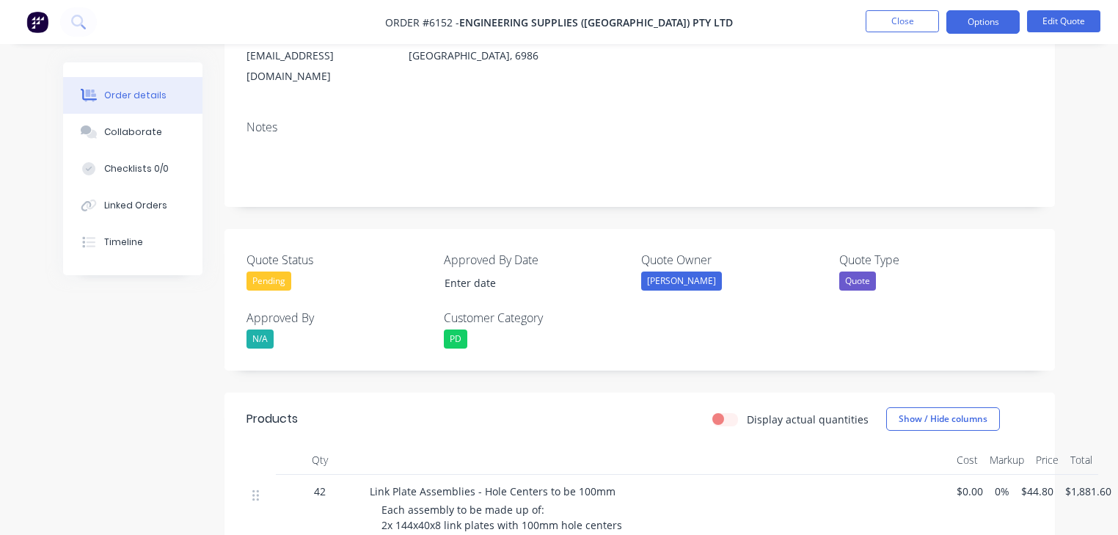
click at [276, 271] on div "Pending" at bounding box center [268, 280] width 45 height 19
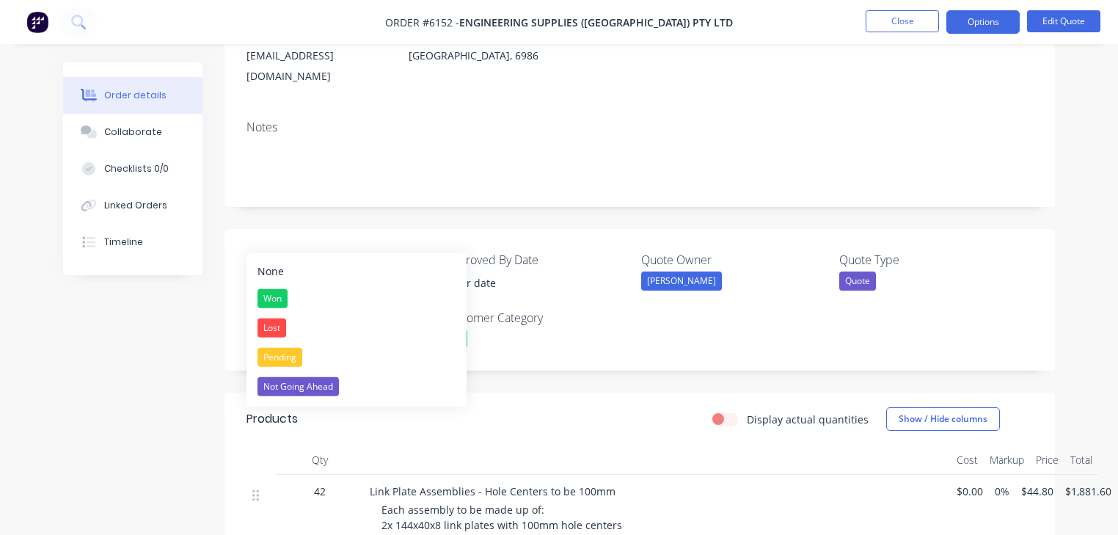
click at [751, 6] on nav "Order #6152 - Engineering Supplies (WA) Pty Ltd Close Options Edit Quote" at bounding box center [559, 22] width 1118 height 44
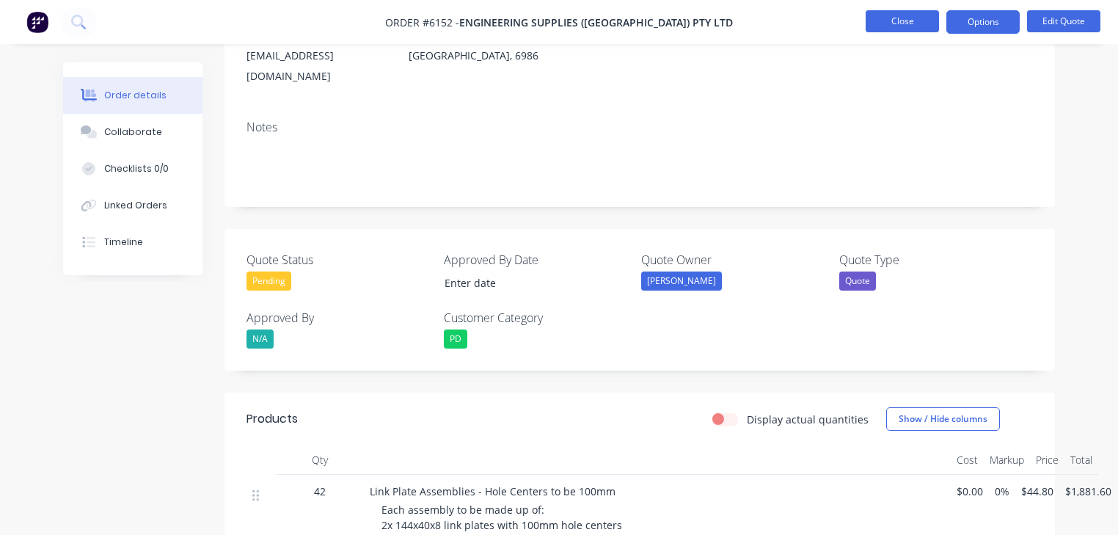
click at [871, 20] on button "Close" at bounding box center [902, 21] width 73 height 22
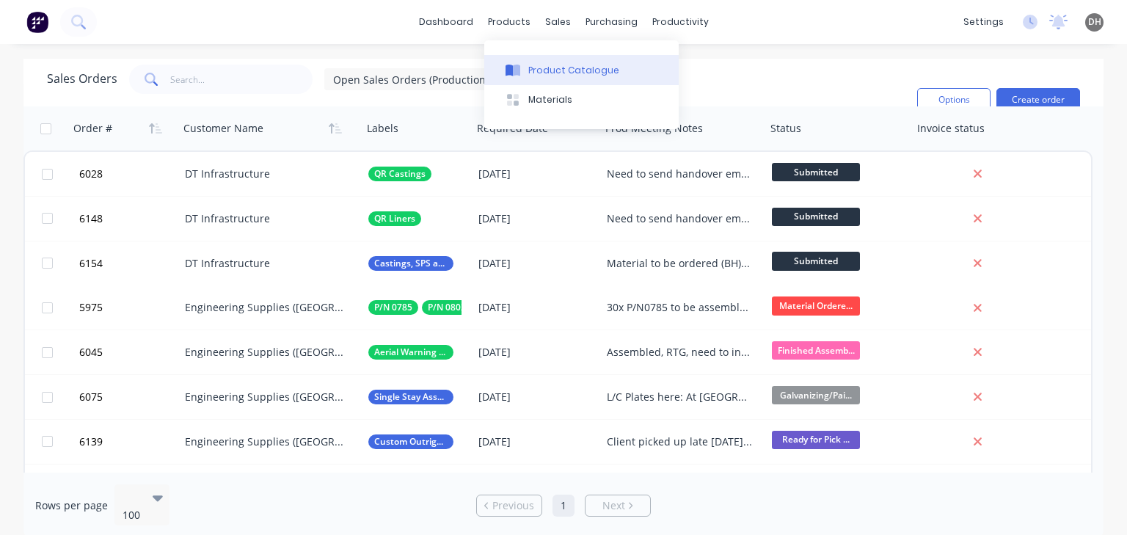
click at [549, 57] on button "Product Catalogue" at bounding box center [581, 69] width 194 height 29
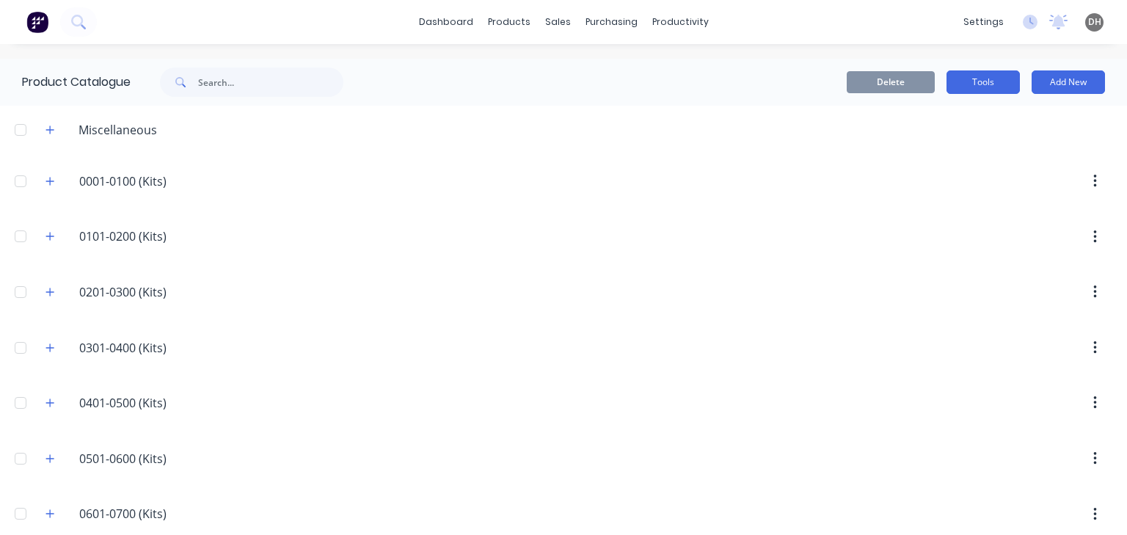
click at [989, 84] on button "Tools" at bounding box center [982, 81] width 73 height 23
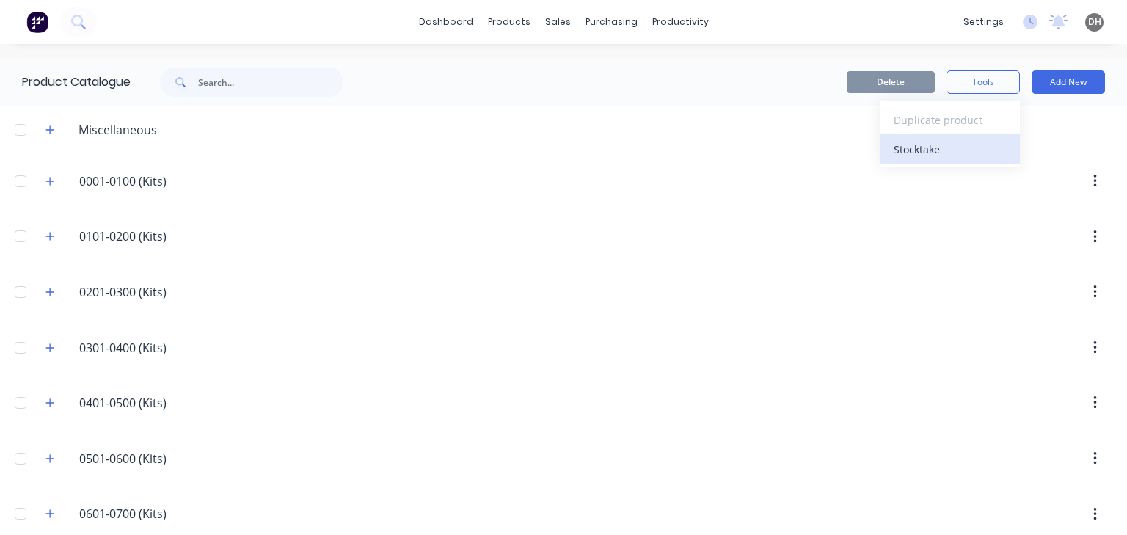
click at [943, 143] on div "Stocktake" at bounding box center [949, 149] width 113 height 21
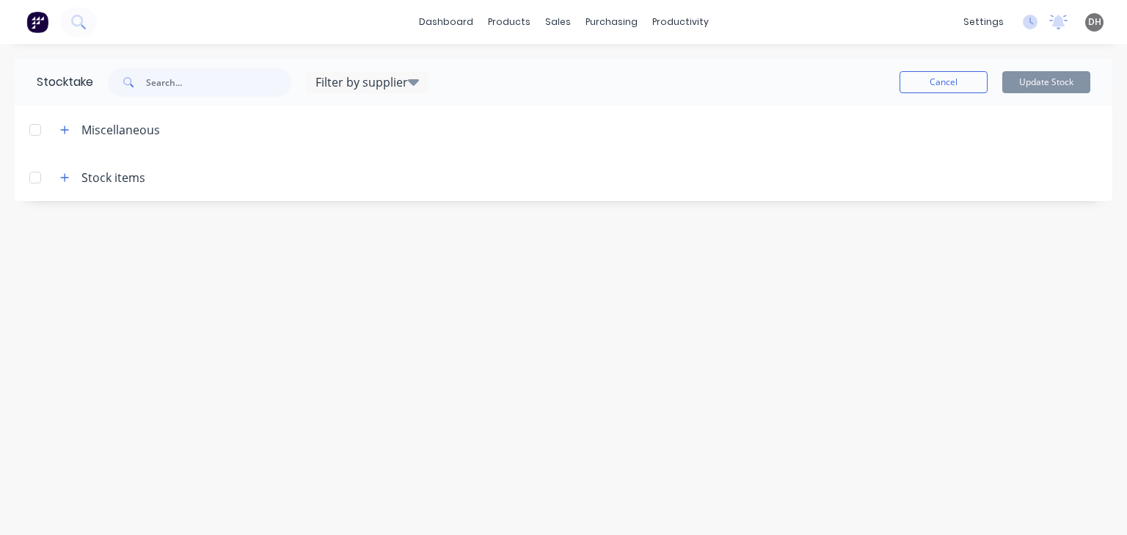
click at [398, 85] on div "Filter by supplier" at bounding box center [367, 82] width 121 height 18
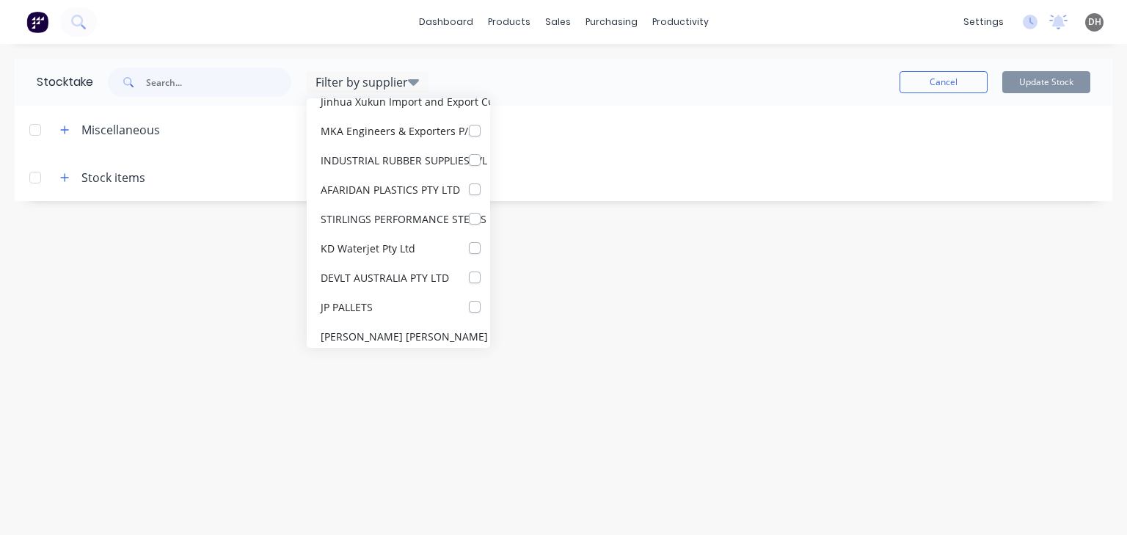
scroll to position [15777, 0]
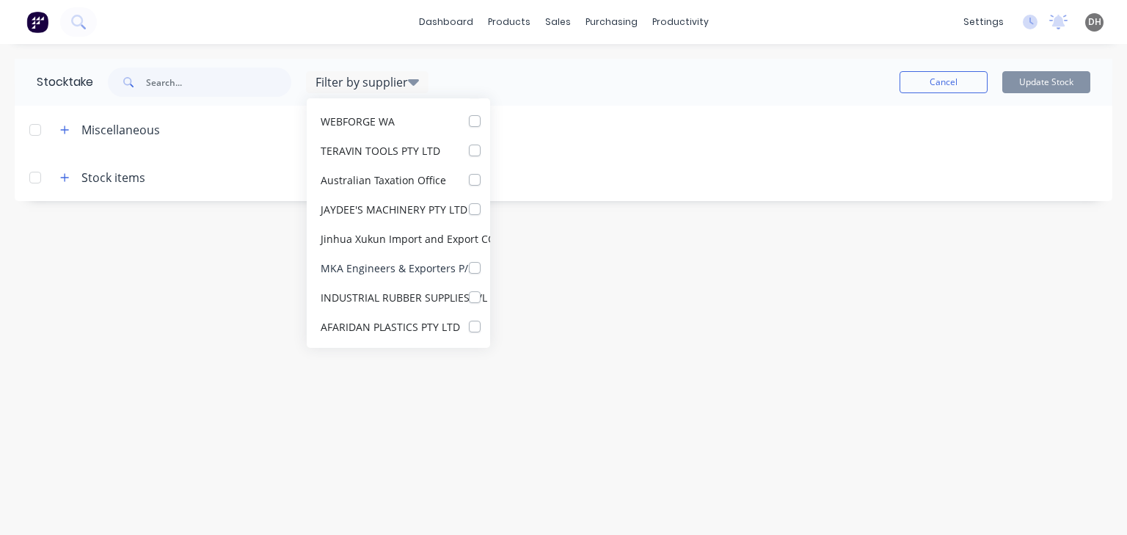
click at [489, 260] on label at bounding box center [489, 260] width 0 height 0
click at [489, 271] on P\/L_checkbox_ec37bb5c-f7bc-4f0e-80ba-22ee5e18cbb9undefined "checkbox" at bounding box center [495, 267] width 12 height 14
checkbox P\/L_checkbox_ec37bb5c-f7bc-4f0e-80ba-22ee5e18cbb9undefined "true"
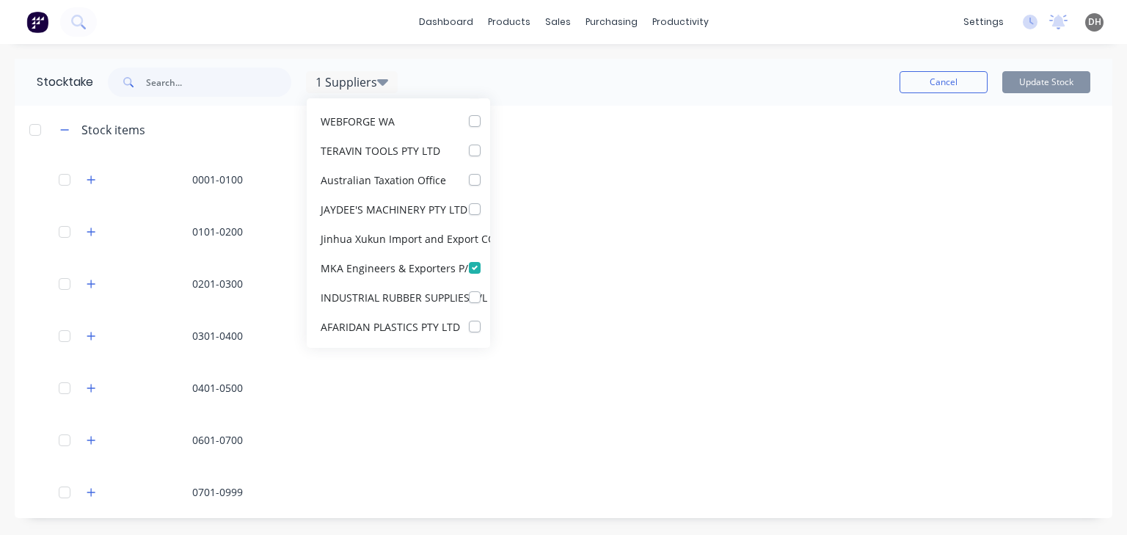
click at [560, 90] on div "Cancel Update Stock" at bounding box center [744, 82] width 692 height 22
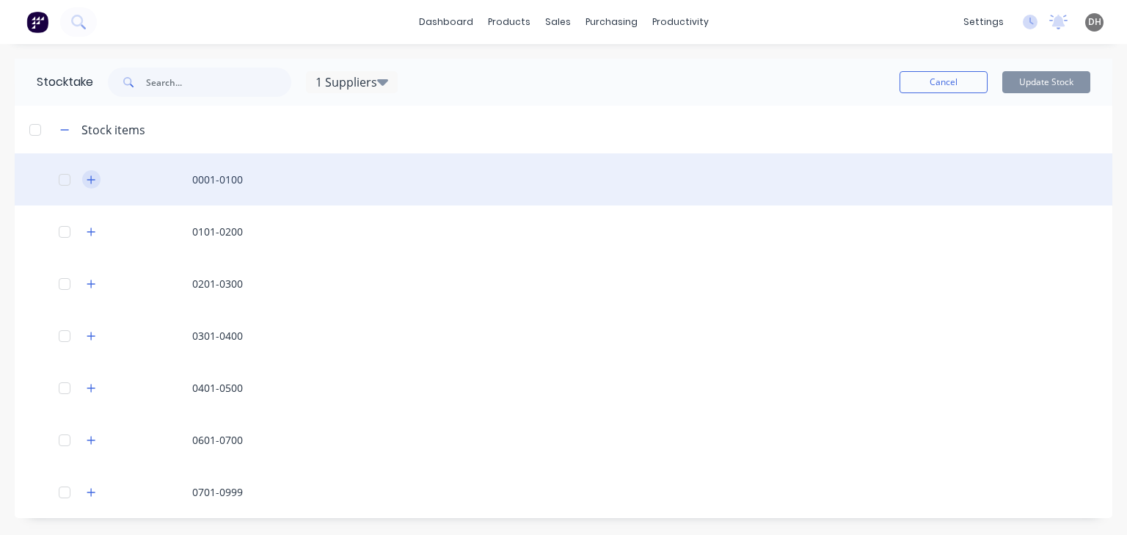
click at [95, 179] on icon "button" at bounding box center [91, 180] width 9 height 10
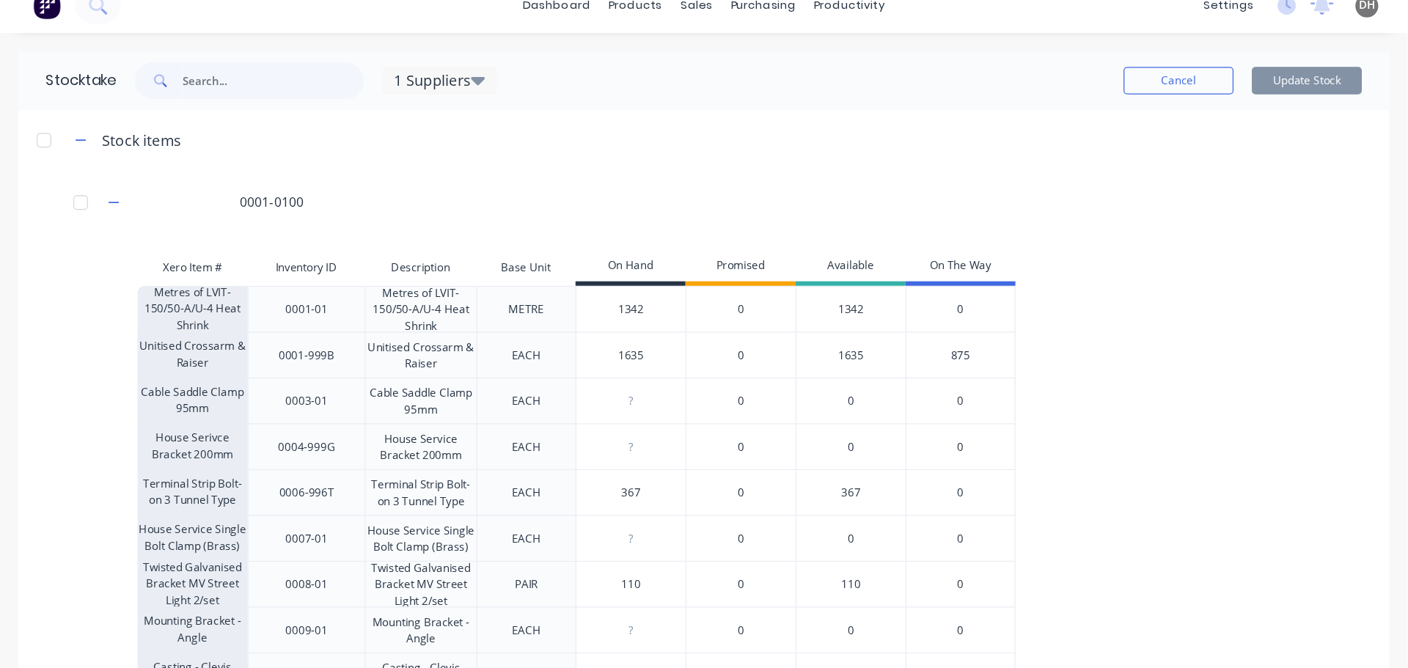
scroll to position [0, 0]
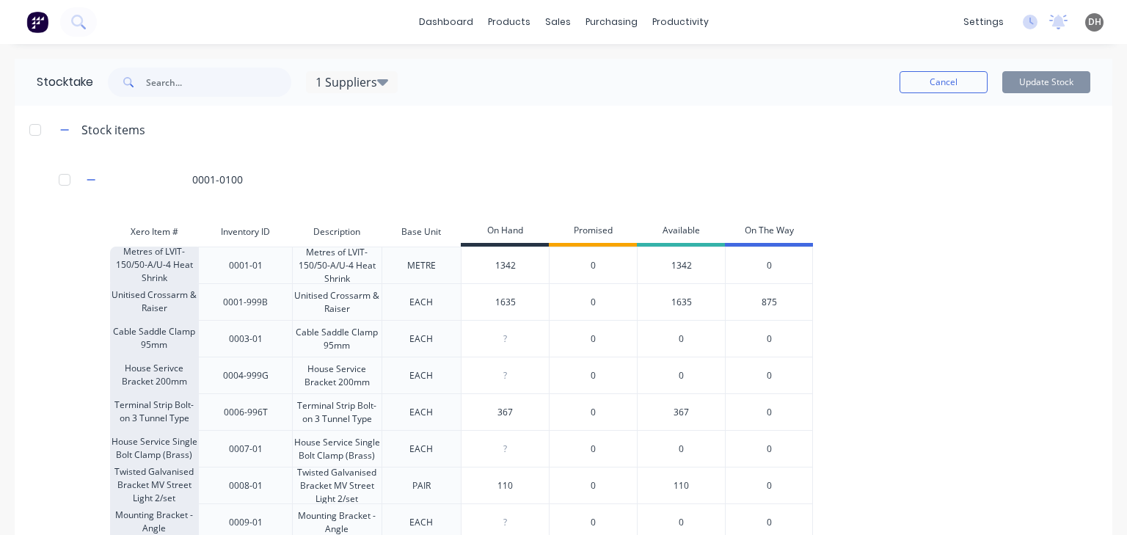
click at [377, 85] on icon at bounding box center [382, 82] width 11 height 18
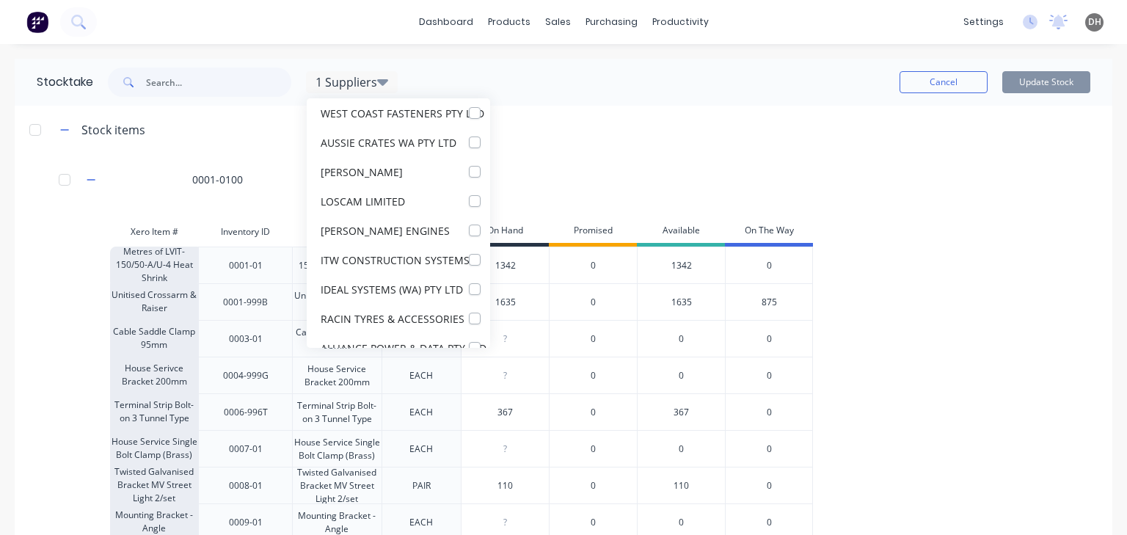
click at [555, 126] on div at bounding box center [628, 129] width 967 height 18
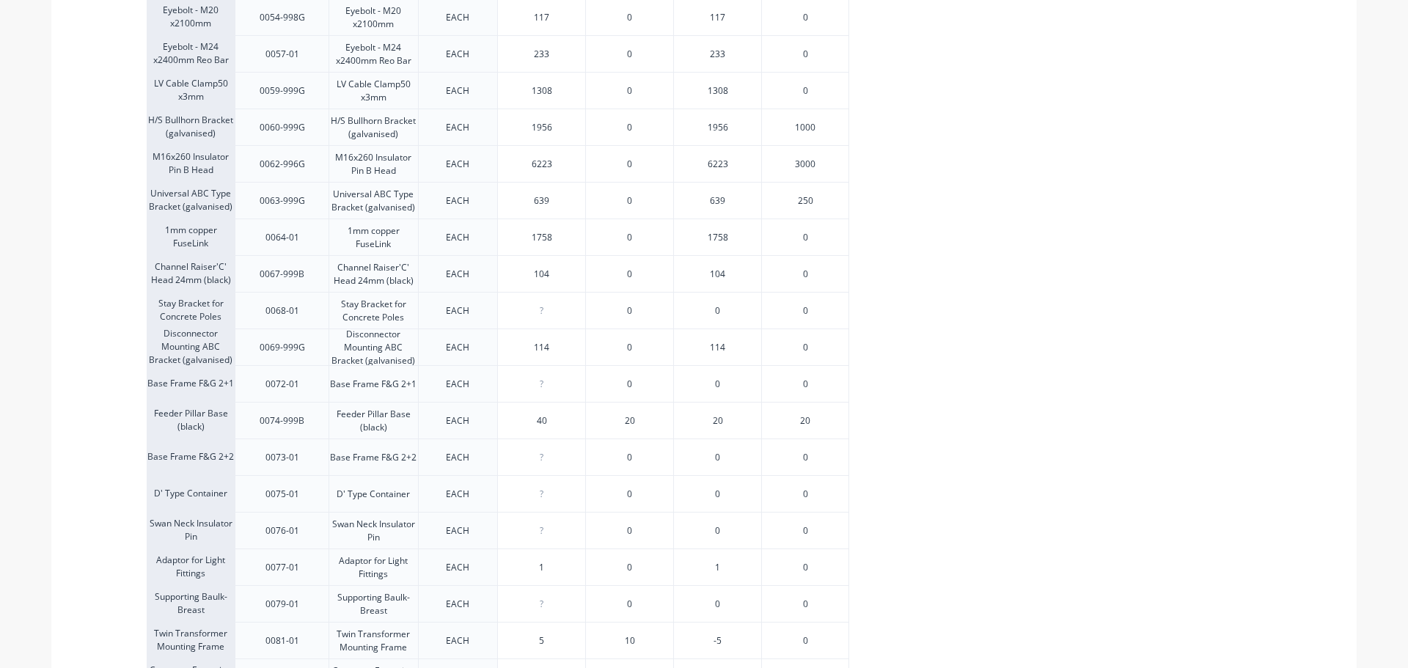
scroll to position [1669, 0]
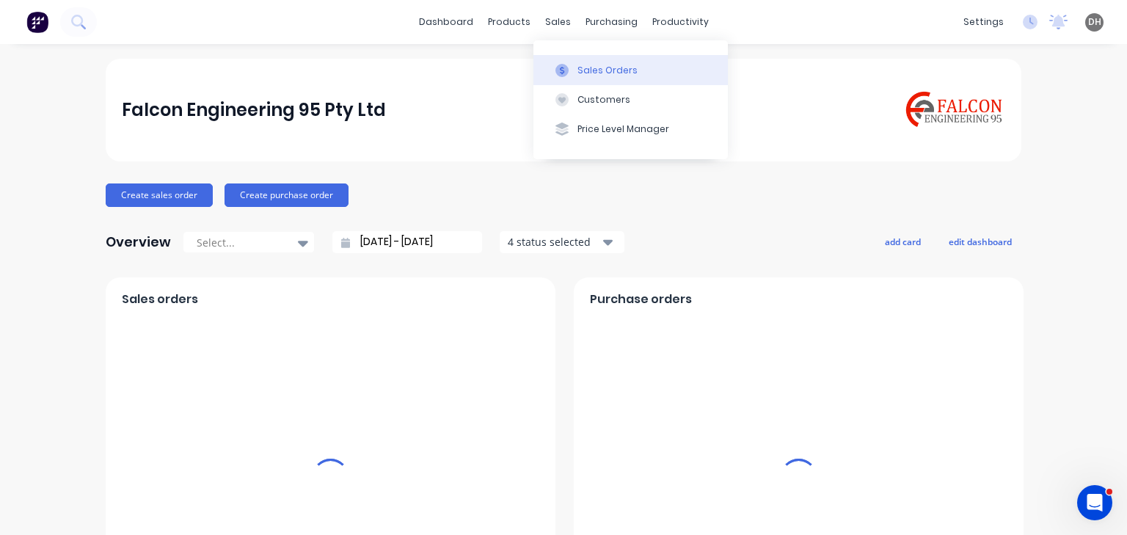
click at [582, 60] on button "Sales Orders" at bounding box center [630, 69] width 194 height 29
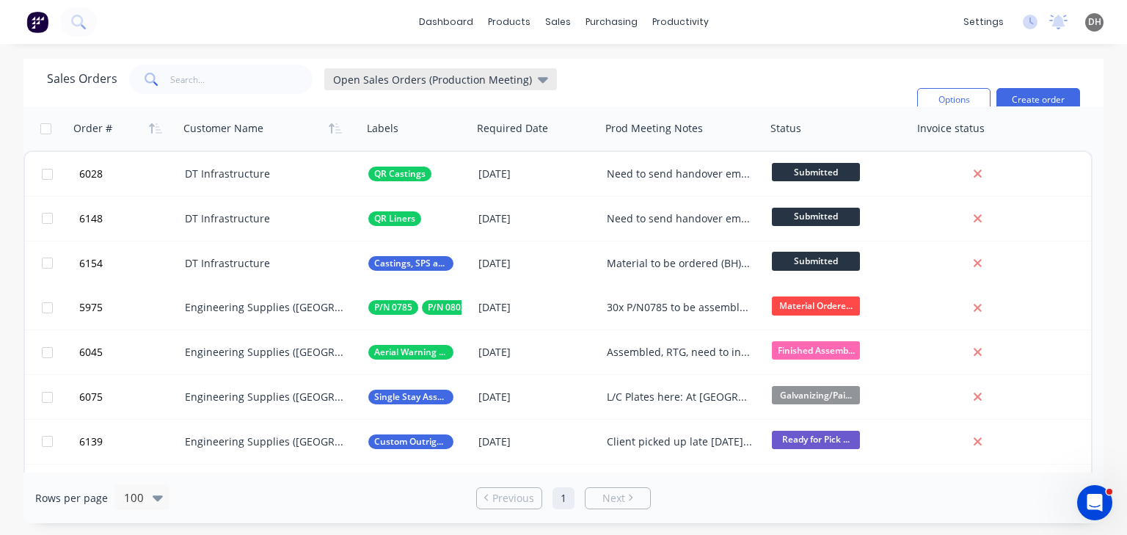
click at [411, 82] on span "Open Sales Orders (Production Meeting)" at bounding box center [432, 79] width 199 height 15
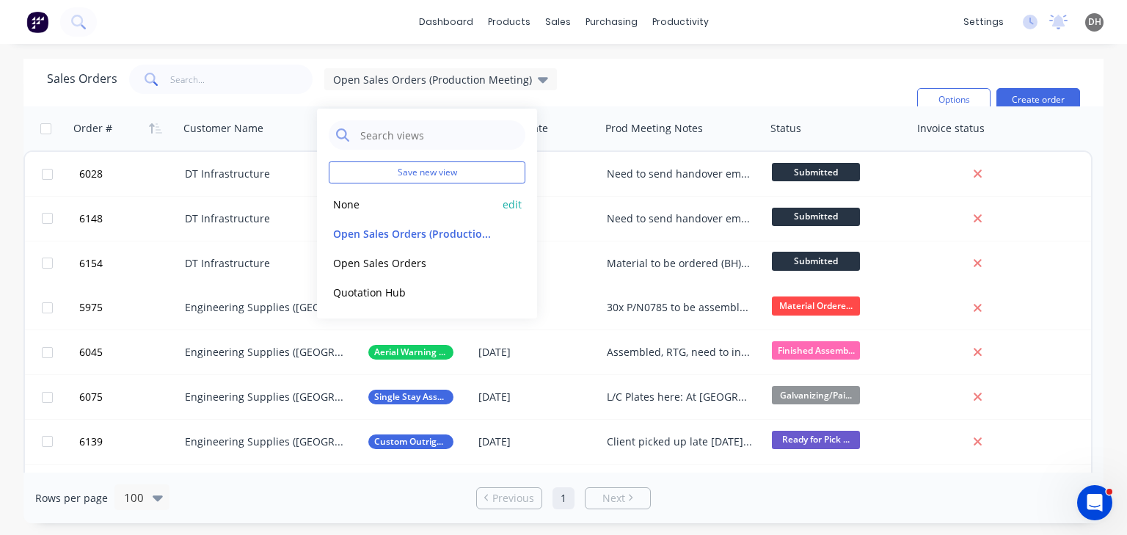
click at [351, 200] on button "None" at bounding box center [412, 204] width 167 height 17
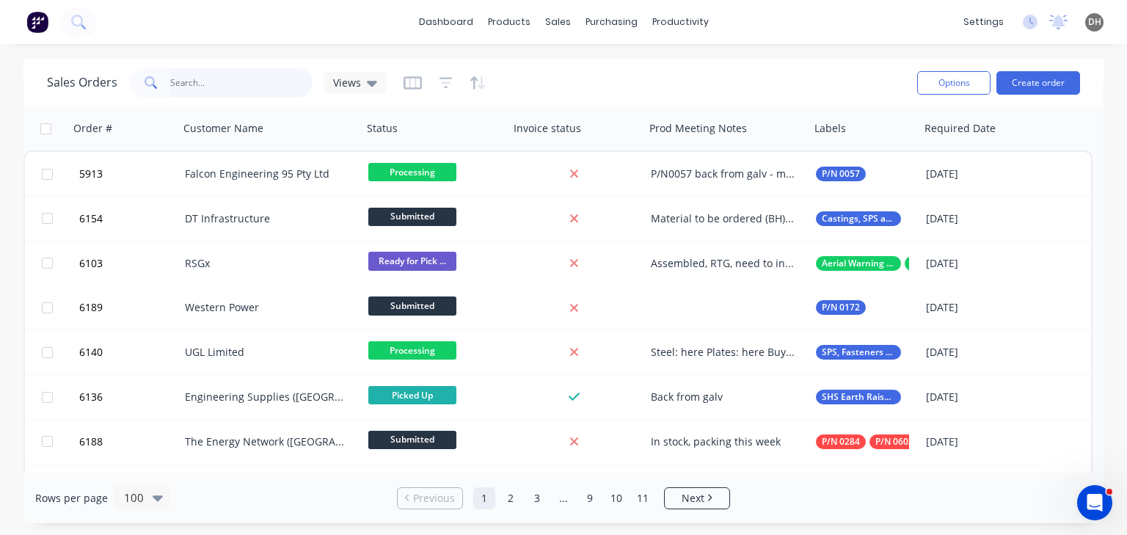
click at [200, 93] on input "text" at bounding box center [241, 82] width 143 height 29
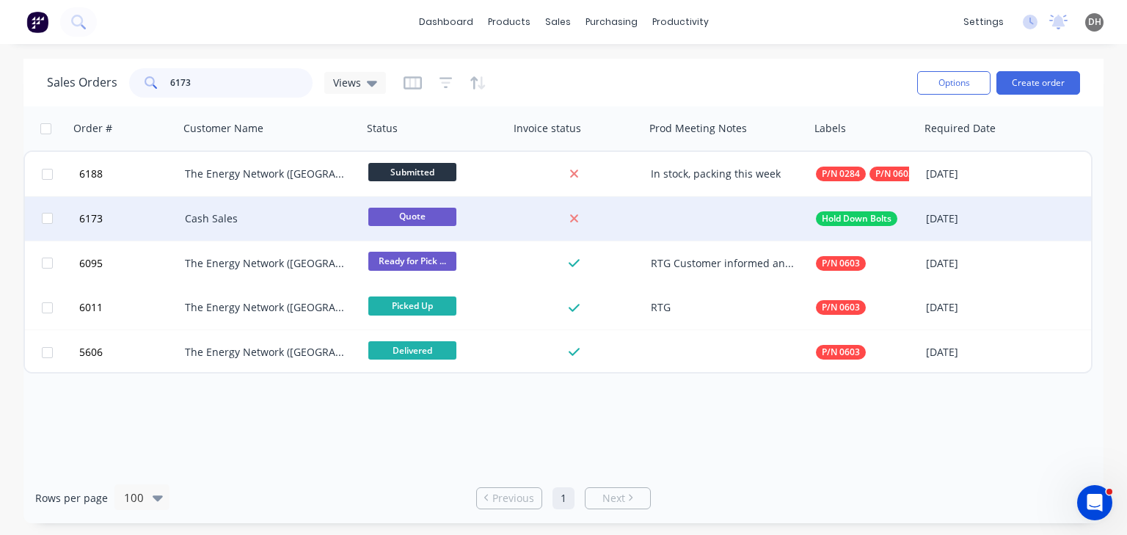
type input "6173"
click at [220, 223] on div "Cash Sales" at bounding box center [266, 218] width 163 height 15
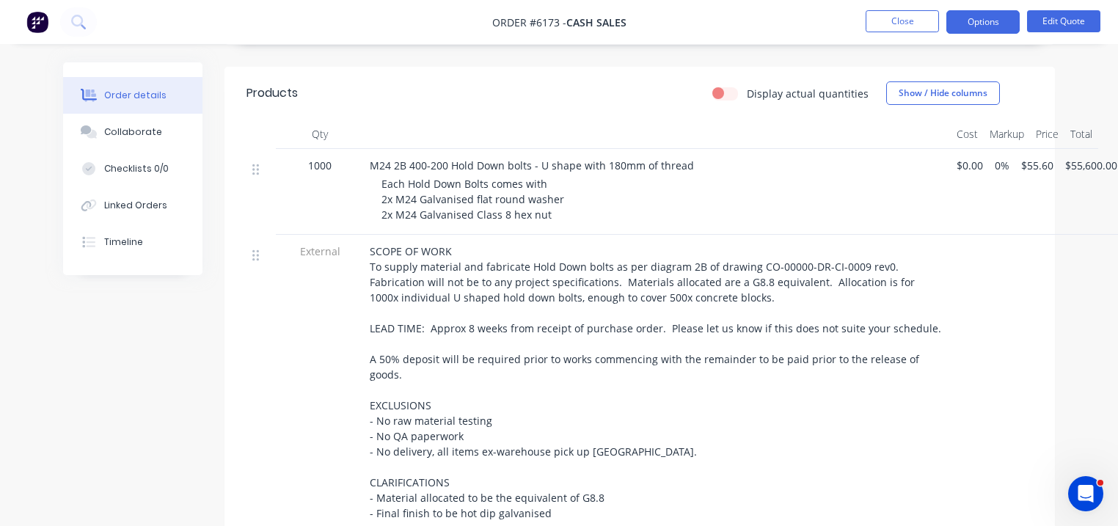
scroll to position [572, 0]
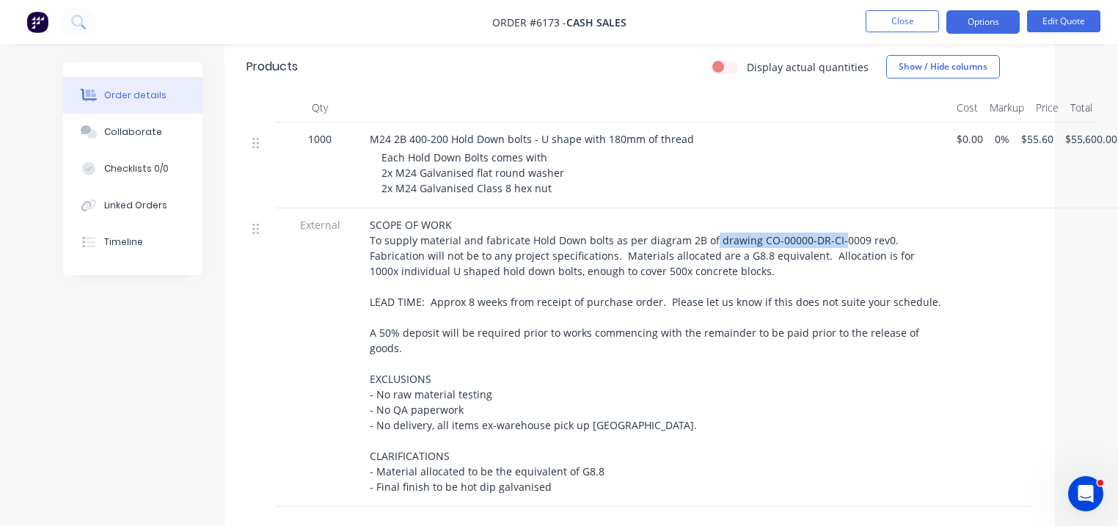
drag, startPoint x: 708, startPoint y: 191, endPoint x: 832, endPoint y: 198, distance: 124.1
click at [832, 218] on span "SCOPE OF WORK To supply material and fabricate Hold Down bolts as per diagram 2…" at bounding box center [655, 356] width 571 height 276
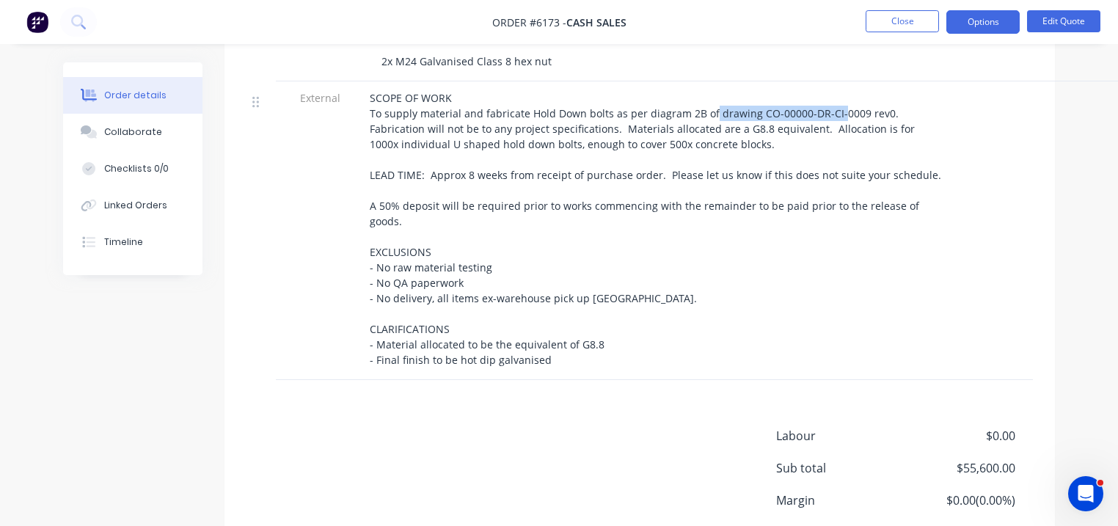
scroll to position [757, 0]
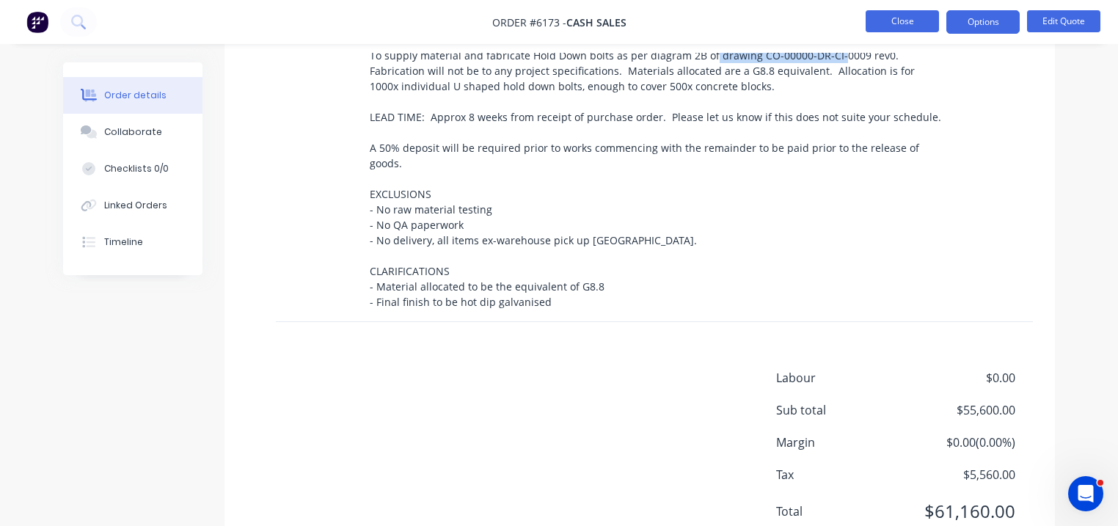
click at [881, 22] on button "Close" at bounding box center [902, 21] width 73 height 22
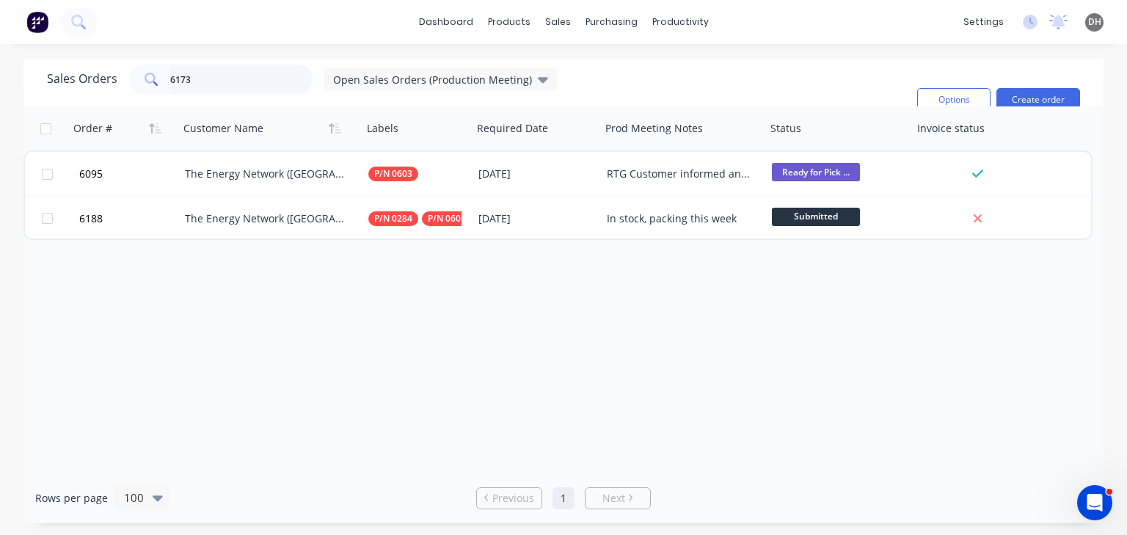
click at [232, 84] on input "6173" at bounding box center [241, 79] width 143 height 29
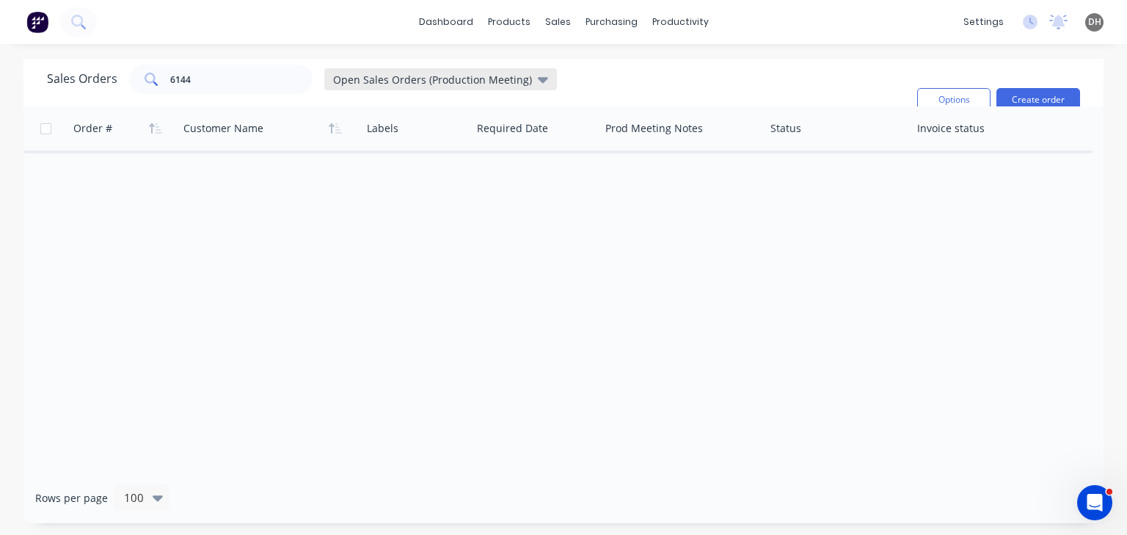
click at [399, 88] on div "Open Sales Orders (Production Meeting)" at bounding box center [440, 79] width 233 height 22
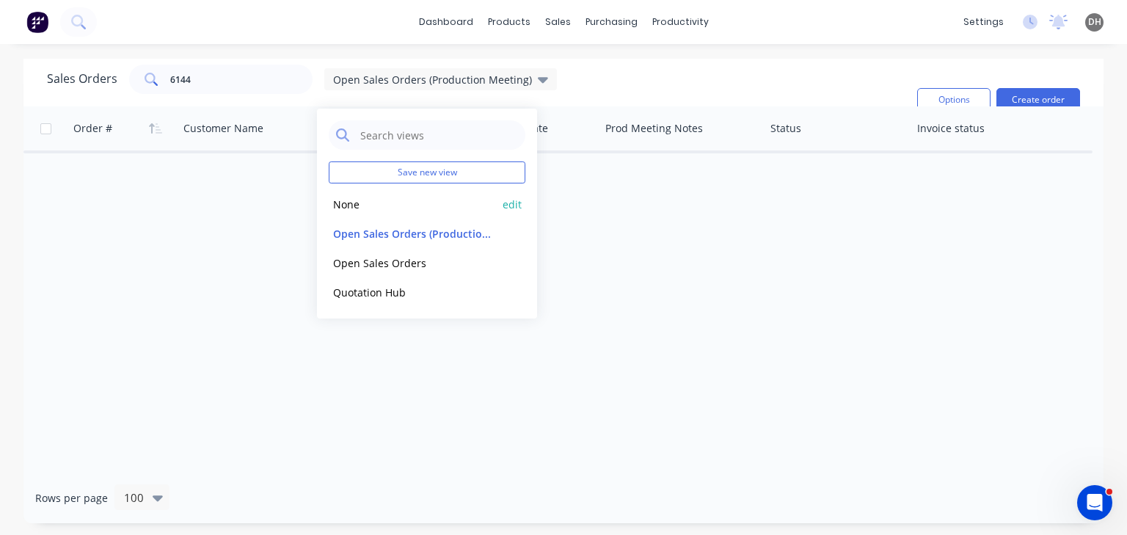
click at [347, 217] on div "None edit" at bounding box center [427, 203] width 197 height 29
click at [346, 211] on button "None" at bounding box center [412, 204] width 167 height 17
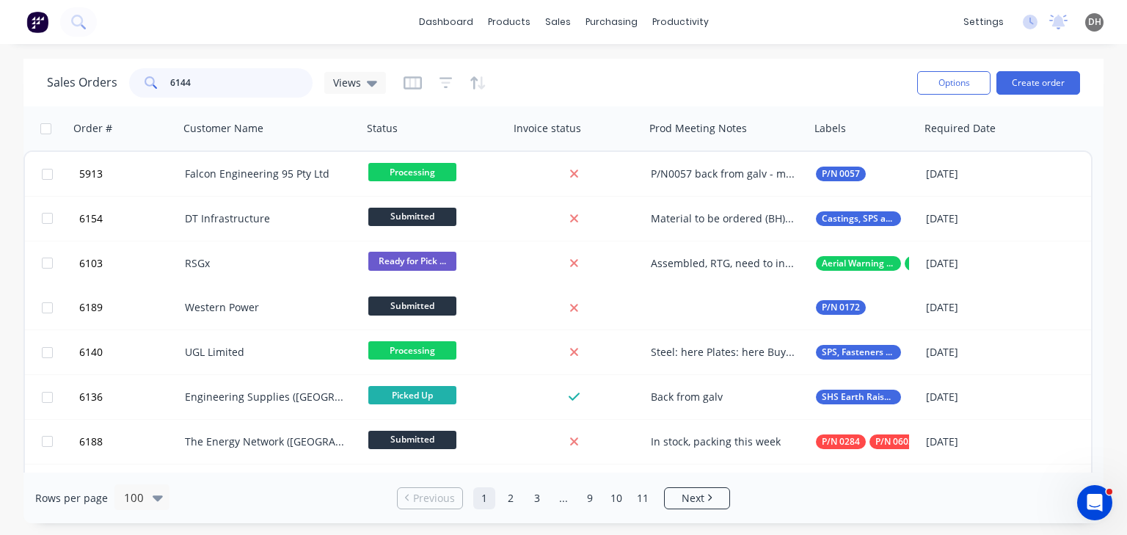
click at [241, 85] on input "6144" at bounding box center [241, 82] width 143 height 29
type input "6144"
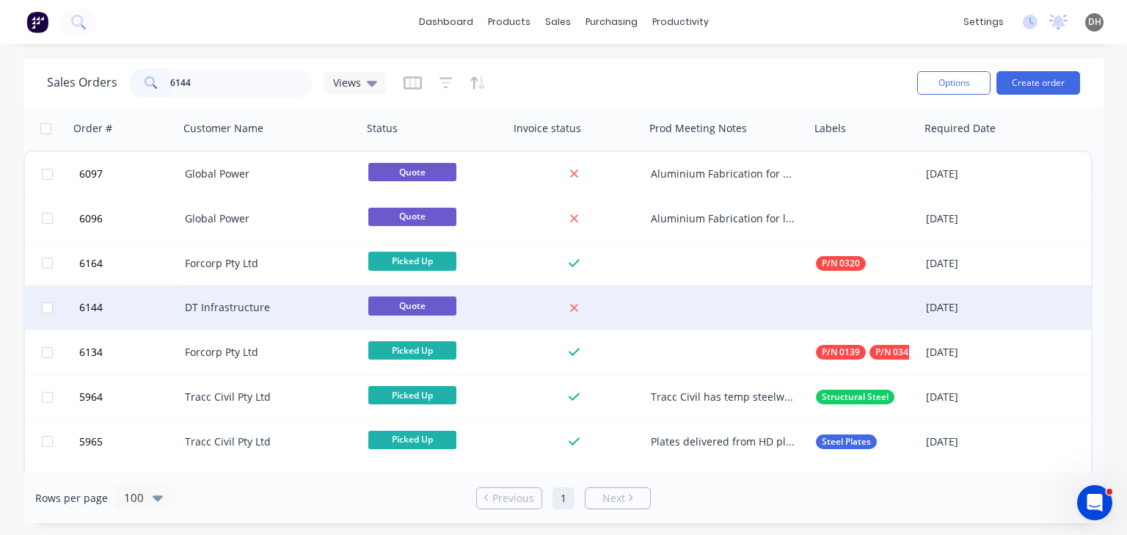
click at [275, 313] on div "DT Infrastructure" at bounding box center [266, 307] width 163 height 15
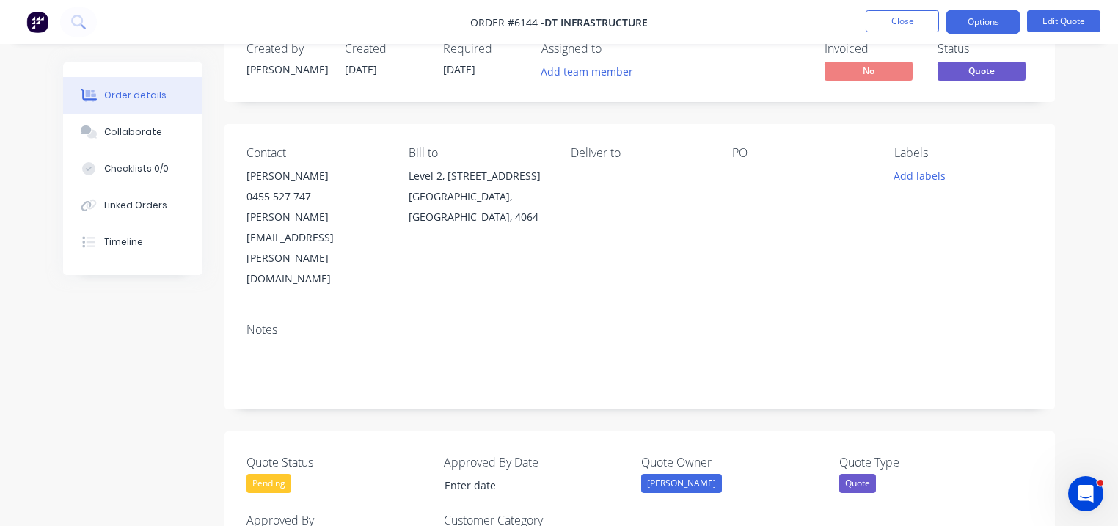
scroll to position [103, 0]
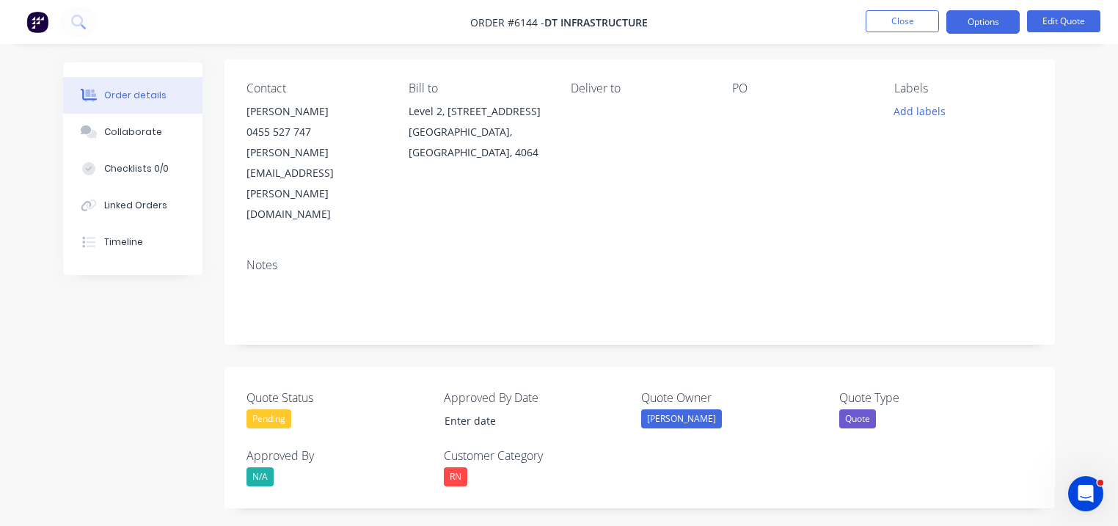
click at [667, 409] on div "[PERSON_NAME]" at bounding box center [681, 418] width 81 height 19
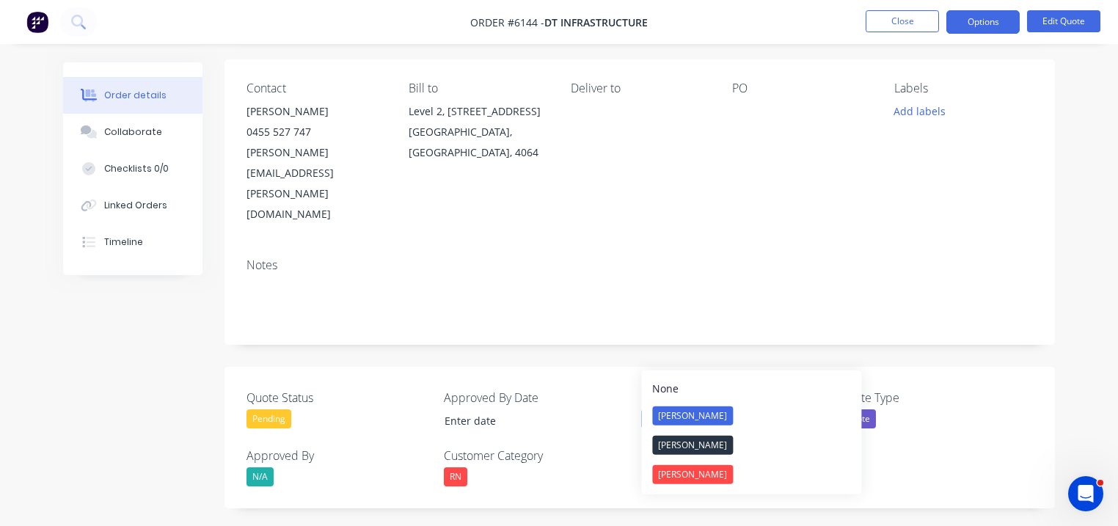
click at [883, 409] on div "Quote" at bounding box center [930, 418] width 183 height 19
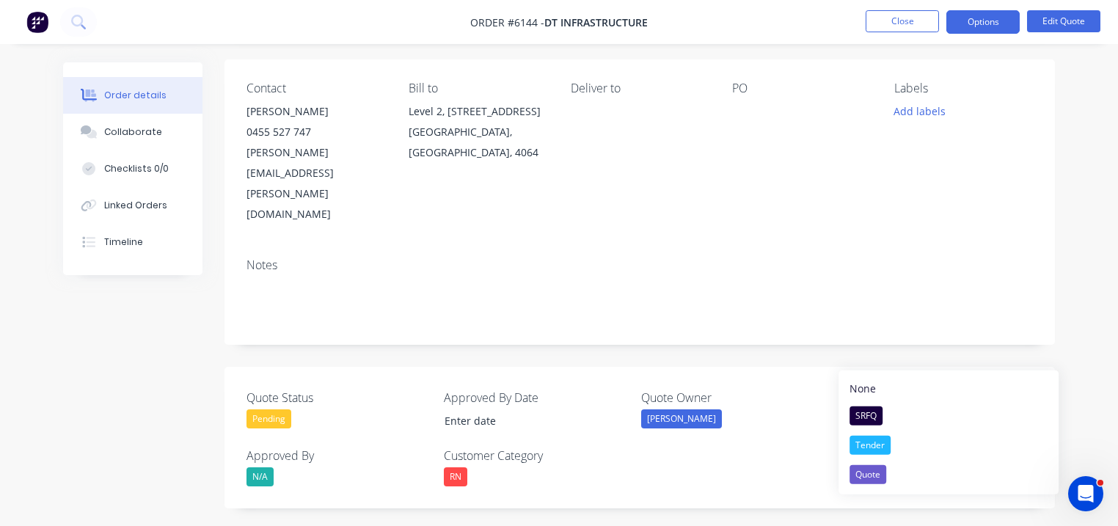
click at [273, 467] on div "N/A" at bounding box center [259, 476] width 27 height 19
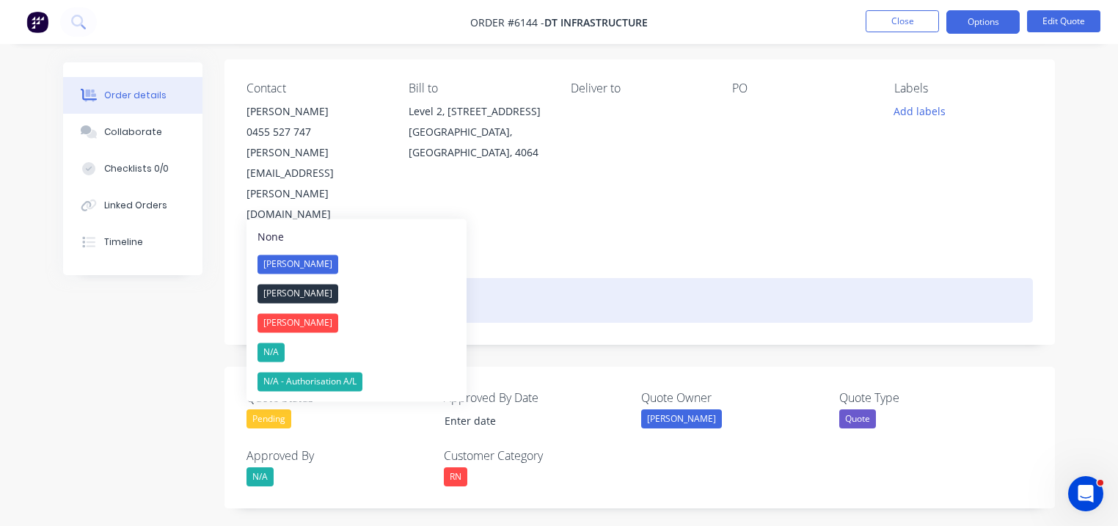
click at [496, 278] on div at bounding box center [639, 300] width 786 height 45
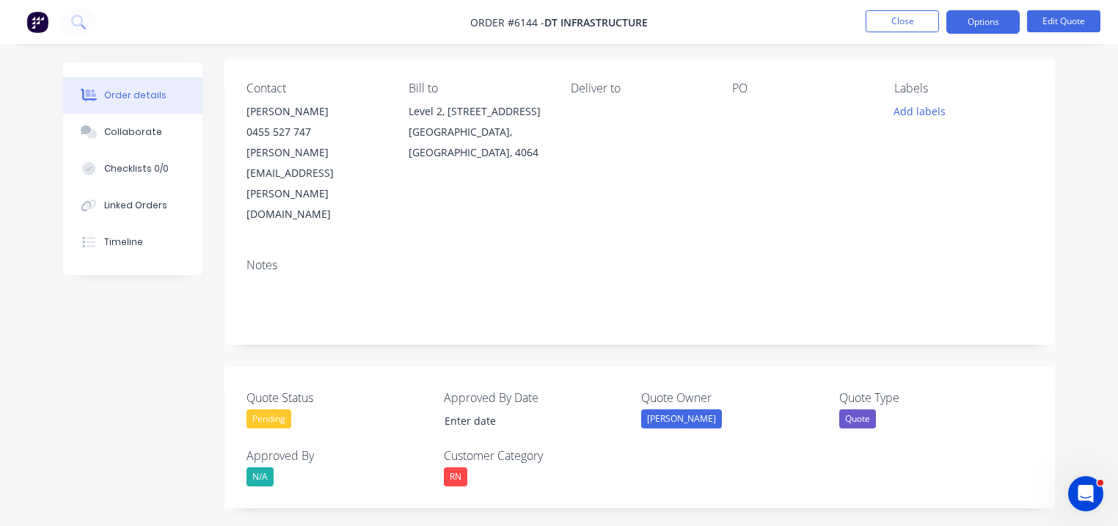
click at [449, 467] on div "RN" at bounding box center [455, 476] width 23 height 19
click at [256, 409] on div "Pending" at bounding box center [268, 418] width 45 height 19
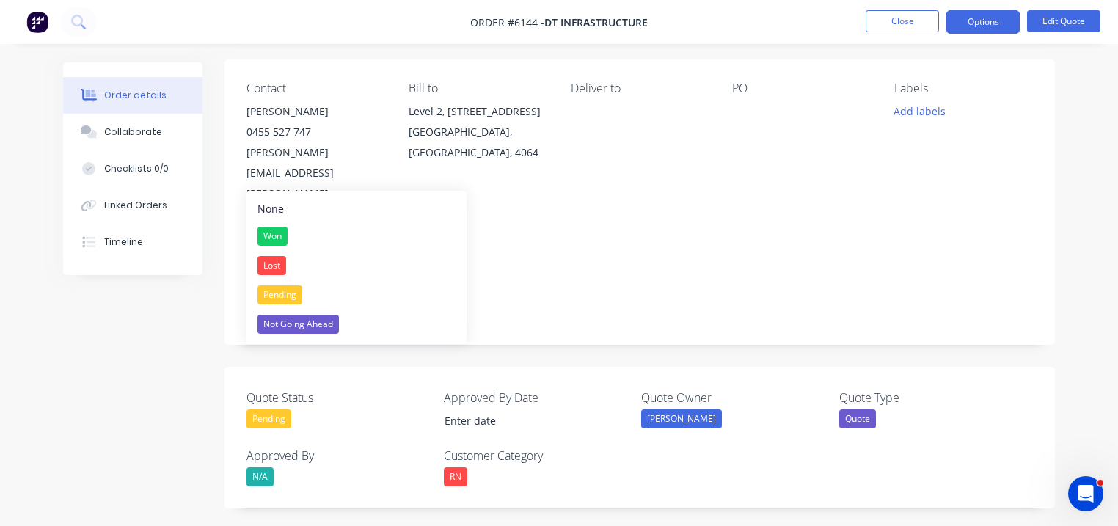
click at [1053, 183] on div "Contact [PERSON_NAME] 0455 527 747 [PERSON_NAME][EMAIL_ADDRESS][PERSON_NAME][DO…" at bounding box center [639, 152] width 830 height 187
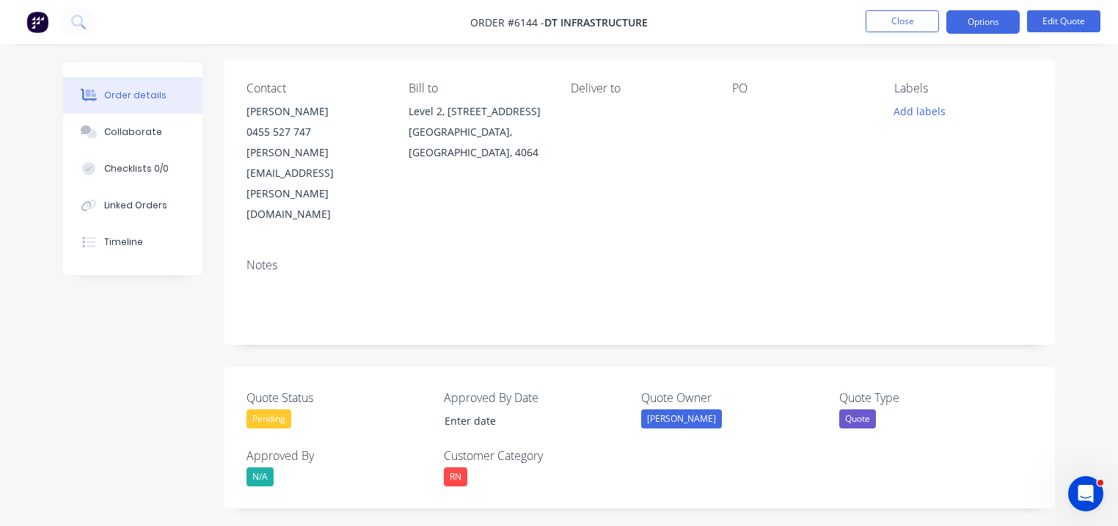
click at [865, 23] on ul "Close Options Edit Quote" at bounding box center [983, 21] width 270 height 23
click at [873, 24] on button "Close" at bounding box center [902, 21] width 73 height 22
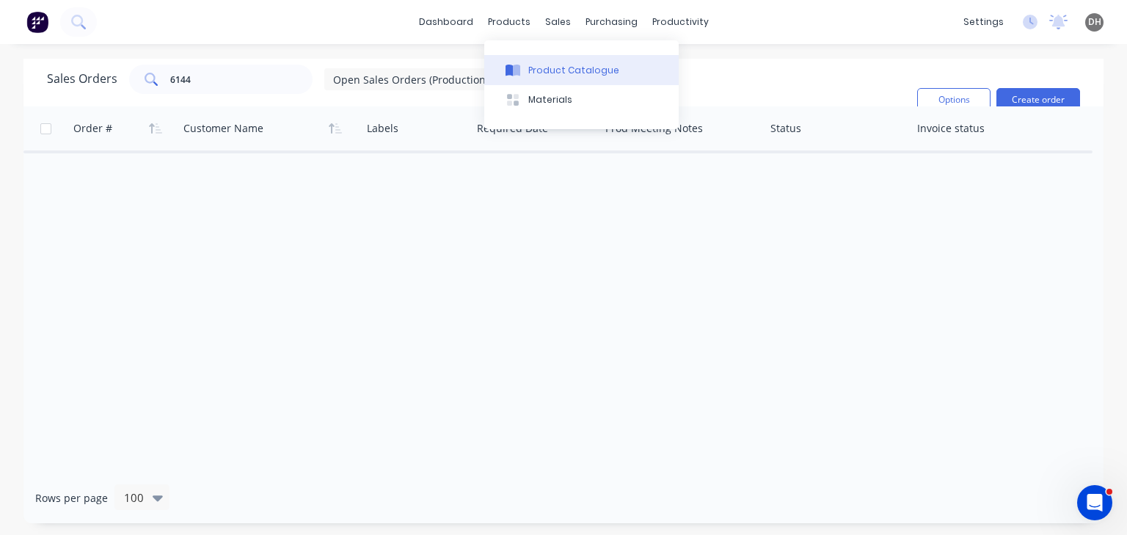
click at [549, 62] on button "Product Catalogue" at bounding box center [581, 69] width 194 height 29
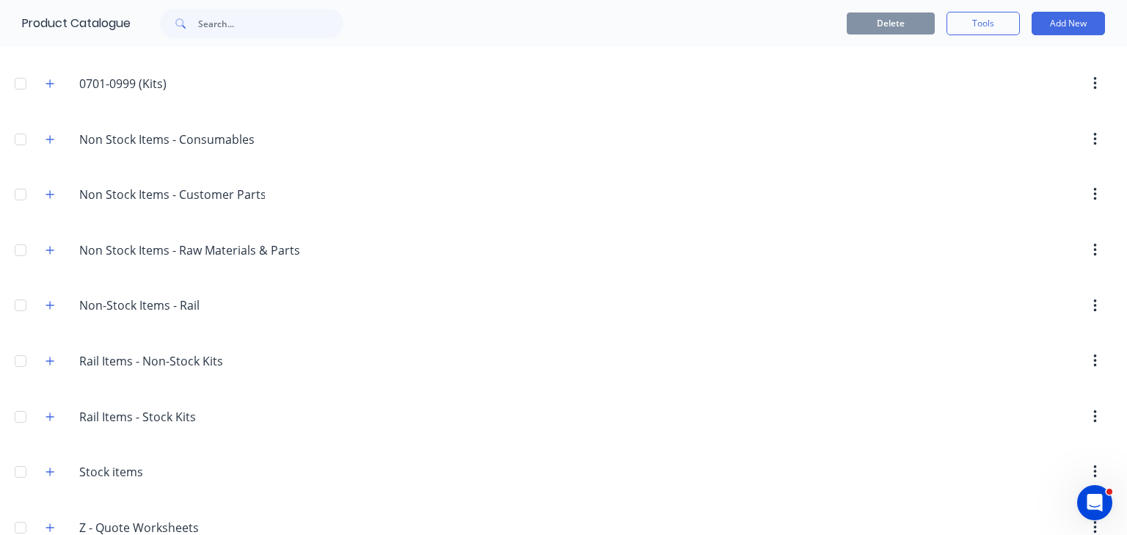
scroll to position [516, 0]
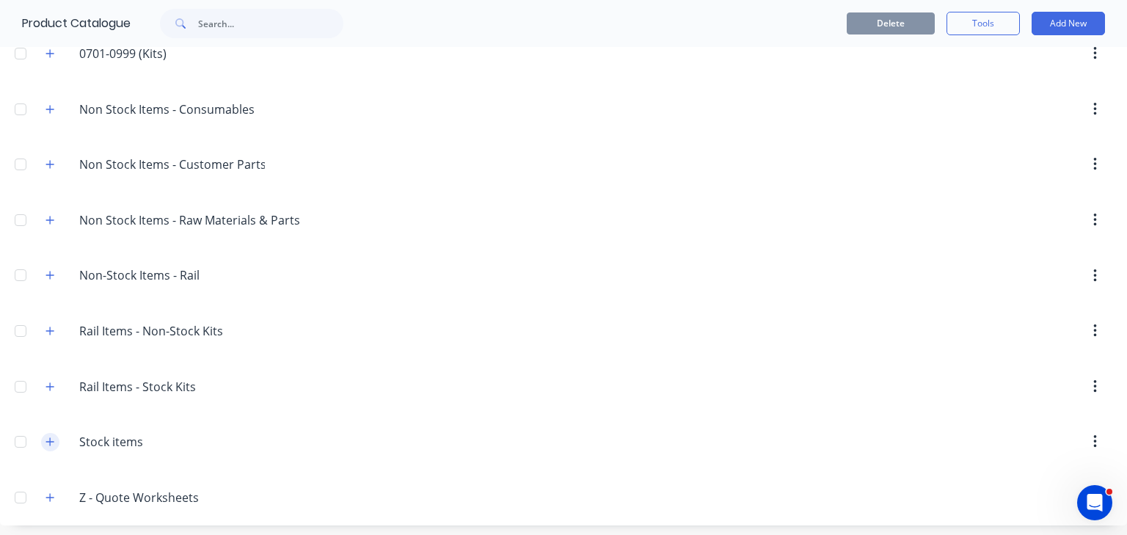
click at [49, 436] on icon "button" at bounding box center [49, 441] width 9 height 10
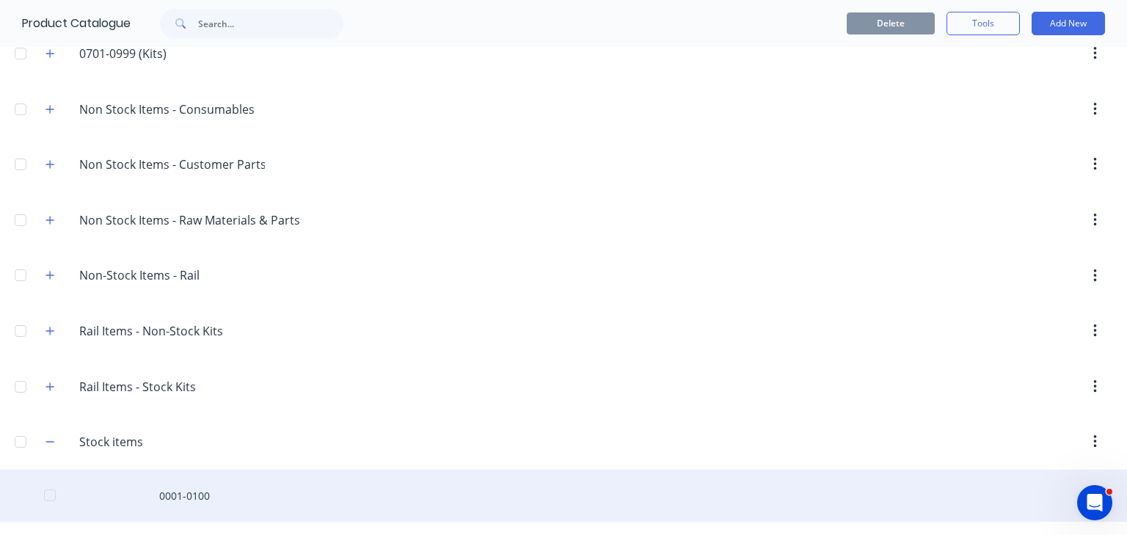
click at [167, 489] on div "0001-0100" at bounding box center [563, 495] width 1127 height 52
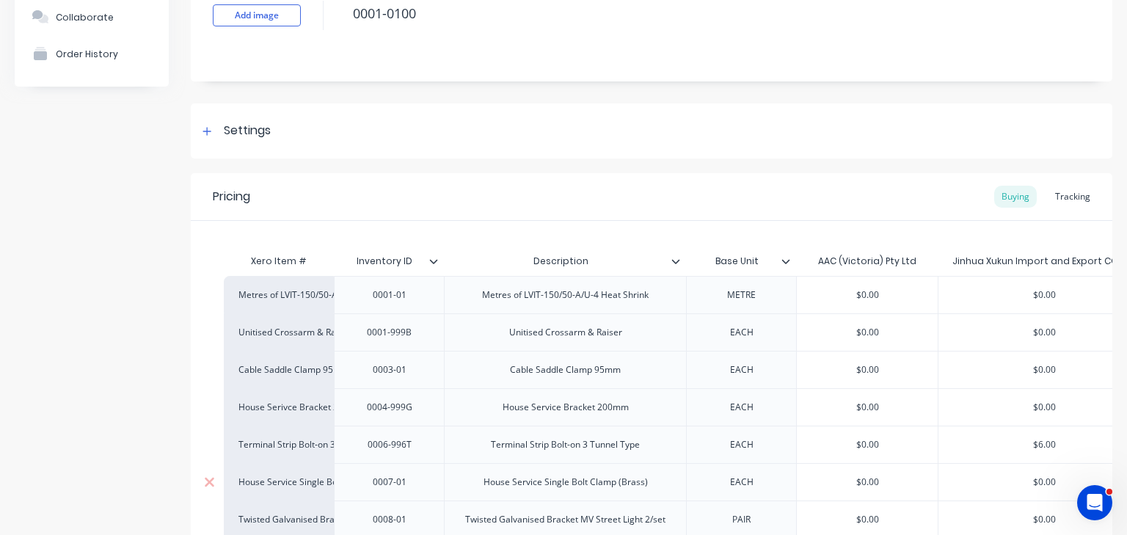
scroll to position [117, 0]
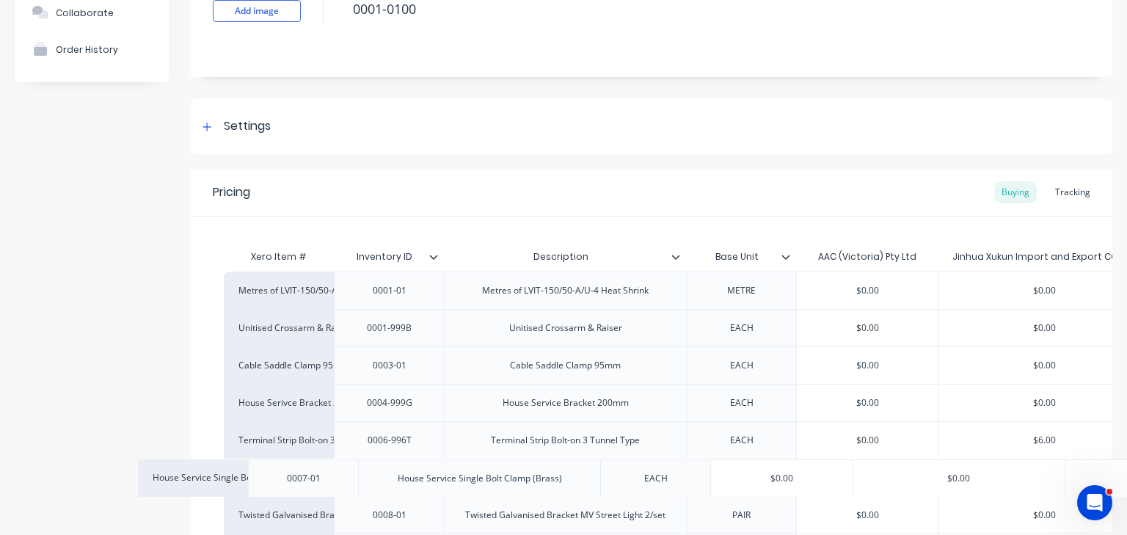
drag, startPoint x: 844, startPoint y: 464, endPoint x: 736, endPoint y: 465, distance: 107.8
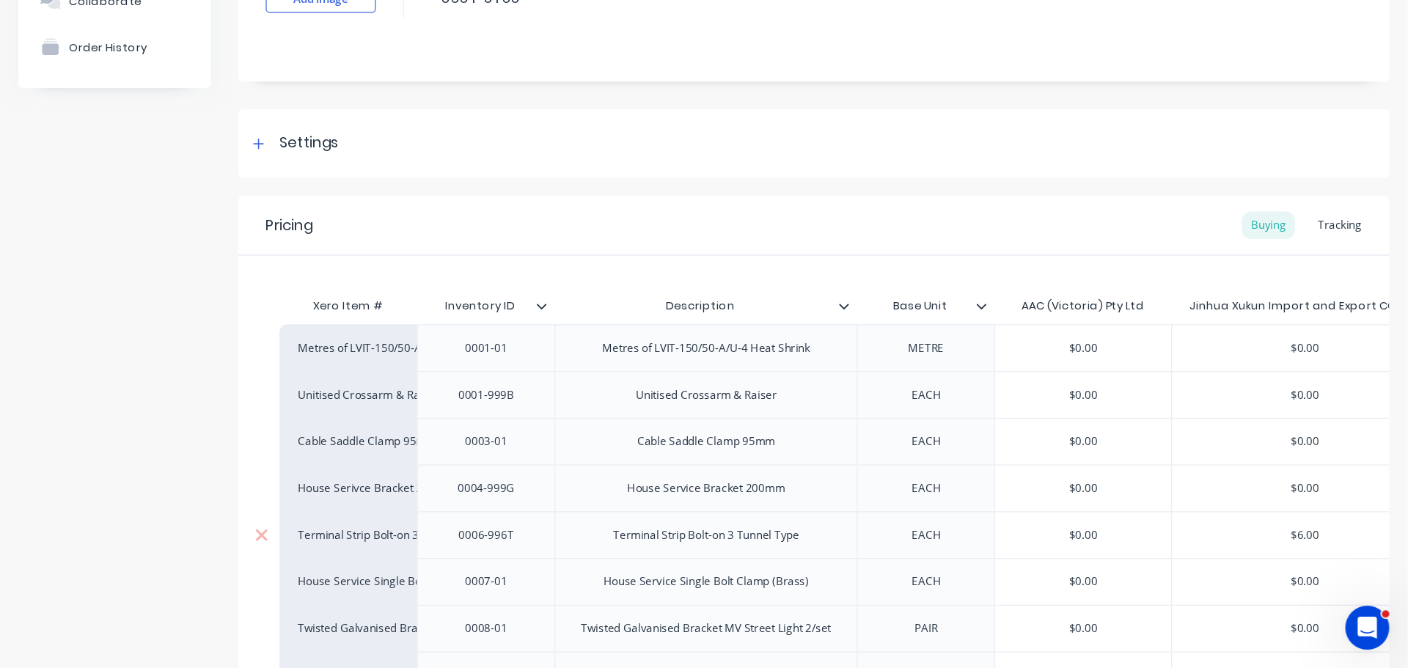
scroll to position [132, 0]
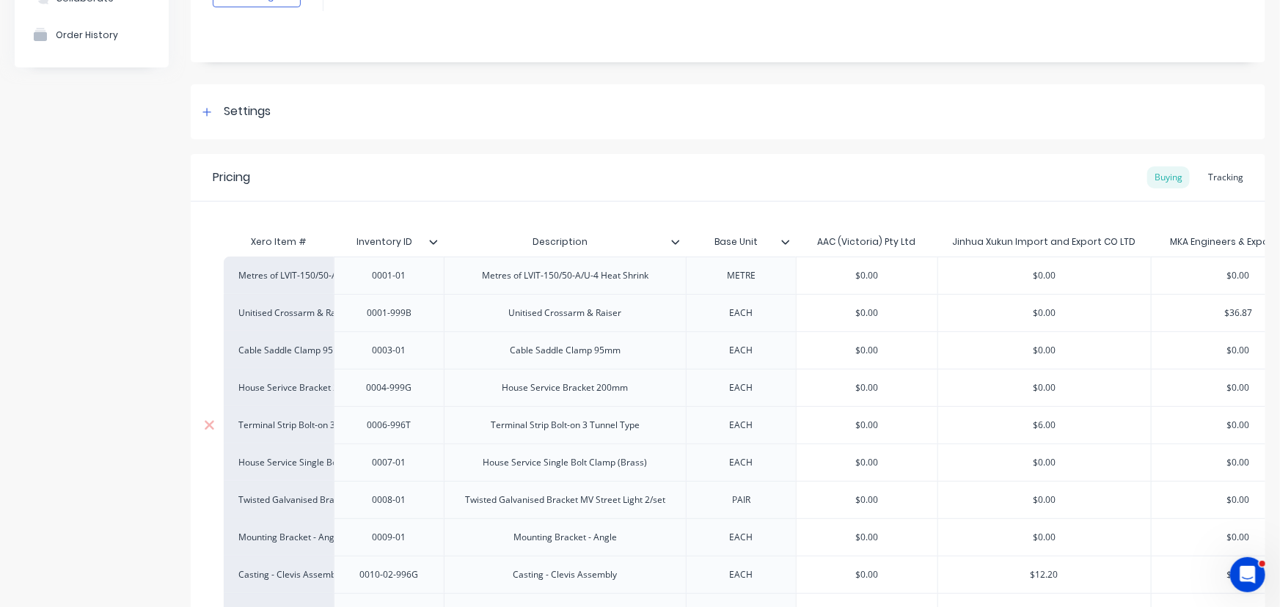
type textarea "x"
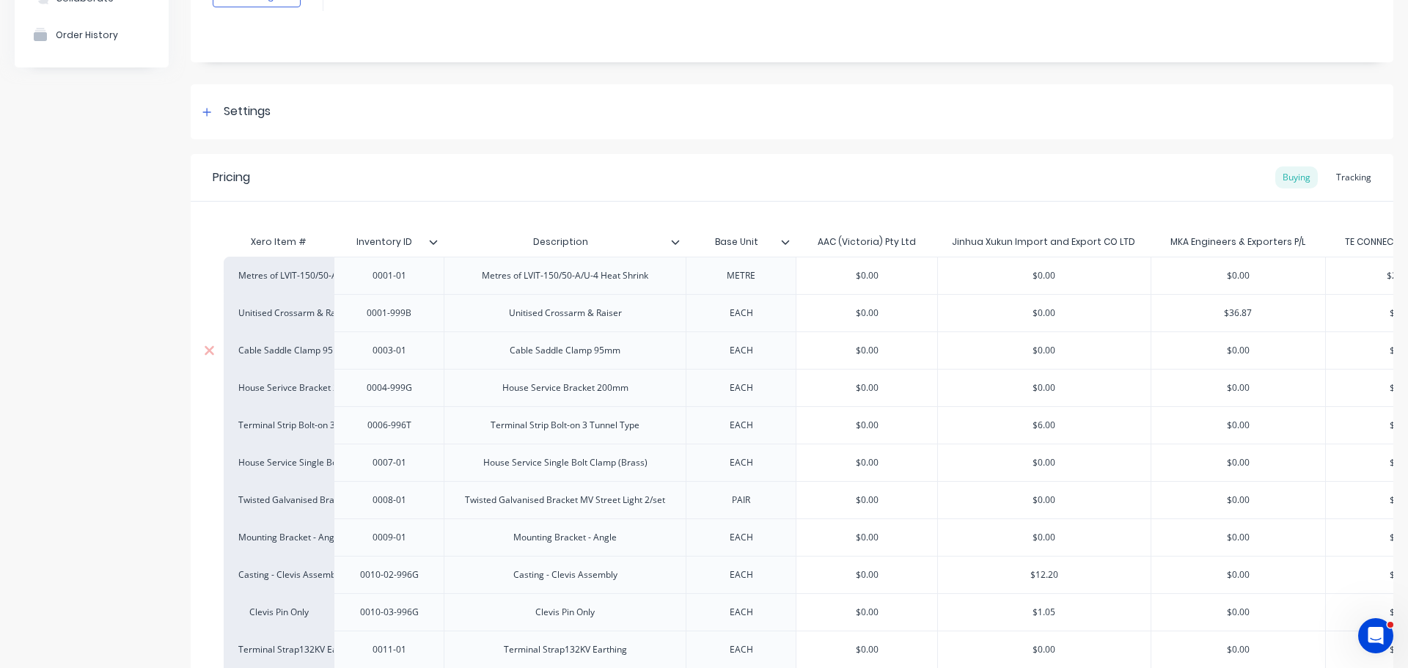
type input "$0.00"
drag, startPoint x: 1229, startPoint y: 350, endPoint x: 1259, endPoint y: 349, distance: 30.1
click at [1126, 349] on input "$0.00" at bounding box center [1239, 350] width 175 height 13
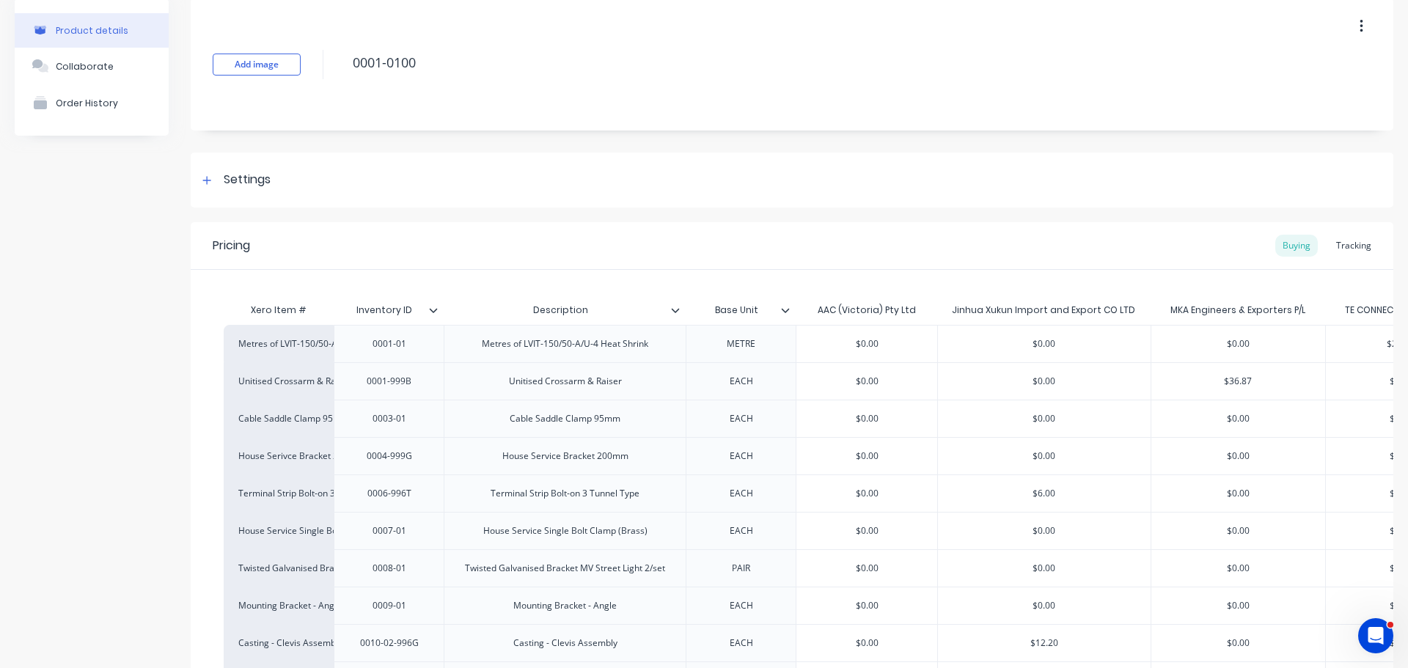
scroll to position [0, 0]
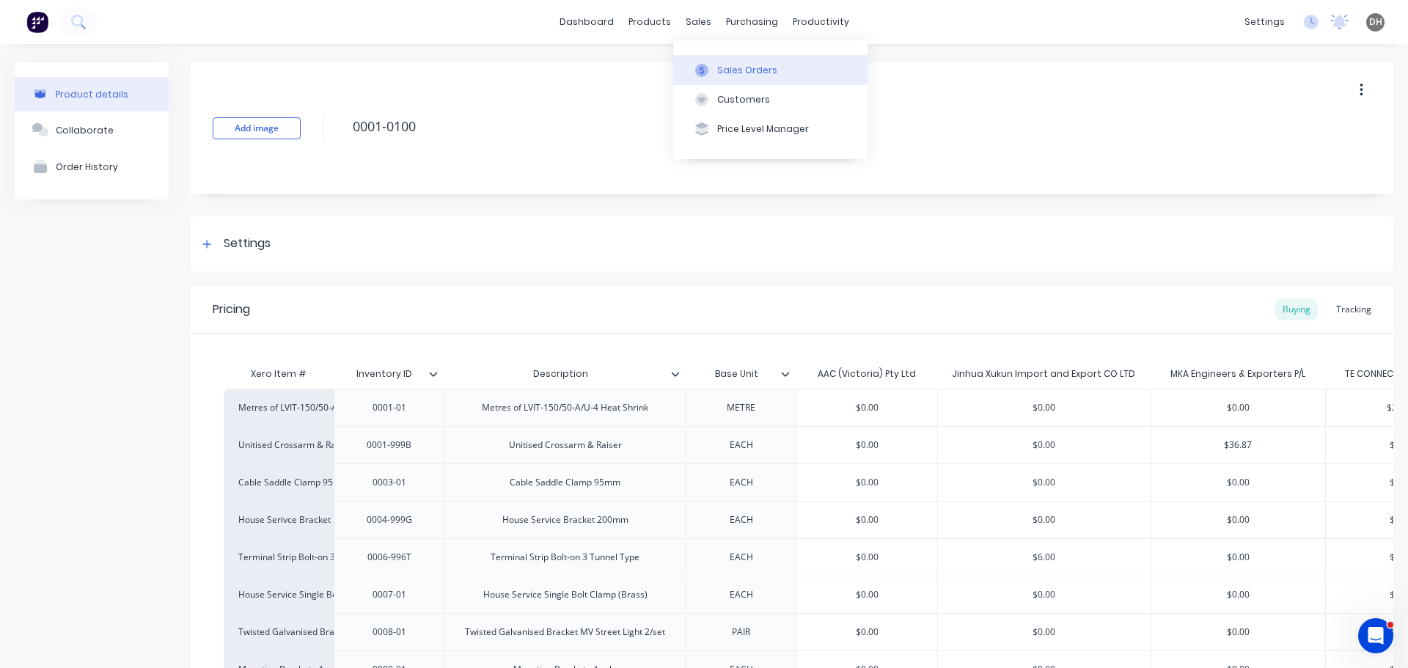
click at [742, 68] on div "Sales Orders" at bounding box center [747, 70] width 60 height 13
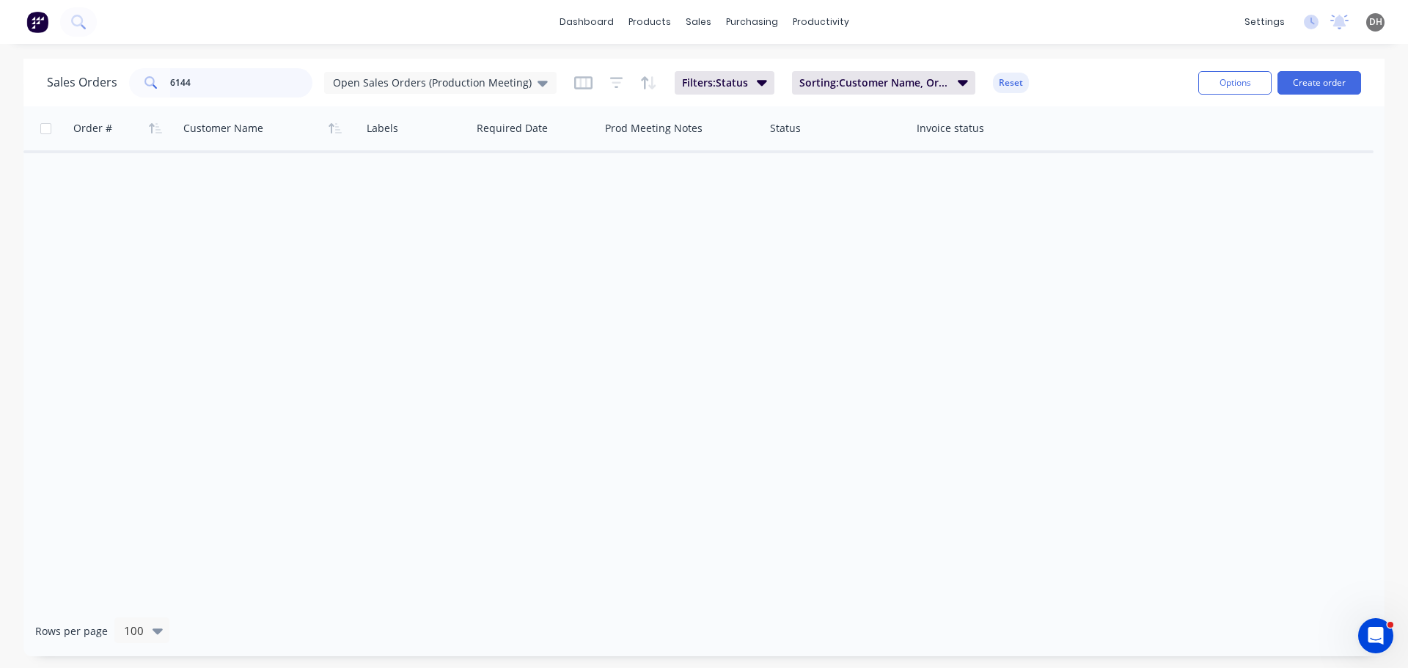
click at [197, 90] on input "6144" at bounding box center [241, 82] width 143 height 29
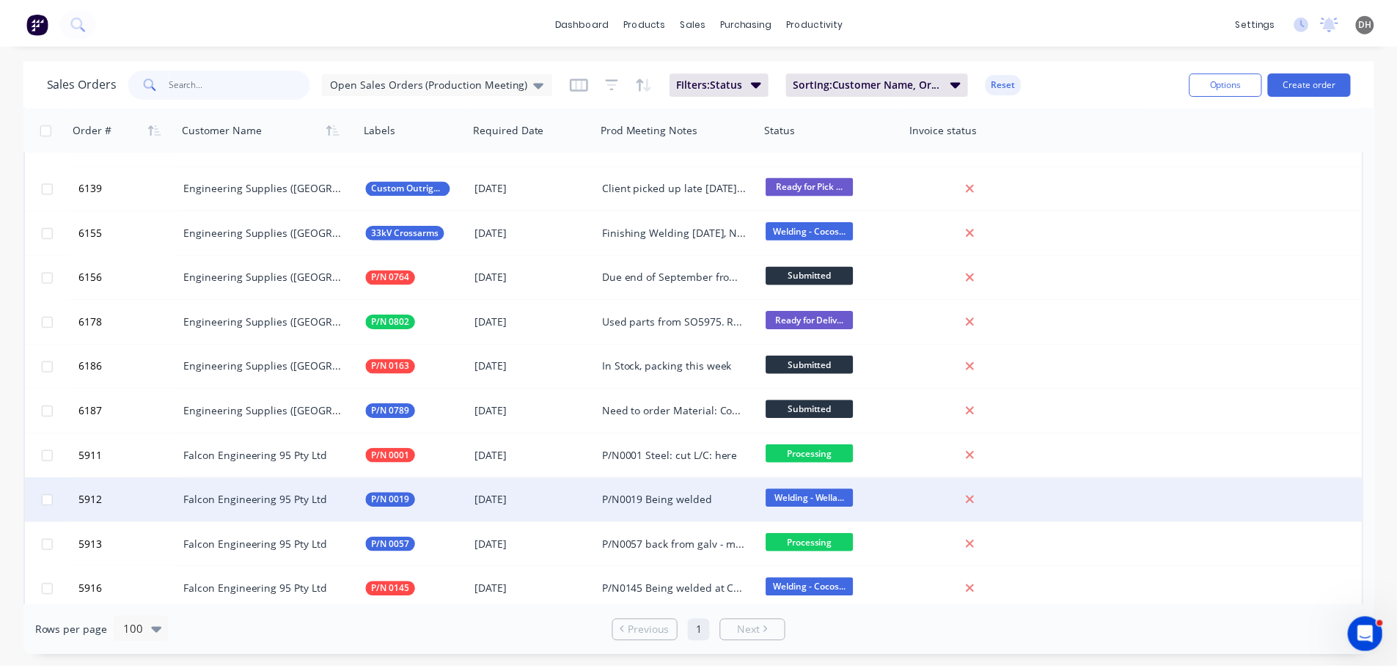
scroll to position [257, 0]
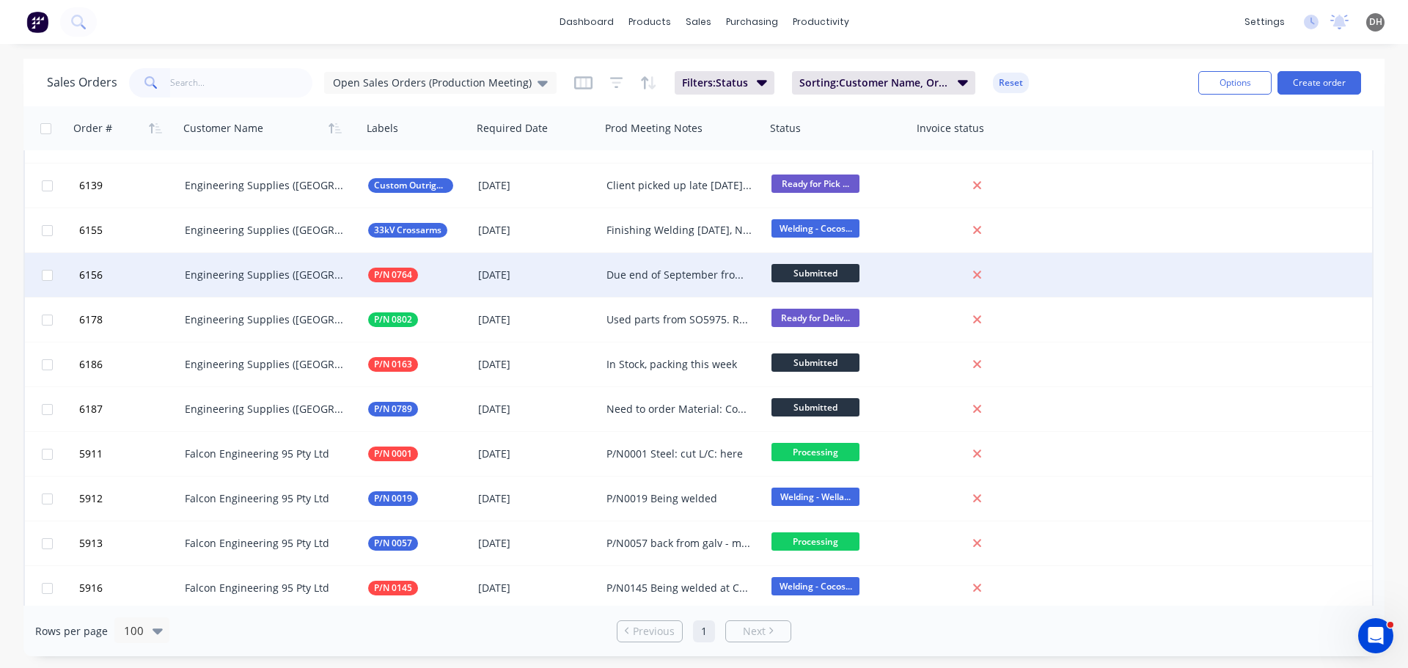
click at [288, 284] on div "Engineering Supplies ([GEOGRAPHIC_DATA]) Pty Ltd" at bounding box center [270, 275] width 183 height 44
